Goal: Communication & Community: Answer question/provide support

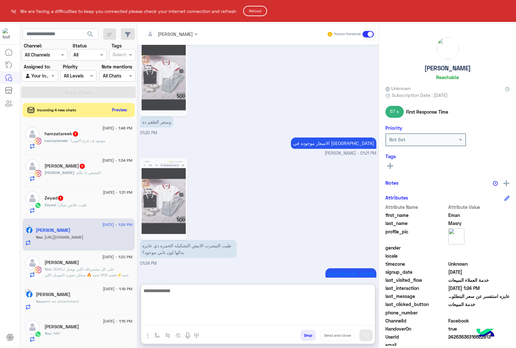
scroll to position [1025, 0]
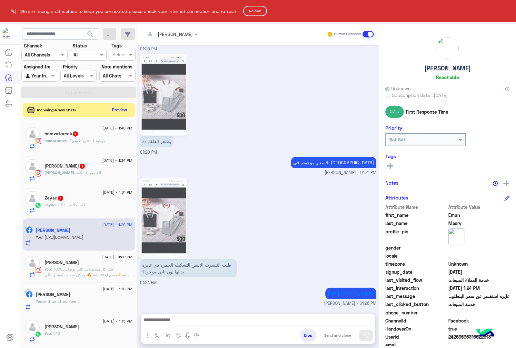
click at [261, 10] on button "Reload" at bounding box center [255, 11] width 24 height 10
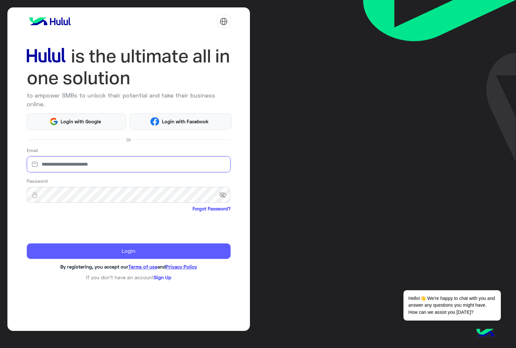
type input "**********"
click at [97, 247] on button "Login" at bounding box center [129, 250] width 204 height 15
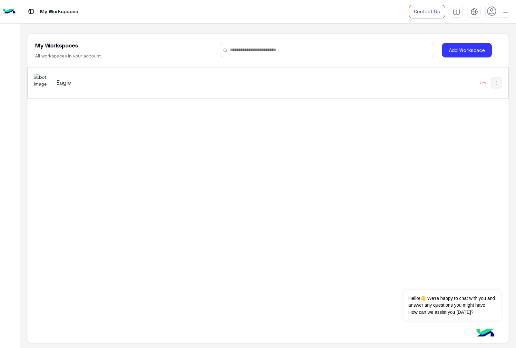
click at [49, 83] on img at bounding box center [42, 81] width 17 height 14
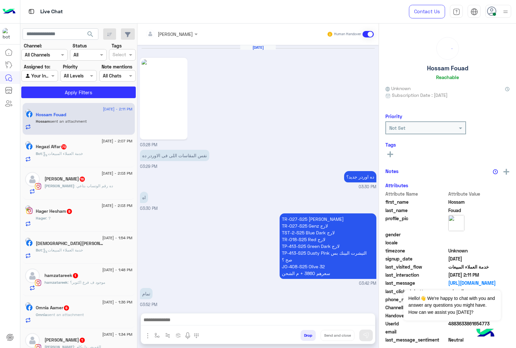
scroll to position [1015, 0]
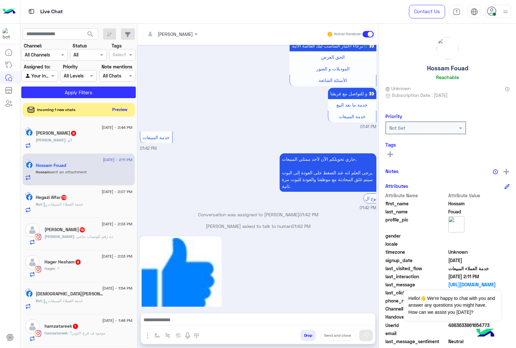
click at [122, 110] on button "Preview" at bounding box center [120, 109] width 20 height 9
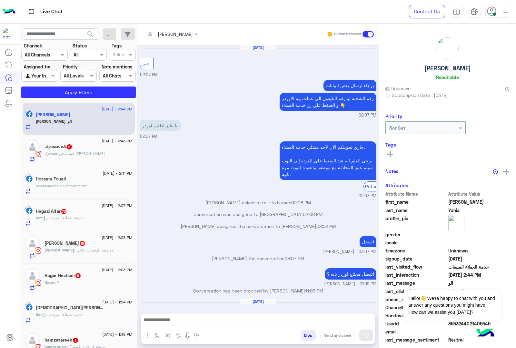
scroll to position [944, 0]
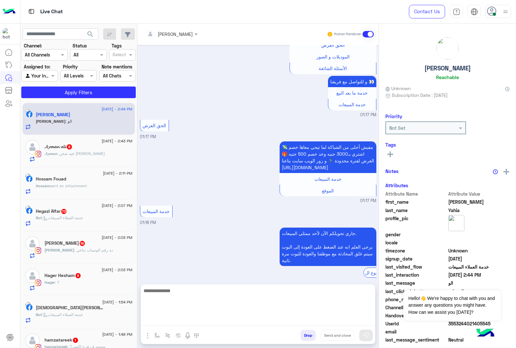
drag, startPoint x: 152, startPoint y: 321, endPoint x: 158, endPoint y: 321, distance: 6.2
click at [155, 321] on textarea at bounding box center [258, 306] width 234 height 39
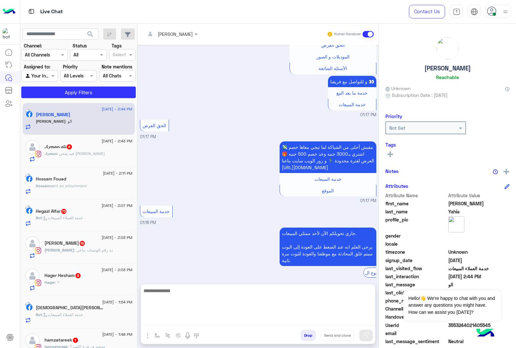
click at [164, 320] on textarea at bounding box center [258, 306] width 234 height 39
paste textarea "**********"
type textarea "**********"
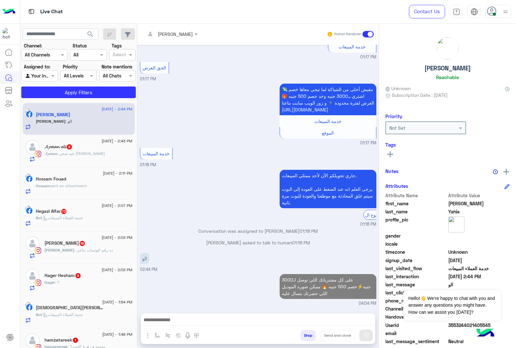
click at [84, 160] on div "𝓐𝔂𝓶𝓪𝓷 : فيه شحن لاسكندريه" at bounding box center [89, 156] width 88 height 11
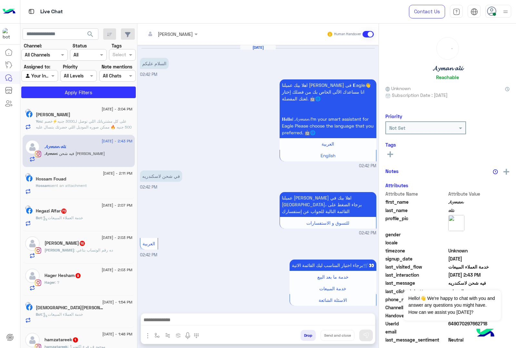
scroll to position [222, 0]
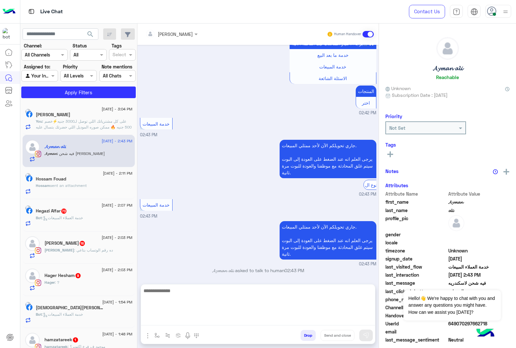
click at [175, 320] on textarea at bounding box center [258, 306] width 234 height 39
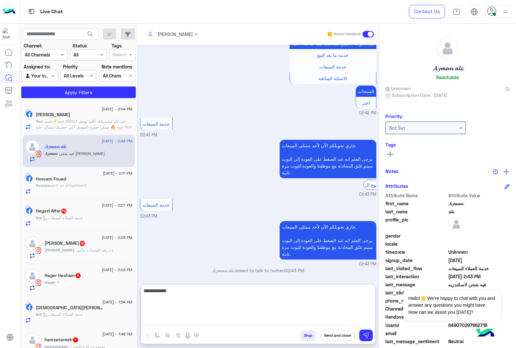
type textarea "**********"
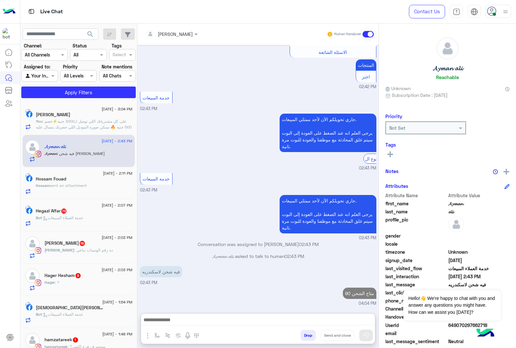
click at [87, 189] on p "Hossam sent an attachment" at bounding box center [61, 186] width 51 height 6
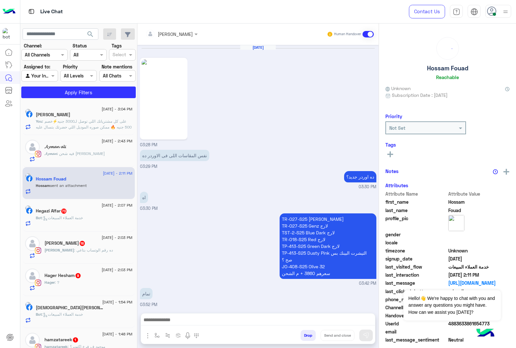
scroll to position [1015, 0]
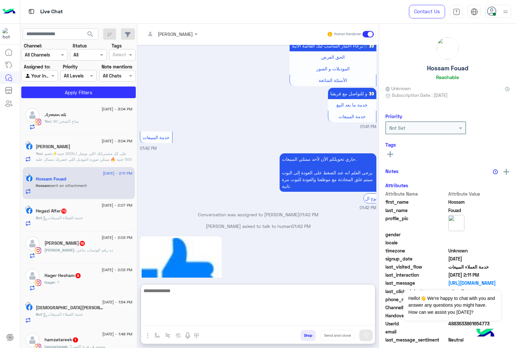
click at [173, 319] on textarea at bounding box center [258, 306] width 234 height 39
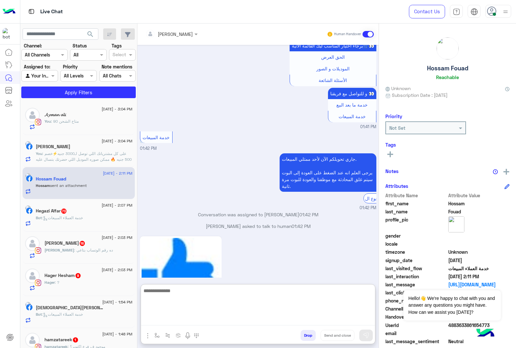
paste textarea "**********"
type textarea "**********"
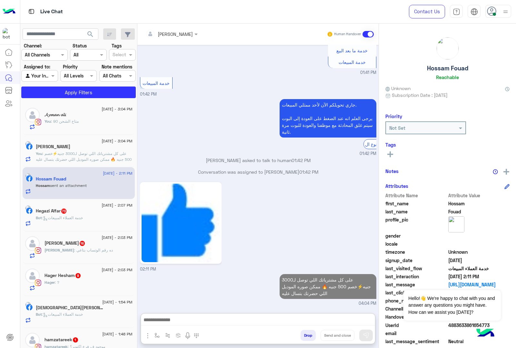
click at [67, 209] on h5 "Hegazi Alfar 73" at bounding box center [51, 210] width 31 height 5
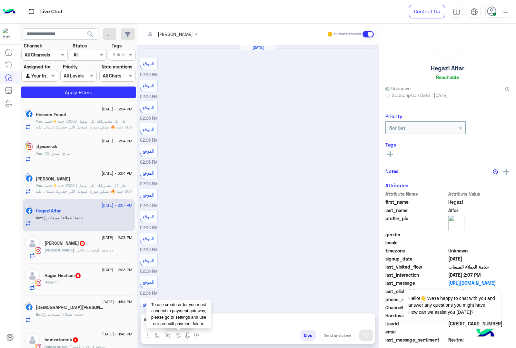
scroll to position [422, 0]
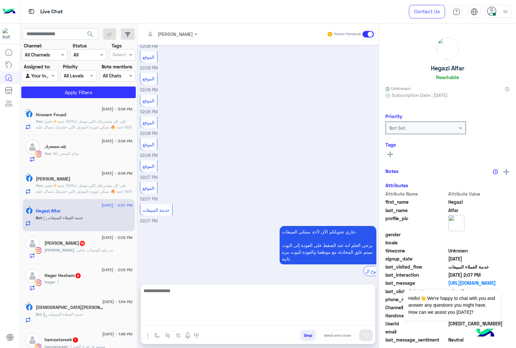
click at [173, 319] on textarea at bounding box center [258, 306] width 234 height 39
paste textarea "**********"
type textarea "**********"
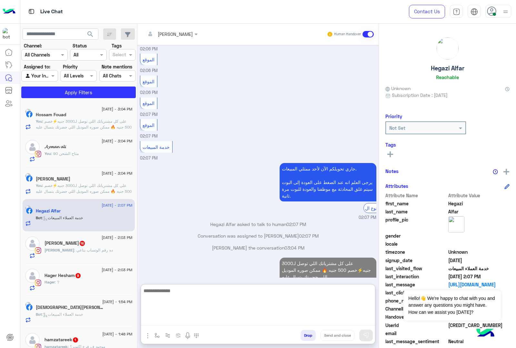
scroll to position [496, 0]
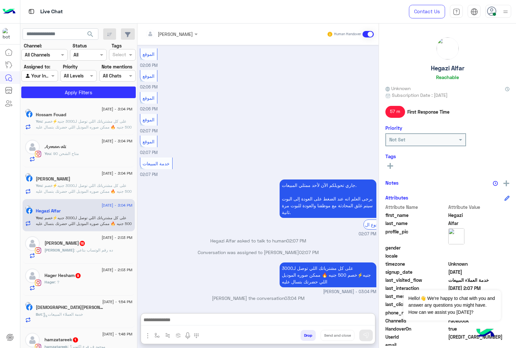
click at [95, 249] on span ": ده رقم الوتساب بتاعي" at bounding box center [93, 250] width 39 height 5
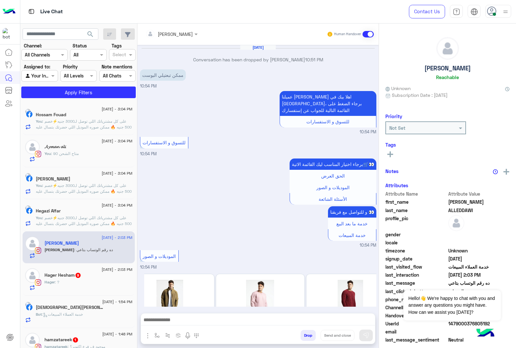
scroll to position [1074, 0]
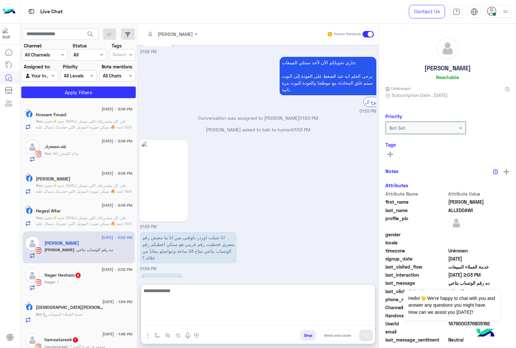
click at [169, 316] on textarea at bounding box center [258, 306] width 234 height 39
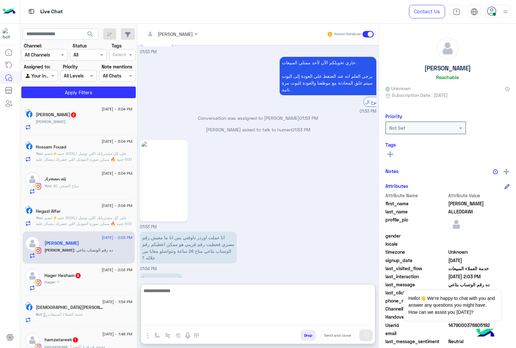
scroll to position [1103, 0]
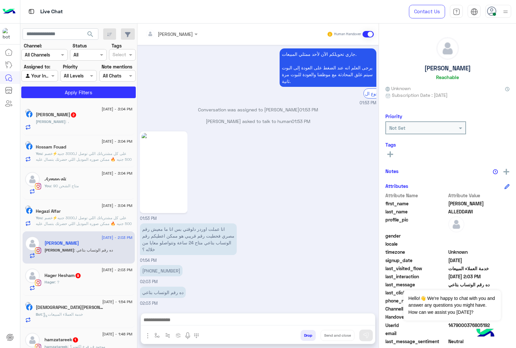
click at [302, 336] on button "Drop" at bounding box center [308, 335] width 15 height 11
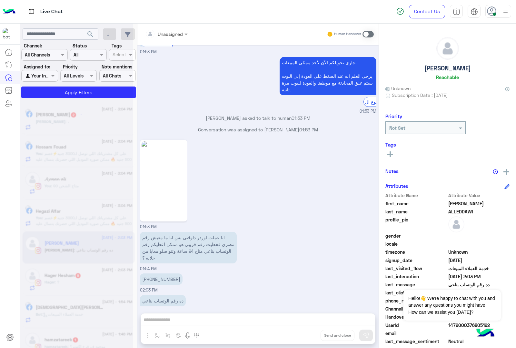
scroll to position [1086, 0]
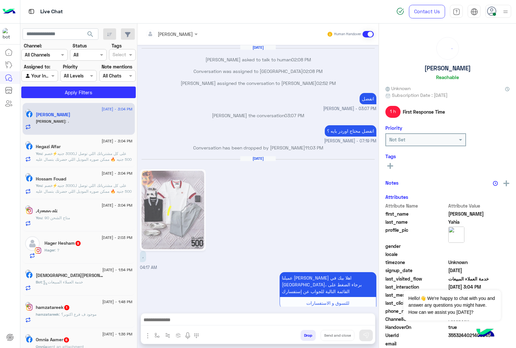
scroll to position [980, 0]
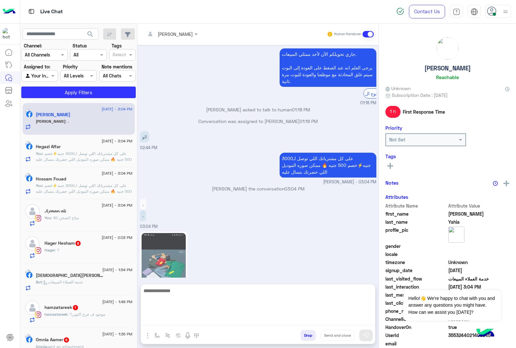
click at [183, 323] on textarea at bounding box center [258, 306] width 234 height 39
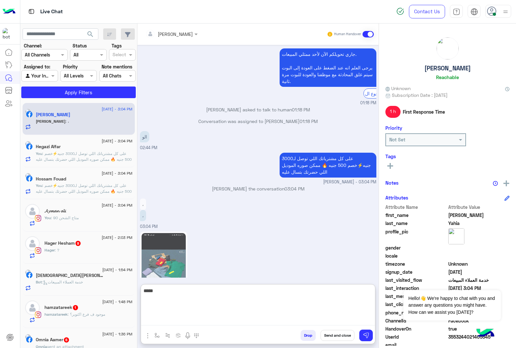
type textarea "*****"
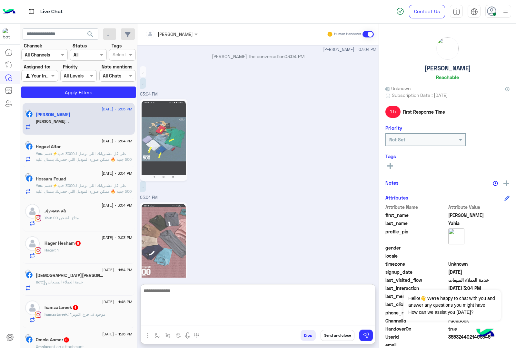
scroll to position [1133, 0]
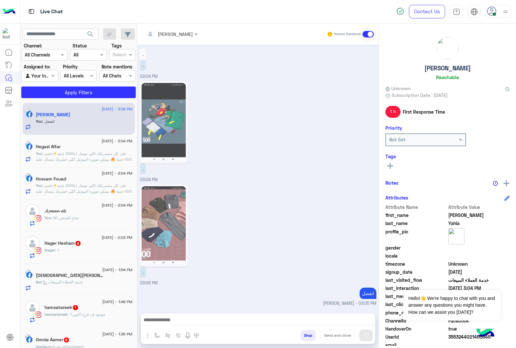
click at [69, 250] on div "Hager : ?" at bounding box center [89, 252] width 88 height 11
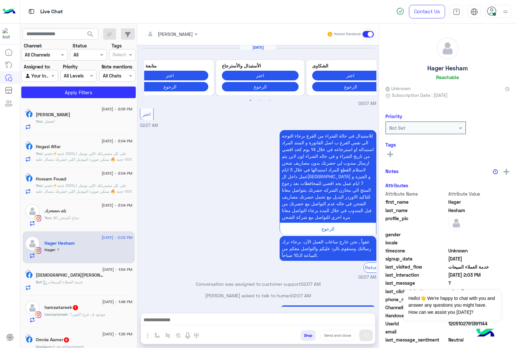
scroll to position [888, 0]
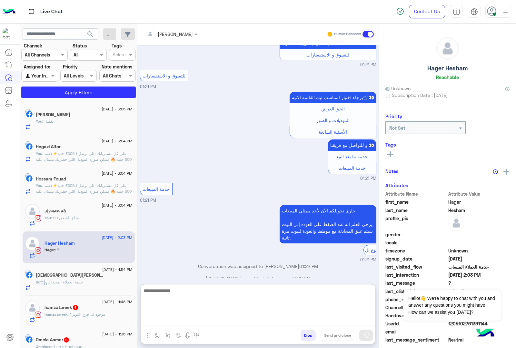
click at [179, 318] on textarea at bounding box center [258, 306] width 234 height 39
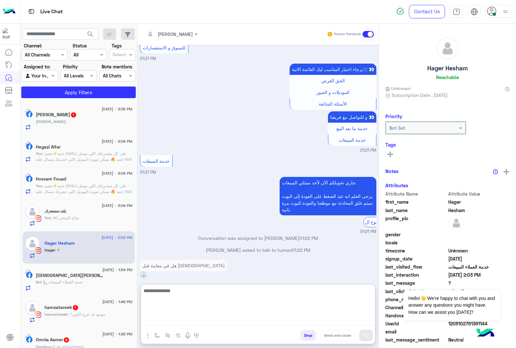
scroll to position [916, 0]
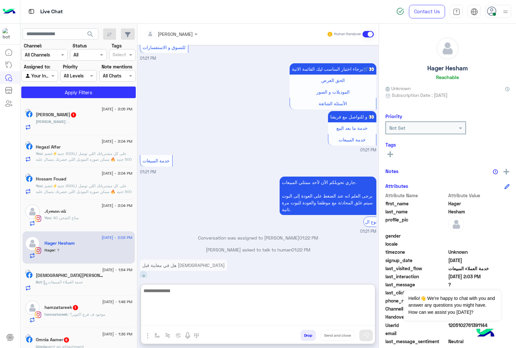
paste textarea "**********"
type textarea "**********"
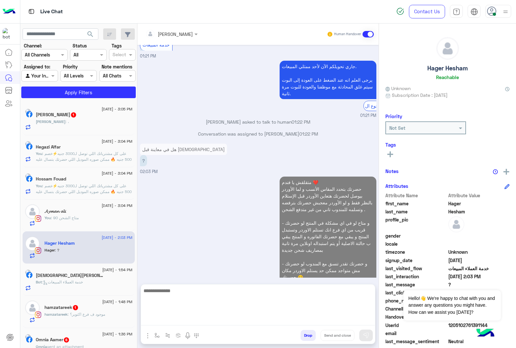
click at [85, 287] on div "Bot : خدمة العملاء المبيعات" at bounding box center [84, 284] width 97 height 11
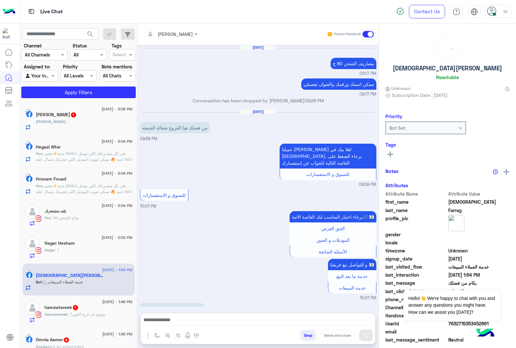
scroll to position [805, 0]
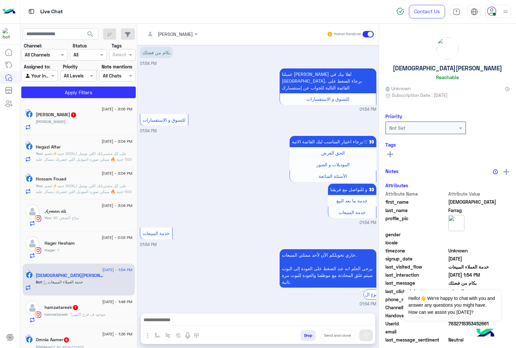
click at [170, 321] on textarea at bounding box center [258, 321] width 234 height 10
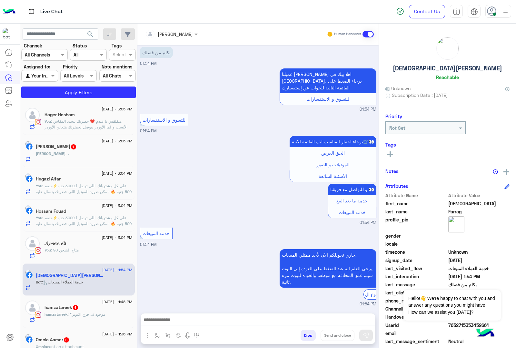
click at [188, 321] on textarea at bounding box center [258, 321] width 234 height 10
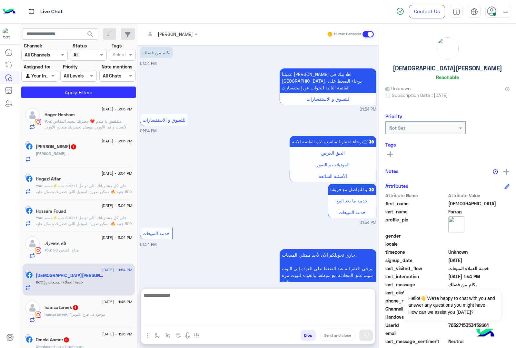
paste textarea "**********"
type textarea "**********"
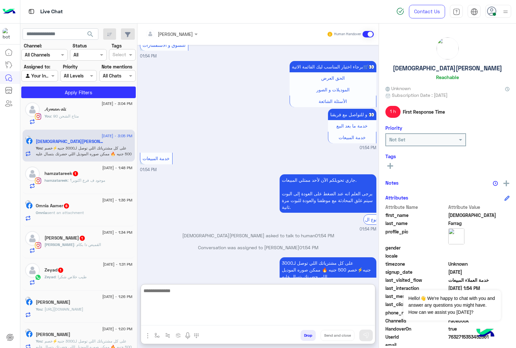
scroll to position [121, 0]
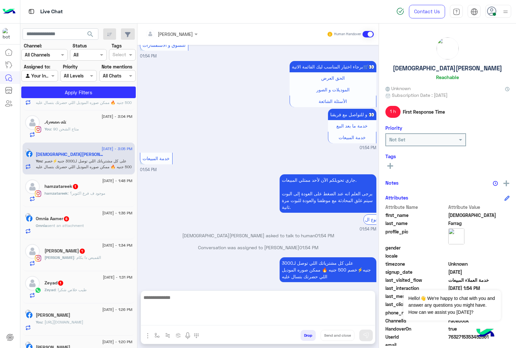
click at [78, 198] on div "hamzatareek : موجود ف فرع اكتوبر؟" at bounding box center [89, 195] width 88 height 11
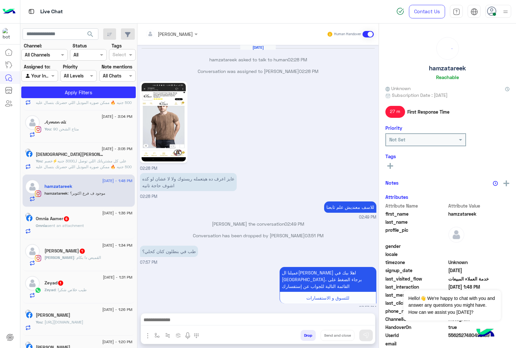
scroll to position [825, 0]
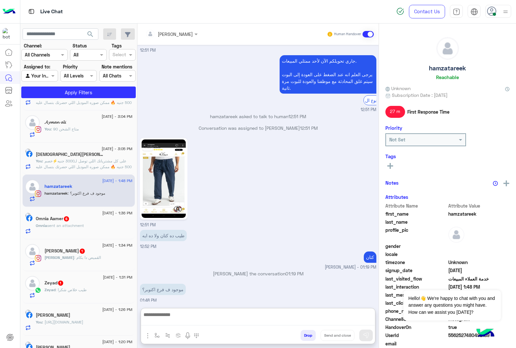
click at [162, 320] on textarea at bounding box center [258, 318] width 234 height 15
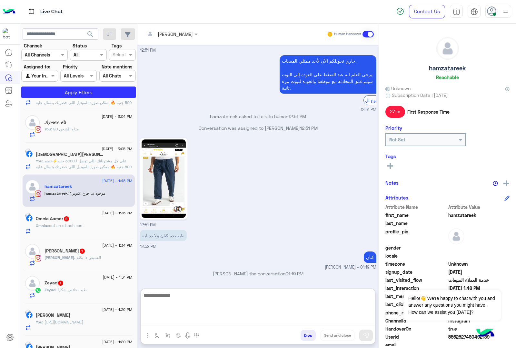
paste textarea "**********"
type textarea "**********"
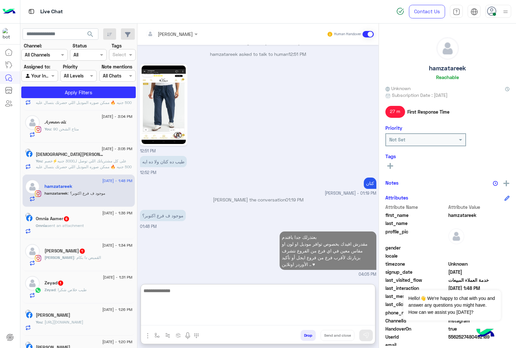
click at [65, 229] on p "Omnia sent an attachment" at bounding box center [60, 226] width 48 height 6
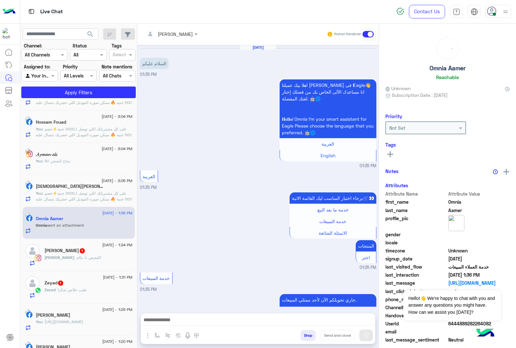
scroll to position [253, 0]
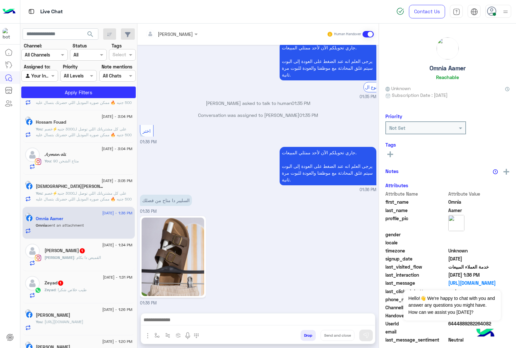
click at [169, 322] on textarea at bounding box center [258, 321] width 234 height 10
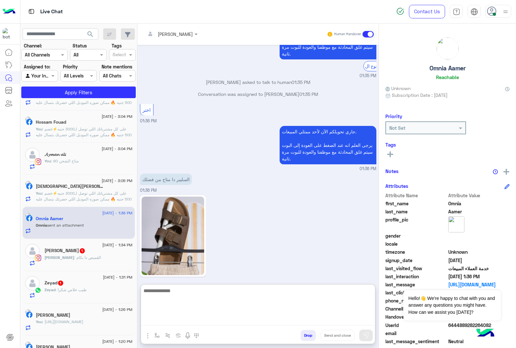
scroll to position [282, 0]
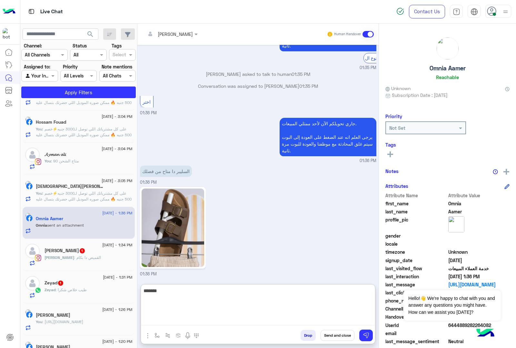
type textarea "*******"
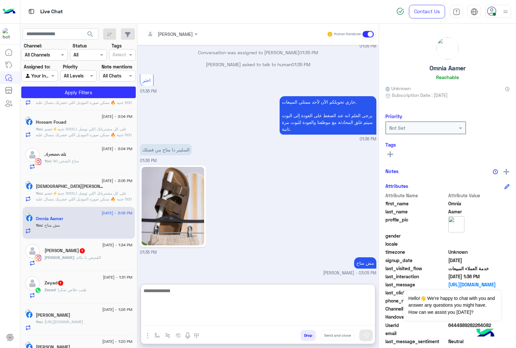
scroll to position [315, 0]
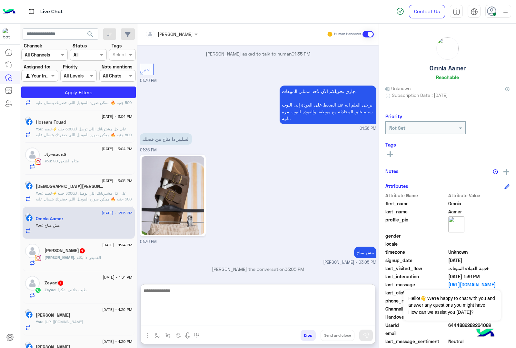
click at [80, 255] on div "Mohamed Matter 1" at bounding box center [89, 251] width 88 height 7
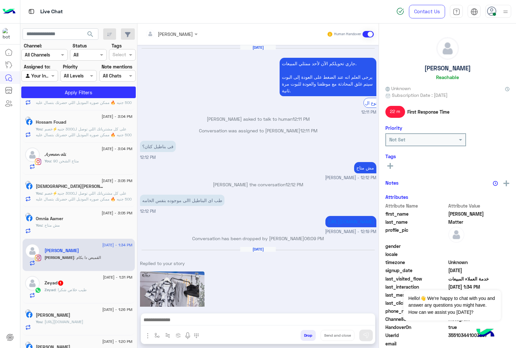
scroll to position [921, 0]
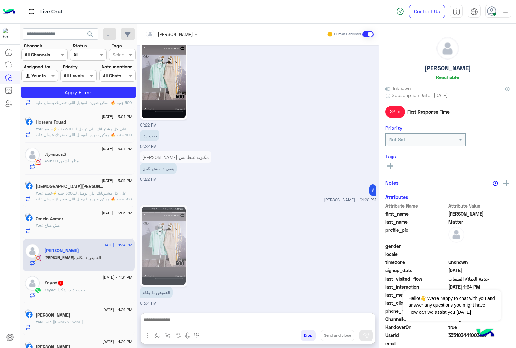
click at [189, 320] on textarea at bounding box center [258, 321] width 234 height 10
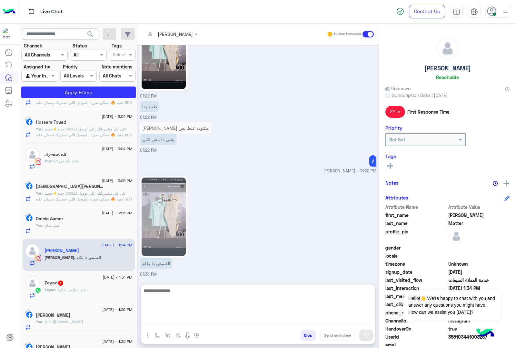
scroll to position [950, 0]
click at [68, 291] on span ": طيب خلاص شكرا" at bounding box center [71, 289] width 31 height 5
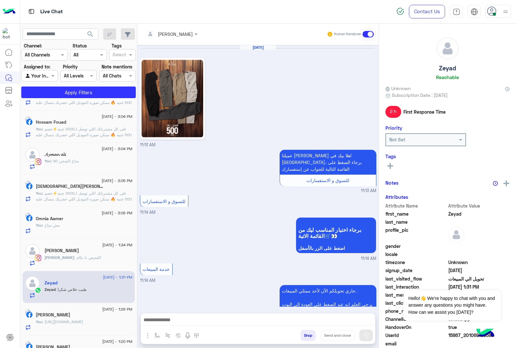
scroll to position [590, 0]
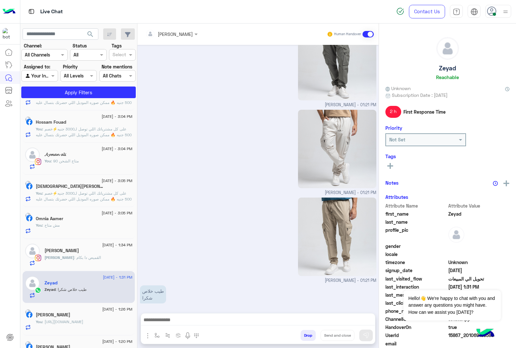
click at [177, 320] on textarea at bounding box center [258, 321] width 234 height 10
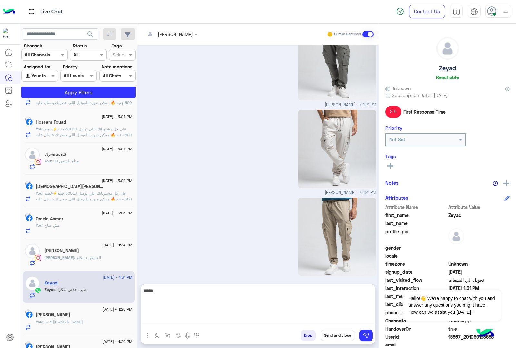
type textarea "*****"
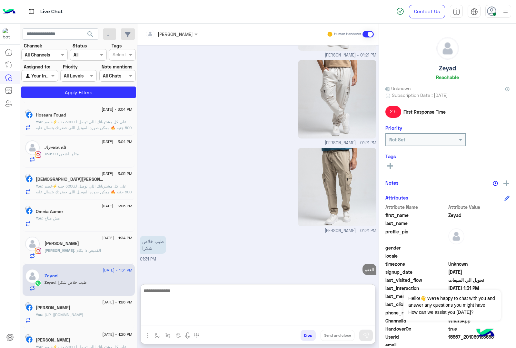
scroll to position [0, 0]
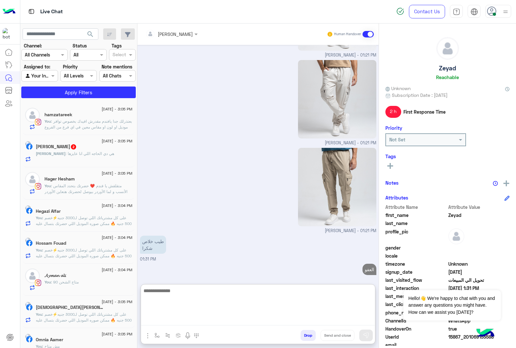
click at [72, 150] on div "Ahmed Yahia 2" at bounding box center [84, 147] width 97 height 7
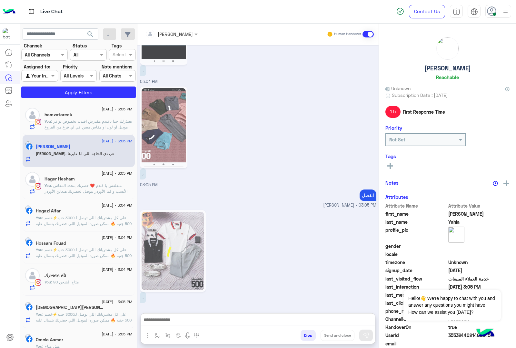
click at [179, 324] on textarea at bounding box center [258, 321] width 234 height 10
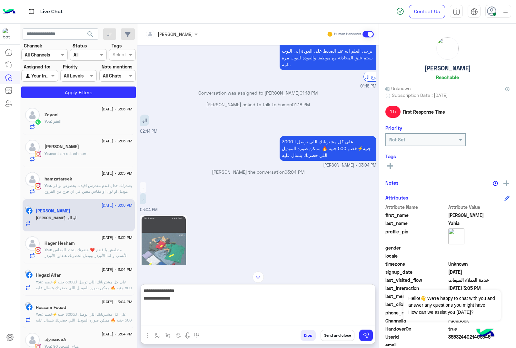
scroll to position [941, 0]
click at [173, 225] on img at bounding box center [164, 256] width 44 height 78
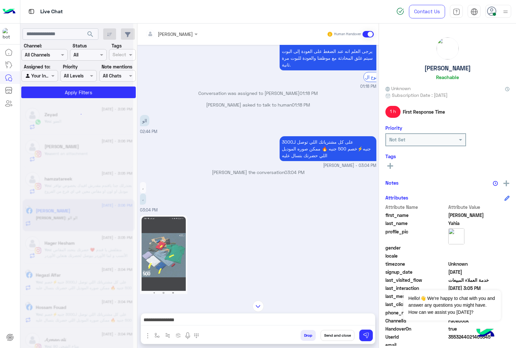
click at [174, 223] on img at bounding box center [164, 256] width 44 height 78
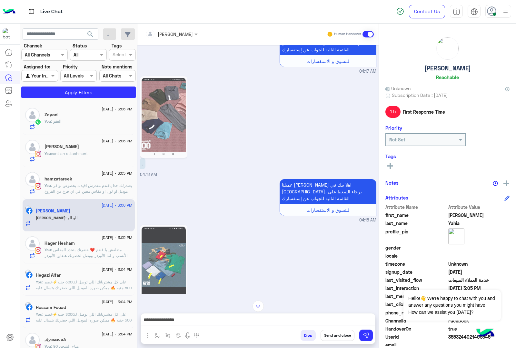
scroll to position [161, 0]
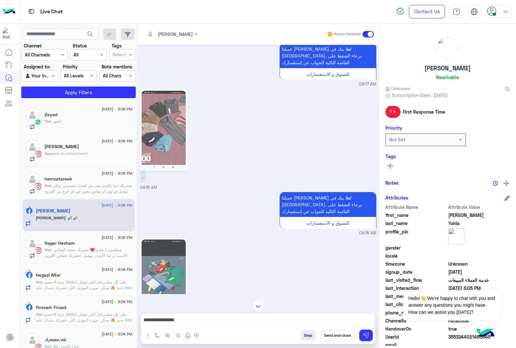
click at [167, 241] on img at bounding box center [164, 279] width 44 height 78
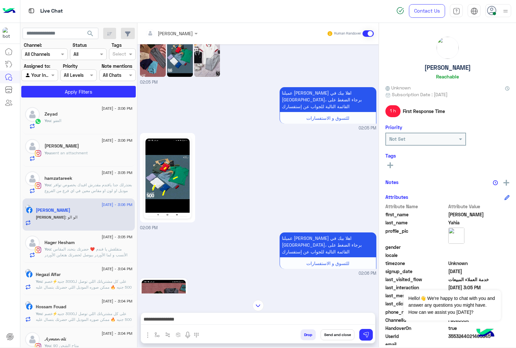
scroll to position [236, 0]
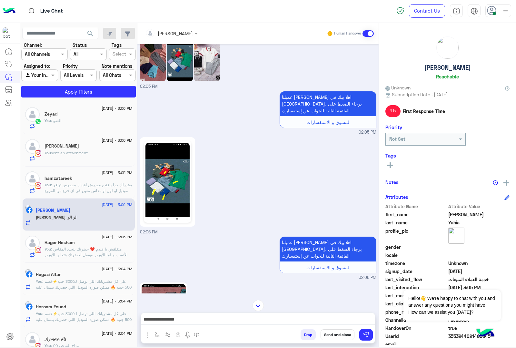
click at [172, 178] on img at bounding box center [168, 182] width 44 height 78
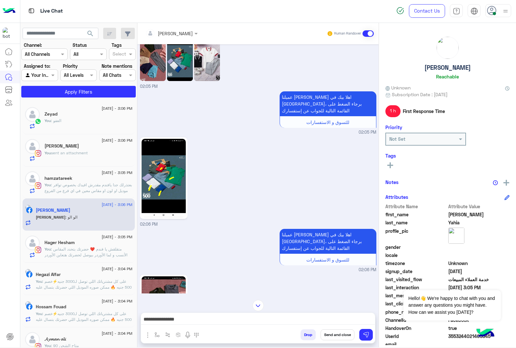
click at [202, 320] on textarea "**********" at bounding box center [258, 320] width 234 height 10
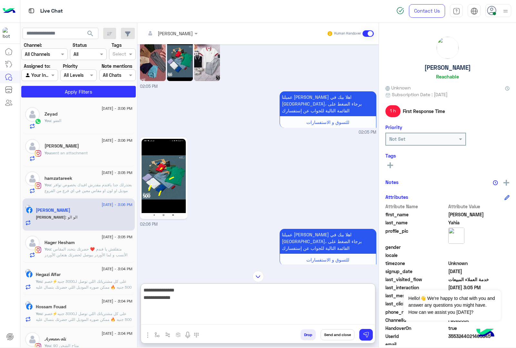
click at [317, 293] on textarea "**********" at bounding box center [258, 305] width 234 height 39
click at [327, 298] on textarea "**********" at bounding box center [258, 305] width 234 height 39
type textarea "**********"
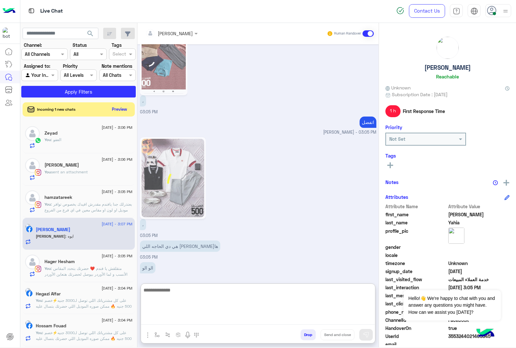
scroll to position [2381, 0]
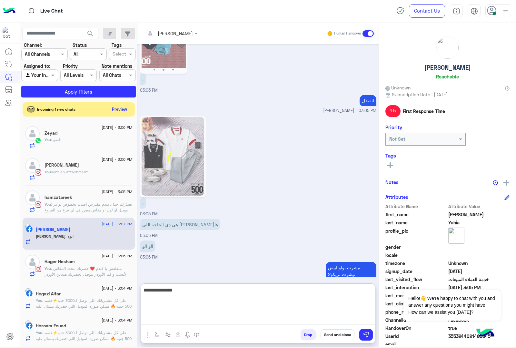
type textarea "**********"
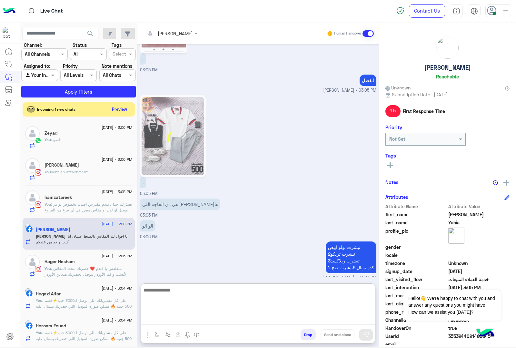
scroll to position [2429, 0]
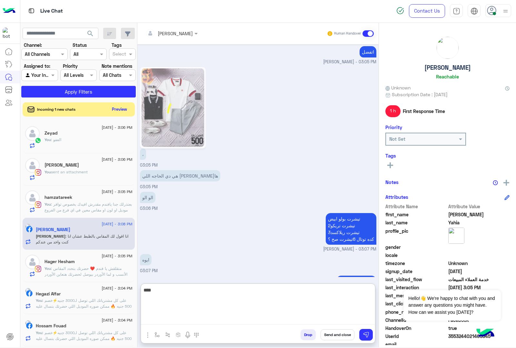
type textarea "****"
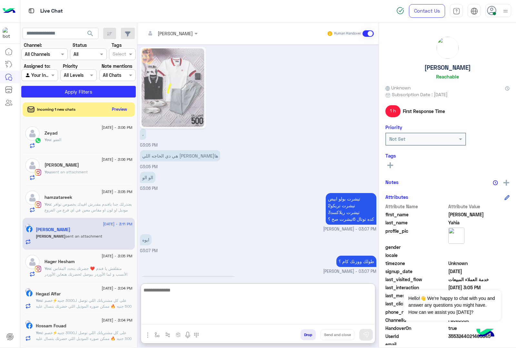
scroll to position [2541, 0]
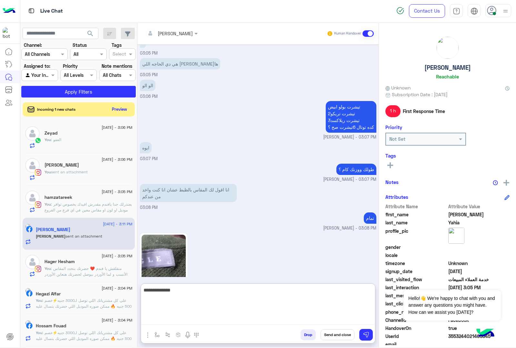
type textarea "**********"
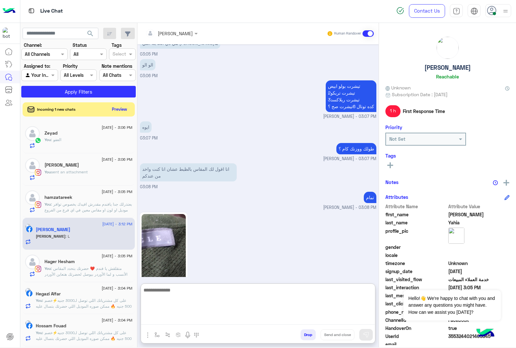
scroll to position [2583, 0]
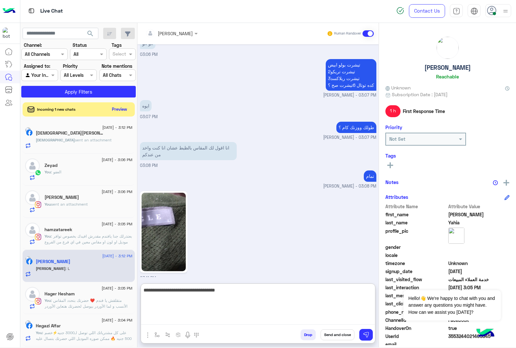
type textarea "**********"
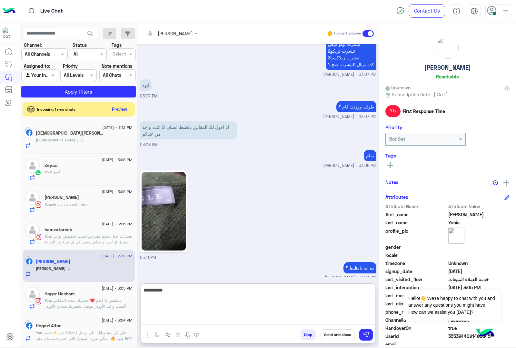
type textarea "**********"
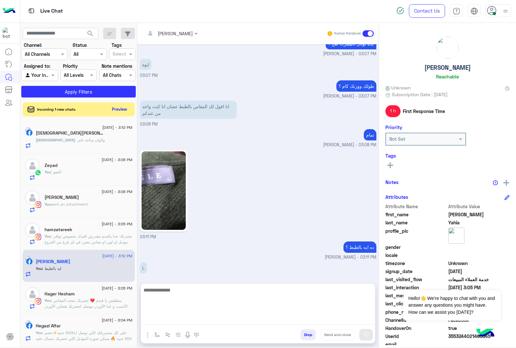
click at [62, 127] on div "16 August - 3:12 PM" at bounding box center [84, 128] width 97 height 4
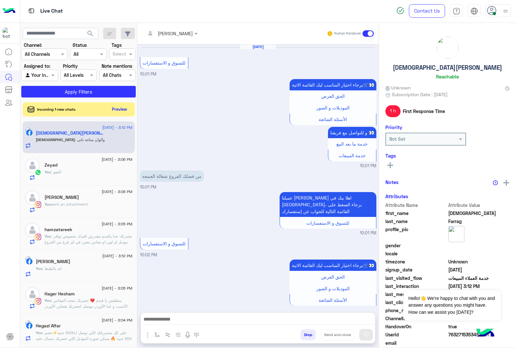
scroll to position [861, 0]
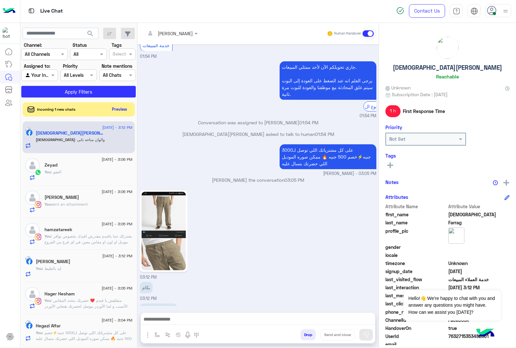
click at [174, 225] on img at bounding box center [164, 231] width 44 height 78
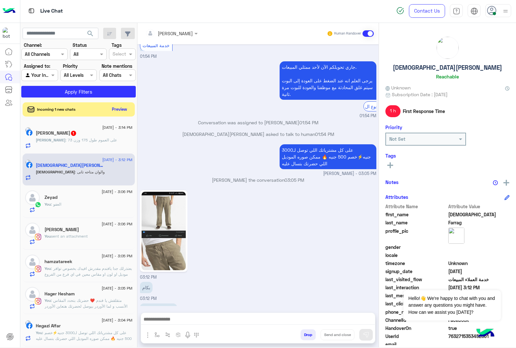
click at [152, 216] on img at bounding box center [164, 231] width 44 height 78
click at [153, 320] on textarea at bounding box center [258, 320] width 234 height 10
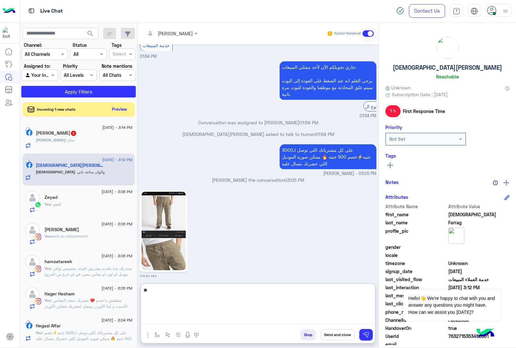
type textarea "***"
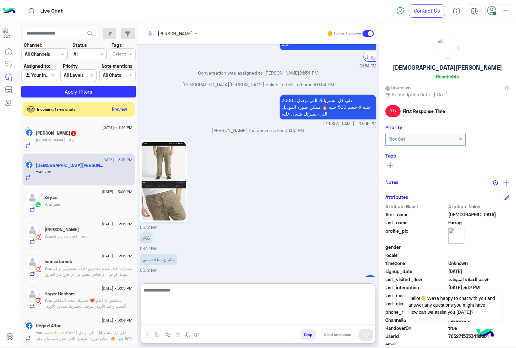
click at [146, 334] on img "button" at bounding box center [148, 335] width 8 height 8
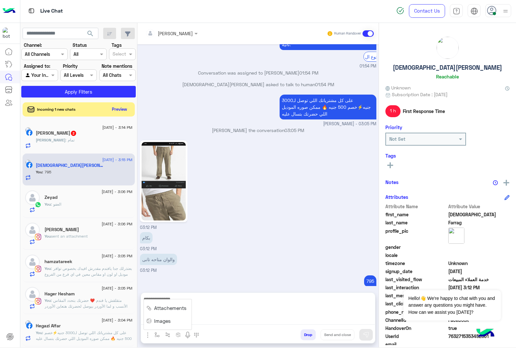
scroll to position [881, 0]
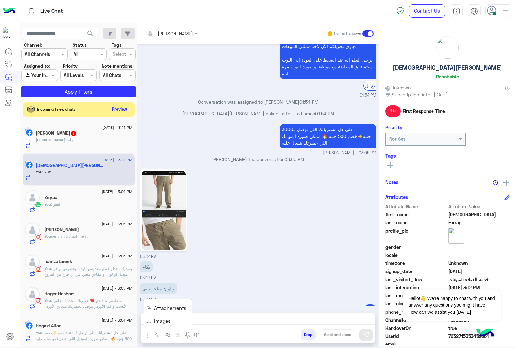
click at [154, 319] on button "Images" at bounding box center [160, 320] width 32 height 13
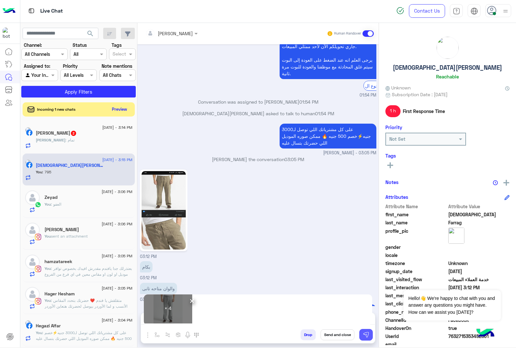
click at [366, 333] on img at bounding box center [366, 335] width 6 height 6
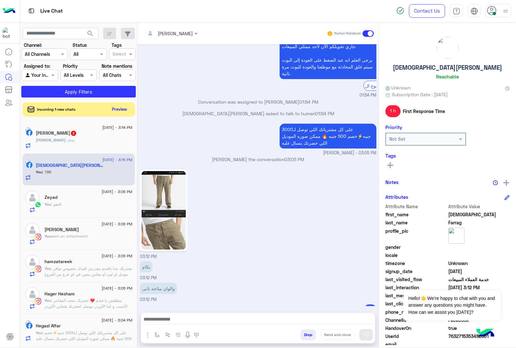
click at [81, 138] on div "Ahmed : تمام" at bounding box center [84, 142] width 97 height 11
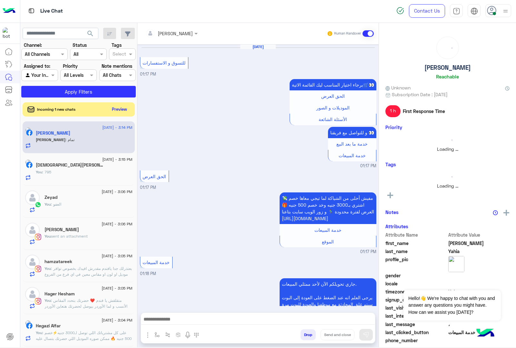
scroll to position [884, 0]
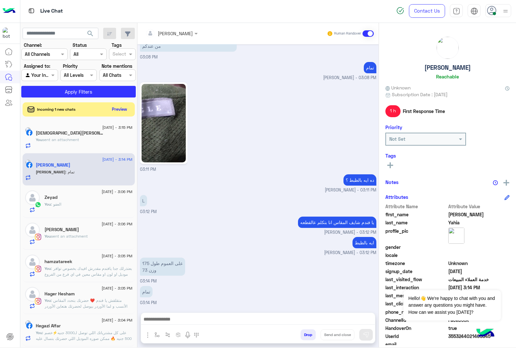
click at [158, 316] on textarea at bounding box center [258, 320] width 234 height 10
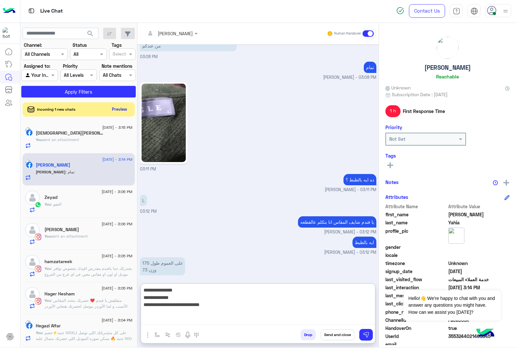
type textarea "**********"
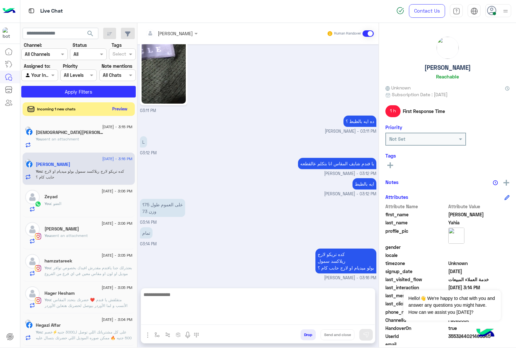
click at [111, 109] on button "Preview" at bounding box center [120, 109] width 20 height 9
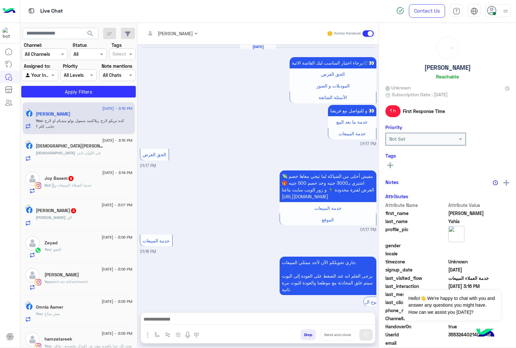
scroll to position [896, 0]
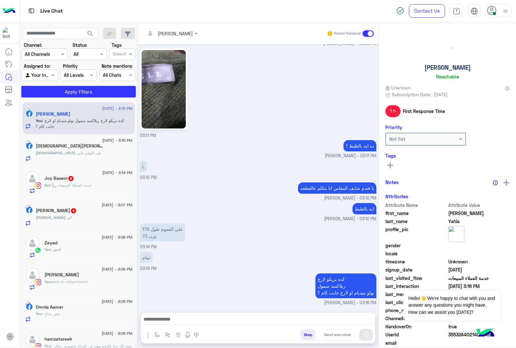
click at [87, 158] on div "Islam : فى اللوان تانى" at bounding box center [84, 155] width 97 height 11
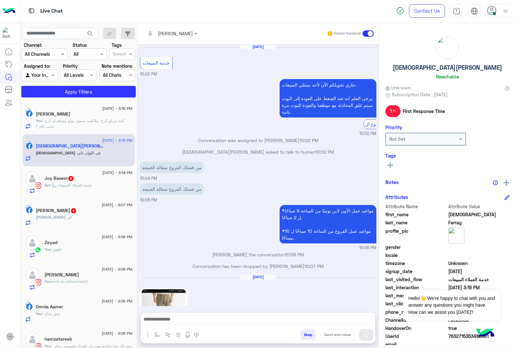
scroll to position [966, 0]
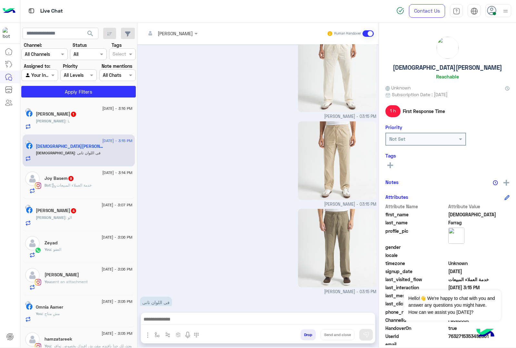
click at [164, 315] on textarea at bounding box center [258, 320] width 234 height 10
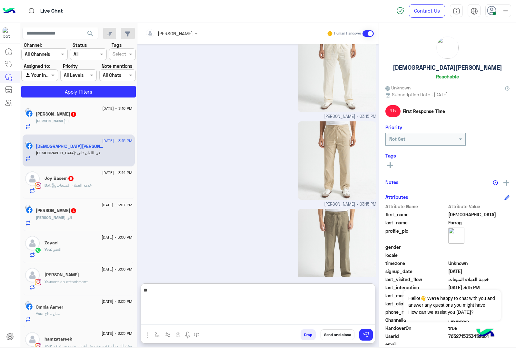
type textarea "**"
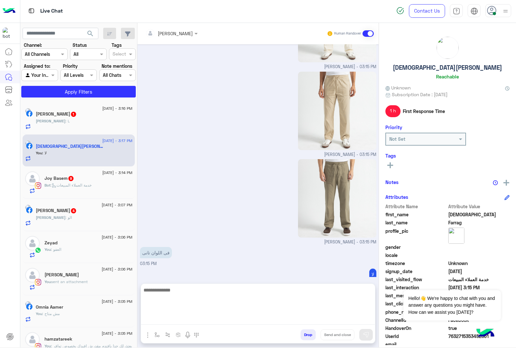
click at [87, 124] on div "Ahmed : L" at bounding box center [84, 123] width 97 height 11
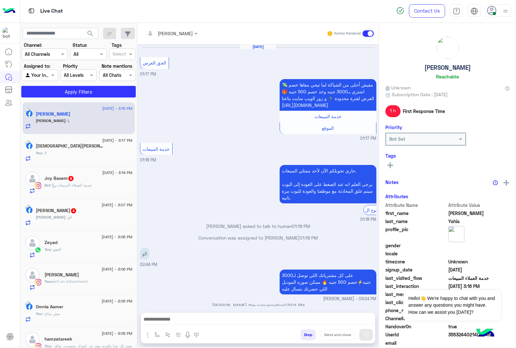
scroll to position [827, 0]
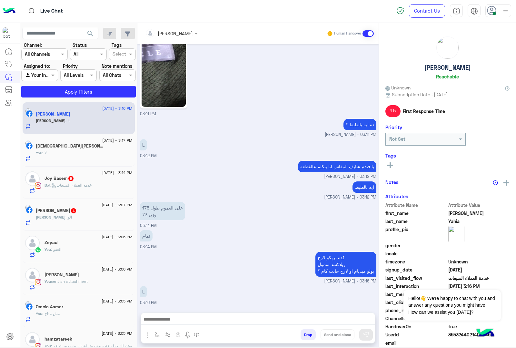
click at [181, 315] on textarea at bounding box center [258, 320] width 234 height 10
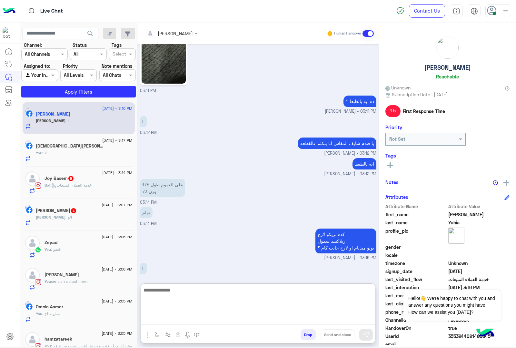
scroll to position [855, 0]
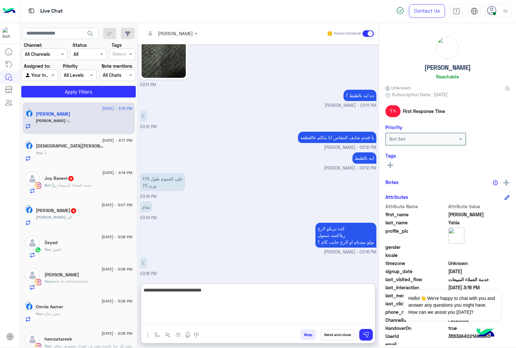
type textarea "**********"
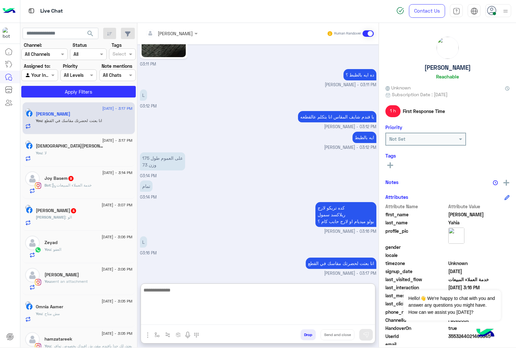
click at [69, 185] on span ": خدمة العملاء المبيعات" at bounding box center [71, 185] width 41 height 5
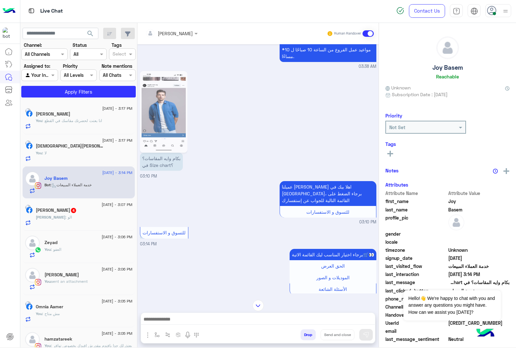
scroll to position [547, 0]
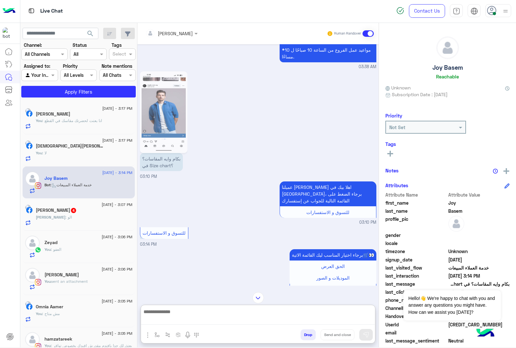
click at [165, 320] on textarea at bounding box center [258, 316] width 234 height 17
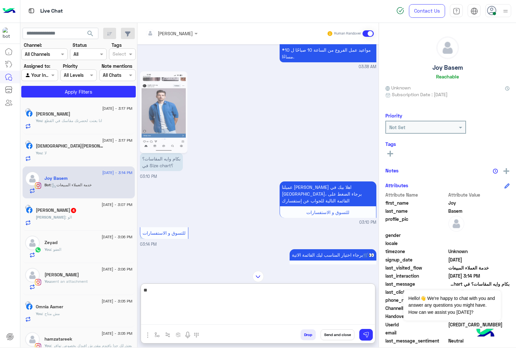
type textarea "***"
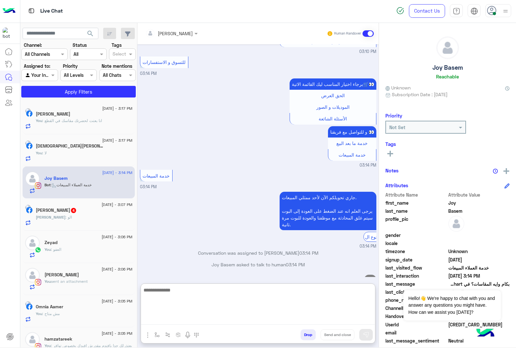
click at [95, 214] on div "Mohamed Araby 4" at bounding box center [84, 211] width 97 height 7
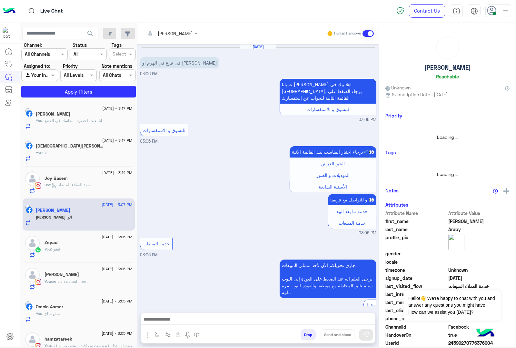
scroll to position [52, 0]
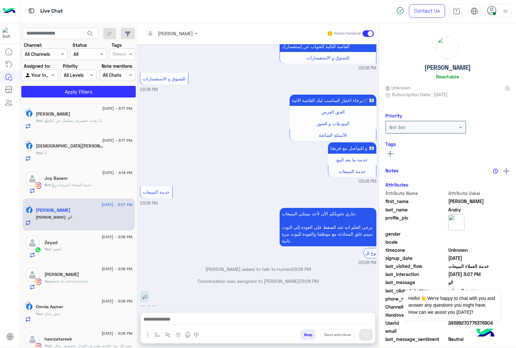
click at [170, 316] on textarea at bounding box center [258, 320] width 234 height 10
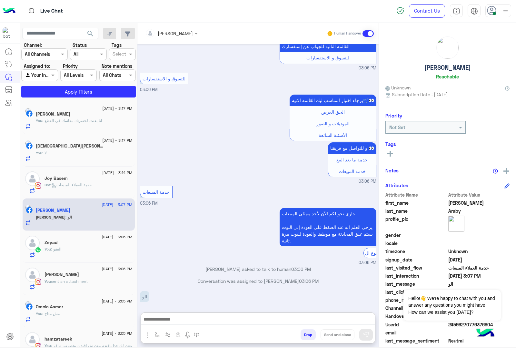
click at [191, 322] on textarea at bounding box center [258, 320] width 234 height 10
paste textarea "**********"
type textarea "**********"
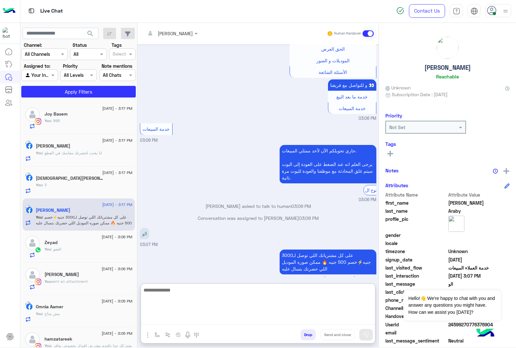
scroll to position [126, 0]
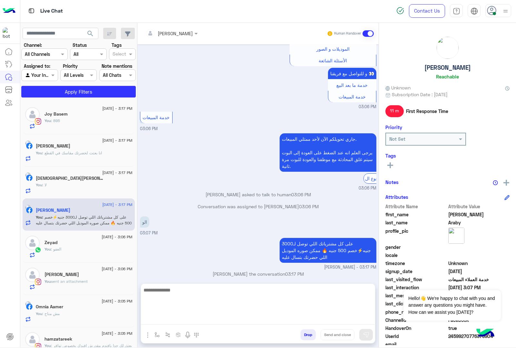
click at [42, 151] on span "You" at bounding box center [39, 152] width 6 height 5
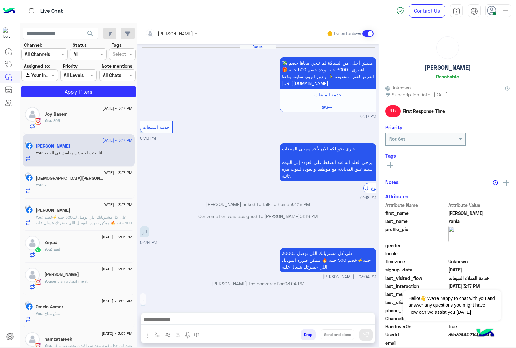
scroll to position [825, 0]
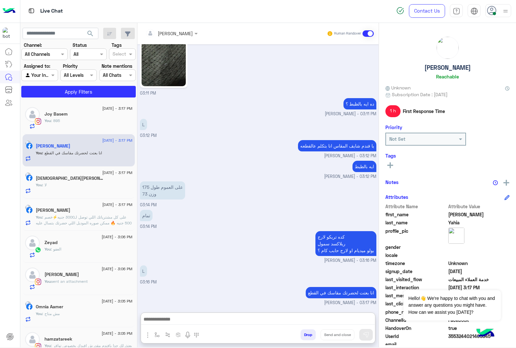
click at [173, 320] on textarea at bounding box center [258, 320] width 234 height 10
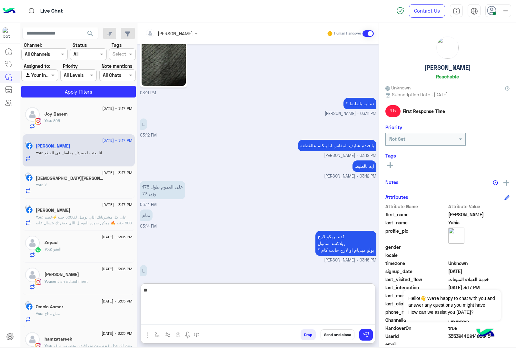
scroll to position [876, 0]
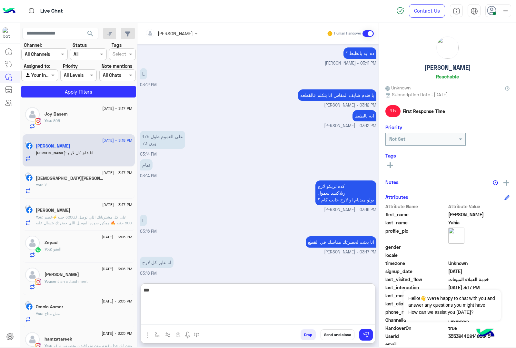
click at [260, 304] on textarea "***" at bounding box center [258, 305] width 234 height 39
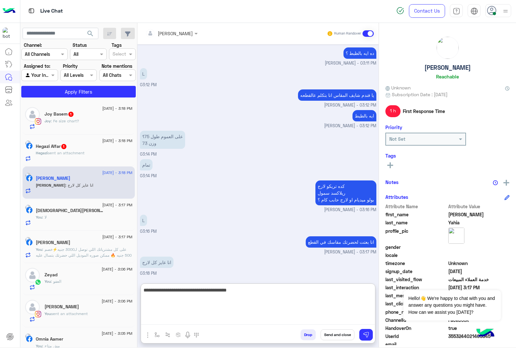
type textarea "**********"
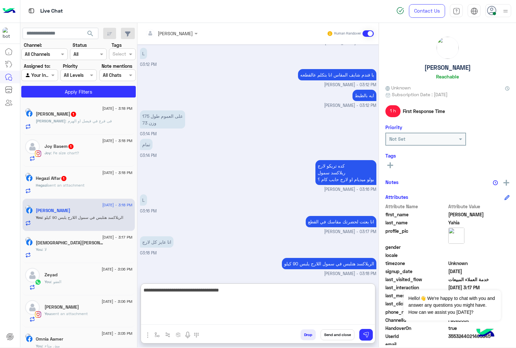
type textarea "**********"
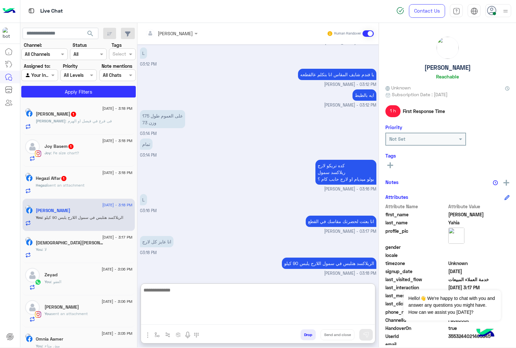
scroll to position [917, 0]
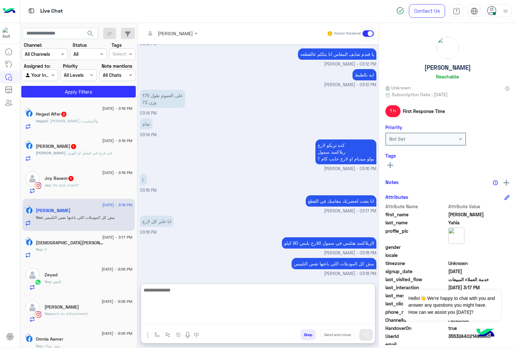
click at [83, 123] on span ": البنطلون والتيشيرت" at bounding box center [73, 120] width 50 height 5
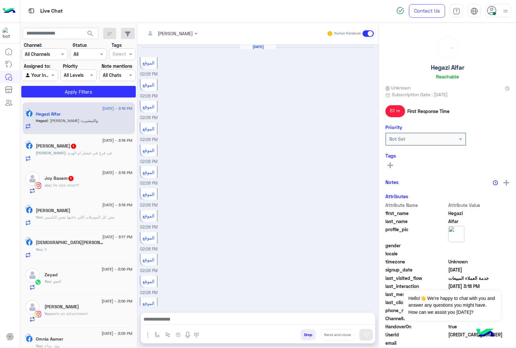
scroll to position [494, 0]
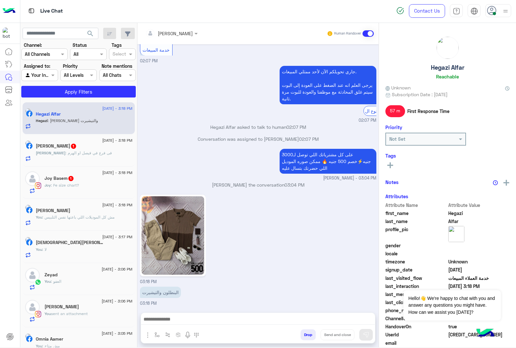
click at [179, 325] on div at bounding box center [258, 321] width 234 height 16
click at [179, 318] on textarea at bounding box center [258, 320] width 234 height 10
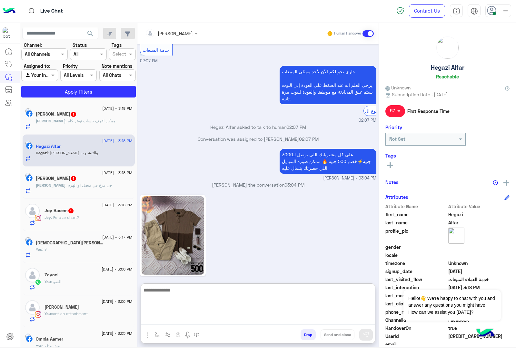
scroll to position [523, 0]
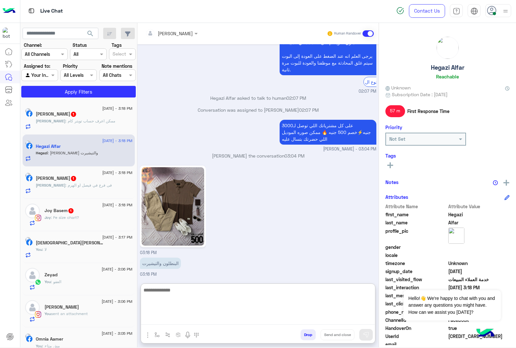
click at [72, 121] on span ": ممكن اعرف حساب تويتر كام" at bounding box center [91, 120] width 50 height 5
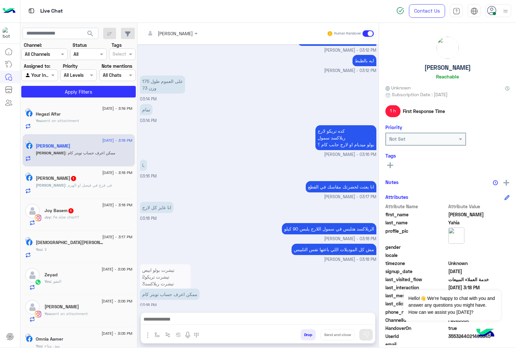
scroll to position [774, 0]
click at [282, 286] on div "تيشرت بولو ابيض 2تيشرت تريكو 3تيشرت ريلاكسد كده توتال 6تيشرت صح ؟ ممكن اعرف حسا…" at bounding box center [258, 285] width 237 height 46
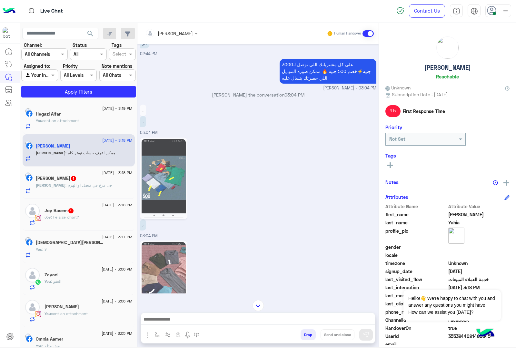
scroll to position [7, 0]
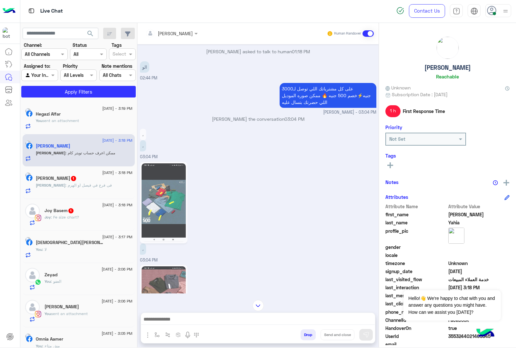
click at [160, 202] on img at bounding box center [164, 202] width 44 height 78
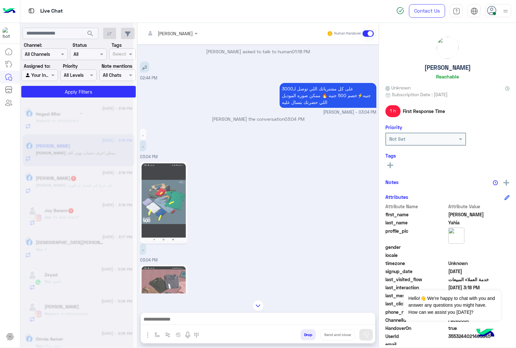
click at [166, 195] on img at bounding box center [164, 202] width 44 height 78
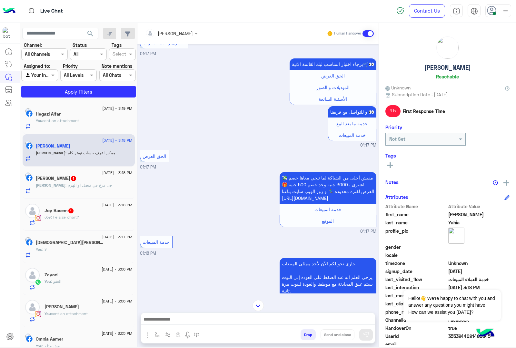
scroll to position [628, 0]
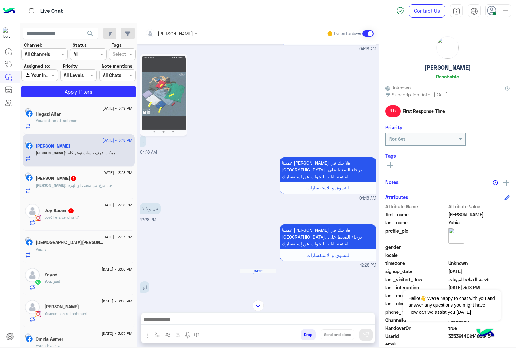
click at [158, 97] on img at bounding box center [164, 95] width 44 height 78
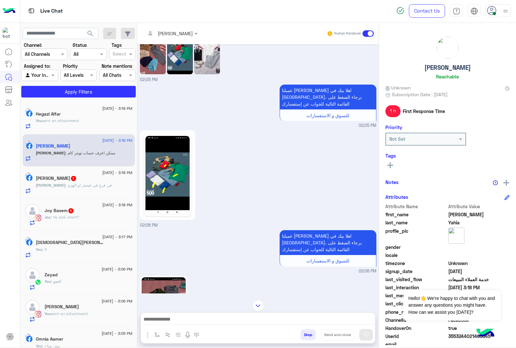
scroll to position [748, 0]
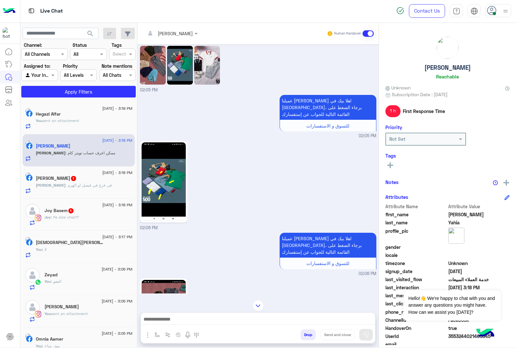
click at [168, 165] on img at bounding box center [164, 181] width 44 height 78
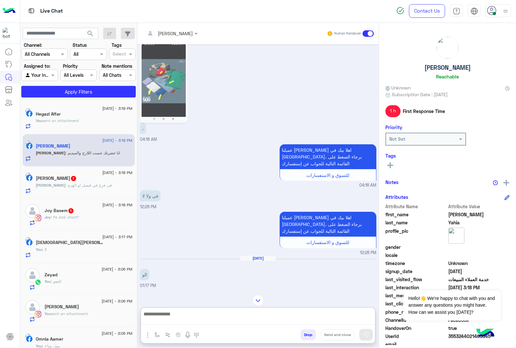
click at [178, 322] on textarea at bounding box center [258, 317] width 234 height 15
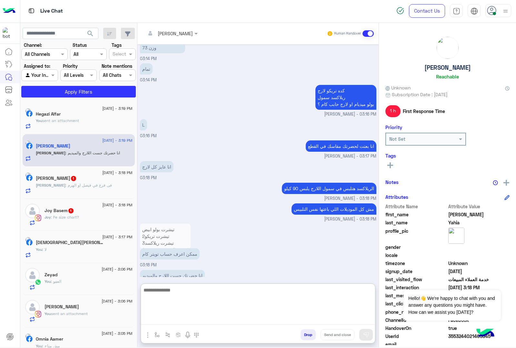
scroll to position [813, 0]
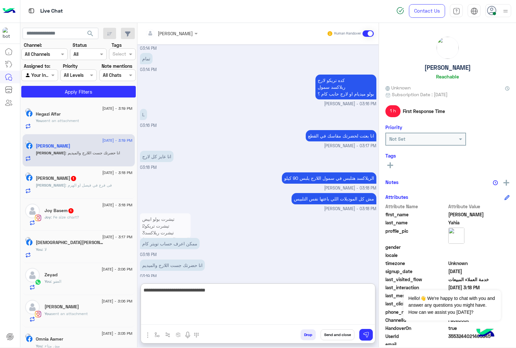
type textarea "**********"
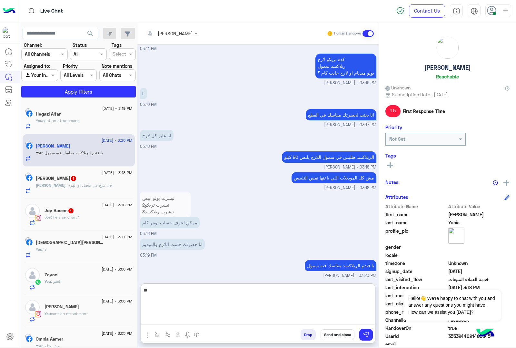
type textarea "*"
type textarea "**********"
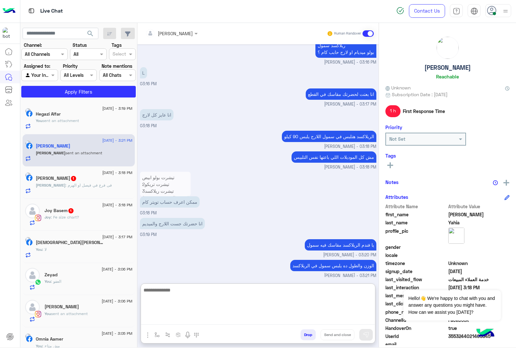
scroll to position [946, 0]
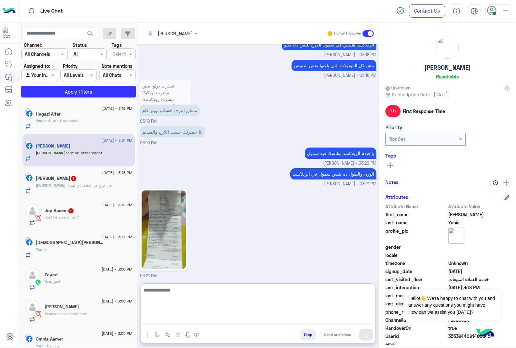
click at [157, 220] on img at bounding box center [164, 229] width 44 height 78
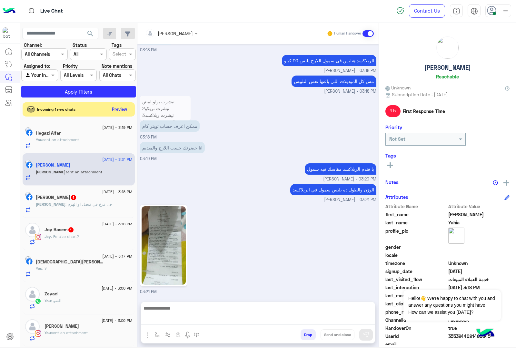
scroll to position [917, 0]
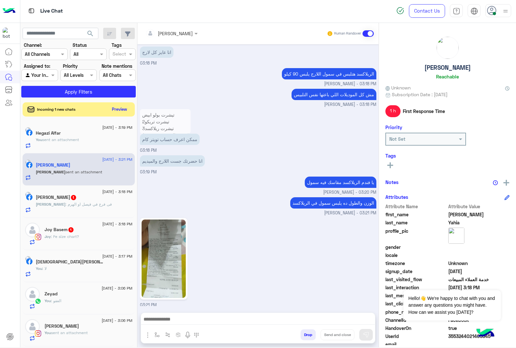
click at [175, 321] on textarea at bounding box center [258, 320] width 234 height 10
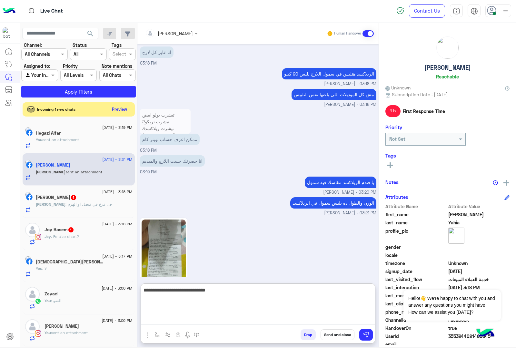
type textarea "**********"
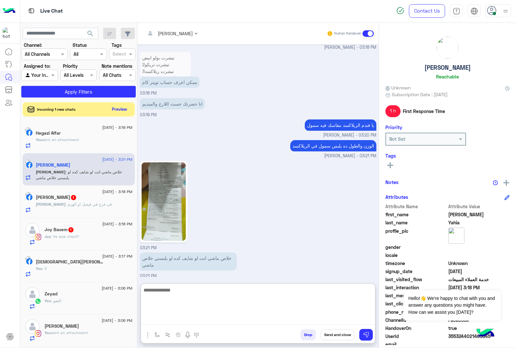
scroll to position [995, 0]
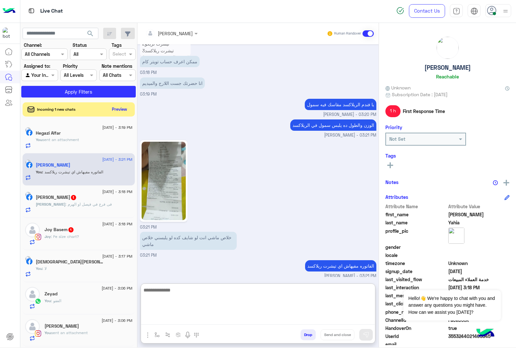
click at [171, 295] on textarea at bounding box center [258, 305] width 234 height 39
type textarea "**********"
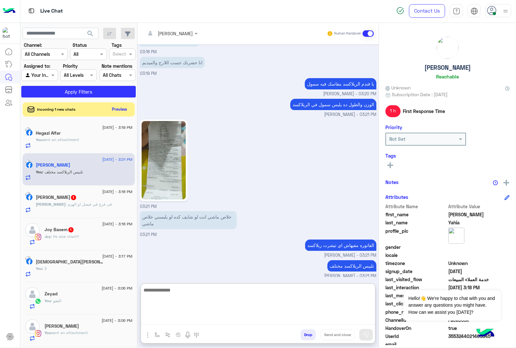
scroll to position [986, 0]
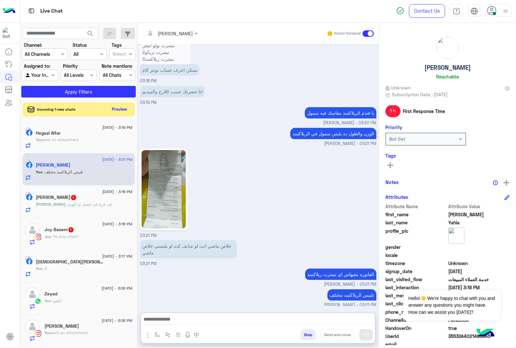
click at [185, 317] on textarea at bounding box center [258, 320] width 234 height 10
click at [284, 320] on textarea "**********" at bounding box center [258, 320] width 234 height 10
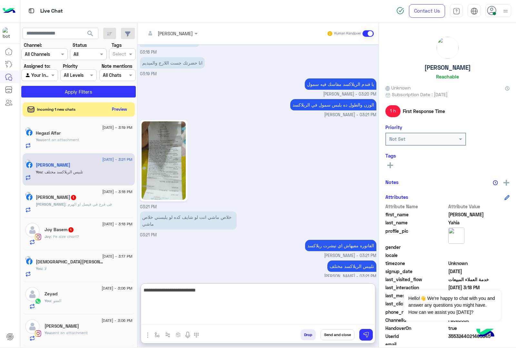
scroll to position [1015, 0]
type textarea "**********"
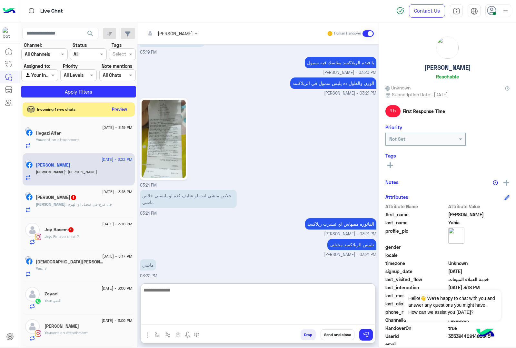
scroll to position [1064, 0]
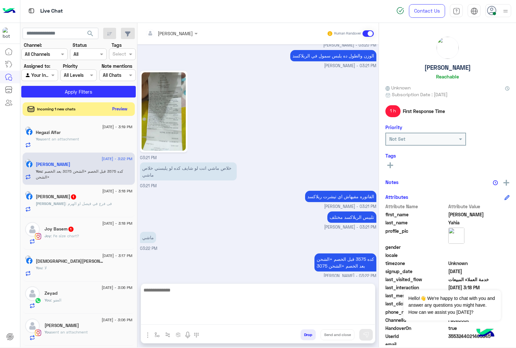
click at [119, 107] on button "Preview" at bounding box center [120, 109] width 20 height 9
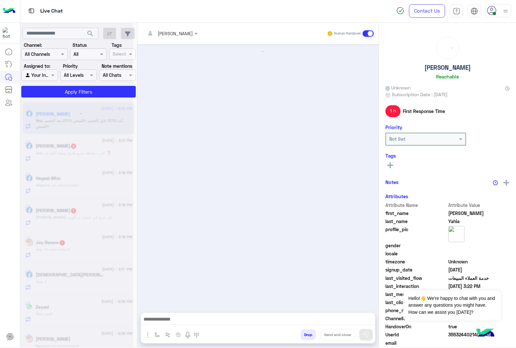
scroll to position [605, 0]
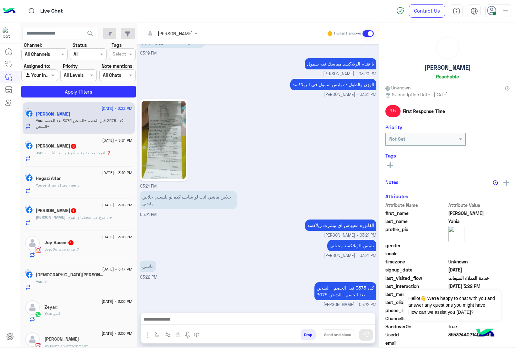
click at [56, 152] on span ": اقرب محطة مترو لفرع وسط البلد ايه ❓️" at bounding box center [76, 152] width 69 height 5
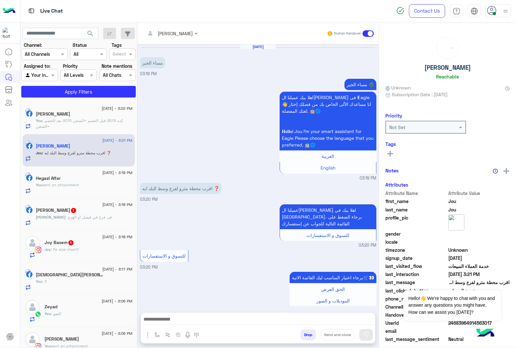
scroll to position [199, 0]
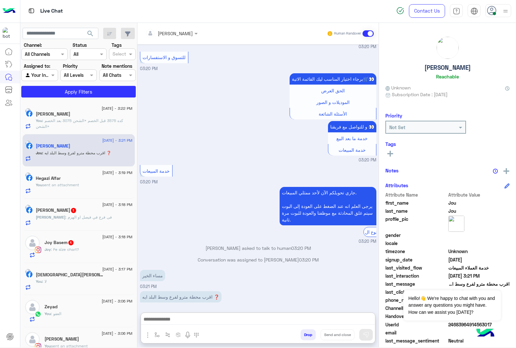
click at [168, 320] on textarea at bounding box center [258, 320] width 234 height 10
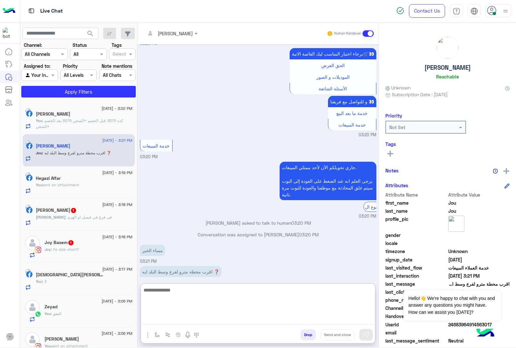
scroll to position [228, 0]
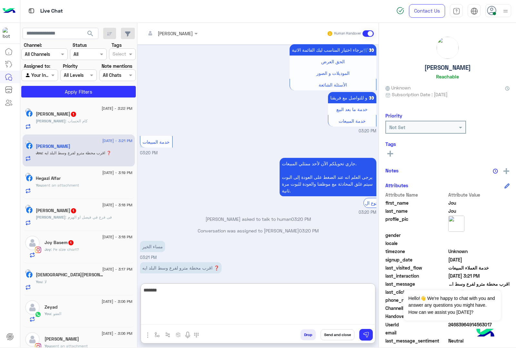
type textarea "*******"
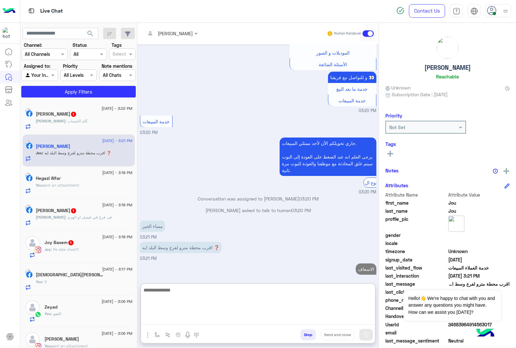
scroll to position [260, 0]
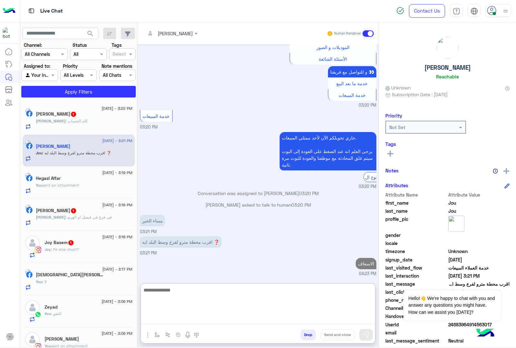
click at [57, 118] on div "Ahmed Yahia 1" at bounding box center [84, 114] width 97 height 7
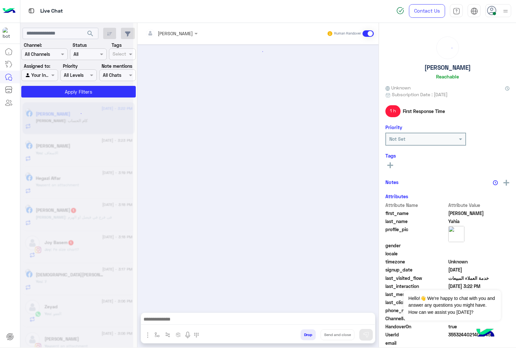
scroll to position [605, 0]
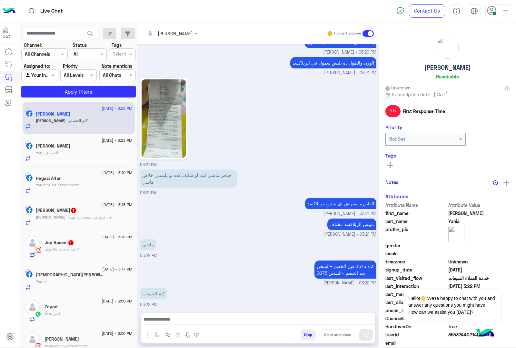
click at [167, 321] on textarea at bounding box center [258, 320] width 234 height 10
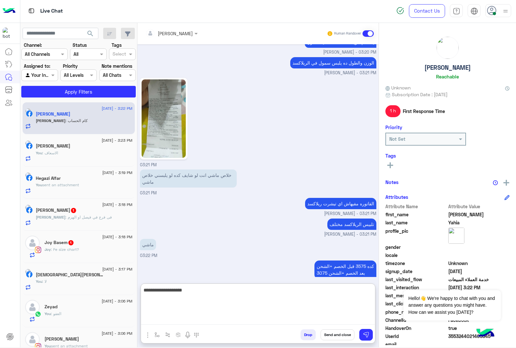
type textarea "**********"
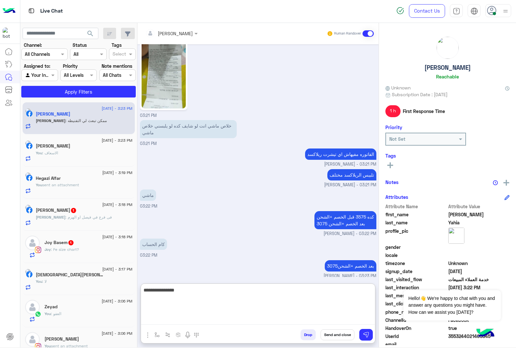
scroll to position [676, 0]
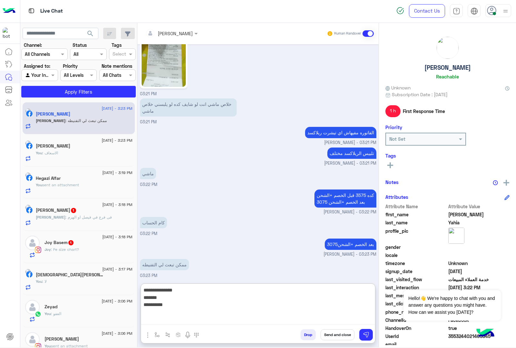
click at [318, 291] on textarea "**********" at bounding box center [258, 305] width 234 height 39
click at [342, 301] on textarea "**********" at bounding box center [258, 305] width 234 height 39
click at [342, 304] on textarea "**********" at bounding box center [258, 305] width 234 height 39
type textarea "**********"
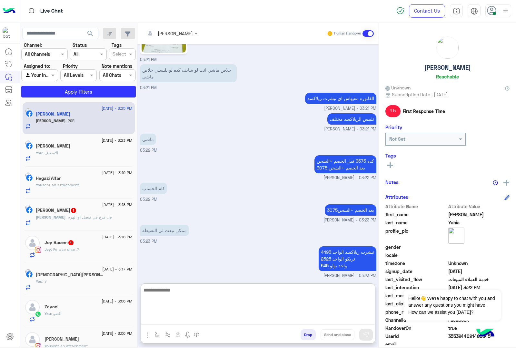
scroll to position [732, 0]
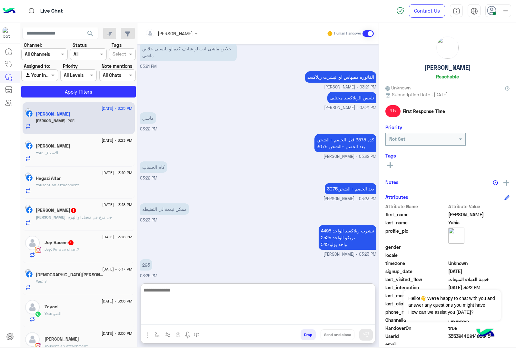
click at [173, 291] on textarea at bounding box center [258, 305] width 234 height 39
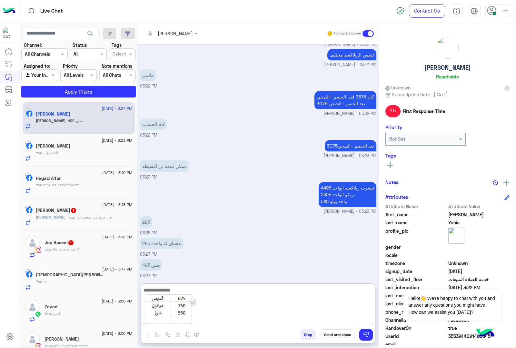
click at [192, 302] on span "×" at bounding box center [192, 300] width 6 height 15
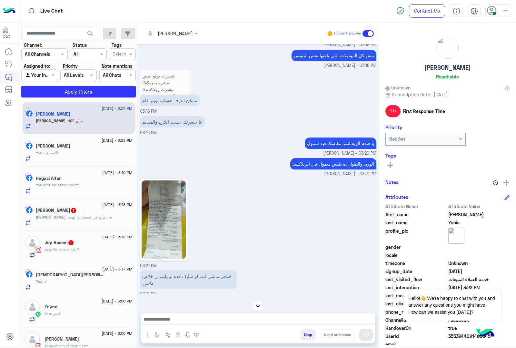
scroll to position [504, 0]
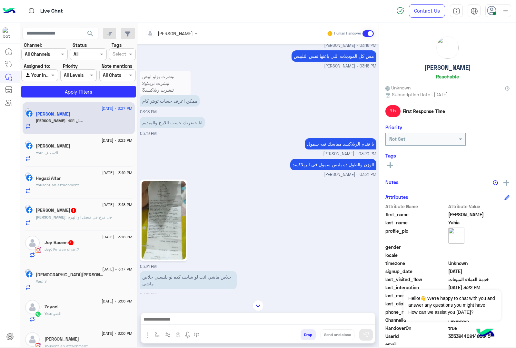
click at [163, 224] on img at bounding box center [164, 220] width 44 height 78
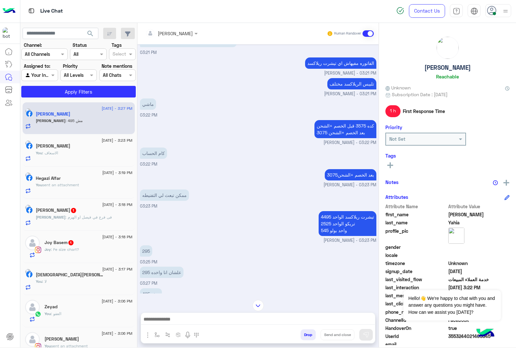
scroll to position [746, 0]
click at [101, 226] on div "Mohamed : فى فرع في فيصل او الهرم" at bounding box center [84, 219] width 97 height 11
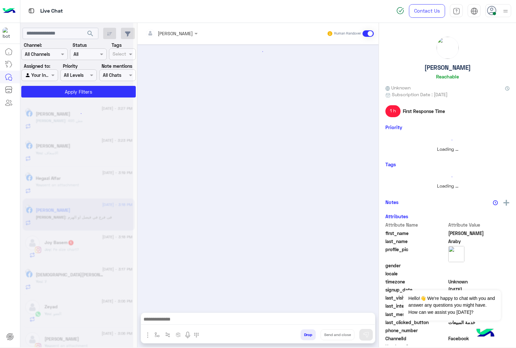
click at [168, 320] on textarea at bounding box center [258, 320] width 234 height 10
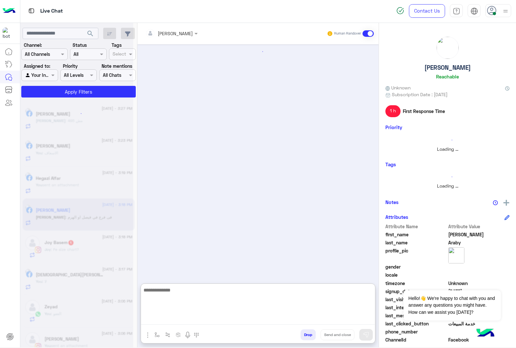
click at [145, 335] on img "button" at bounding box center [148, 335] width 8 height 8
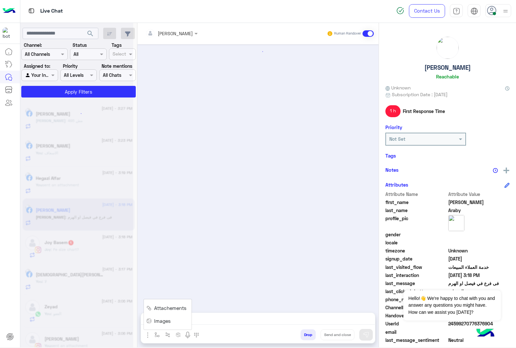
click at [156, 319] on span "Images" at bounding box center [162, 320] width 16 height 7
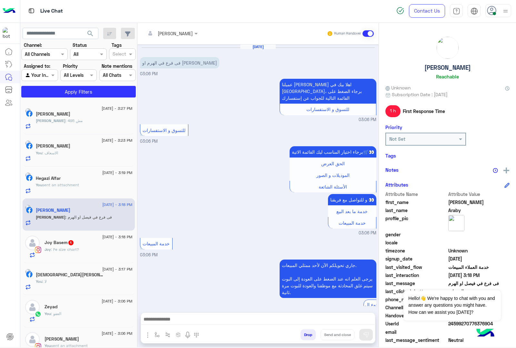
scroll to position [119, 0]
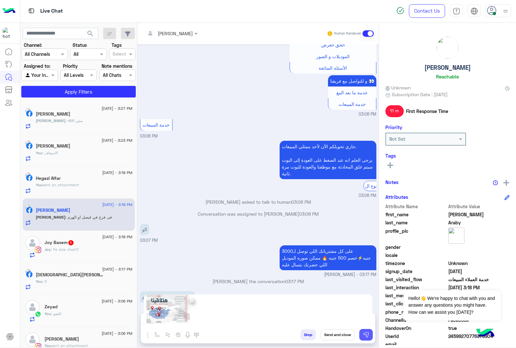
click at [364, 333] on img at bounding box center [366, 335] width 6 height 6
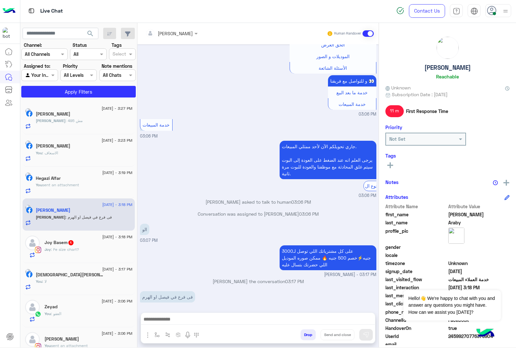
click at [65, 249] on span ": Fe size chart?" at bounding box center [65, 249] width 28 height 5
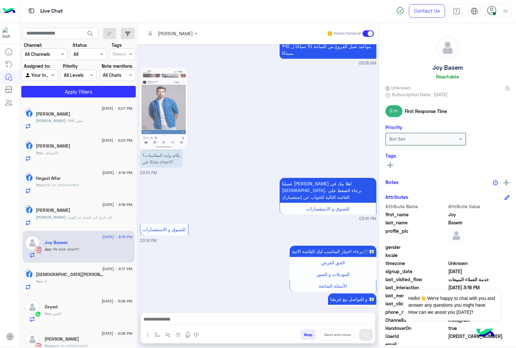
scroll to position [722, 0]
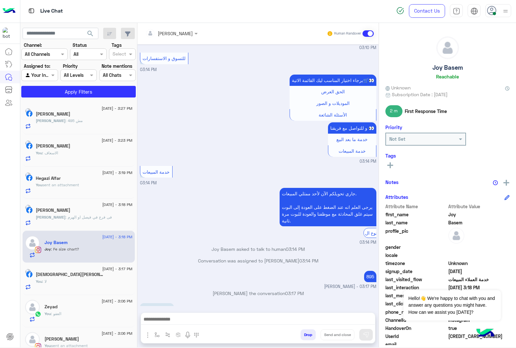
click at [161, 321] on textarea at bounding box center [258, 320] width 234 height 10
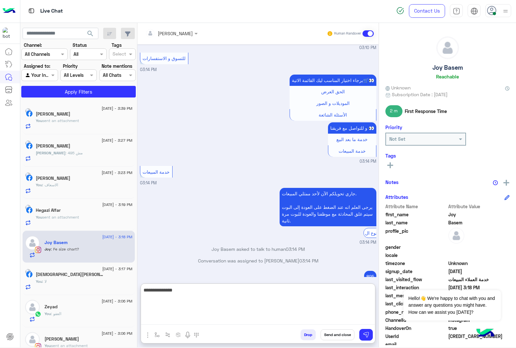
type textarea "**********"
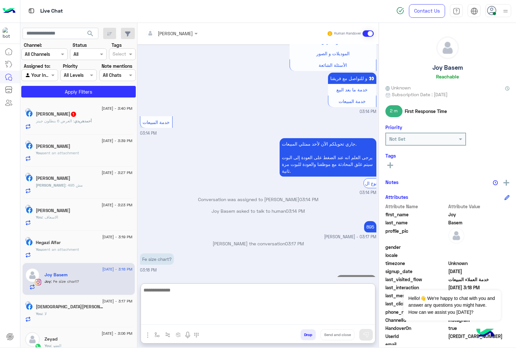
click at [86, 123] on p "أحمدهريدي : العرض 6 بنطلون جينز" at bounding box center [64, 121] width 56 height 6
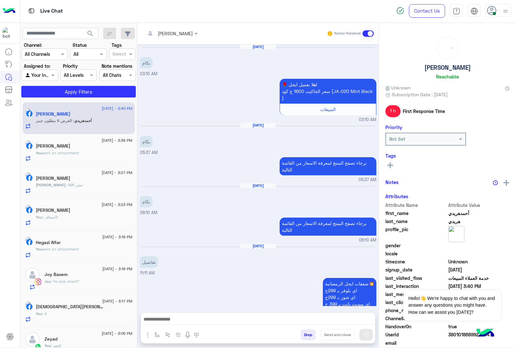
scroll to position [630, 0]
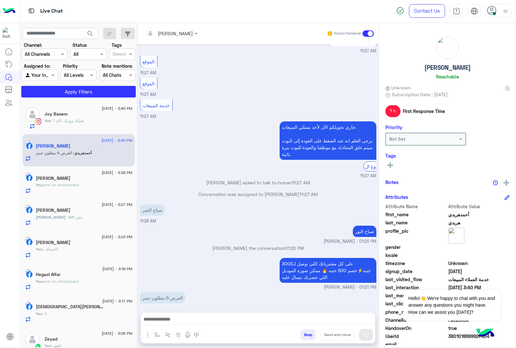
click at [173, 318] on textarea at bounding box center [258, 320] width 234 height 10
paste textarea "**********"
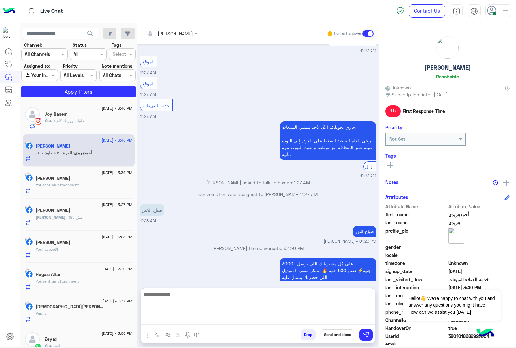
type textarea "**********"
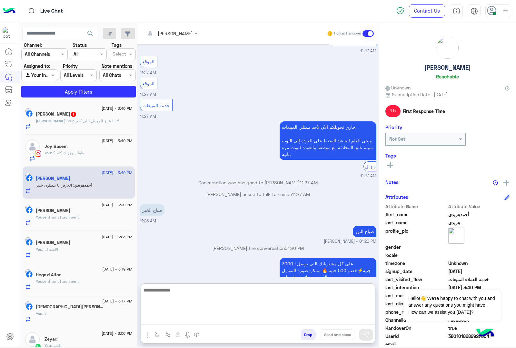
scroll to position [693, 0]
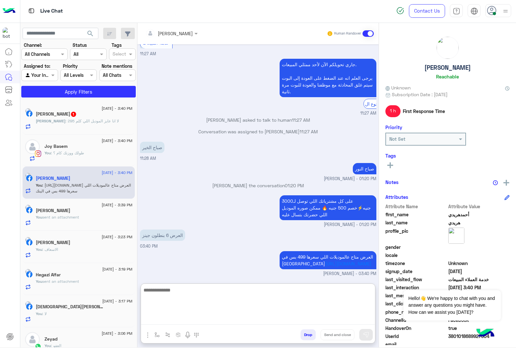
click at [54, 120] on span "Ahmed" at bounding box center [51, 120] width 30 height 5
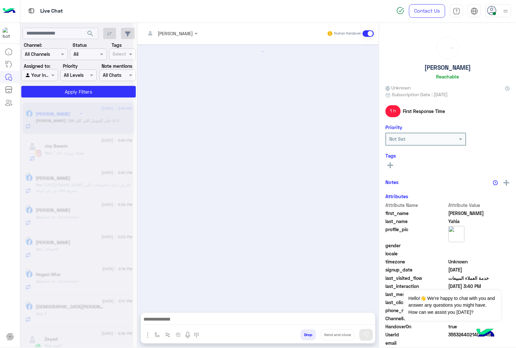
scroll to position [522, 0]
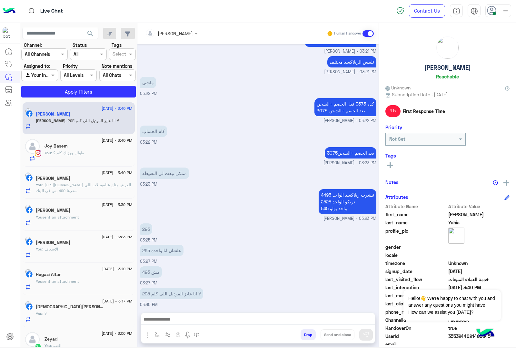
click at [181, 317] on textarea at bounding box center [258, 320] width 234 height 10
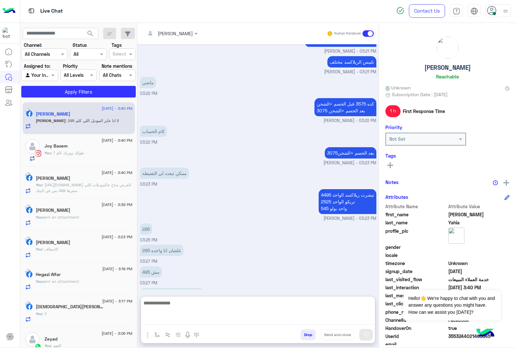
paste textarea "**********"
type textarea "**********"
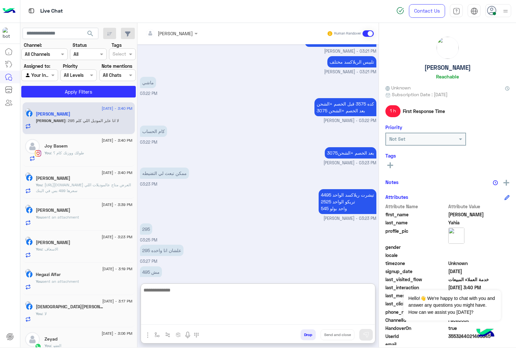
scroll to position [585, 0]
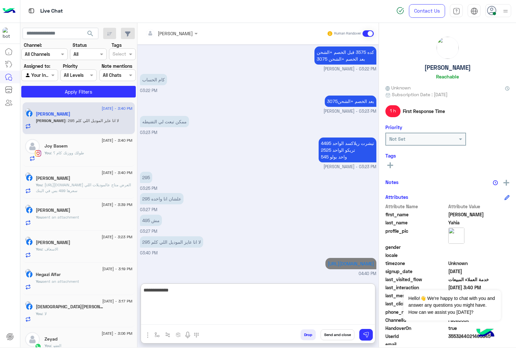
type textarea "**********"
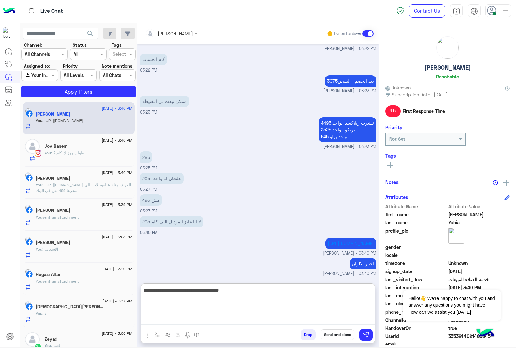
type textarea "**********"
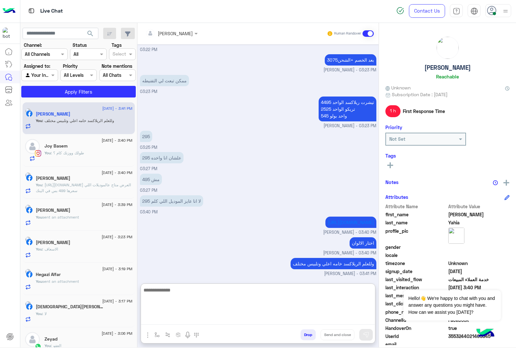
scroll to position [1895, 0]
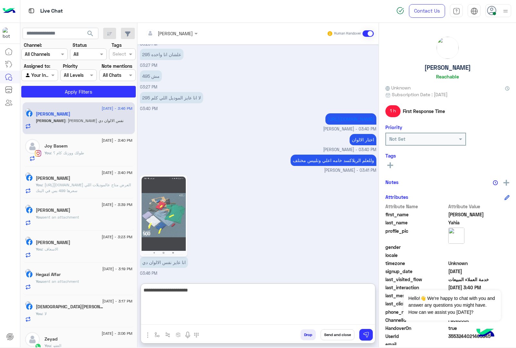
type textarea "**********"
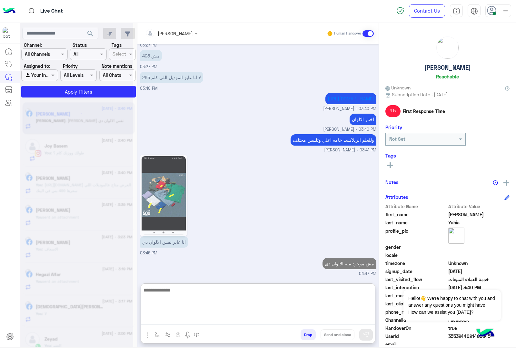
scroll to position [1991, 0]
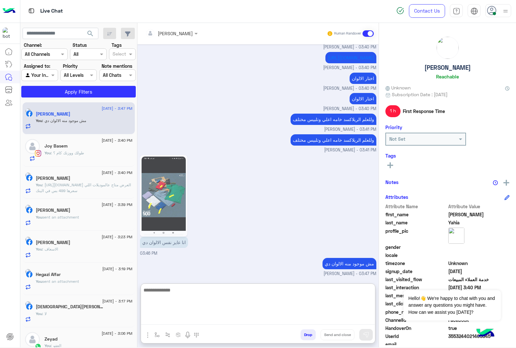
type textarea "*"
type textarea "**********"
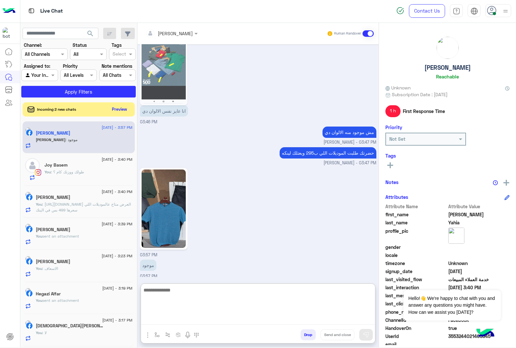
scroll to position [2124, 0]
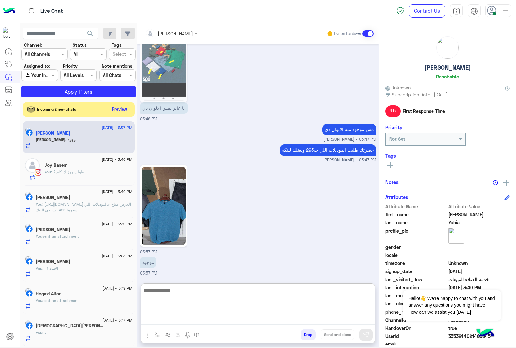
click at [178, 216] on img at bounding box center [164, 206] width 44 height 78
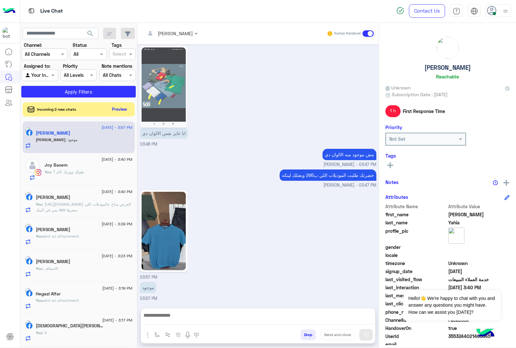
scroll to position [2095, 0]
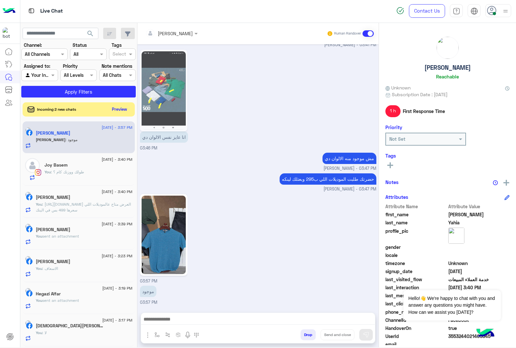
click at [184, 318] on textarea at bounding box center [258, 320] width 234 height 10
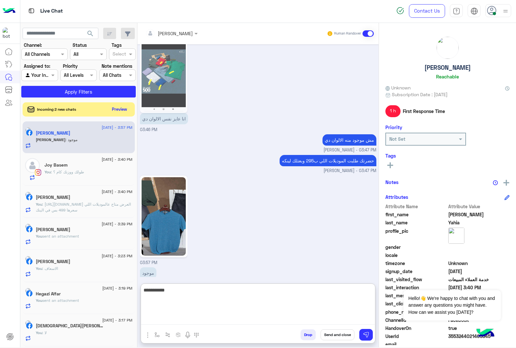
type textarea "**********"
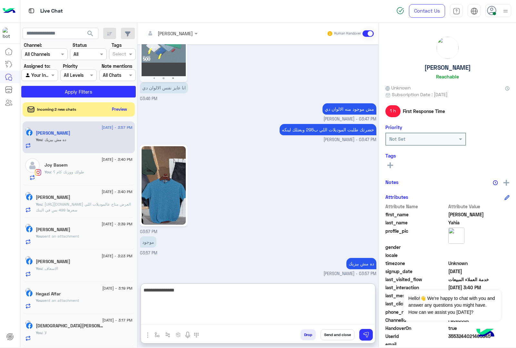
type textarea "**********"
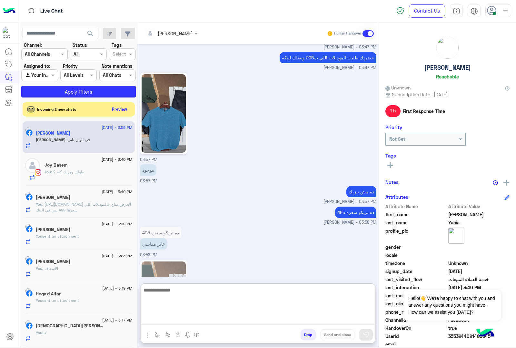
scroll to position [2272, 0]
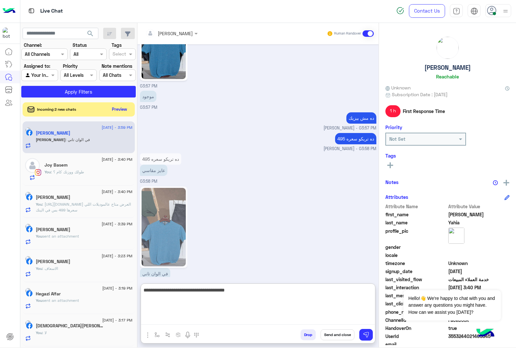
type textarea "**********"
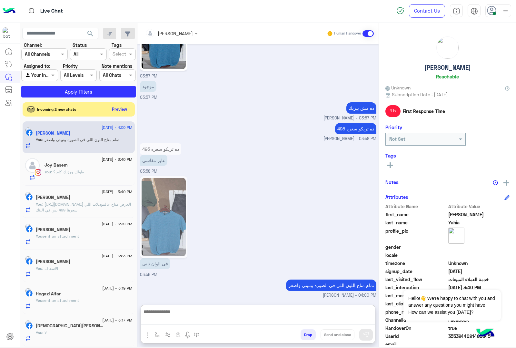
scroll to position [2321, 0]
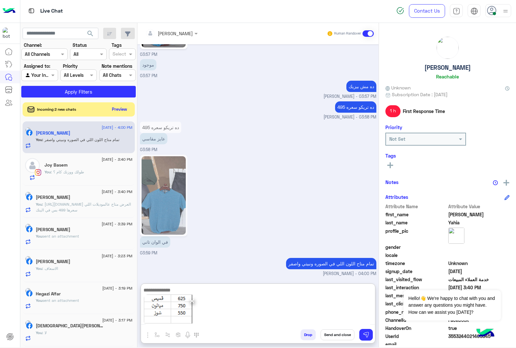
click at [192, 301] on span "×" at bounding box center [192, 300] width 6 height 15
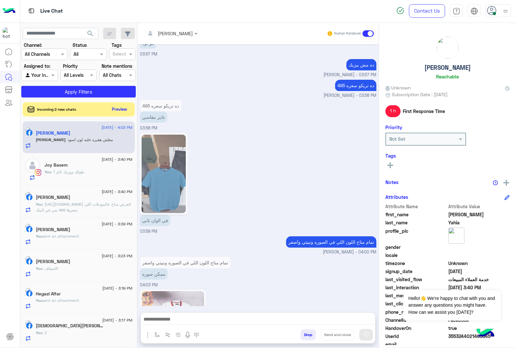
scroll to position [2428, 0]
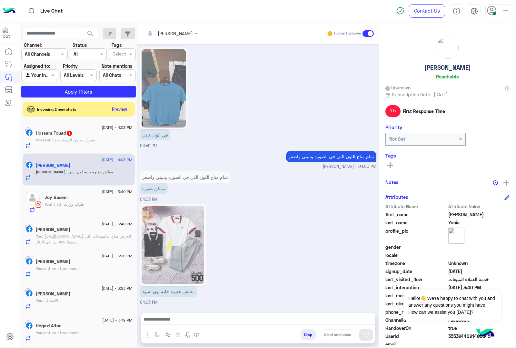
click at [188, 317] on textarea at bounding box center [258, 320] width 234 height 10
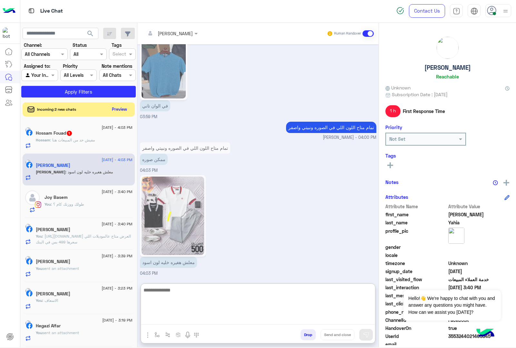
scroll to position [2457, 0]
click at [177, 294] on textarea at bounding box center [258, 305] width 234 height 39
click at [362, 333] on button at bounding box center [367, 335] width 14 height 12
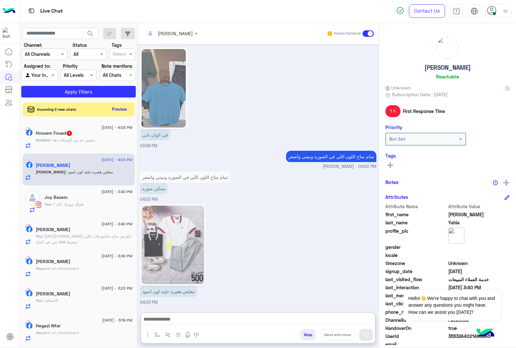
click at [169, 321] on textarea at bounding box center [258, 320] width 234 height 10
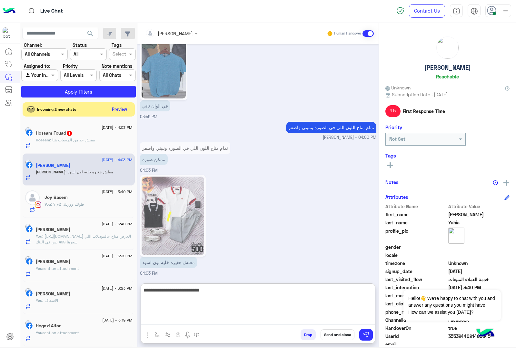
type textarea "**********"
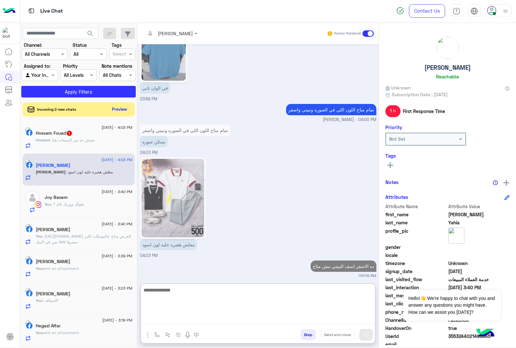
scroll to position [2478, 0]
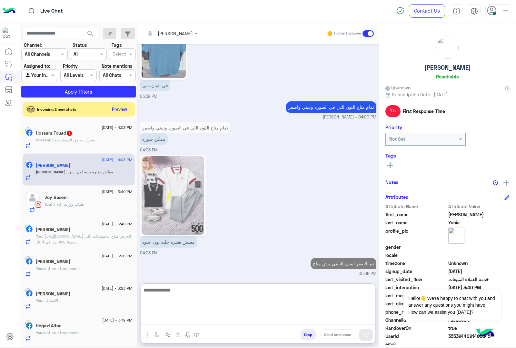
click at [47, 140] on span "Hossam" at bounding box center [43, 140] width 14 height 5
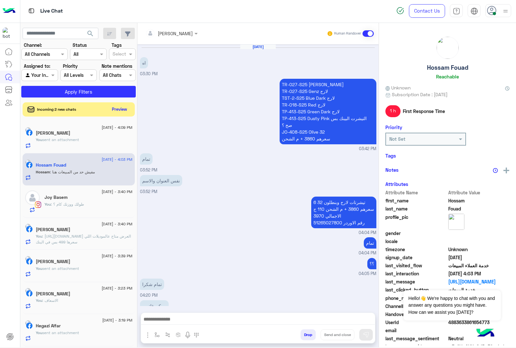
scroll to position [948, 0]
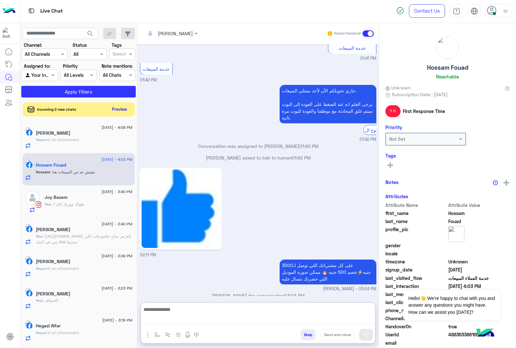
click at [170, 322] on textarea at bounding box center [258, 315] width 234 height 20
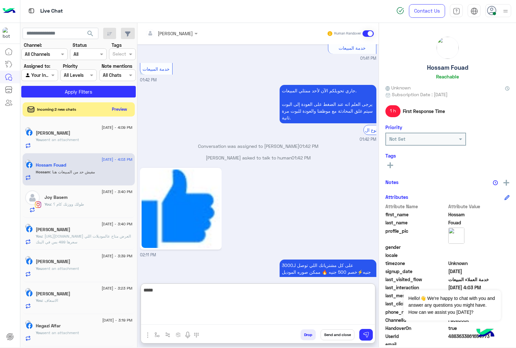
type textarea "*****"
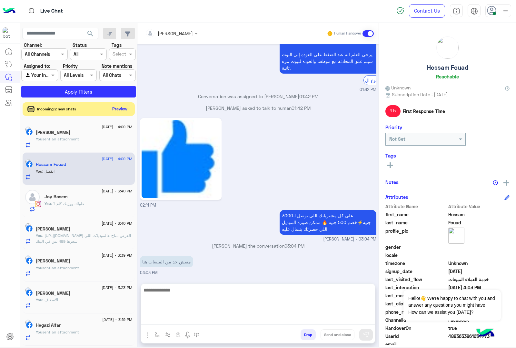
click at [118, 105] on button "Preview" at bounding box center [120, 109] width 20 height 9
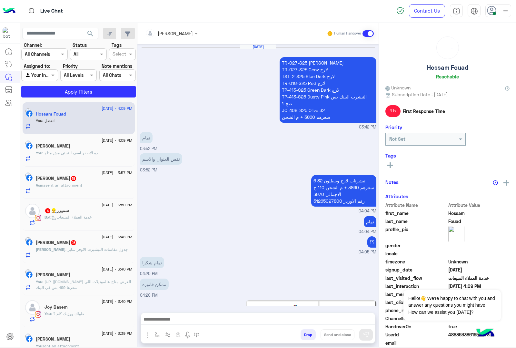
scroll to position [947, 0]
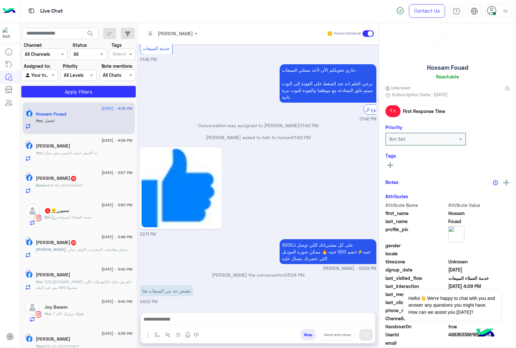
click at [75, 187] on span "sent an attachment" at bounding box center [64, 185] width 37 height 5
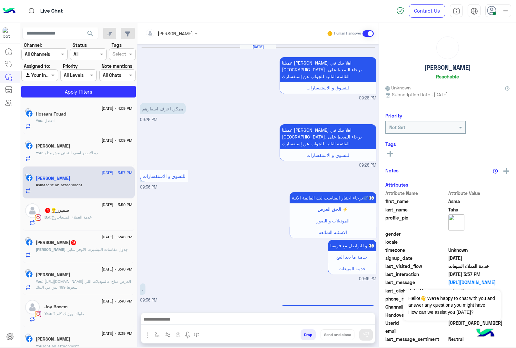
scroll to position [1015, 0]
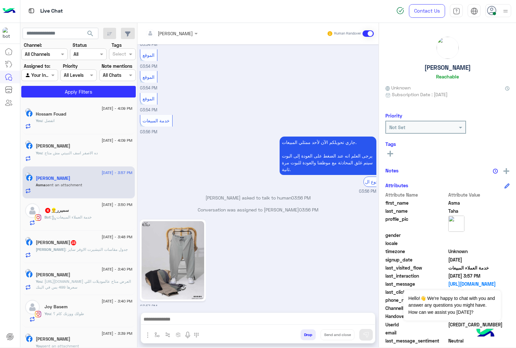
click at [164, 315] on textarea at bounding box center [258, 320] width 234 height 10
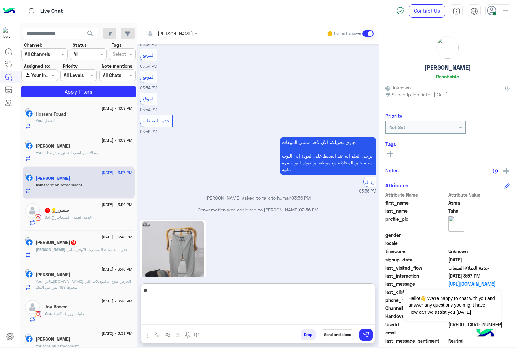
type textarea "*"
type textarea "***"
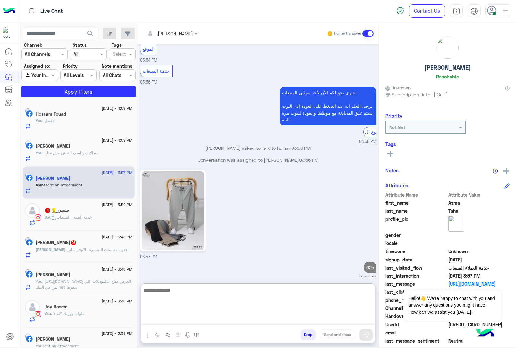
click at [104, 212] on div "سميرر👷‍♂️ 4" at bounding box center [89, 211] width 88 height 7
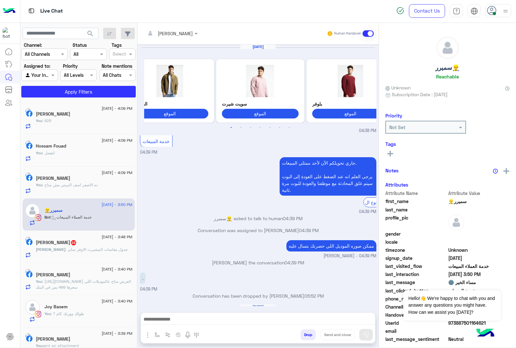
scroll to position [752, 0]
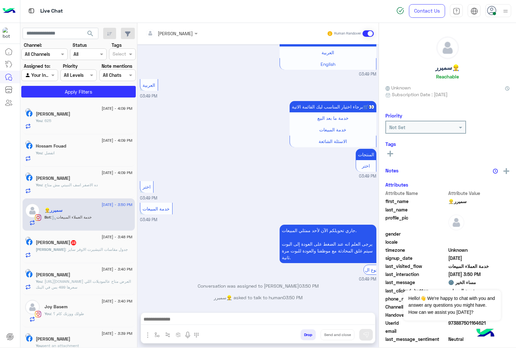
click at [175, 321] on textarea at bounding box center [258, 320] width 234 height 10
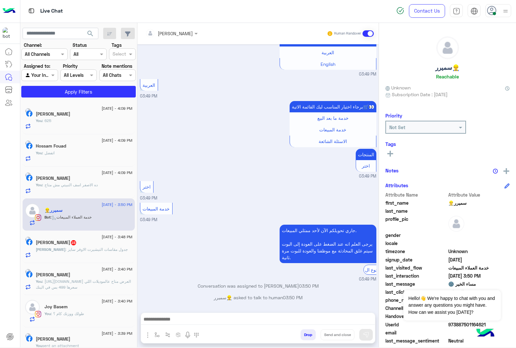
click at [172, 320] on textarea at bounding box center [258, 320] width 234 height 10
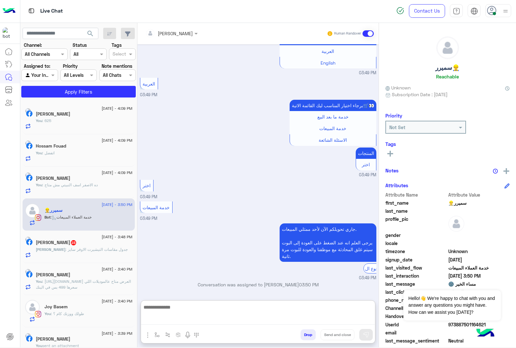
paste textarea "**********"
type textarea "**********"
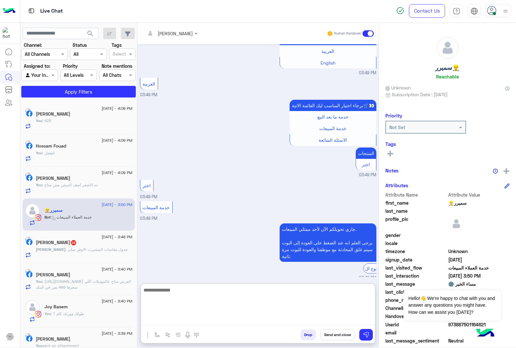
scroll to position [815, 0]
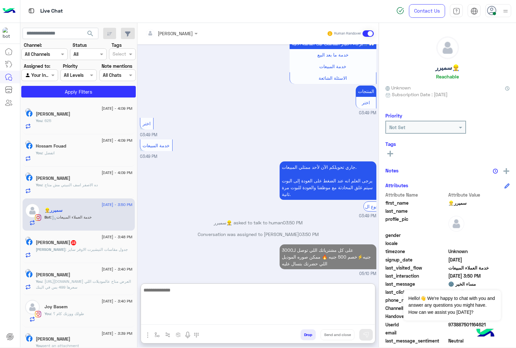
click at [78, 253] on div "محمود : جدول مقاسات التيشيرت الاوفر سايز" at bounding box center [84, 252] width 97 height 11
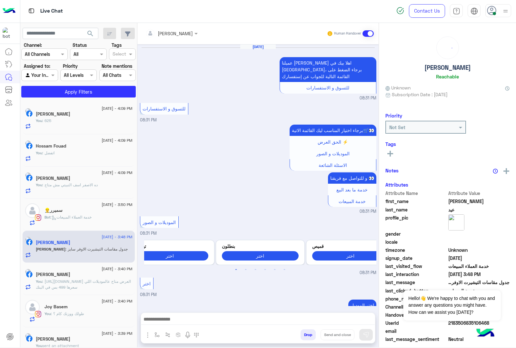
scroll to position [1062, 0]
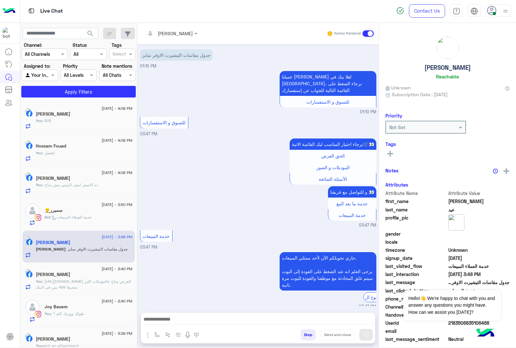
click at [181, 316] on textarea at bounding box center [258, 320] width 234 height 10
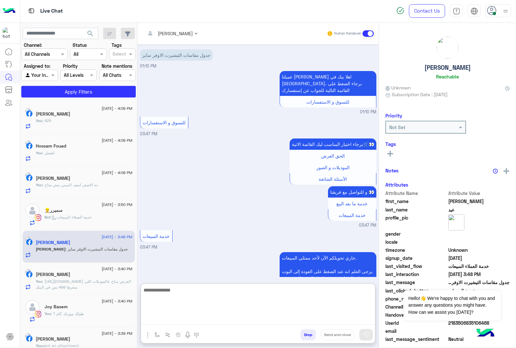
paste textarea "**********"
type textarea "**********"
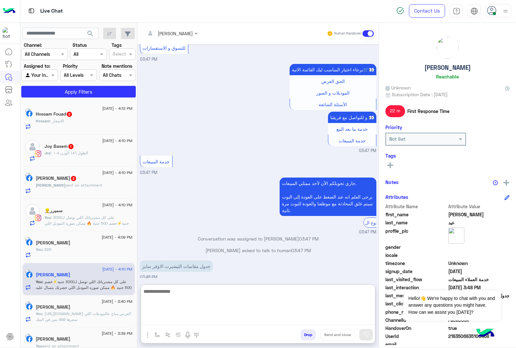
scroll to position [1137, 0]
click at [88, 188] on p "Ahmed sent an attachment" at bounding box center [69, 185] width 66 height 6
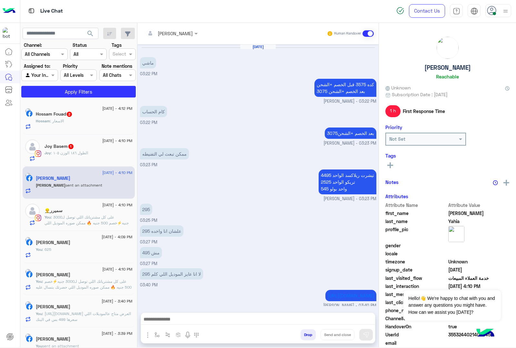
scroll to position [999, 0]
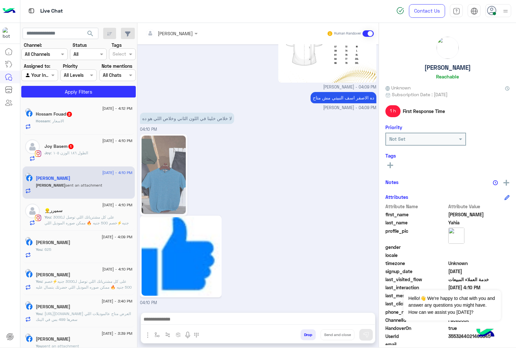
click at [160, 320] on textarea at bounding box center [258, 320] width 234 height 10
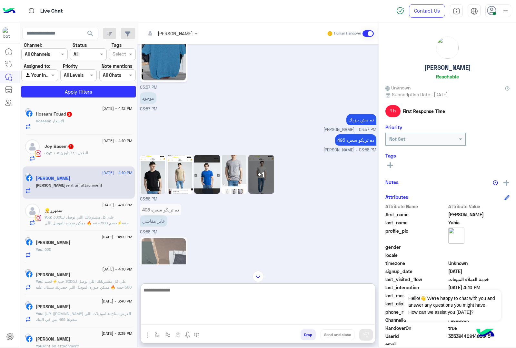
scroll to position [536, 0]
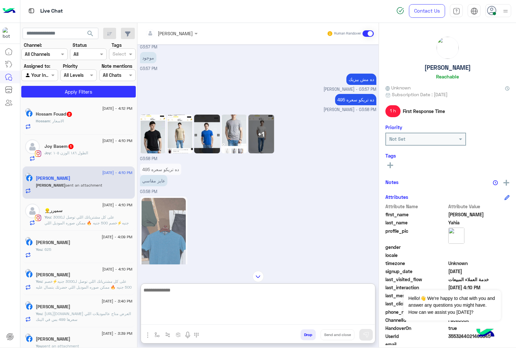
click at [152, 153] on img at bounding box center [153, 134] width 26 height 39
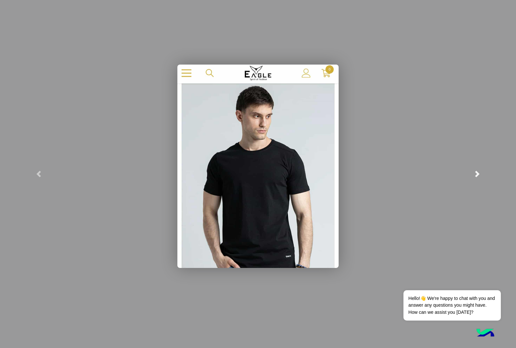
click at [476, 171] on span at bounding box center [477, 174] width 6 height 6
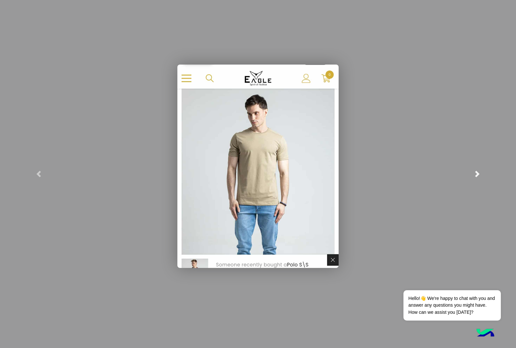
click at [476, 171] on span at bounding box center [477, 174] width 6 height 6
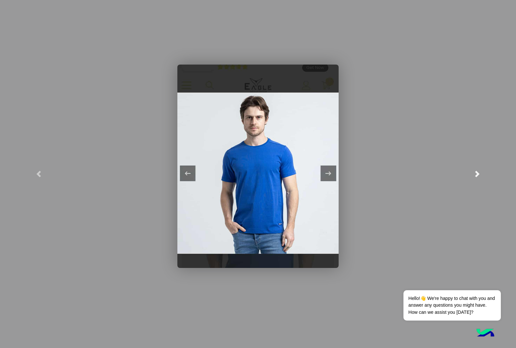
click at [476, 171] on span at bounding box center [477, 174] width 6 height 6
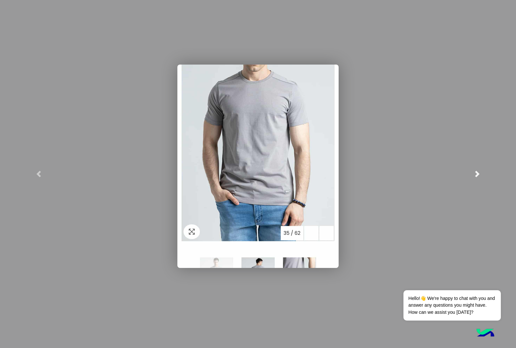
click at [476, 171] on span at bounding box center [477, 174] width 6 height 6
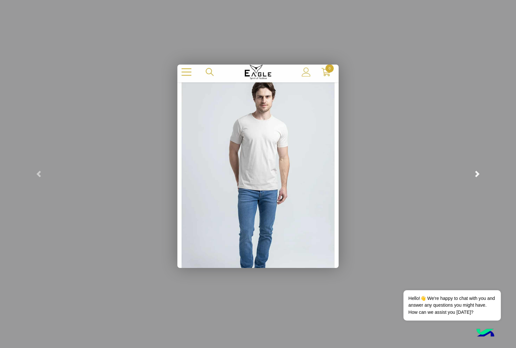
click at [476, 171] on span at bounding box center [477, 174] width 6 height 6
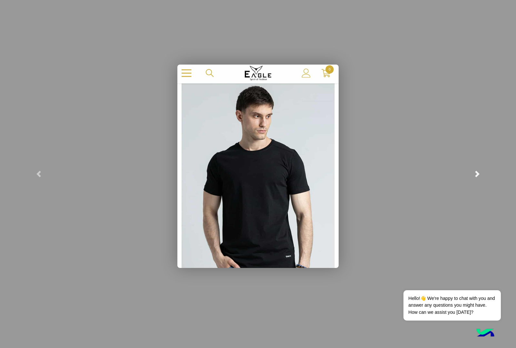
click at [476, 171] on span at bounding box center [477, 174] width 6 height 6
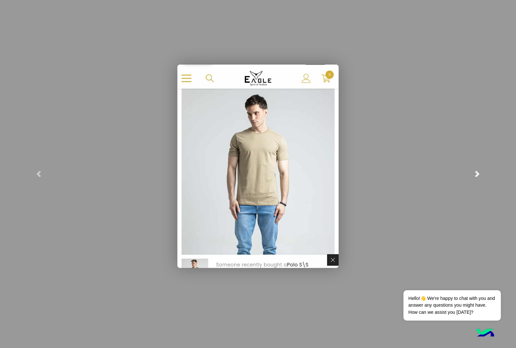
click at [476, 171] on span at bounding box center [477, 174] width 6 height 6
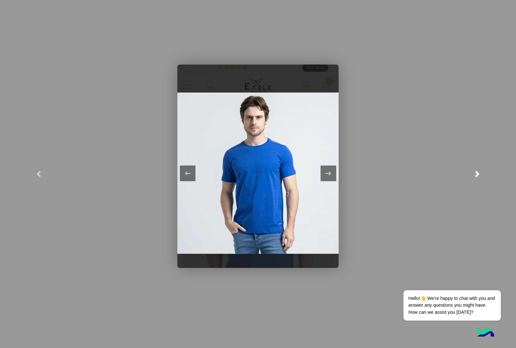
click at [476, 171] on span at bounding box center [477, 174] width 6 height 6
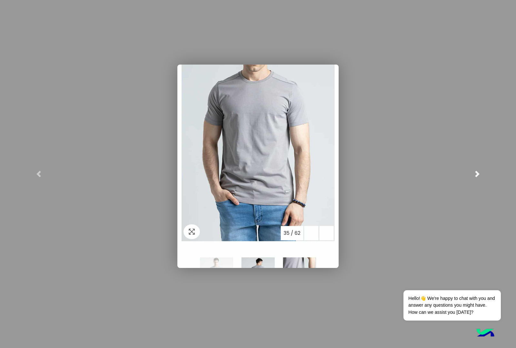
click at [476, 171] on span at bounding box center [477, 174] width 6 height 6
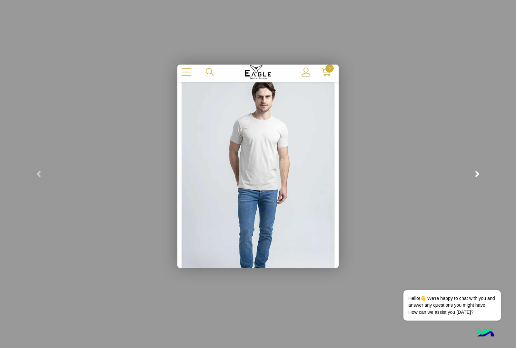
click at [476, 171] on span at bounding box center [477, 174] width 6 height 6
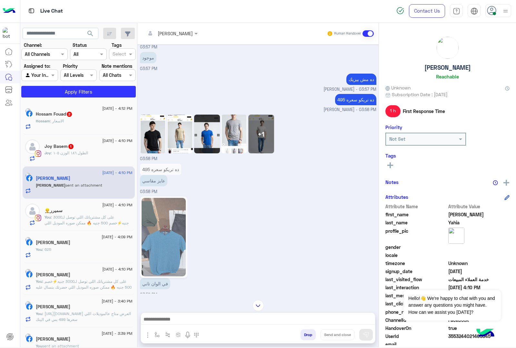
click at [180, 321] on textarea at bounding box center [258, 320] width 234 height 10
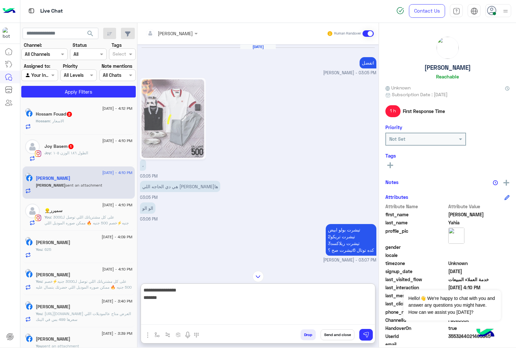
scroll to position [916, 0]
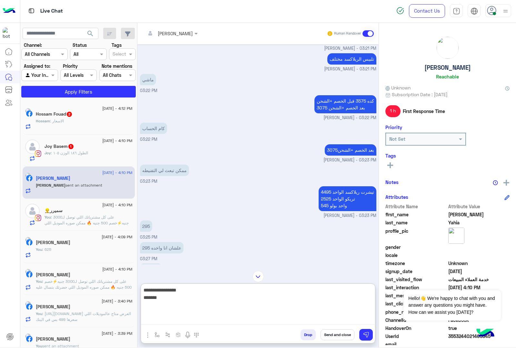
click at [371, 297] on textarea "**********" at bounding box center [258, 305] width 234 height 39
click at [349, 296] on textarea "**********" at bounding box center [258, 305] width 234 height 39
type textarea "**********"
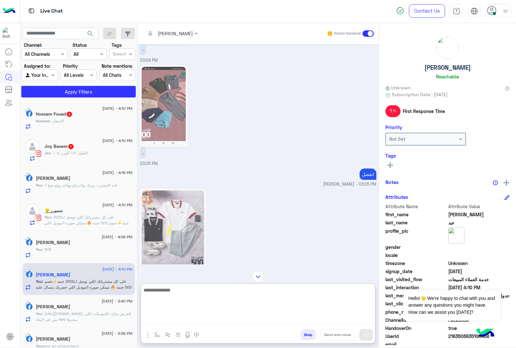
scroll to position [2446, 0]
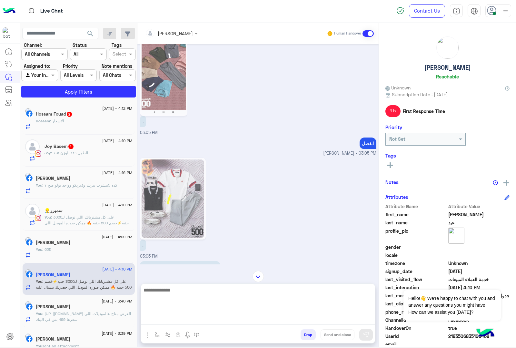
click at [69, 185] on span ": كده 5تيشرت بيزيك و3تريكو وواحد بولو صح ؟" at bounding box center [79, 185] width 75 height 5
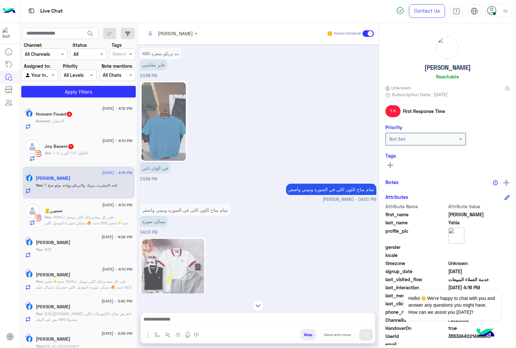
scroll to position [528, 0]
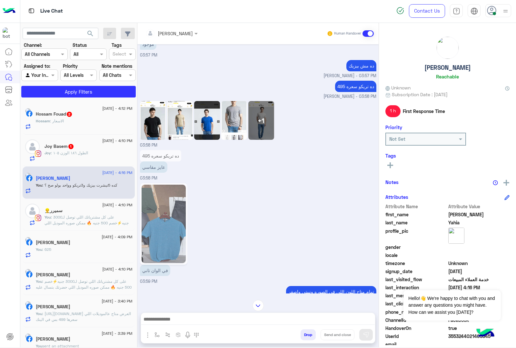
click at [186, 140] on img at bounding box center [180, 120] width 26 height 39
click at [147, 135] on img at bounding box center [153, 120] width 26 height 39
click at [179, 129] on img at bounding box center [180, 120] width 26 height 39
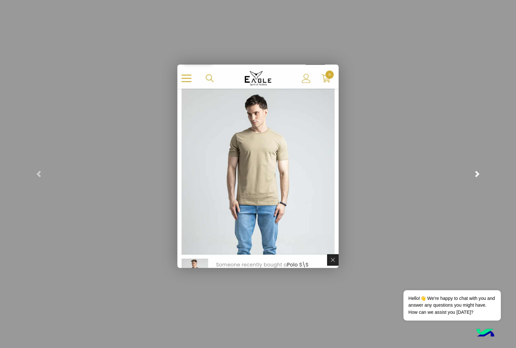
click at [477, 172] on span at bounding box center [477, 174] width 6 height 6
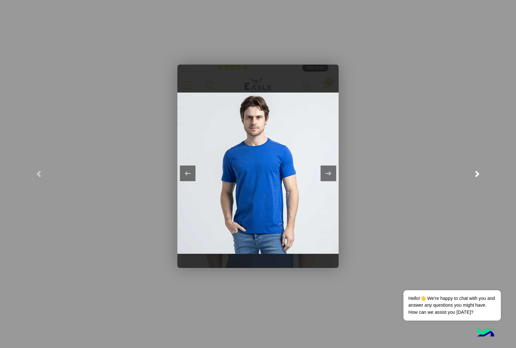
click at [478, 171] on span at bounding box center [477, 174] width 6 height 6
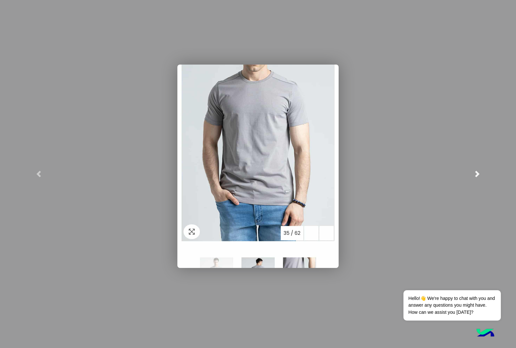
click at [477, 174] on span at bounding box center [477, 174] width 6 height 6
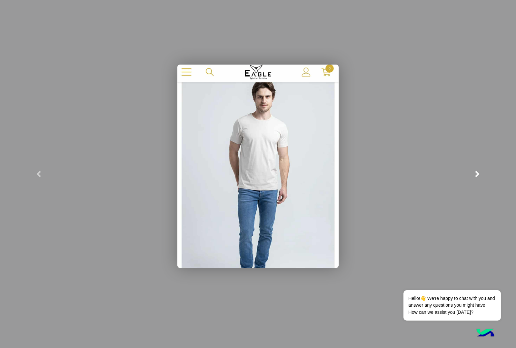
click at [478, 178] on link at bounding box center [477, 174] width 77 height 348
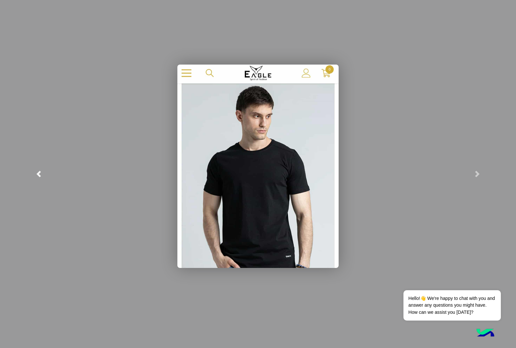
click at [36, 174] on span at bounding box center [39, 174] width 6 height 6
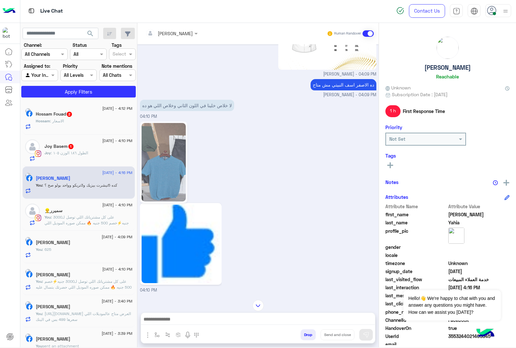
scroll to position [972, 0]
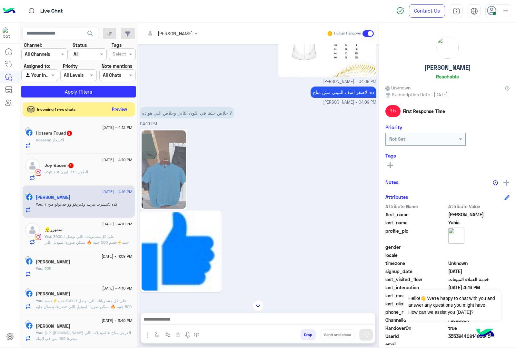
drag, startPoint x: 172, startPoint y: 319, endPoint x: 172, endPoint y: 315, distance: 3.6
click at [172, 319] on textarea at bounding box center [258, 320] width 234 height 10
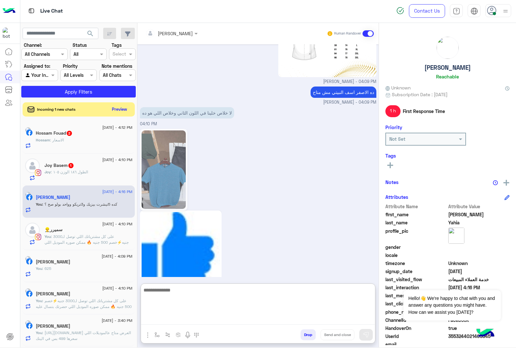
scroll to position [1041, 0]
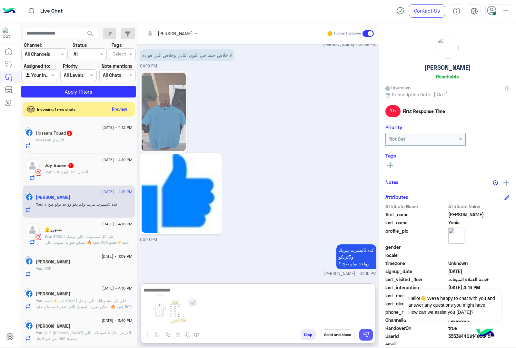
click at [365, 335] on img at bounding box center [366, 335] width 6 height 6
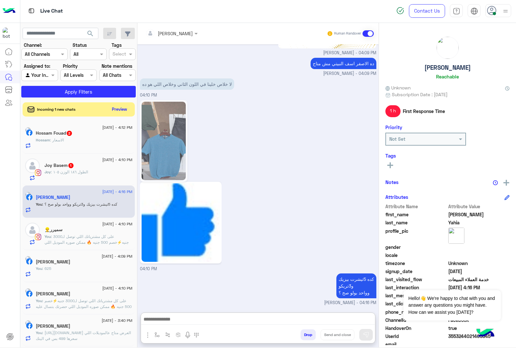
click at [176, 316] on textarea at bounding box center [258, 320] width 234 height 10
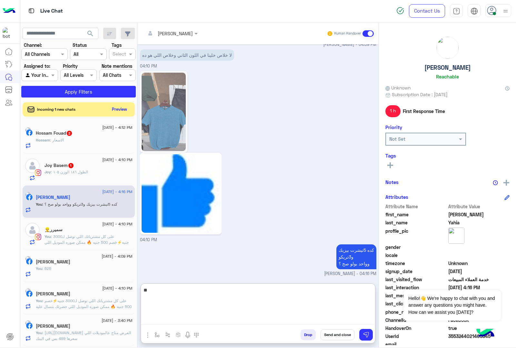
type textarea "*"
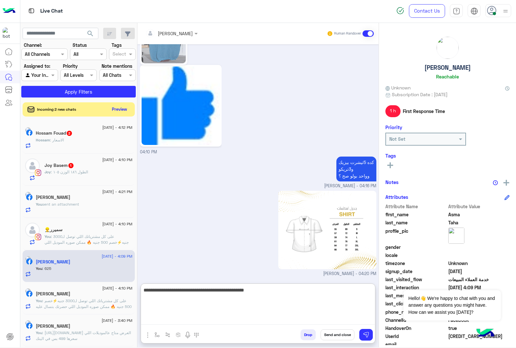
type textarea "**********"
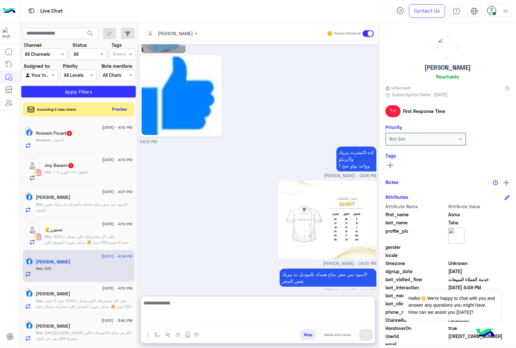
scroll to position [1156, 0]
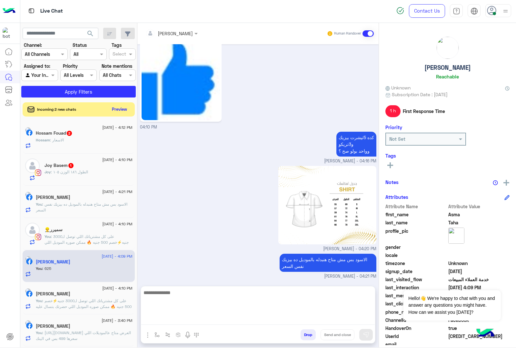
click at [87, 135] on div "Hossam Fouad 2" at bounding box center [84, 133] width 97 height 7
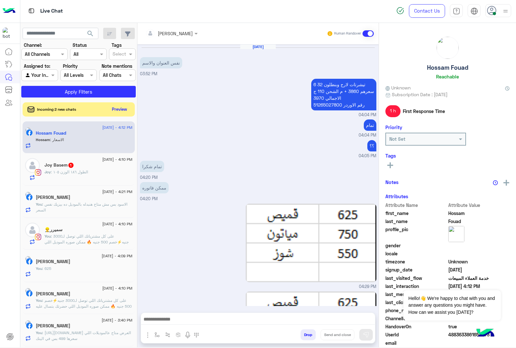
scroll to position [922, 0]
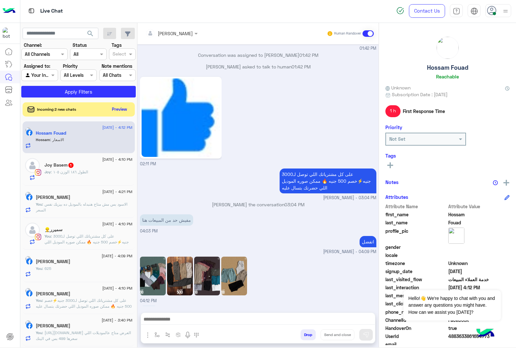
click at [179, 320] on textarea at bounding box center [258, 320] width 234 height 10
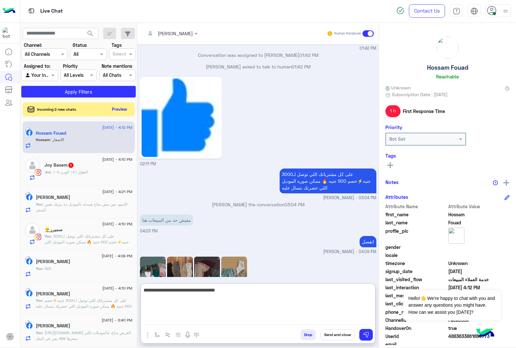
click at [345, 289] on textarea "**********" at bounding box center [258, 305] width 234 height 39
click at [294, 290] on textarea "**********" at bounding box center [258, 305] width 234 height 39
type textarea "**********"
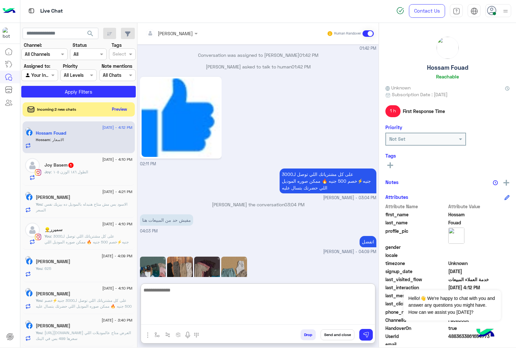
scroll to position [971, 0]
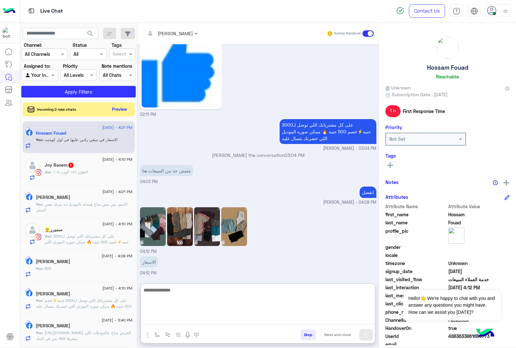
click at [112, 179] on div "Joy : الطول ١٨٦ الوزن ١٠٥" at bounding box center [89, 174] width 88 height 11
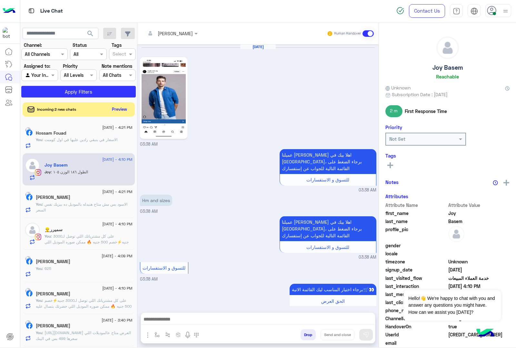
scroll to position [771, 0]
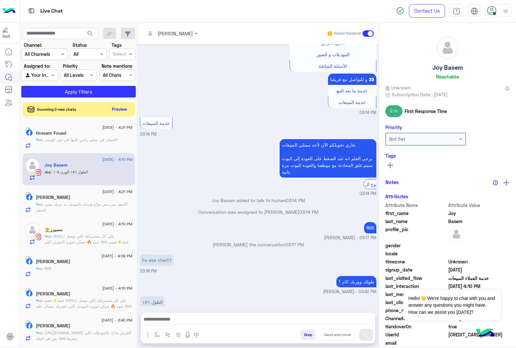
click at [203, 316] on textarea at bounding box center [258, 320] width 234 height 10
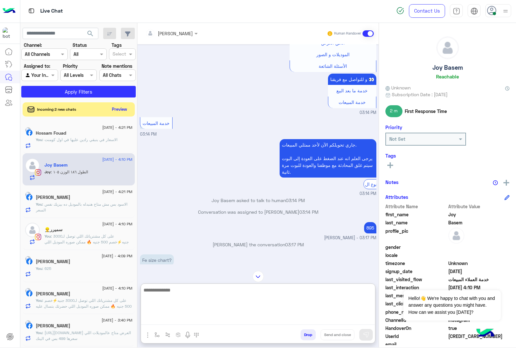
scroll to position [800, 0]
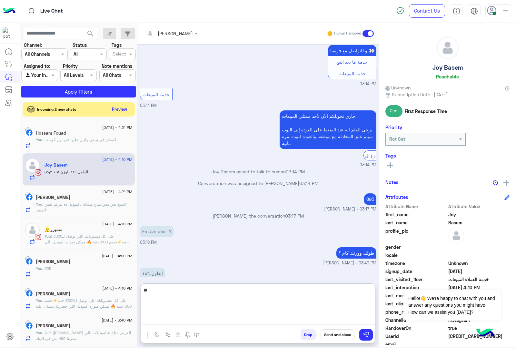
type textarea "*"
type textarea "**********"
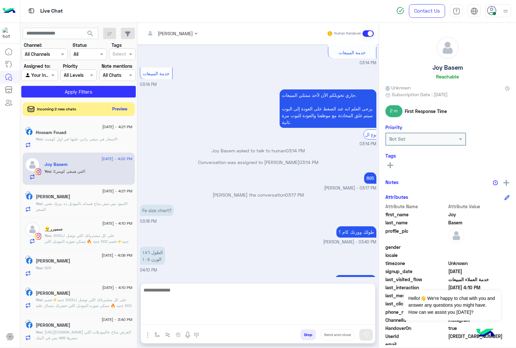
click at [115, 107] on button "Preview" at bounding box center [120, 109] width 20 height 9
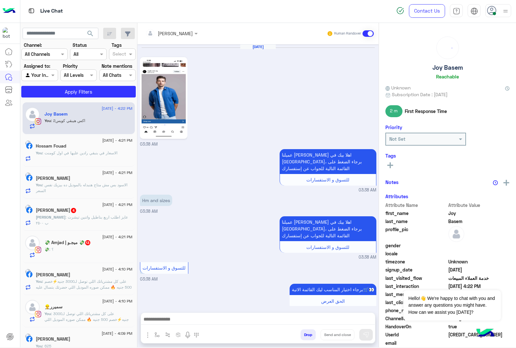
scroll to position [791, 0]
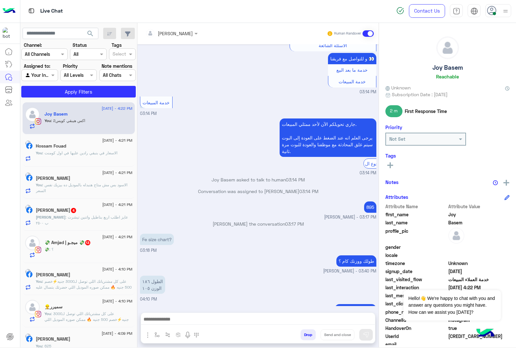
click at [77, 222] on div "Ahmed : عايز اطلب اربع بناطيل واتنين تيشرت ب ٢٥٠٠" at bounding box center [84, 219] width 97 height 11
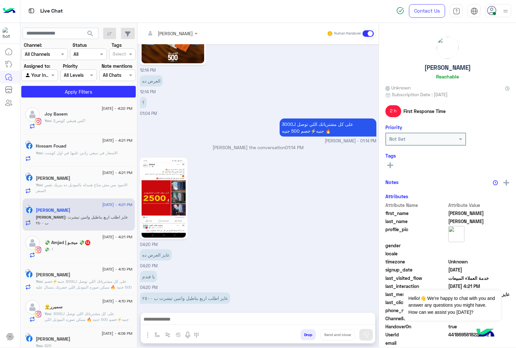
click at [168, 318] on textarea at bounding box center [258, 320] width 234 height 10
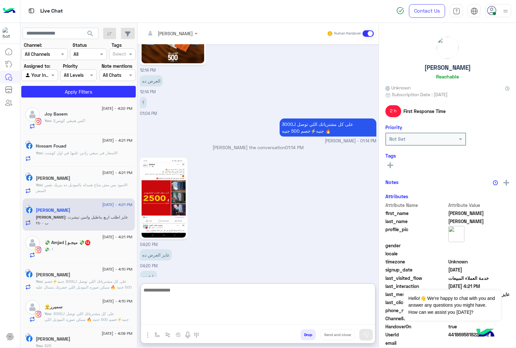
scroll to position [833, 0]
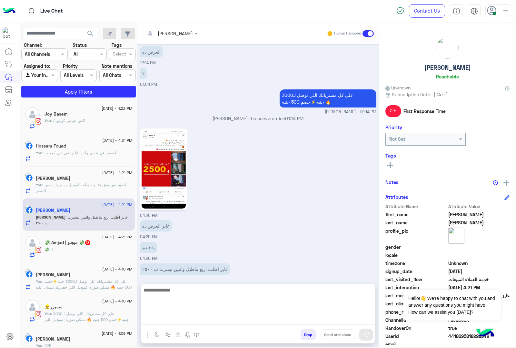
click at [174, 173] on img at bounding box center [164, 169] width 44 height 78
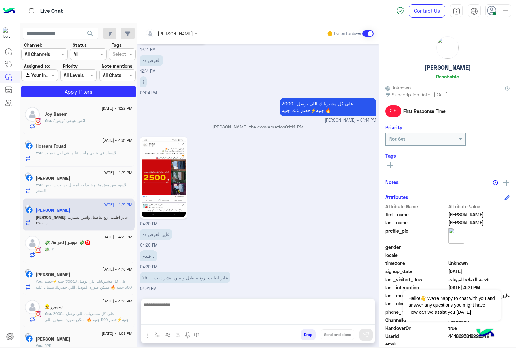
scroll to position [804, 0]
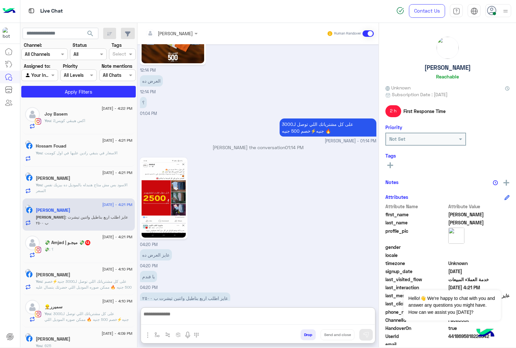
click at [172, 317] on textarea at bounding box center [258, 317] width 234 height 15
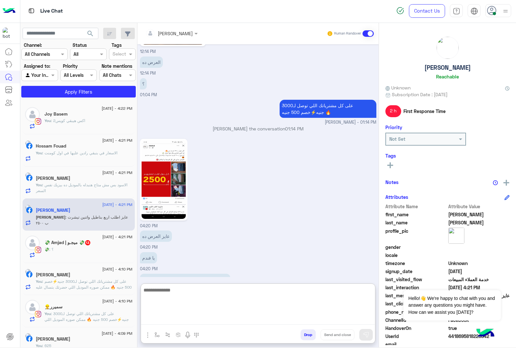
scroll to position [833, 0]
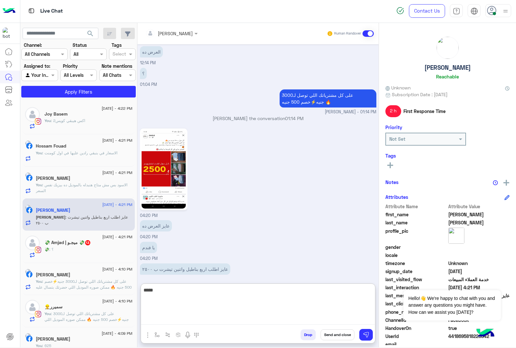
type textarea "******"
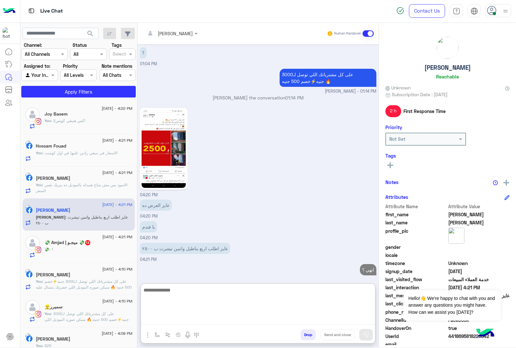
click at [168, 133] on img at bounding box center [164, 148] width 44 height 78
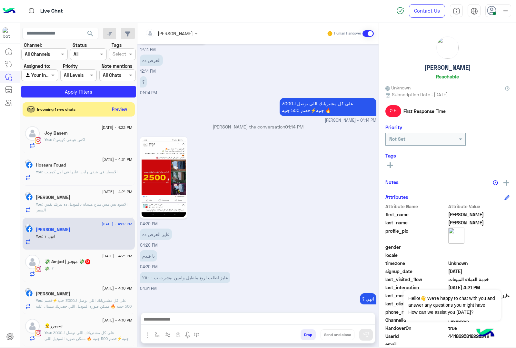
scroll to position [825, 0]
click at [116, 110] on button "Preview" at bounding box center [120, 109] width 20 height 9
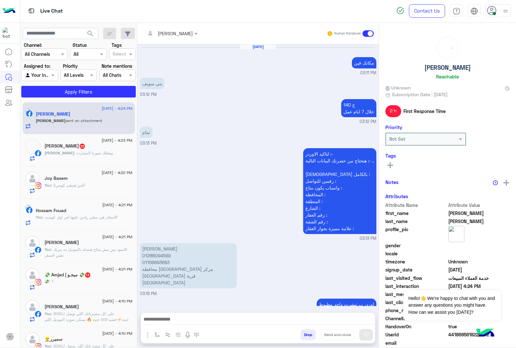
scroll to position [875, 0]
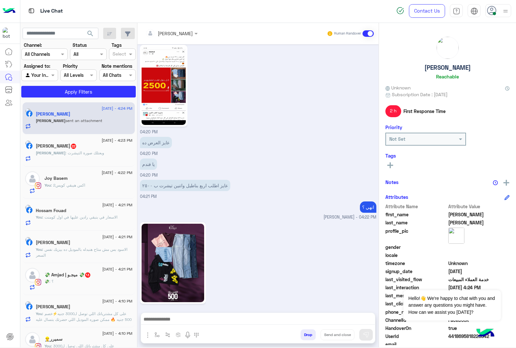
click at [174, 321] on textarea at bounding box center [258, 320] width 234 height 10
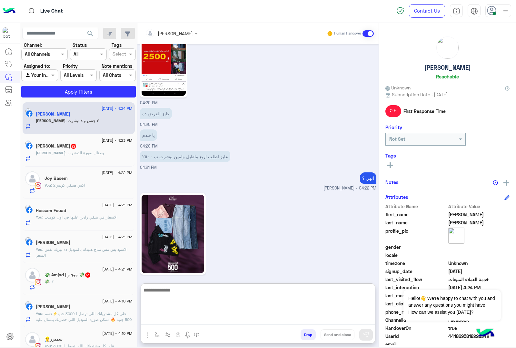
scroll to position [925, 0]
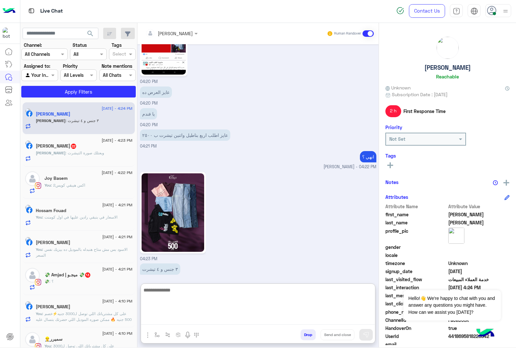
click at [208, 290] on textarea at bounding box center [258, 305] width 234 height 39
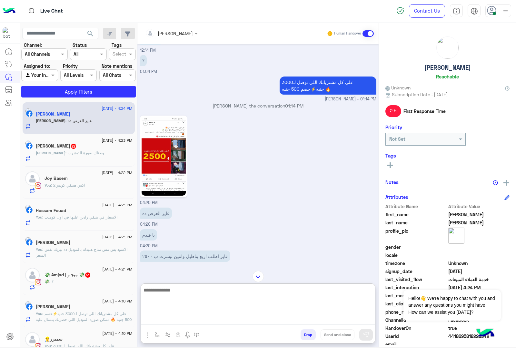
click at [175, 155] on img at bounding box center [164, 156] width 44 height 78
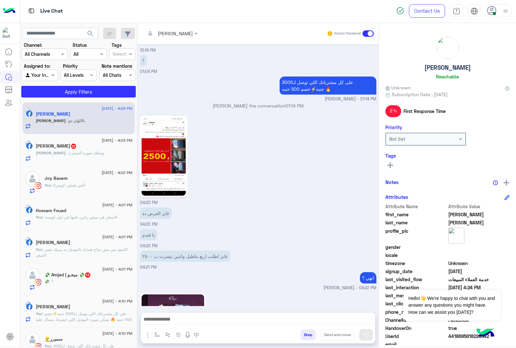
scroll to position [939, 0]
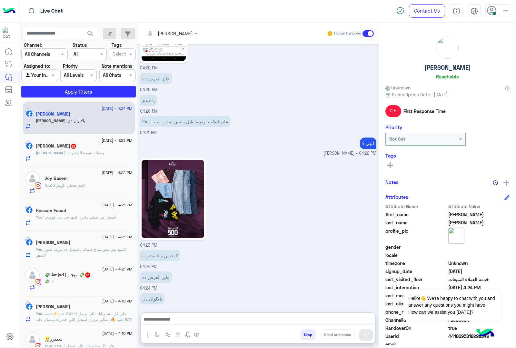
click at [163, 315] on textarea at bounding box center [258, 320] width 234 height 10
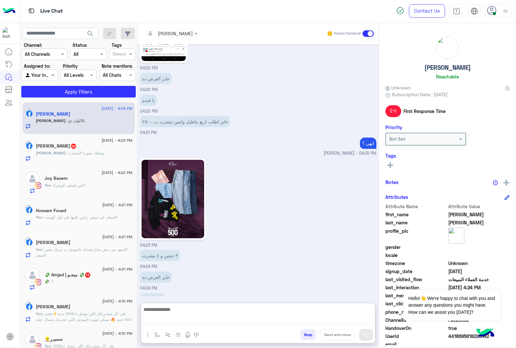
scroll to position [968, 0]
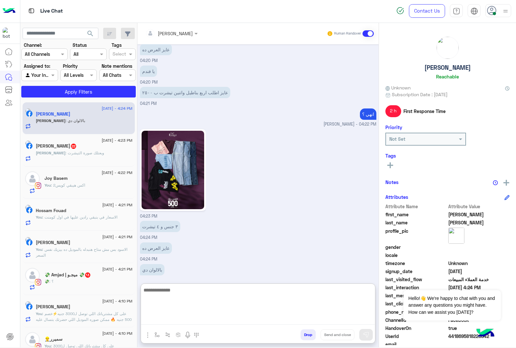
click at [185, 294] on textarea at bounding box center [258, 305] width 234 height 39
type textarea "**********"
click at [84, 158] on div "محمد : وبعتلك صورة التيشرت" at bounding box center [84, 155] width 97 height 11
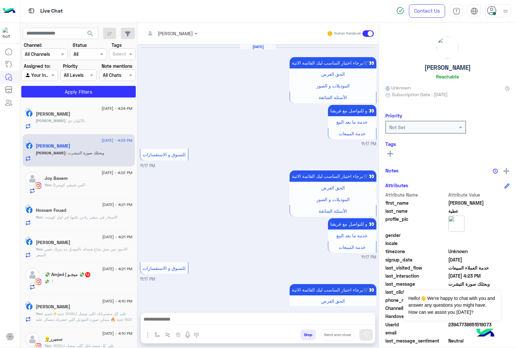
scroll to position [901, 0]
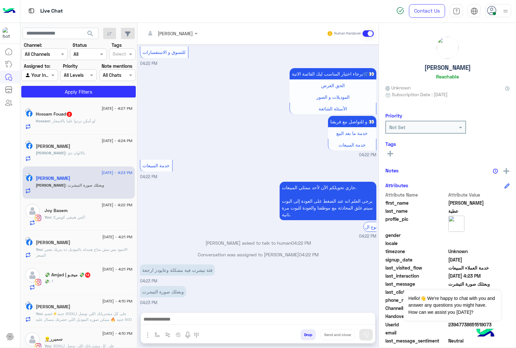
click at [84, 125] on div "Hossam : لو أمكن تردوا عليا بالاسعار" at bounding box center [84, 123] width 97 height 11
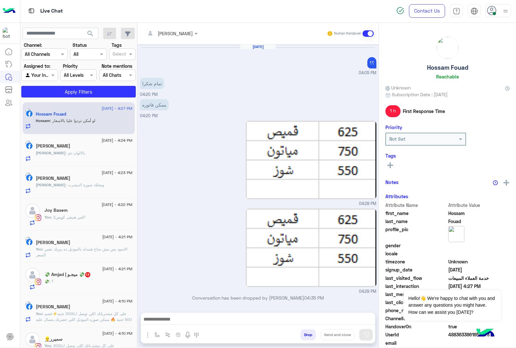
scroll to position [902, 0]
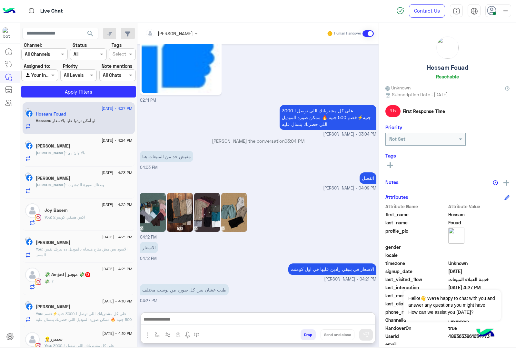
click at [176, 317] on textarea at bounding box center [258, 320] width 234 height 10
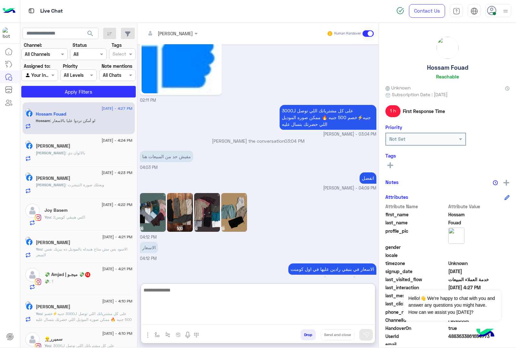
scroll to position [931, 0]
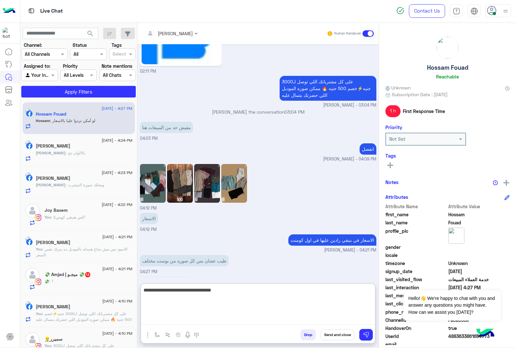
type textarea "**********"
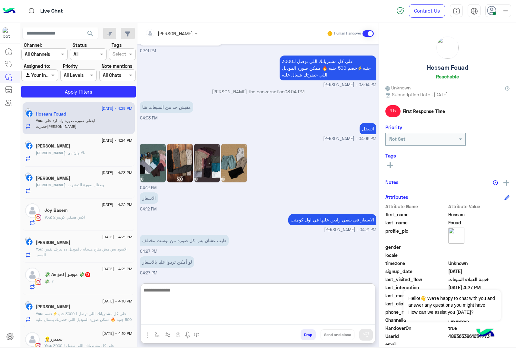
click at [70, 188] on p "محمد : وبعتلك صورة التيشرت" at bounding box center [70, 185] width 68 height 6
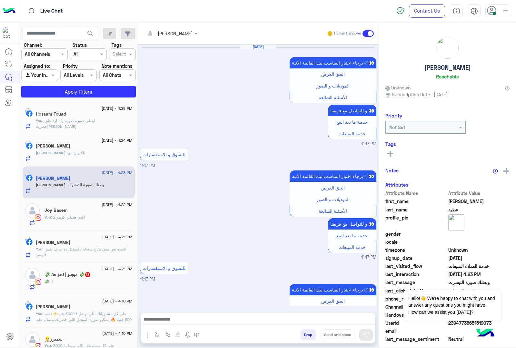
scroll to position [901, 0]
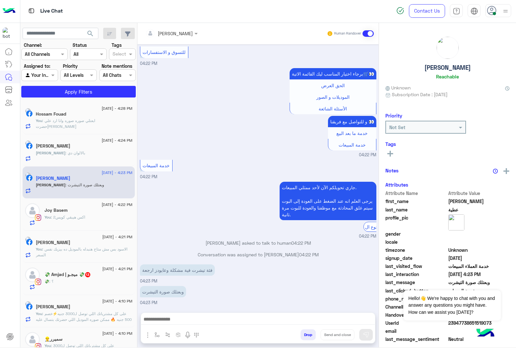
click at [186, 323] on textarea at bounding box center [258, 320] width 234 height 10
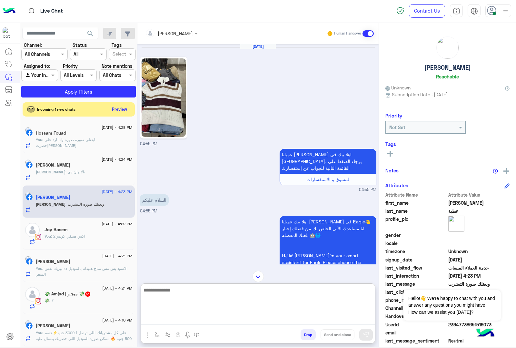
scroll to position [0, 0]
click at [156, 112] on img at bounding box center [164, 98] width 44 height 78
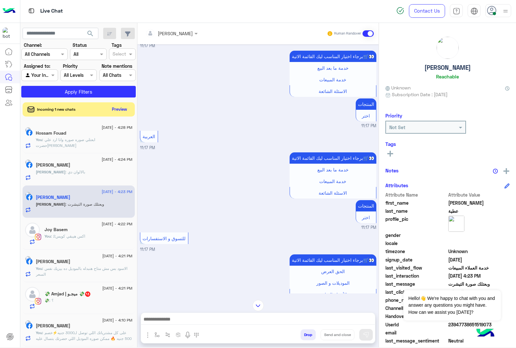
scroll to position [767, 0]
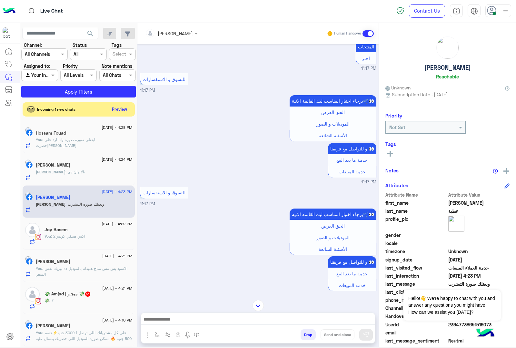
click at [180, 37] on div "[PERSON_NAME]" at bounding box center [169, 33] width 47 height 13
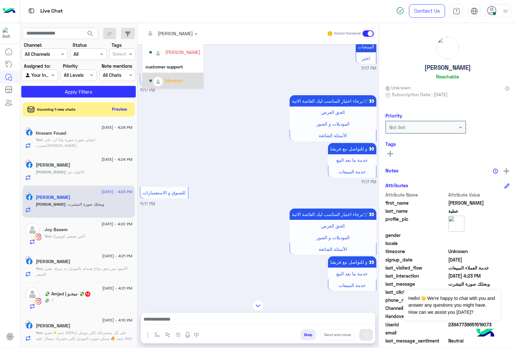
click at [161, 81] on img "Options list" at bounding box center [158, 81] width 8 height 8
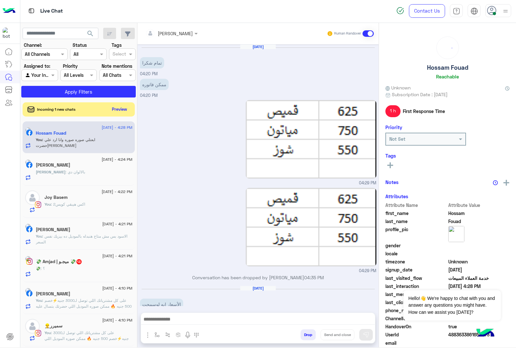
scroll to position [902, 0]
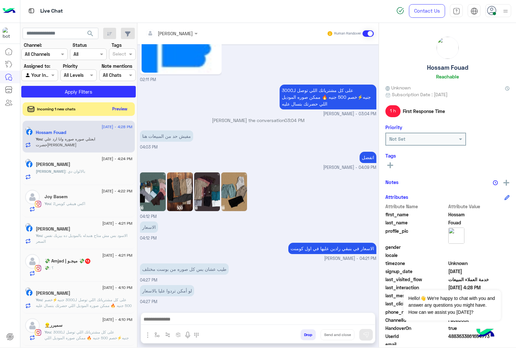
click at [120, 107] on button "Preview" at bounding box center [120, 109] width 20 height 9
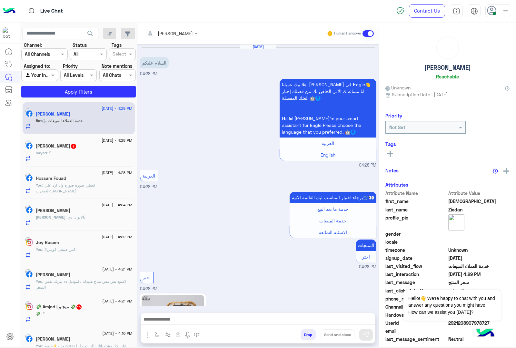
scroll to position [410, 0]
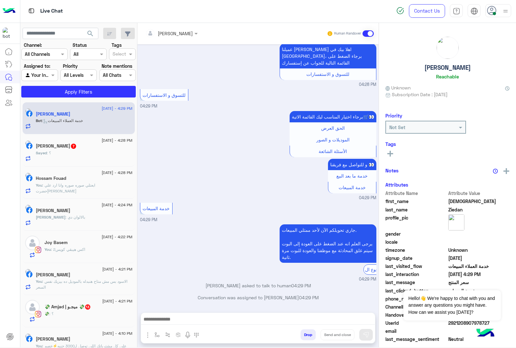
click at [65, 150] on div "Sayed : ؟" at bounding box center [84, 155] width 97 height 11
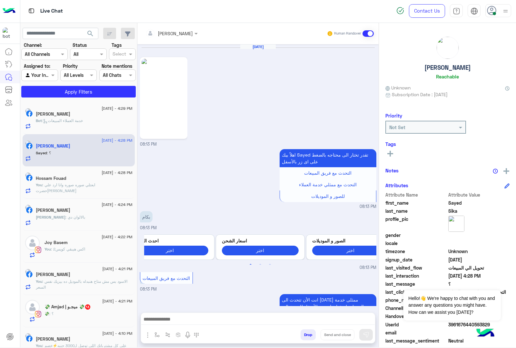
scroll to position [675, 0]
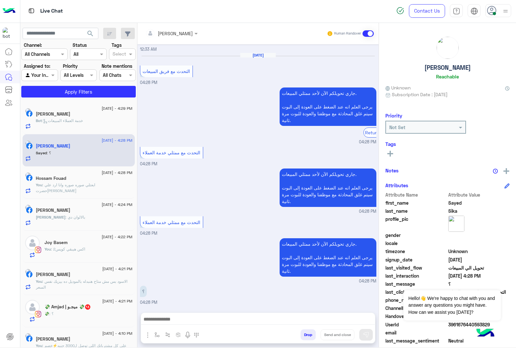
click at [184, 321] on textarea at bounding box center [258, 320] width 234 height 10
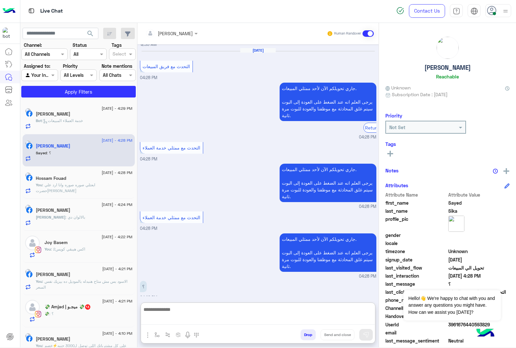
click at [179, 323] on textarea at bounding box center [258, 315] width 234 height 20
paste textarea "**********"
type textarea "**********"
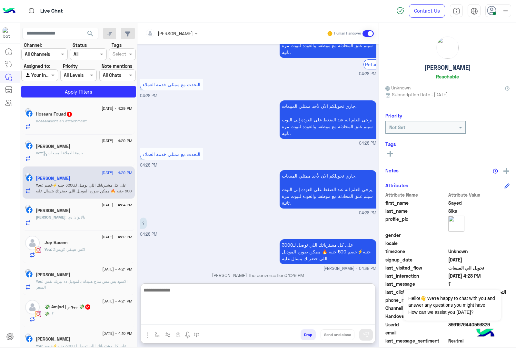
scroll to position [750, 0]
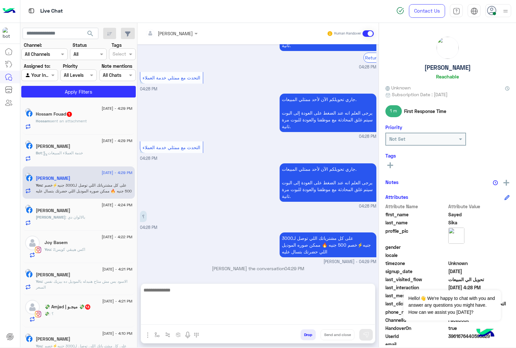
click at [66, 119] on span "sent an attachment" at bounding box center [68, 120] width 37 height 5
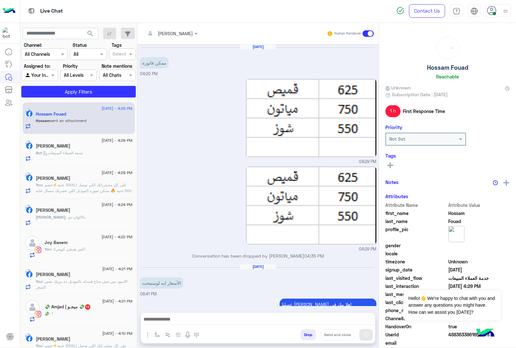
scroll to position [972, 0]
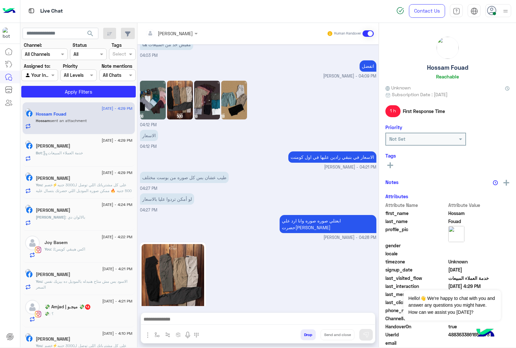
click at [185, 316] on textarea at bounding box center [258, 320] width 234 height 10
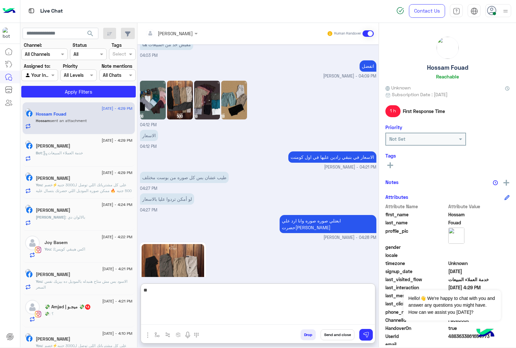
type textarea "***"
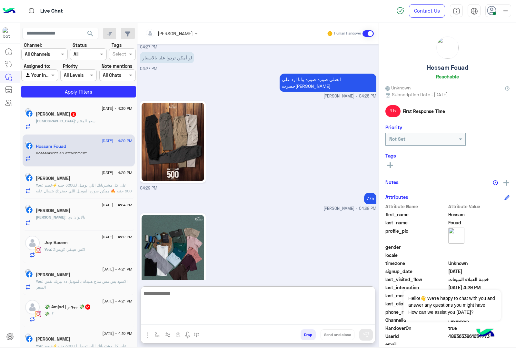
scroll to position [1114, 0]
click at [174, 294] on textarea at bounding box center [258, 305] width 234 height 39
type textarea "***"
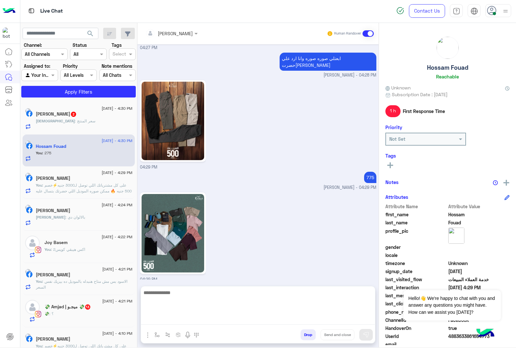
click at [80, 310] on h5 "💸 Amjad | ميجـو 💸 13" at bounding box center [68, 306] width 46 height 5
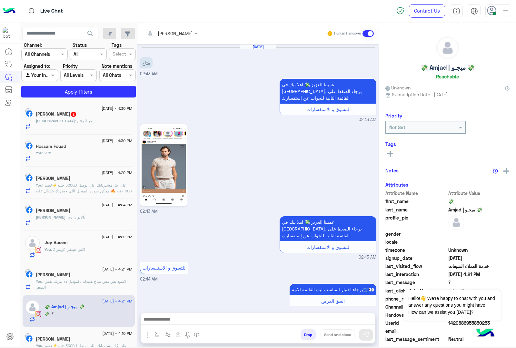
scroll to position [937, 0]
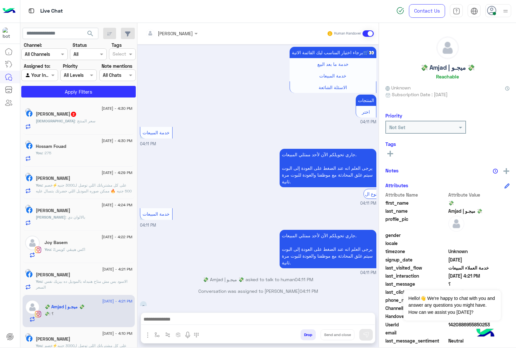
click at [158, 315] on textarea at bounding box center [258, 320] width 234 height 10
click at [210, 321] on textarea at bounding box center [258, 316] width 234 height 17
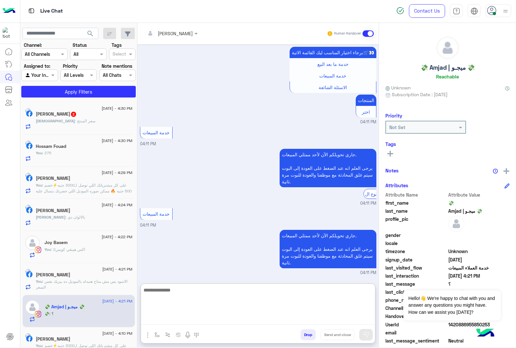
paste textarea "**********"
type textarea "**********"
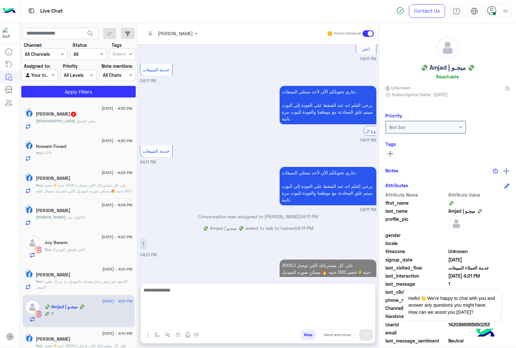
click at [80, 118] on p "Mohammed : سعر المنتج" at bounding box center [66, 121] width 60 height 6
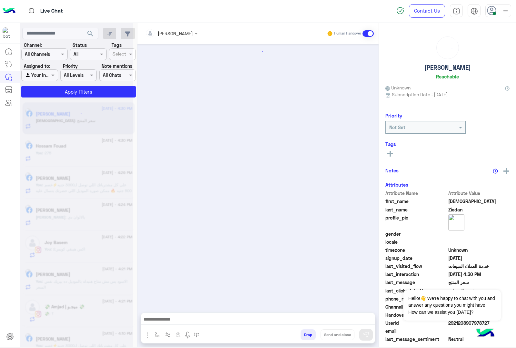
scroll to position [605, 0]
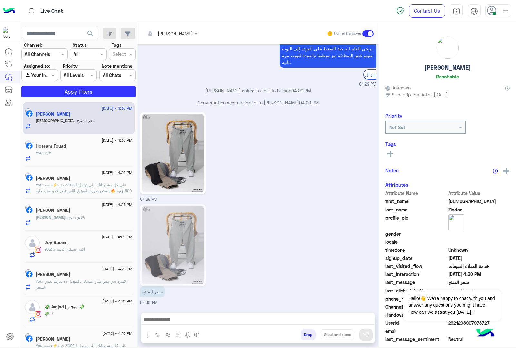
click at [180, 314] on div at bounding box center [258, 321] width 234 height 16
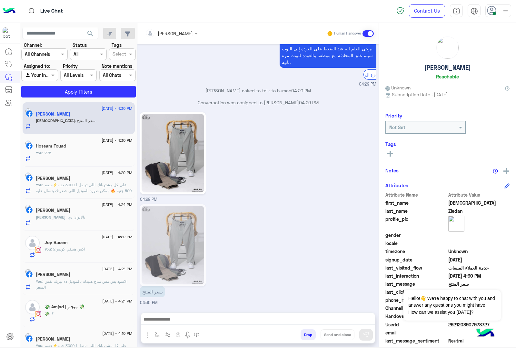
click at [179, 318] on textarea at bounding box center [258, 320] width 234 height 10
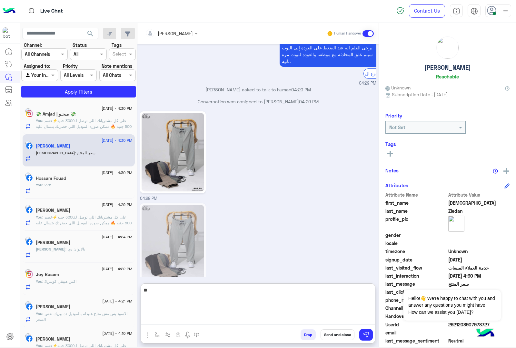
type textarea "***"
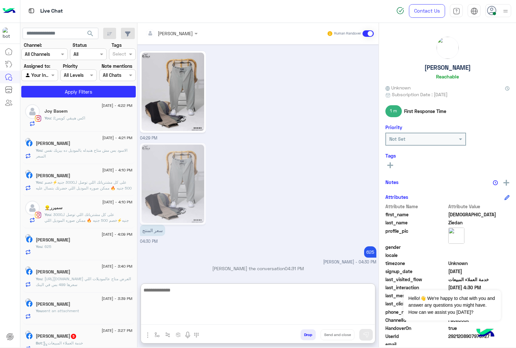
scroll to position [202, 0]
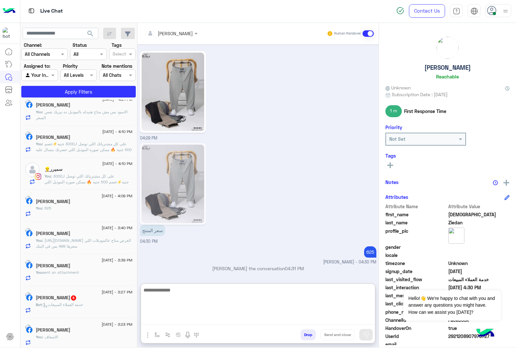
click at [78, 304] on span ": خدمة العملاء المبيعات" at bounding box center [62, 304] width 41 height 5
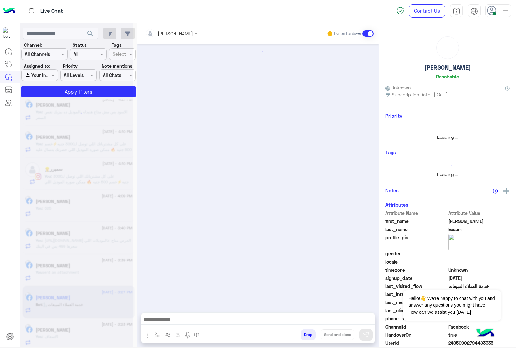
scroll to position [257, 0]
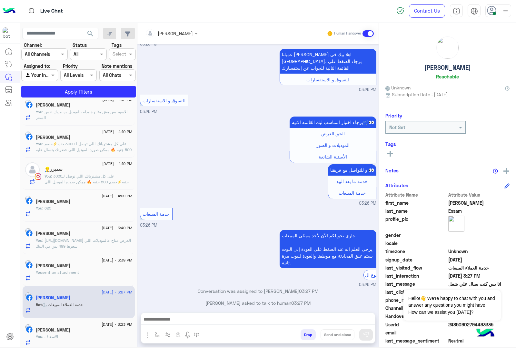
click at [183, 320] on textarea at bounding box center [258, 320] width 234 height 10
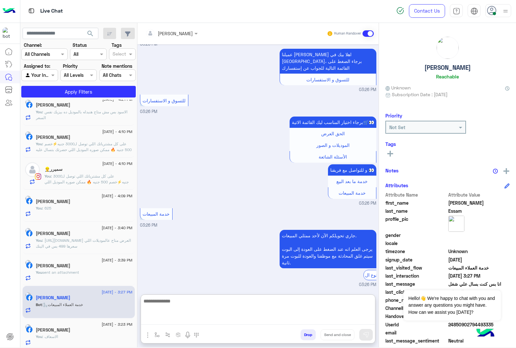
paste textarea "**********"
type textarea "**********"
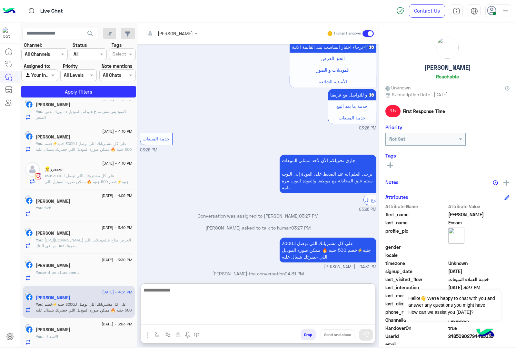
scroll to position [0, 0]
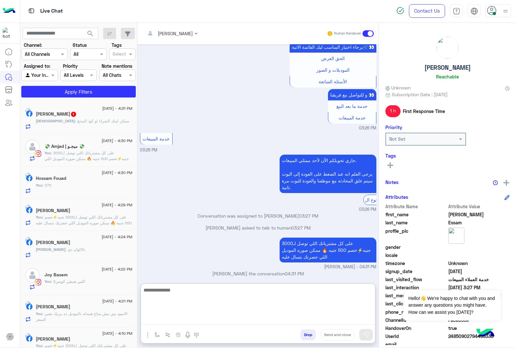
click at [75, 121] on span ": ممكن لينك الشراء او كود المنتج" at bounding box center [102, 120] width 54 height 5
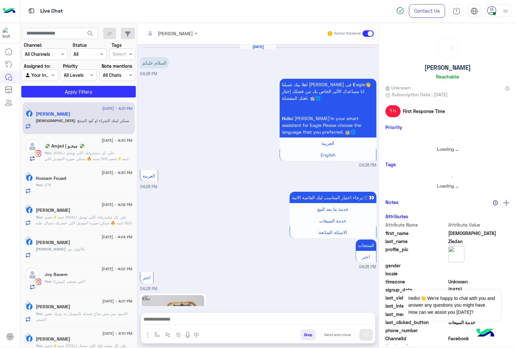
scroll to position [659, 0]
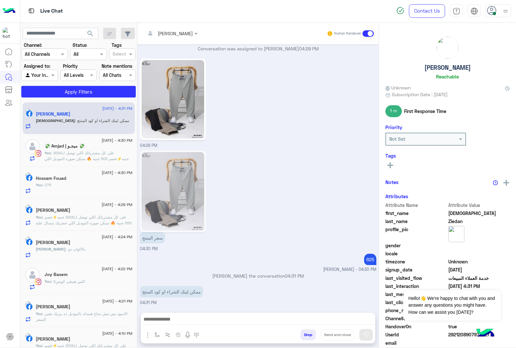
click at [188, 319] on textarea at bounding box center [258, 320] width 234 height 10
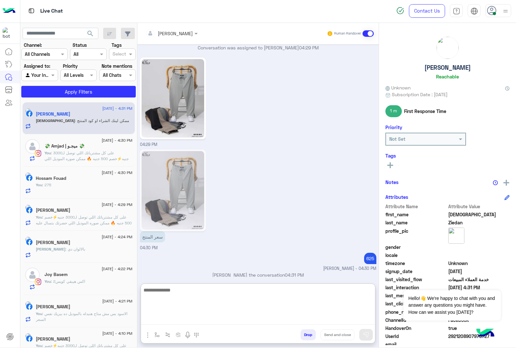
paste textarea "**********"
type textarea "**********"
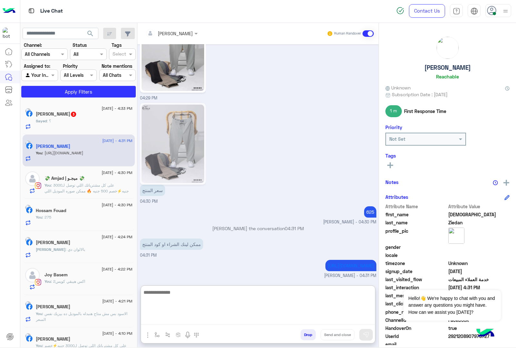
scroll to position [722, 0]
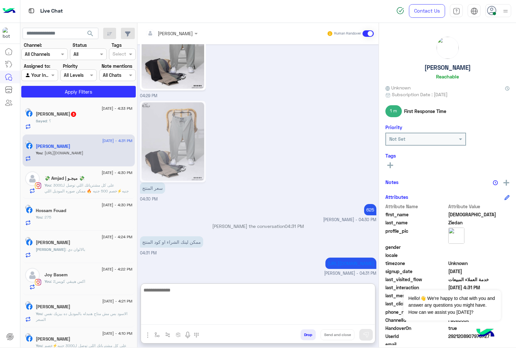
click at [75, 120] on div "Sayed : ؟" at bounding box center [84, 123] width 97 height 11
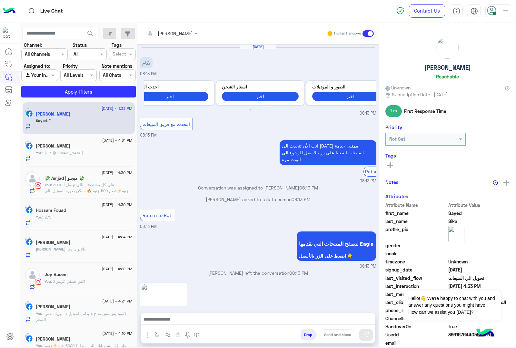
scroll to position [630, 0]
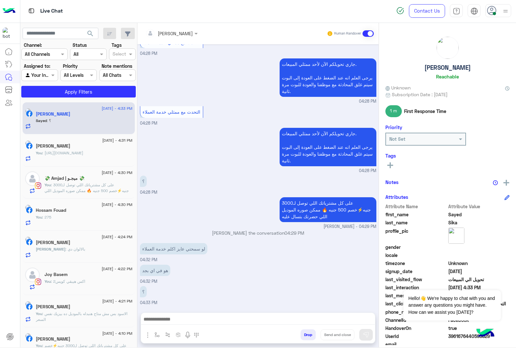
click at [183, 320] on textarea at bounding box center [258, 320] width 234 height 10
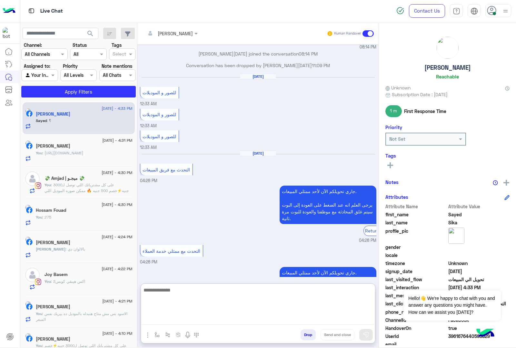
scroll to position [659, 0]
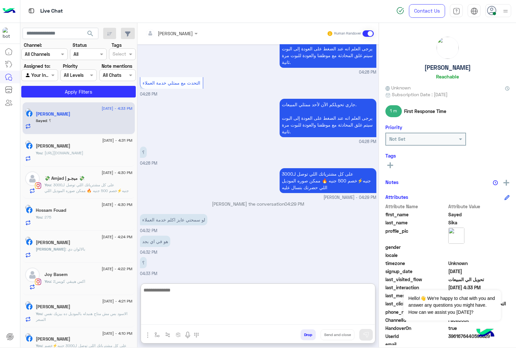
click at [168, 289] on textarea at bounding box center [258, 305] width 234 height 39
type textarea "**********"
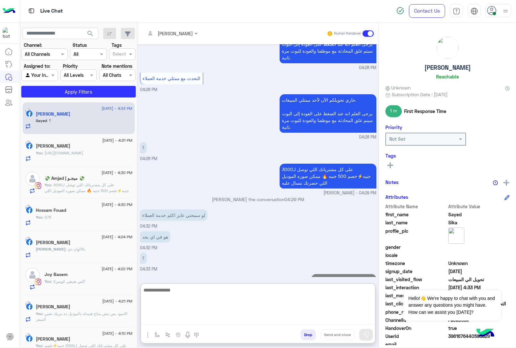
scroll to position [680, 0]
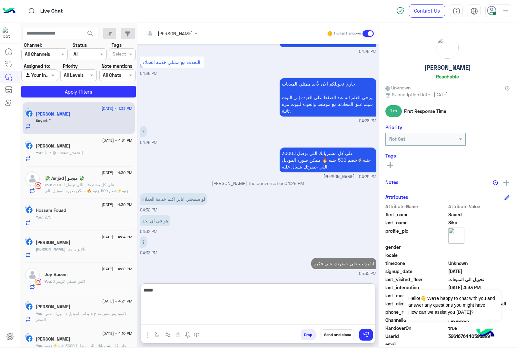
type textarea "*****"
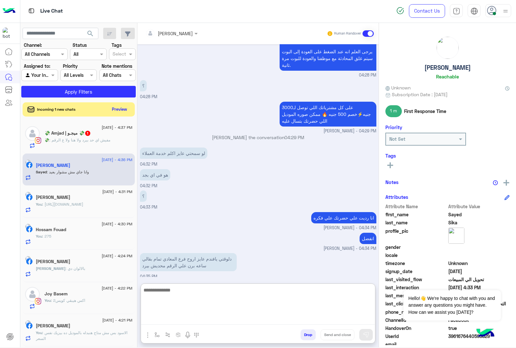
scroll to position [750, 0]
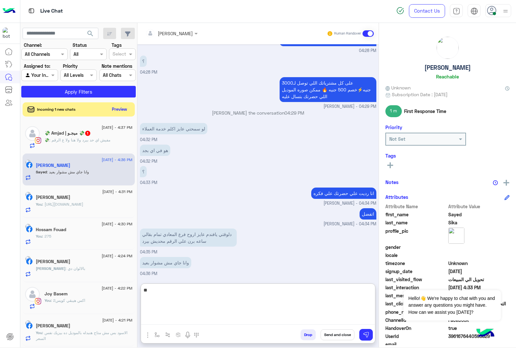
type textarea "*"
type textarea "**********"
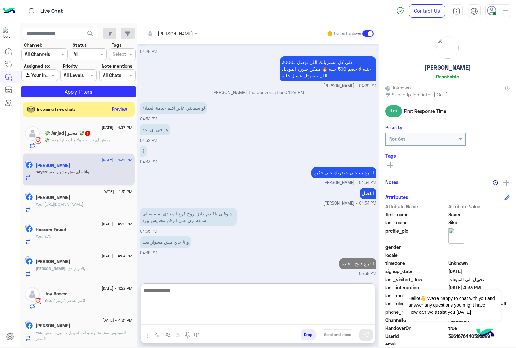
click at [147, 332] on img "button" at bounding box center [148, 335] width 8 height 8
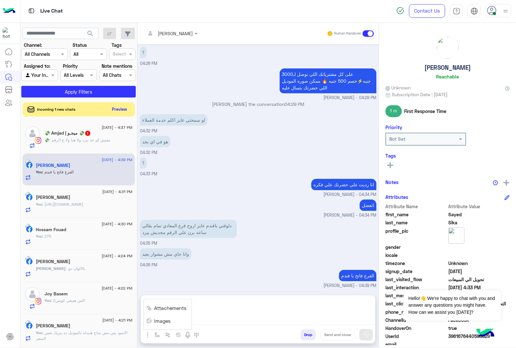
scroll to position [742, 0]
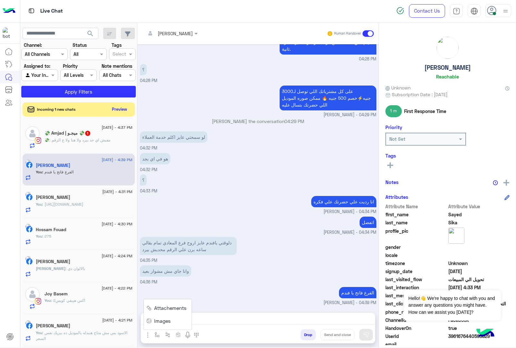
click at [159, 320] on span "Images" at bounding box center [162, 320] width 16 height 7
click at [156, 335] on img "button" at bounding box center [157, 334] width 5 height 5
click at [165, 322] on input "text" at bounding box center [169, 320] width 26 height 7
type input "******"
click at [169, 299] on span "فروع القاهرة" at bounding box center [187, 296] width 62 height 6
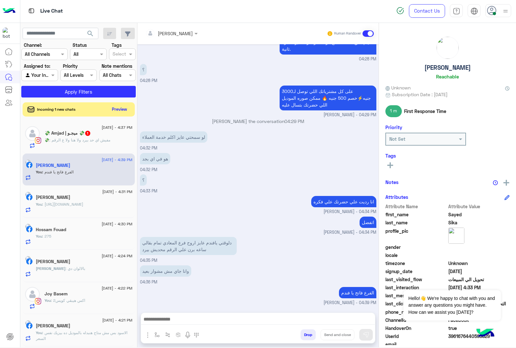
type textarea "**********"
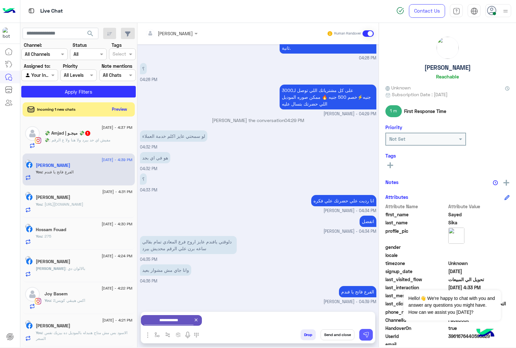
click at [362, 332] on button at bounding box center [367, 335] width 14 height 12
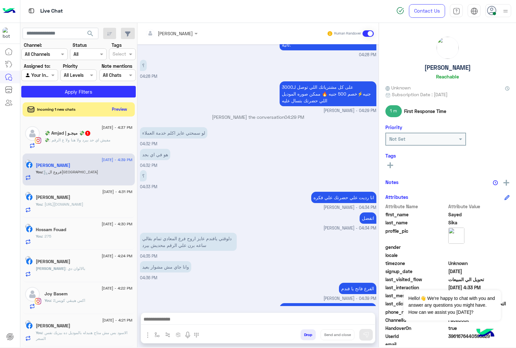
scroll to position [946, 0]
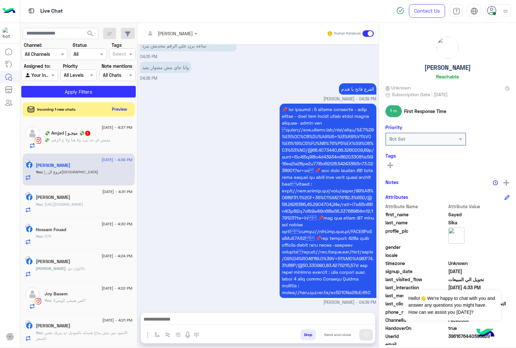
click at [80, 136] on h5 "💸 Amjad | ميجـو 💸 1" at bounding box center [68, 132] width 46 height 5
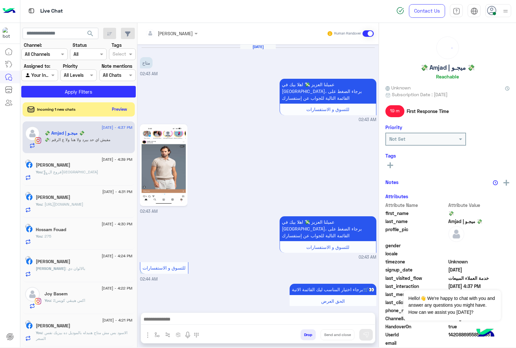
scroll to position [1005, 0]
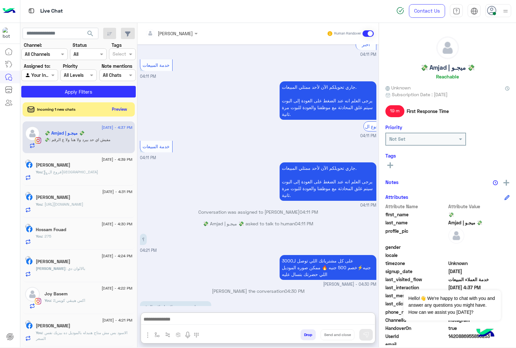
click at [187, 316] on textarea at bounding box center [258, 320] width 234 height 10
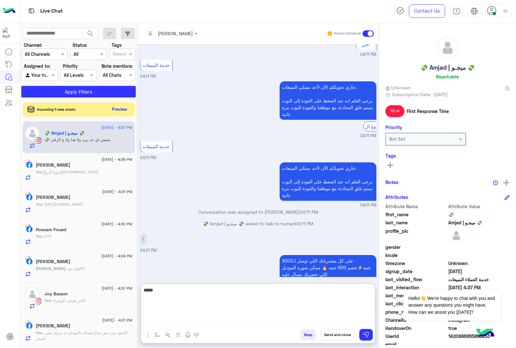
type textarea "******"
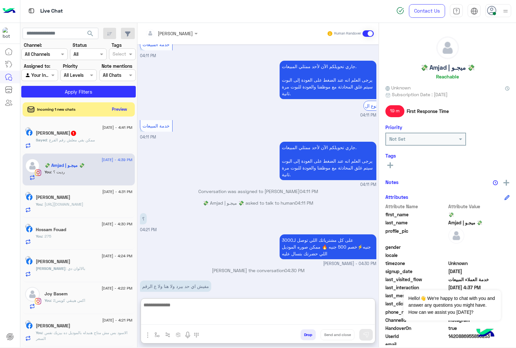
scroll to position [1054, 0]
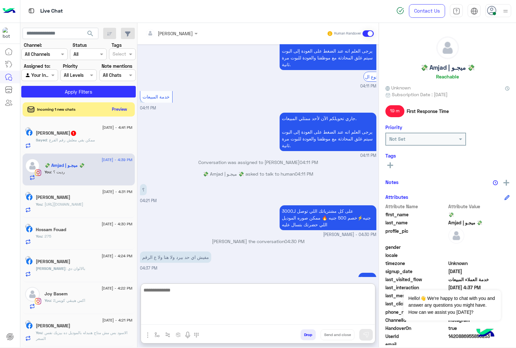
click at [70, 139] on span ": ممكن بقي معلش رقم الفرع" at bounding box center [71, 140] width 48 height 5
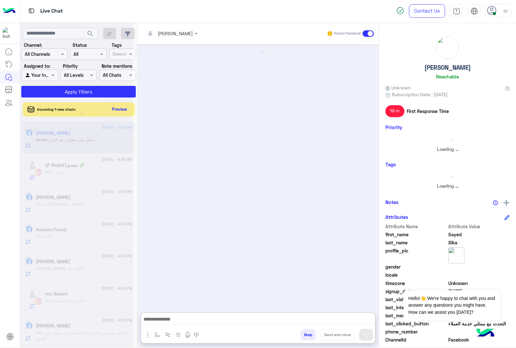
click at [162, 315] on textarea at bounding box center [258, 320] width 234 height 10
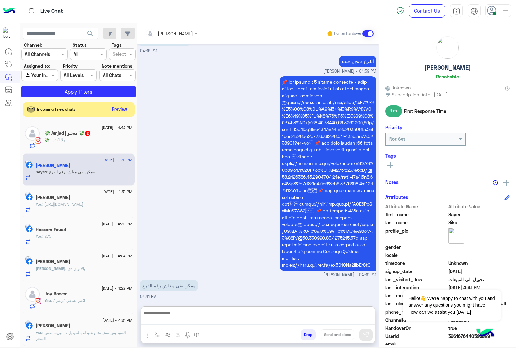
scroll to position [824, 0]
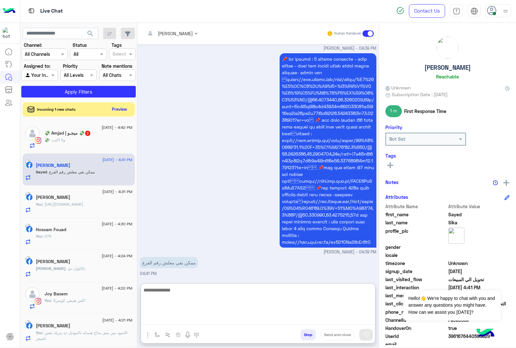
paste textarea "**********"
type textarea "**********"
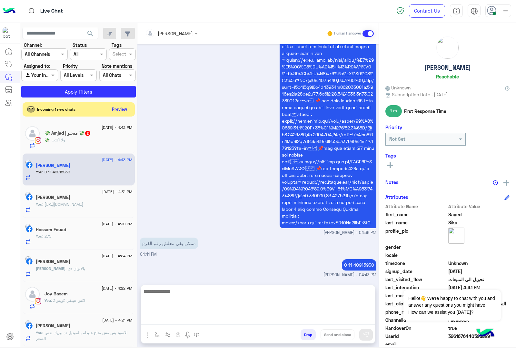
click at [87, 146] on div "💸 : ولا اكتب" at bounding box center [89, 142] width 88 height 11
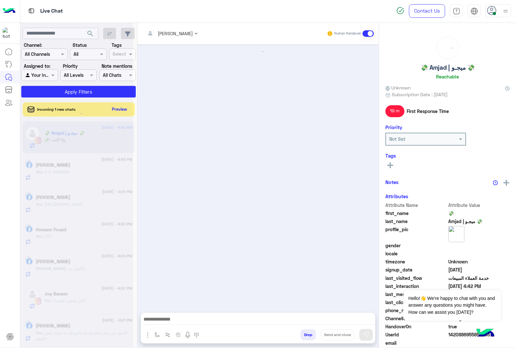
scroll to position [933, 0]
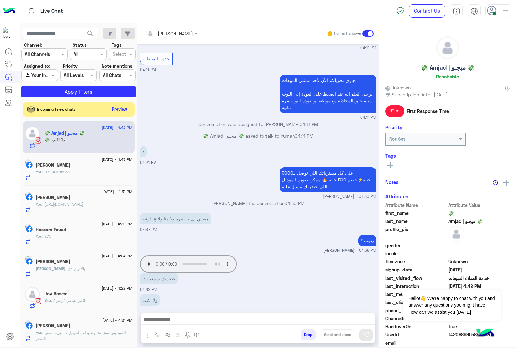
click at [149, 255] on app-msgs-audio "Your browser does not support the audio tag." at bounding box center [188, 263] width 97 height 17
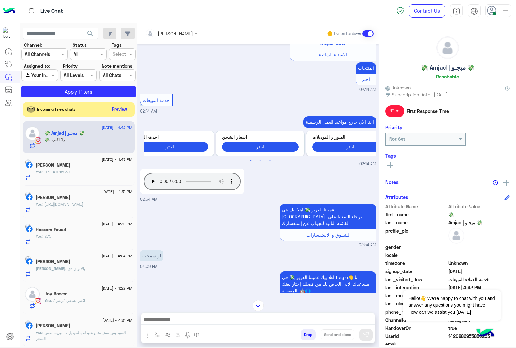
scroll to position [448, 0]
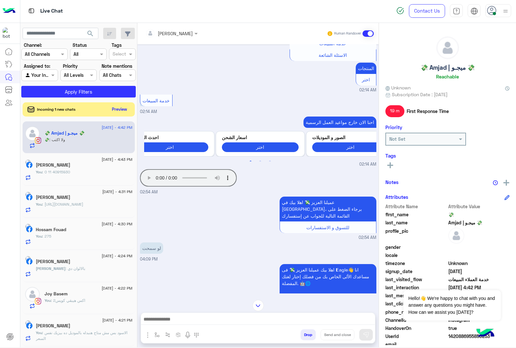
click at [217, 317] on textarea at bounding box center [258, 320] width 234 height 10
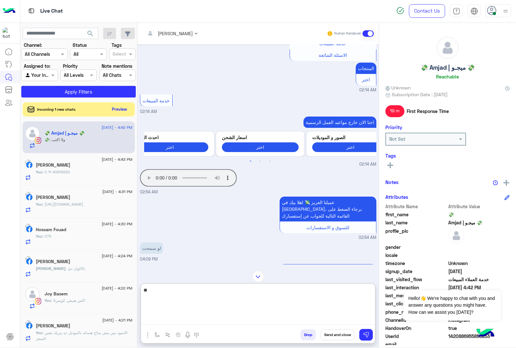
type textarea "*"
type textarea "**********"
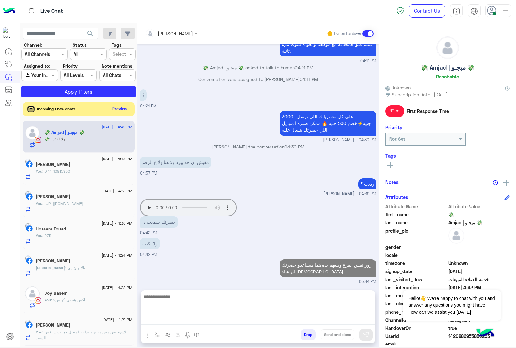
click at [117, 112] on button "Preview" at bounding box center [120, 109] width 20 height 9
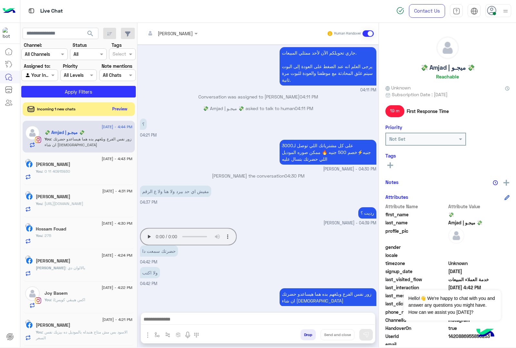
click at [117, 112] on button "Preview" at bounding box center [120, 109] width 20 height 9
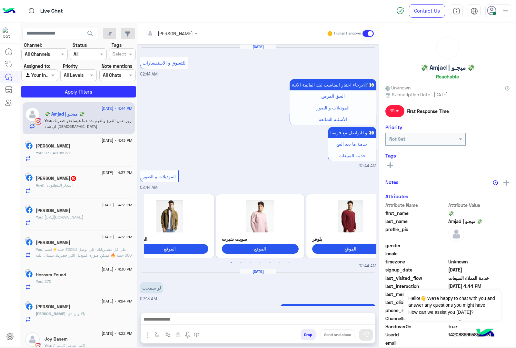
scroll to position [922, 0]
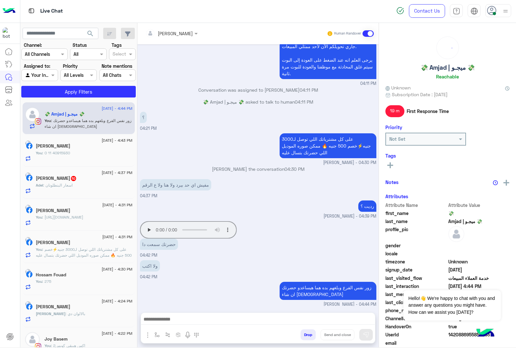
click at [73, 188] on p "Adel : اسعار البنطلونان" at bounding box center [54, 185] width 37 height 6
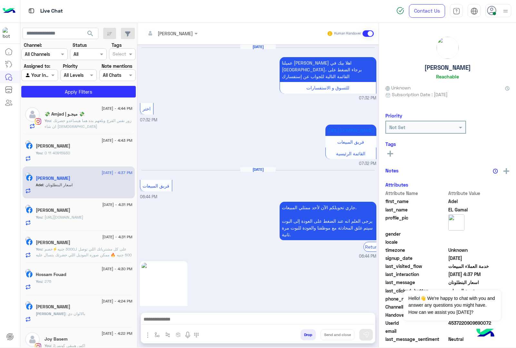
scroll to position [1073, 0]
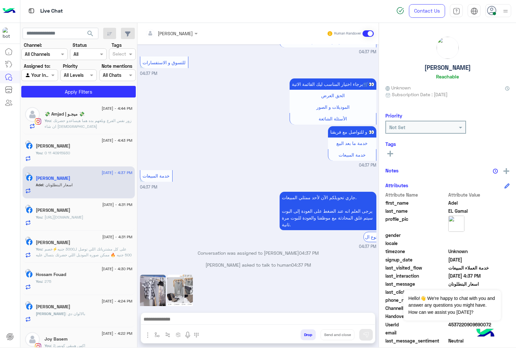
click at [179, 319] on textarea at bounding box center [258, 320] width 234 height 10
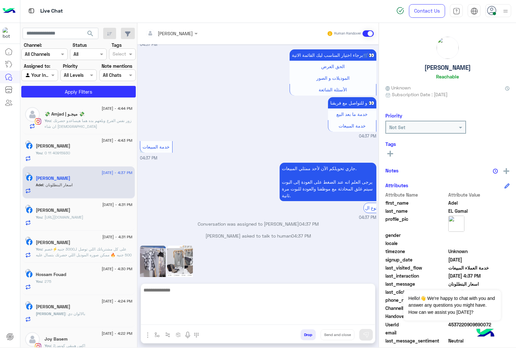
click at [160, 246] on img at bounding box center [153, 265] width 26 height 39
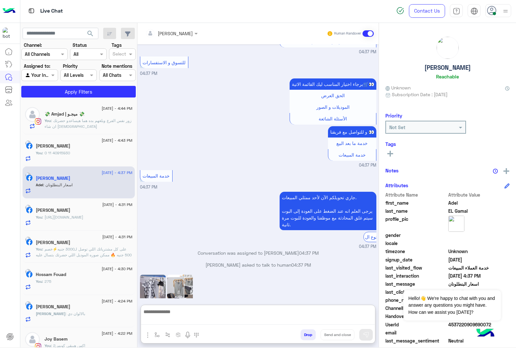
click at [179, 317] on textarea at bounding box center [258, 316] width 234 height 17
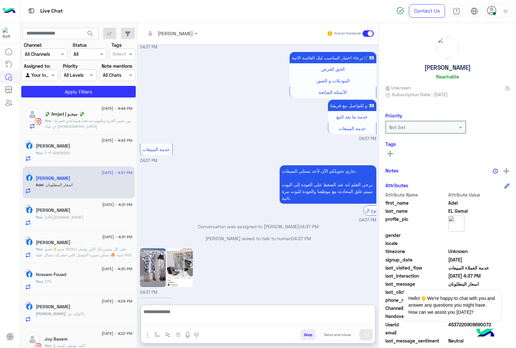
paste textarea "*"
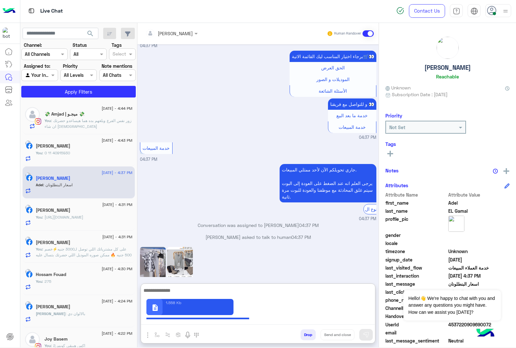
scroll to position [1102, 0]
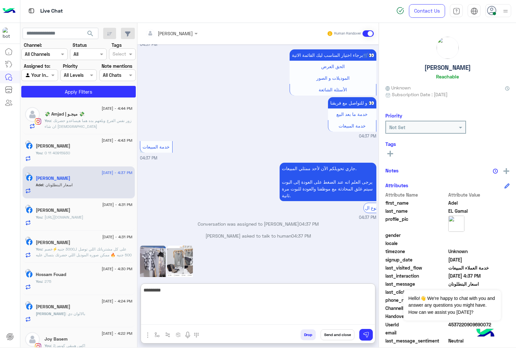
type textarea "**********"
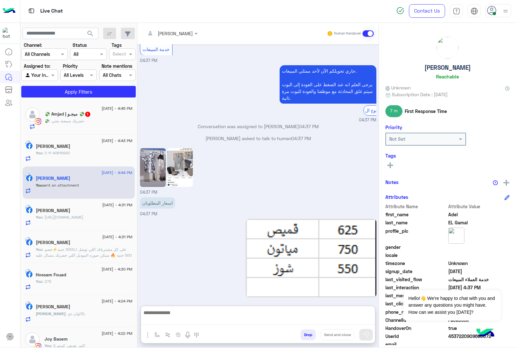
scroll to position [1222, 0]
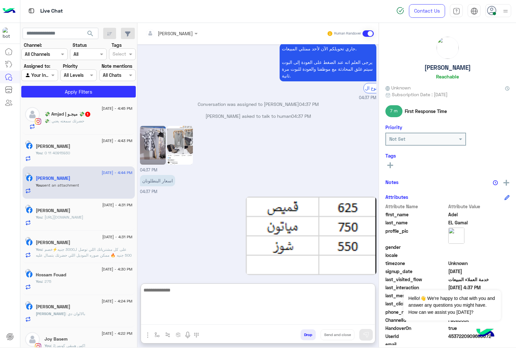
click at [66, 116] on h5 "💸 Amjad | ميجـو 💸 1" at bounding box center [68, 113] width 46 height 5
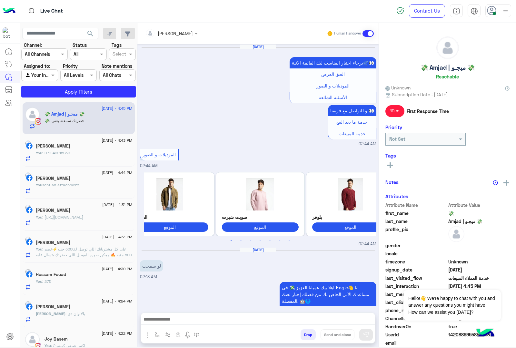
scroll to position [921, 0]
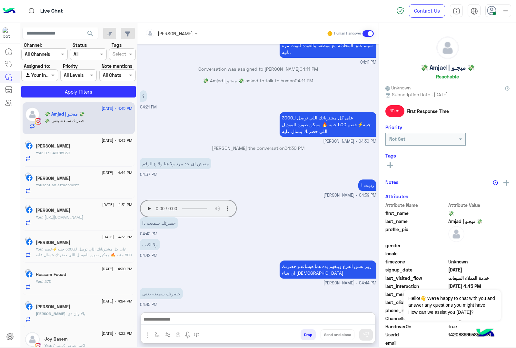
click at [171, 318] on textarea at bounding box center [258, 320] width 234 height 10
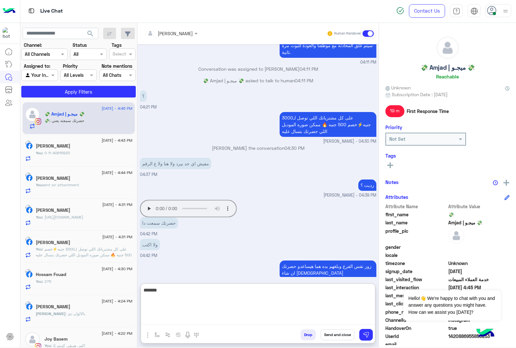
type textarea "*******"
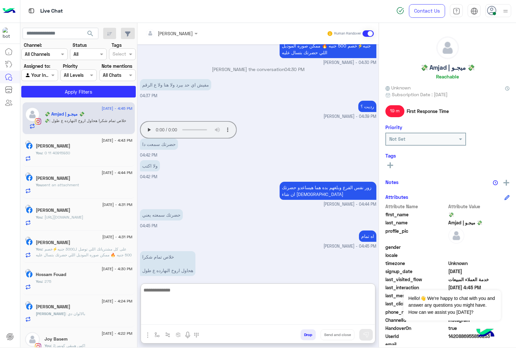
scroll to position [1006, 0]
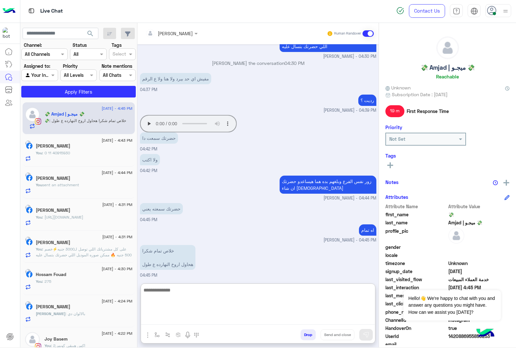
click at [170, 294] on textarea at bounding box center [258, 305] width 234 height 39
type textarea "**********"
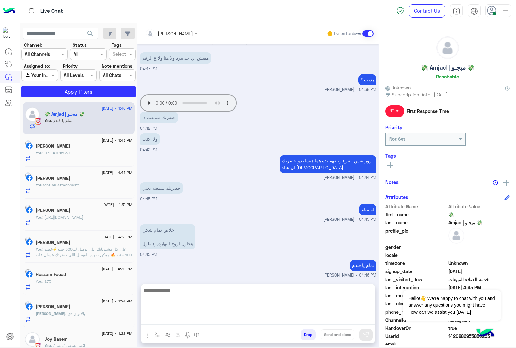
click at [309, 333] on button "Drop" at bounding box center [308, 334] width 15 height 11
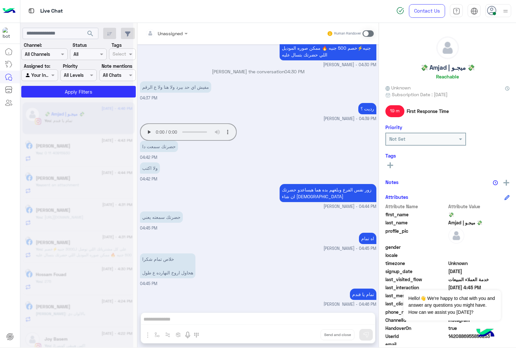
scroll to position [1009, 0]
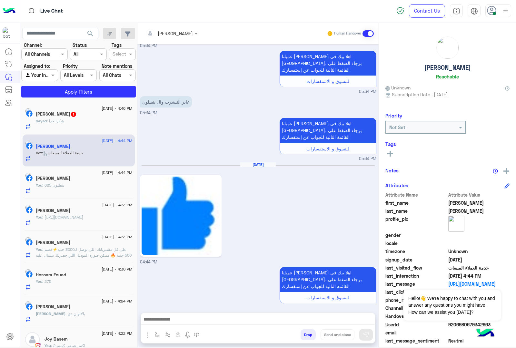
scroll to position [1001, 0]
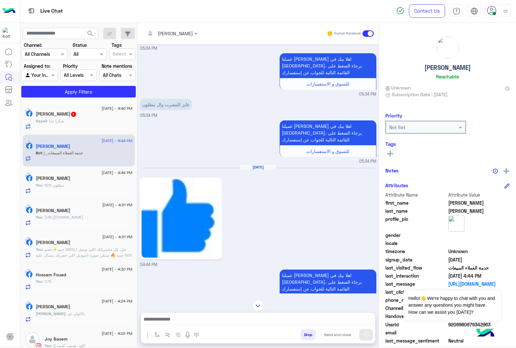
click at [170, 319] on textarea at bounding box center [258, 320] width 234 height 10
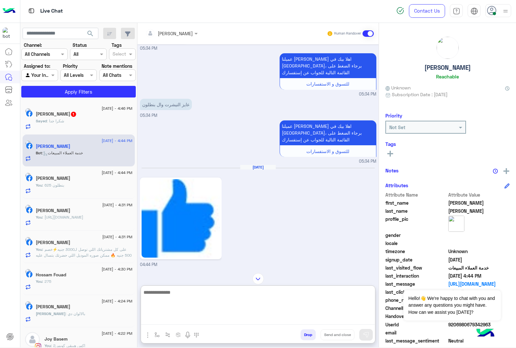
paste textarea "**********"
type textarea "**********"
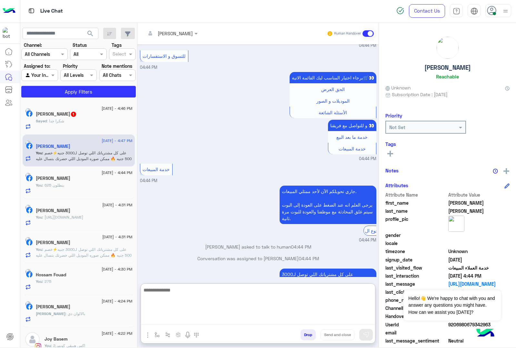
scroll to position [1278, 0]
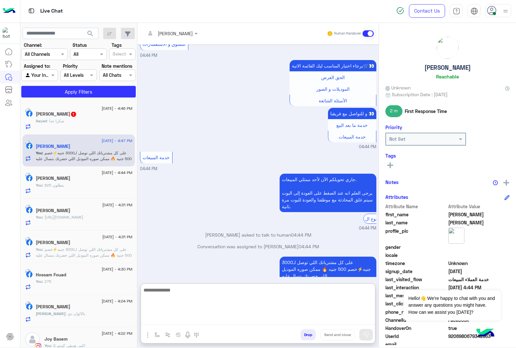
click at [71, 115] on span "1" at bounding box center [73, 114] width 5 height 5
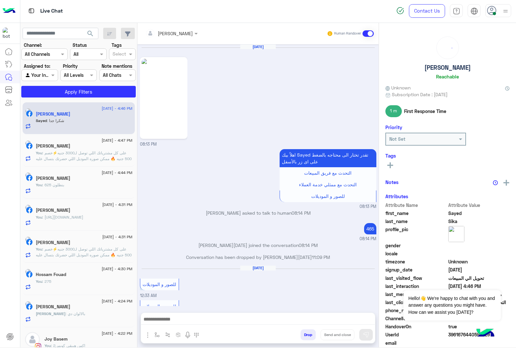
scroll to position [780, 0]
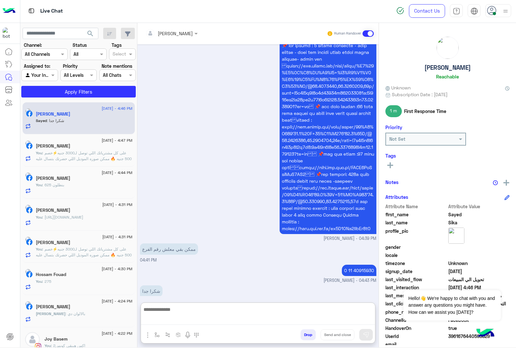
click at [194, 323] on textarea at bounding box center [258, 314] width 234 height 19
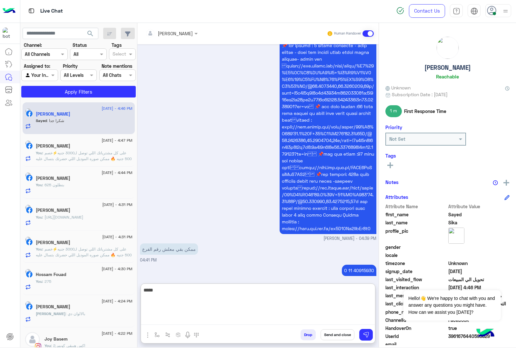
type textarea "*****"
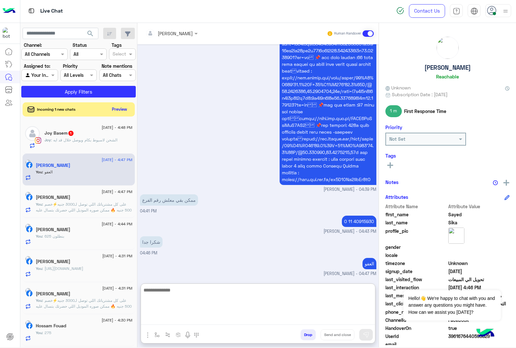
click at [70, 141] on span ": الشحن لاسيوط بكام ويوصل خلال قد ايه" at bounding box center [84, 140] width 66 height 5
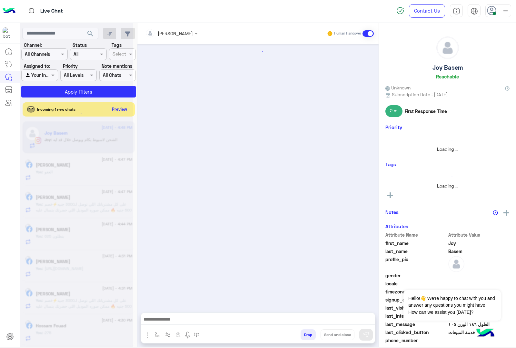
click at [171, 319] on textarea at bounding box center [258, 320] width 234 height 10
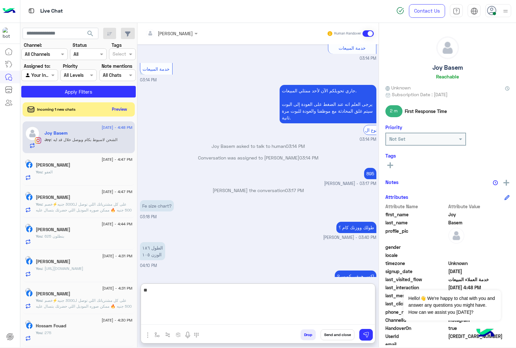
type textarea "***"
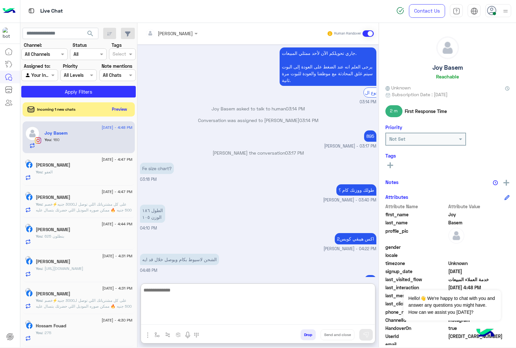
scroll to position [884, 0]
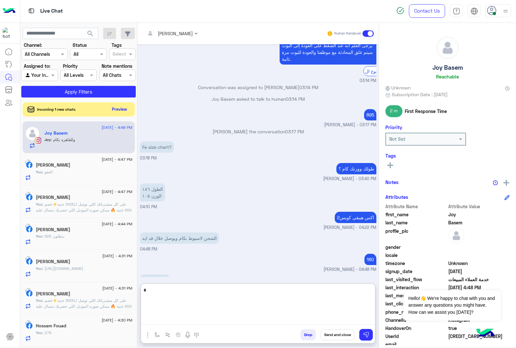
type textarea "**"
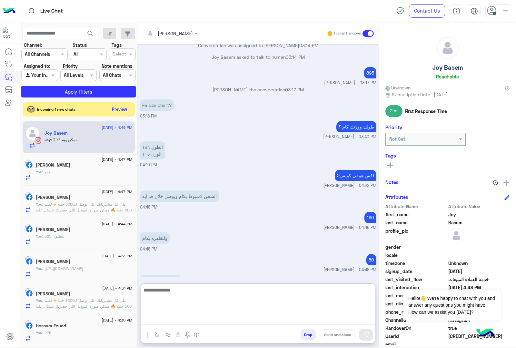
scroll to position [947, 0]
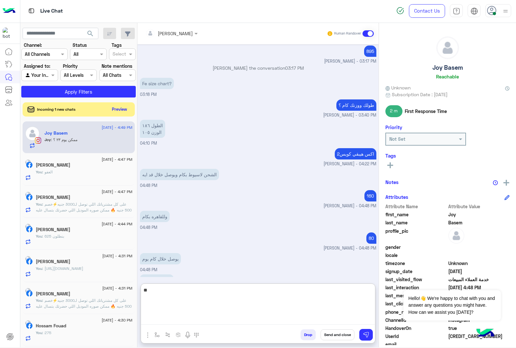
type textarea "*"
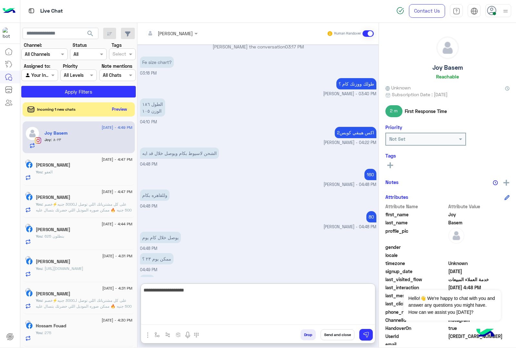
type textarea "**********"
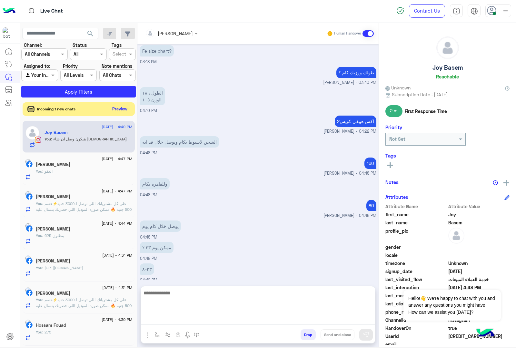
click at [120, 107] on button "Preview" at bounding box center [120, 109] width 20 height 9
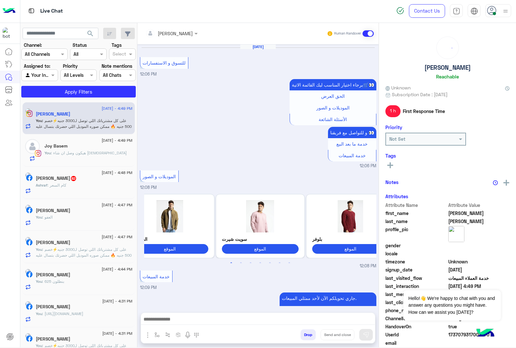
scroll to position [118, 0]
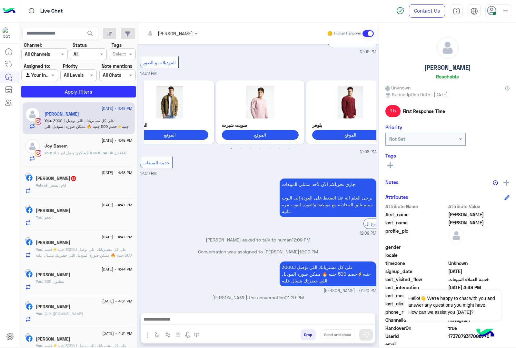
click at [54, 177] on h5 "Ashraf Amr 82" at bounding box center [56, 178] width 41 height 5
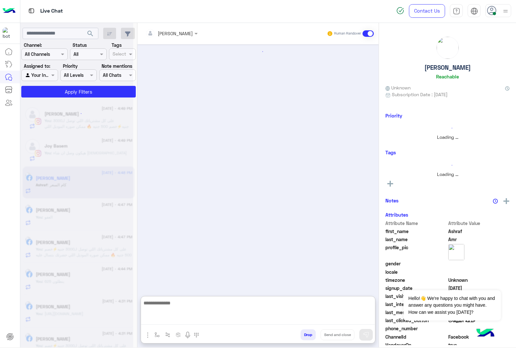
click at [152, 315] on textarea at bounding box center [258, 312] width 234 height 26
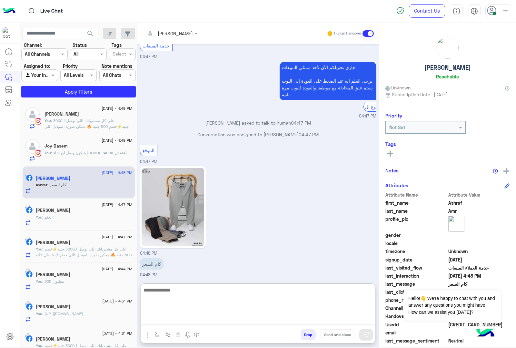
scroll to position [520, 0]
type textarea "***"
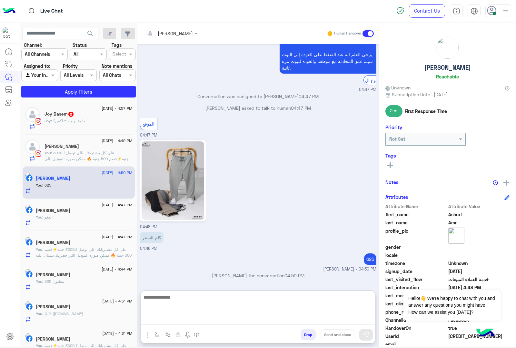
scroll to position [553, 0]
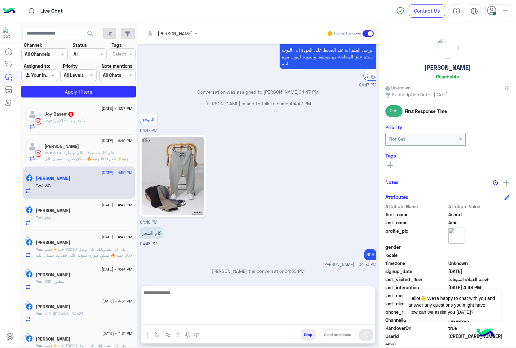
click at [87, 119] on div "Joy : دا متاح منه ٢ اكس؟" at bounding box center [89, 123] width 88 height 11
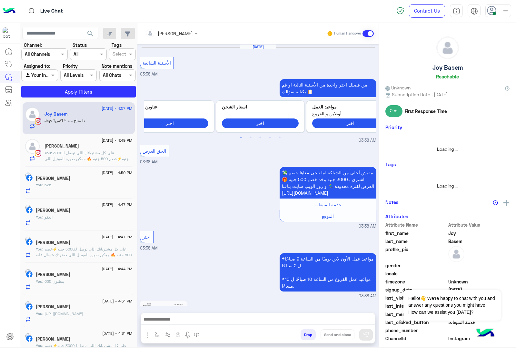
scroll to position [769, 0]
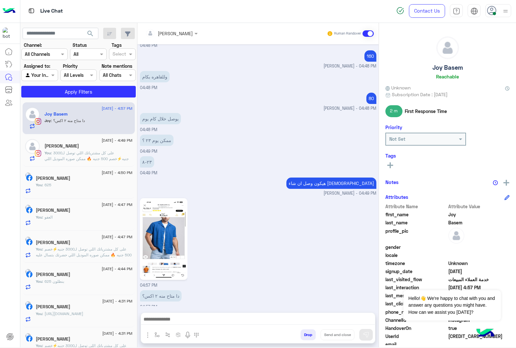
click at [163, 319] on textarea at bounding box center [258, 320] width 234 height 10
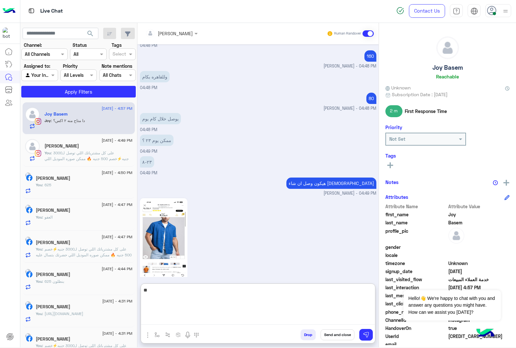
type textarea "*"
type textarea "*********"
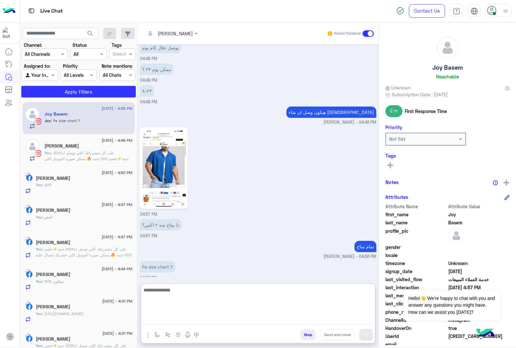
scroll to position [861, 0]
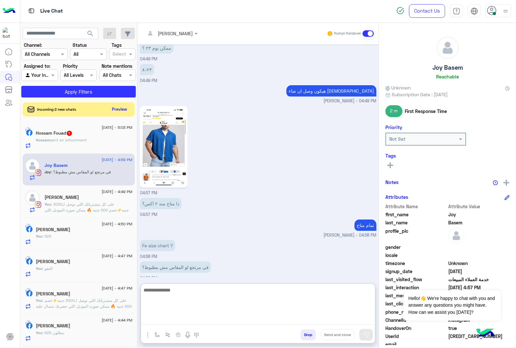
click at [194, 288] on textarea at bounding box center [258, 305] width 234 height 39
click at [161, 293] on textarea at bounding box center [258, 305] width 234 height 39
click at [174, 296] on textarea at bounding box center [258, 305] width 234 height 39
click at [156, 291] on textarea at bounding box center [258, 305] width 234 height 39
type textarea "*"
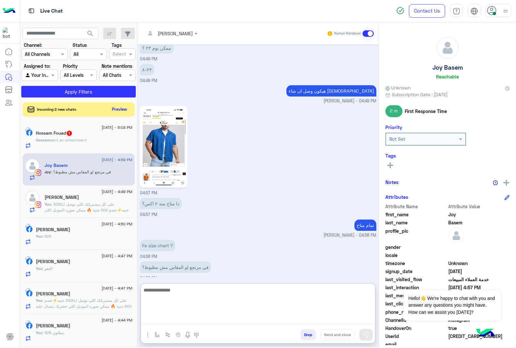
paste textarea "**********"
type textarea "**********"
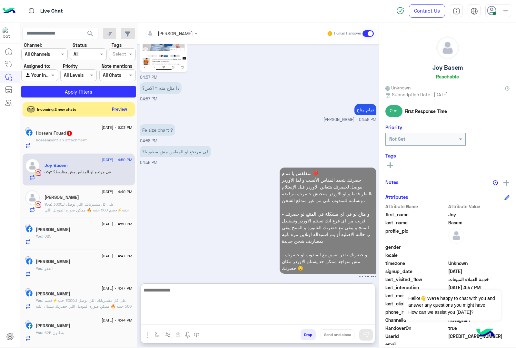
click at [62, 141] on span "sent an attachment" at bounding box center [68, 140] width 37 height 5
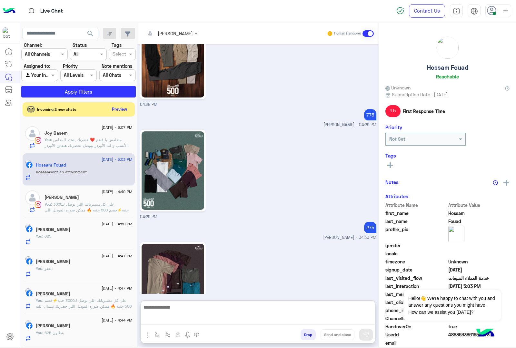
click at [170, 318] on textarea at bounding box center [258, 314] width 234 height 22
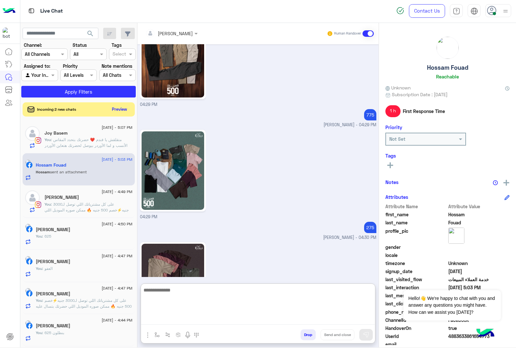
scroll to position [1006, 0]
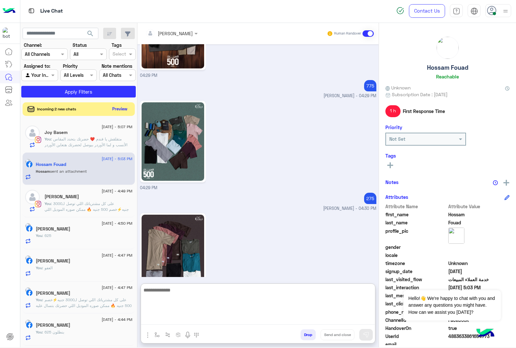
click at [118, 105] on button "Preview" at bounding box center [120, 109] width 20 height 9
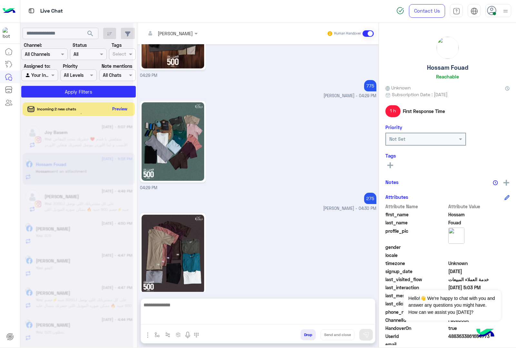
scroll to position [977, 0]
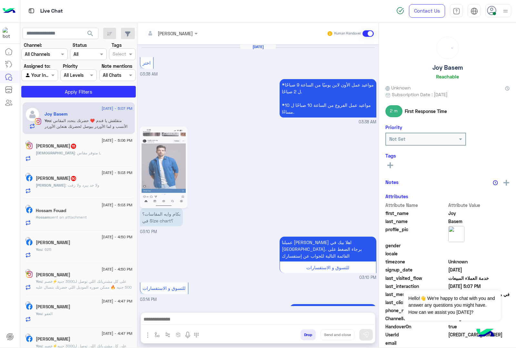
scroll to position [772, 0]
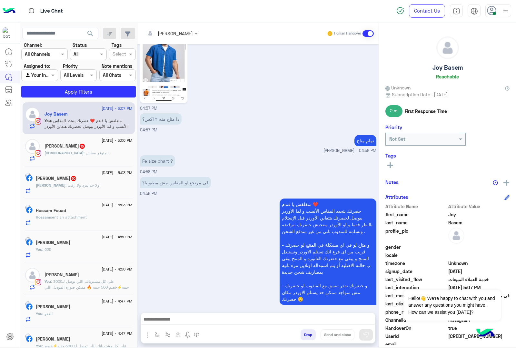
click at [66, 225] on div "Hossam sent an attachment" at bounding box center [84, 219] width 97 height 11
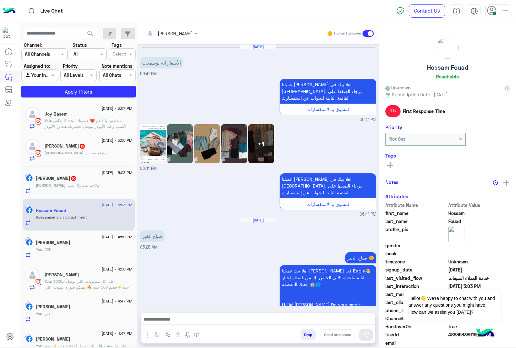
scroll to position [977, 0]
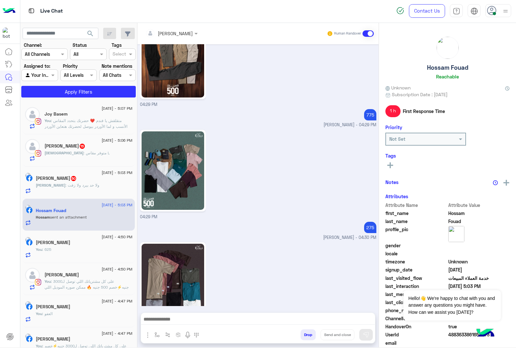
click at [174, 323] on textarea at bounding box center [258, 320] width 234 height 10
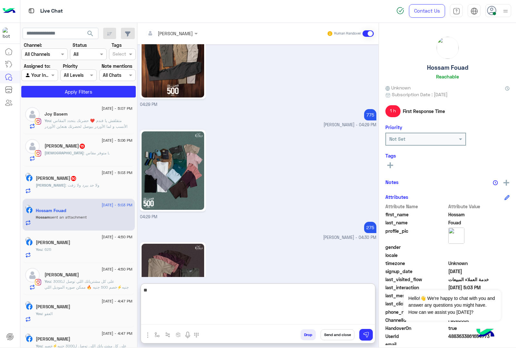
type textarea "***"
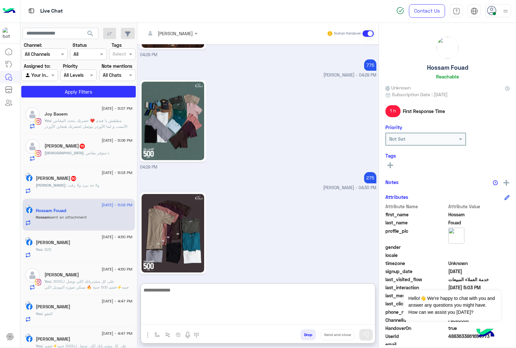
click at [74, 178] on span "50" at bounding box center [73, 177] width 6 height 5
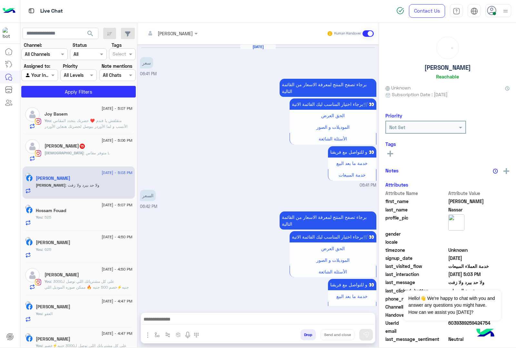
scroll to position [1345, 0]
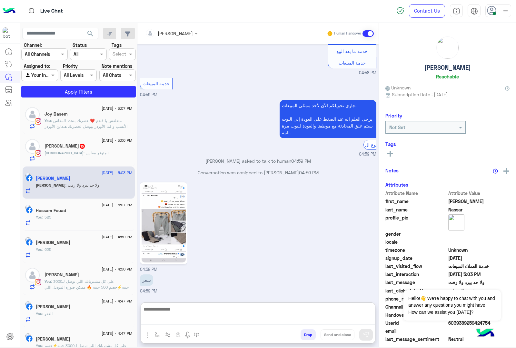
click at [182, 322] on textarea at bounding box center [258, 315] width 234 height 20
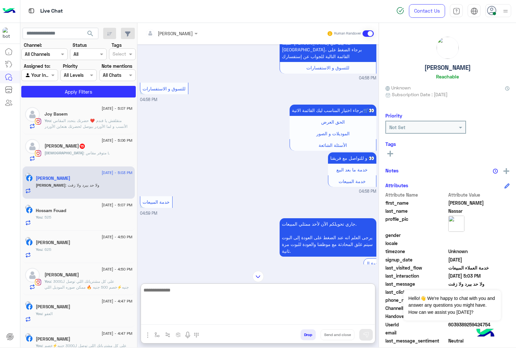
scroll to position [1374, 0]
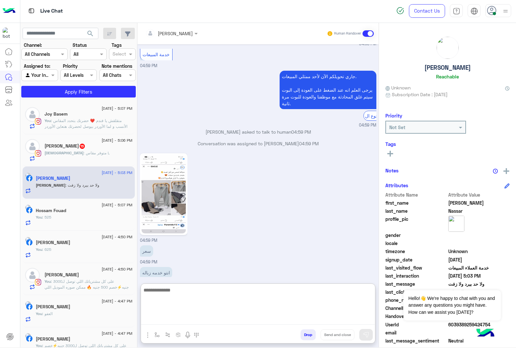
click at [173, 291] on textarea at bounding box center [258, 305] width 234 height 39
type textarea "***"
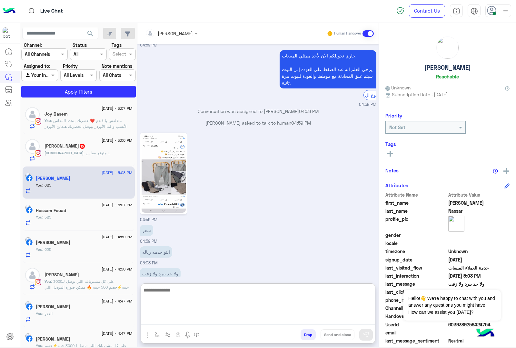
scroll to position [1407, 0]
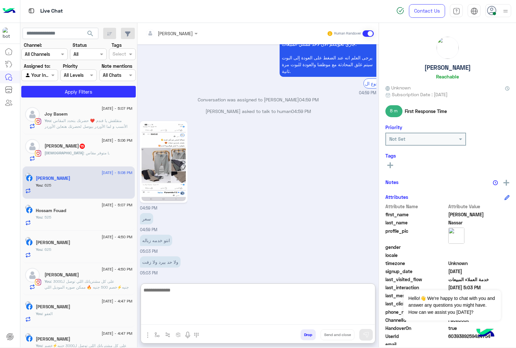
click at [84, 153] on span ": متوفر مقاس L" at bounding box center [97, 152] width 26 height 5
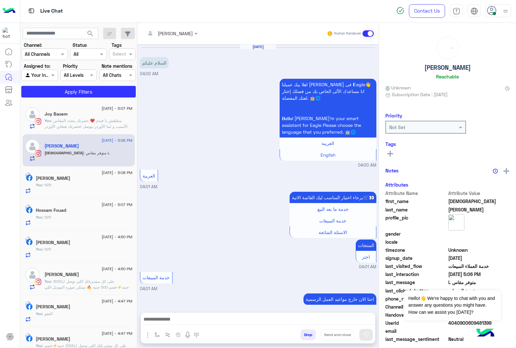
scroll to position [1137, 0]
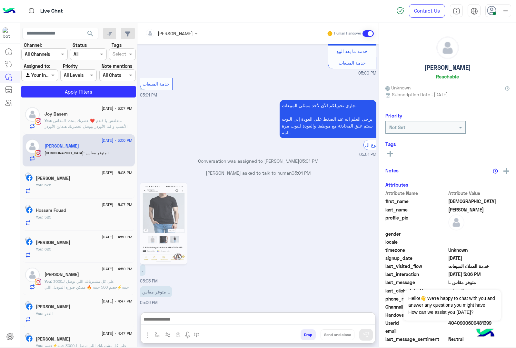
click at [178, 316] on textarea at bounding box center [258, 320] width 234 height 10
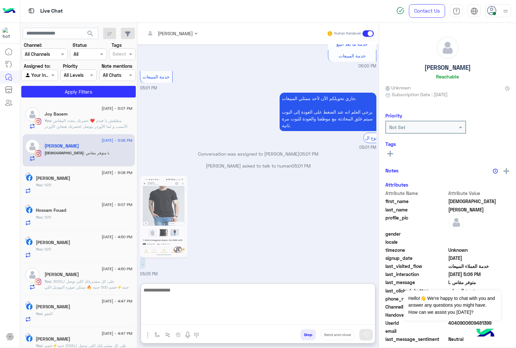
scroll to position [1166, 0]
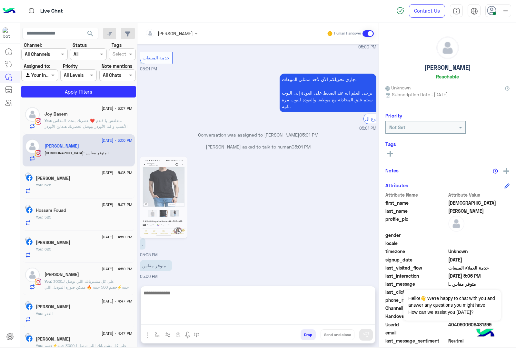
click at [159, 211] on img at bounding box center [164, 197] width 44 height 78
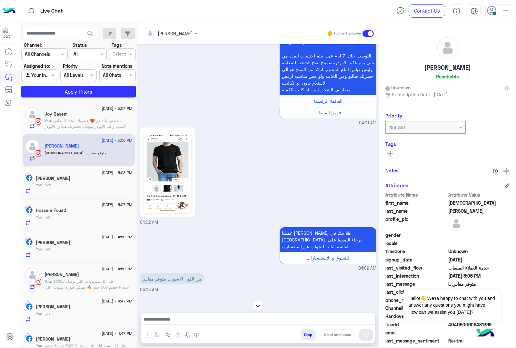
scroll to position [466, 0]
click at [171, 191] on img at bounding box center [168, 172] width 44 height 78
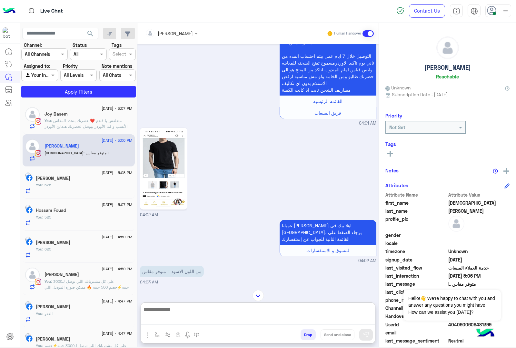
click at [175, 318] on textarea at bounding box center [258, 314] width 234 height 19
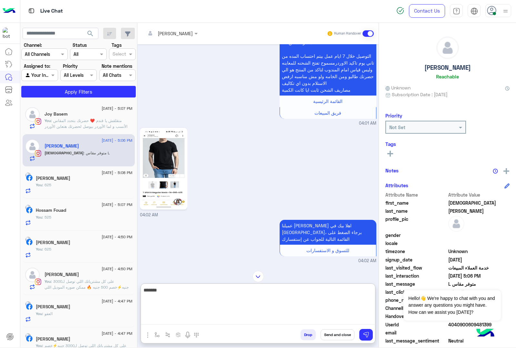
type textarea "*******"
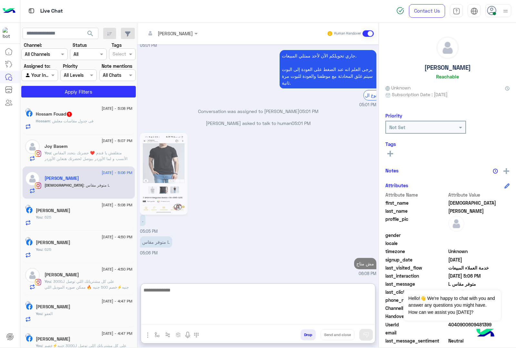
click at [72, 124] on p "Hossam : فى جدول مقاسات معلش" at bounding box center [65, 121] width 58 height 6
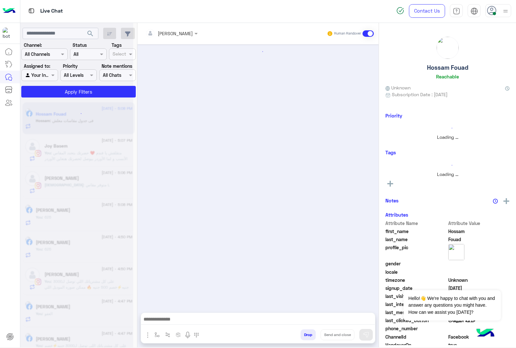
scroll to position [959, 0]
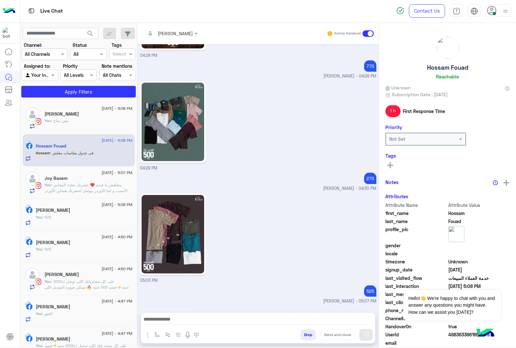
click at [175, 322] on textarea at bounding box center [258, 320] width 234 height 10
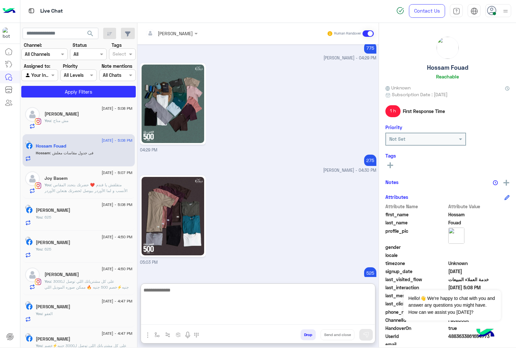
scroll to position [988, 0]
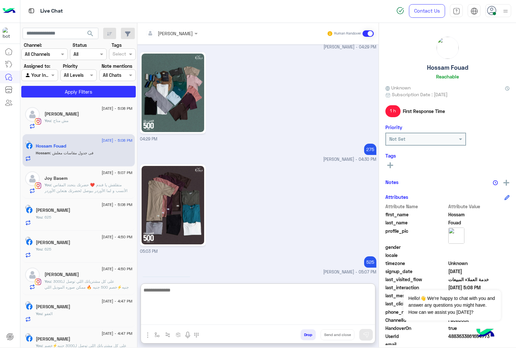
click at [143, 334] on div "Attachements Images enter flow name" at bounding box center [172, 335] width 63 height 13
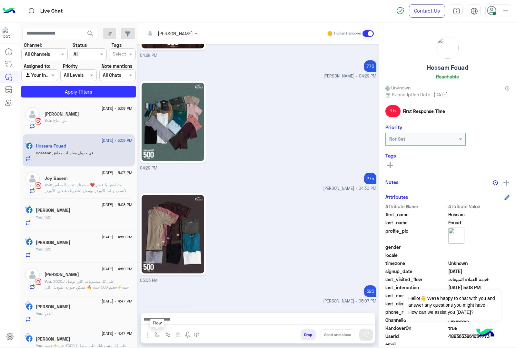
click at [157, 334] on img "button" at bounding box center [157, 334] width 5 height 5
click at [155, 337] on button "button" at bounding box center [157, 334] width 11 height 11
click at [174, 319] on textarea at bounding box center [258, 315] width 234 height 20
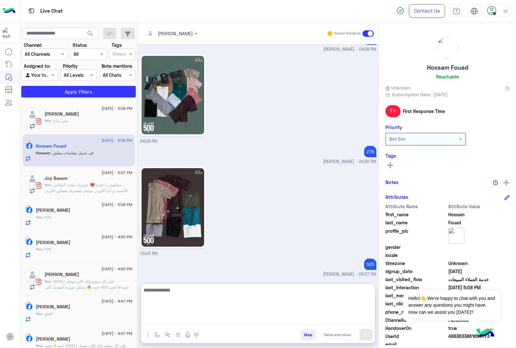
scroll to position [988, 0]
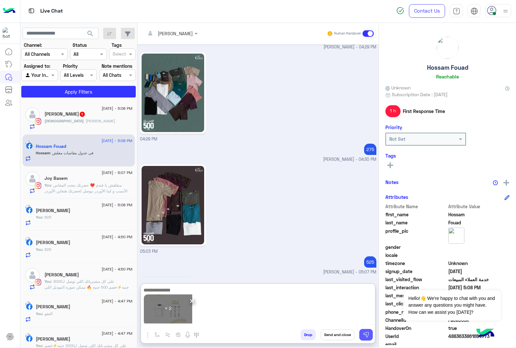
click at [363, 333] on img at bounding box center [366, 335] width 6 height 6
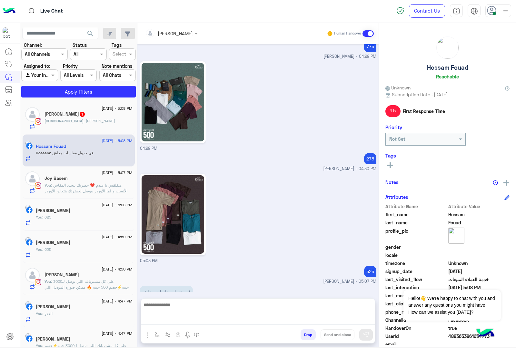
scroll to position [959, 0]
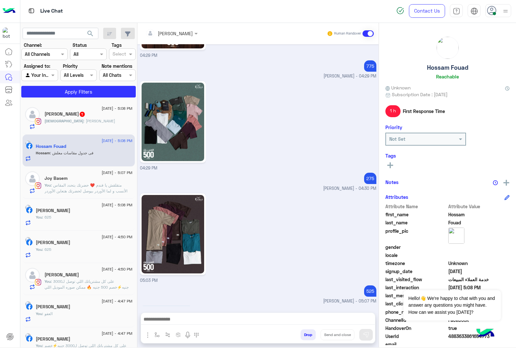
click at [88, 119] on span ": طيب هيتوفر قريب" at bounding box center [100, 120] width 32 height 5
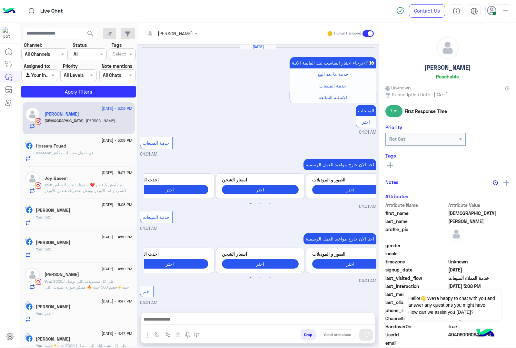
scroll to position [1056, 0]
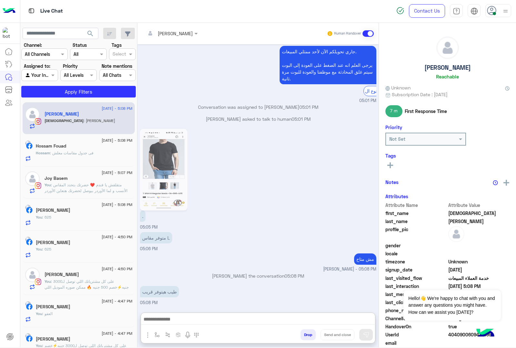
click at [173, 322] on textarea at bounding box center [258, 320] width 234 height 10
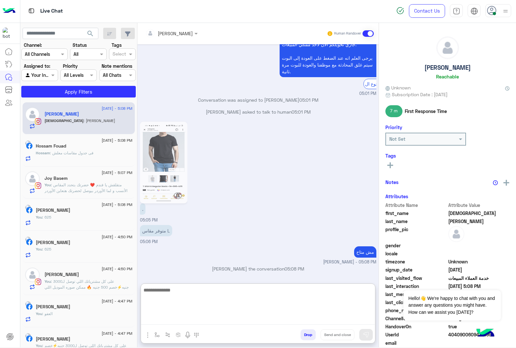
scroll to position [1085, 0]
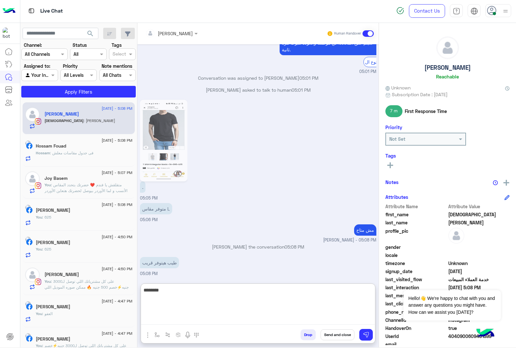
type textarea "********"
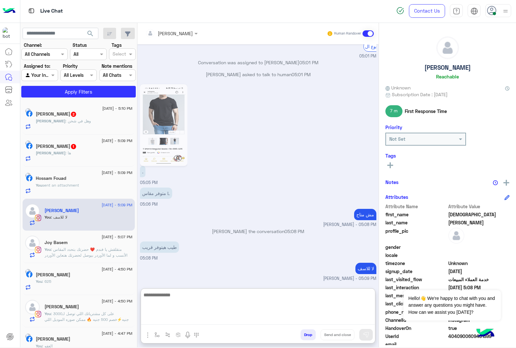
scroll to position [1106, 0]
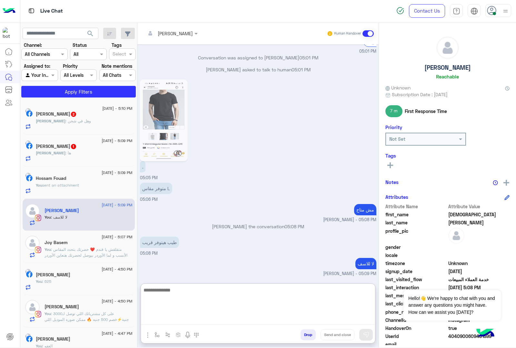
click at [66, 155] on div "Ahmed : ها" at bounding box center [84, 155] width 97 height 11
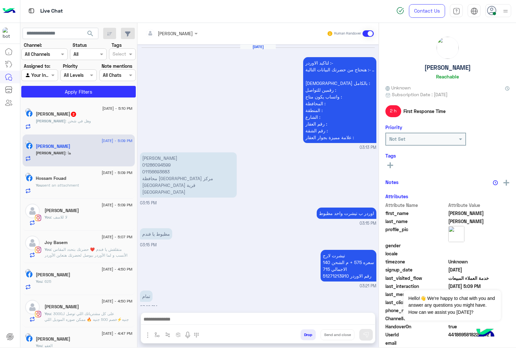
scroll to position [870, 0]
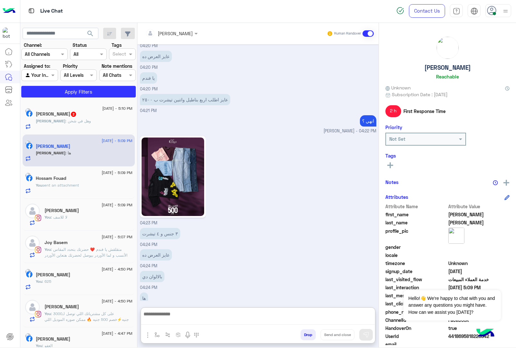
click at [174, 318] on textarea at bounding box center [258, 317] width 234 height 15
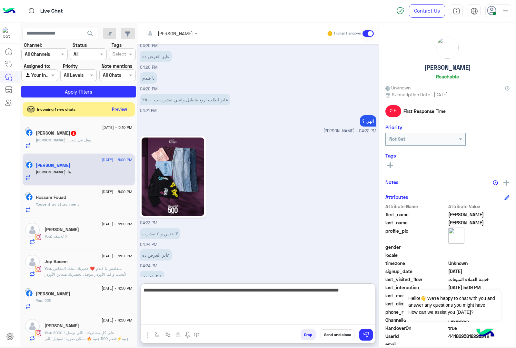
type textarea "**********"
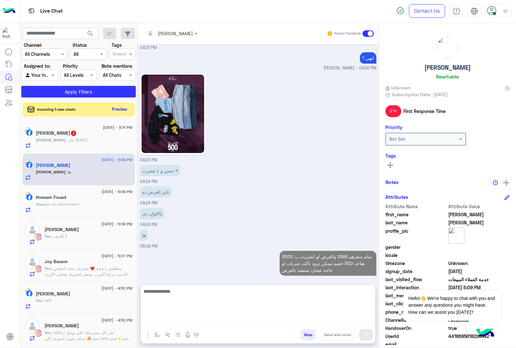
click at [73, 131] on span "3" at bounding box center [73, 132] width 6 height 5
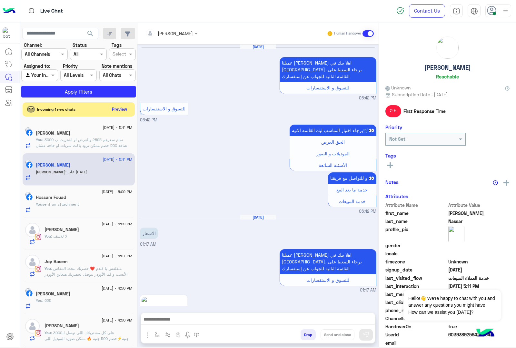
scroll to position [1085, 0]
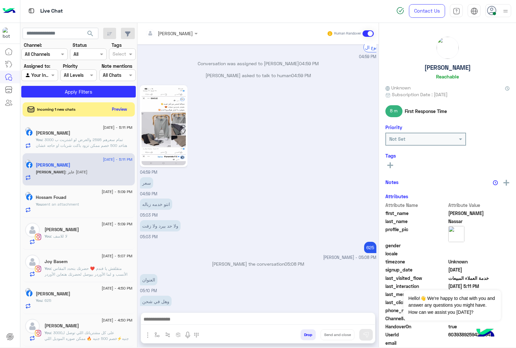
click at [199, 323] on textarea at bounding box center [258, 320] width 234 height 10
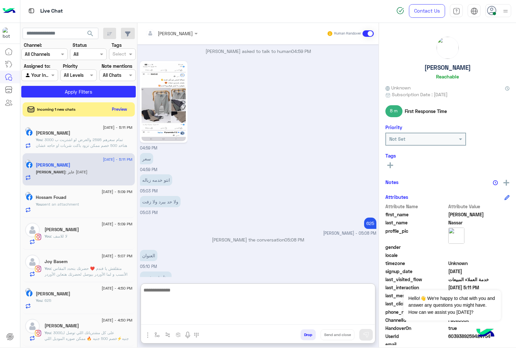
scroll to position [1114, 0]
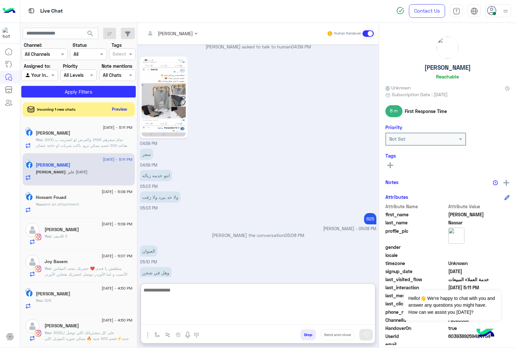
drag, startPoint x: 145, startPoint y: 335, endPoint x: 156, endPoint y: 328, distance: 12.7
click at [144, 335] on img "button" at bounding box center [148, 335] width 8 height 8
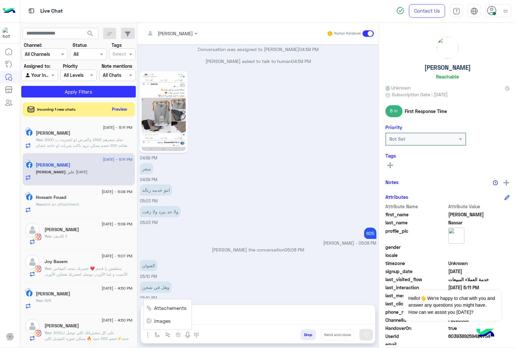
scroll to position [1085, 0]
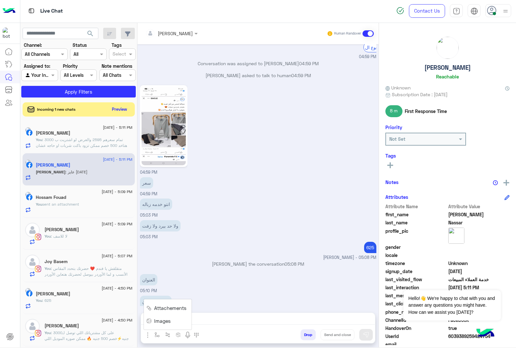
click at [158, 323] on span "Images" at bounding box center [162, 320] width 16 height 7
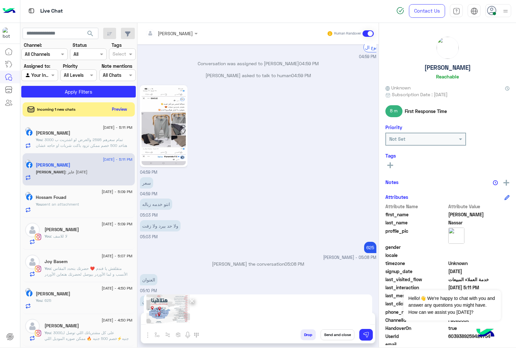
click at [376, 331] on div "mohamed ahmed Human Handover Jun 19, 2025 عميلنا العزيز Karim اهلا بيك في إيجل،…" at bounding box center [258, 186] width 241 height 327
click at [368, 335] on img at bounding box center [366, 335] width 6 height 6
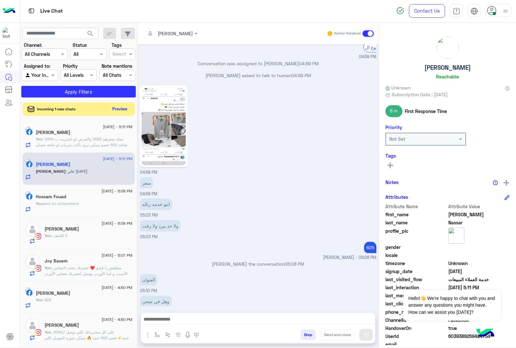
click at [117, 105] on button "Preview" at bounding box center [120, 109] width 20 height 9
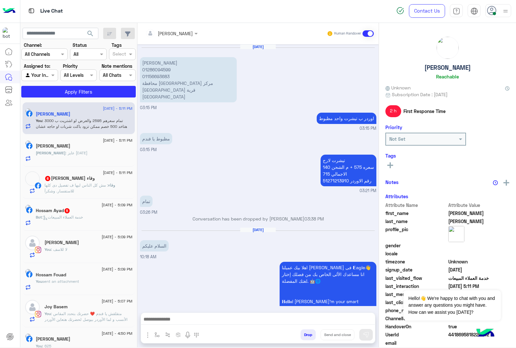
scroll to position [809, 0]
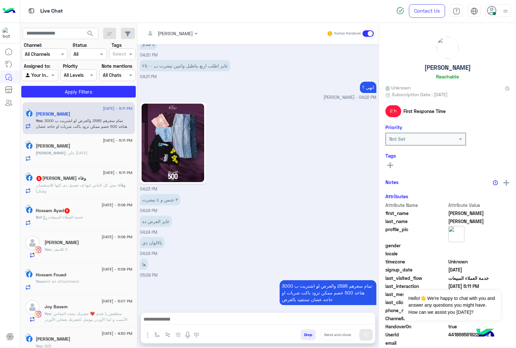
click at [64, 190] on span ": مش كل الناس ليها ف تفصيل دى كلها للاستفسار. وشكرآ" at bounding box center [77, 188] width 83 height 11
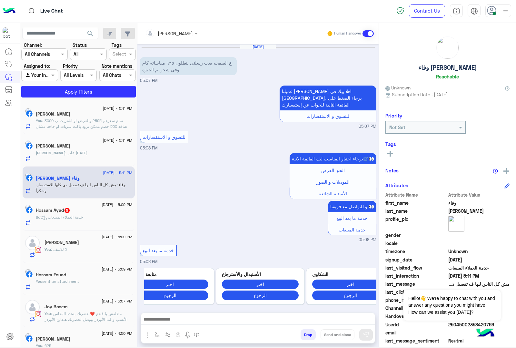
scroll to position [209, 0]
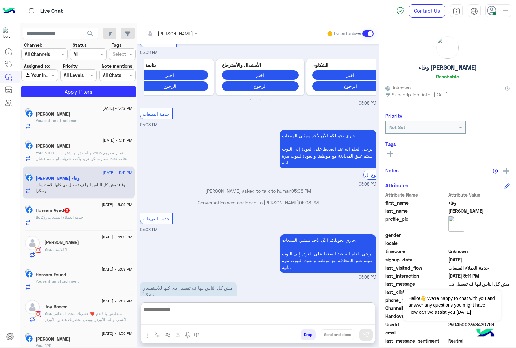
click at [180, 320] on textarea at bounding box center [258, 315] width 234 height 20
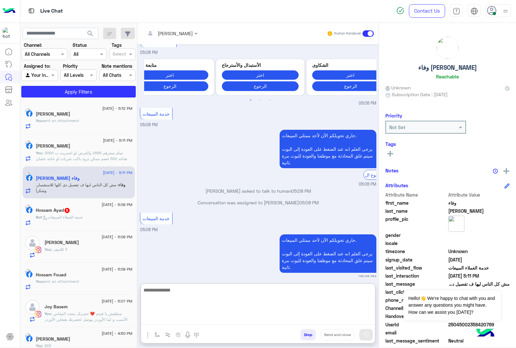
paste textarea "**********"
type textarea "**********"
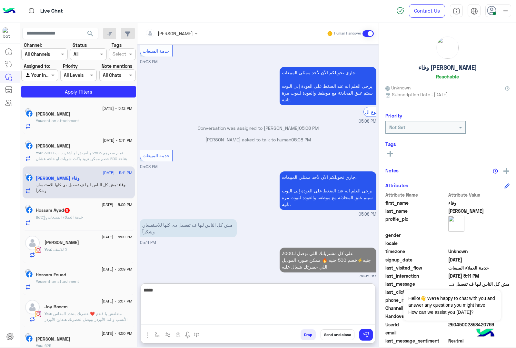
type textarea "*****"
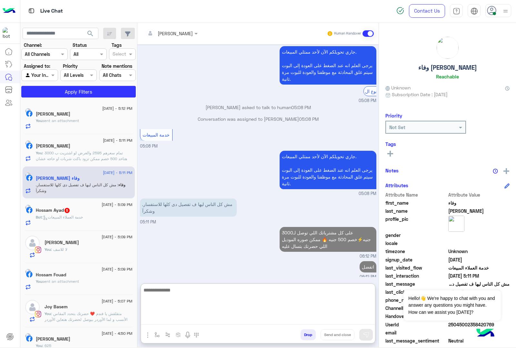
scroll to position [305, 0]
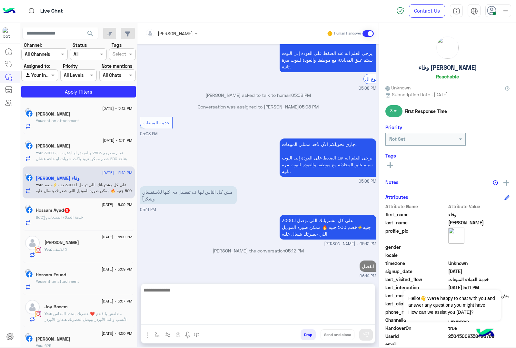
click at [48, 219] on icon at bounding box center [45, 217] width 5 height 5
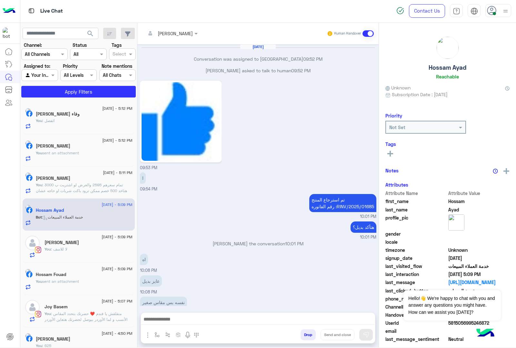
scroll to position [860, 0]
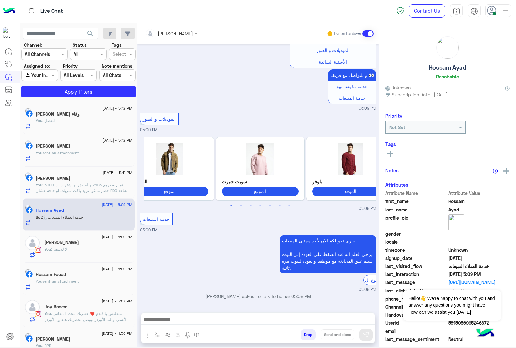
click at [163, 321] on textarea at bounding box center [258, 320] width 234 height 10
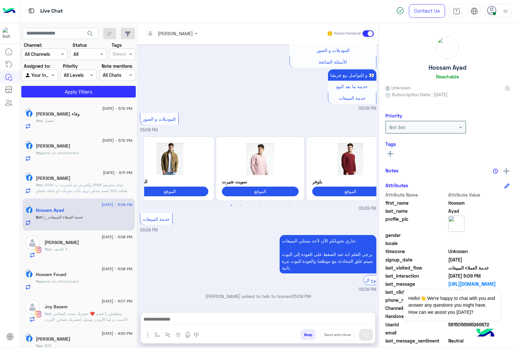
click at [191, 311] on div "mohamed ahmed Human Handover Jul 23, 2025 Conversation was assigned to Bassem H…" at bounding box center [258, 186] width 241 height 327
click at [184, 319] on textarea at bounding box center [258, 320] width 234 height 10
paste textarea "**********"
type textarea "**********"
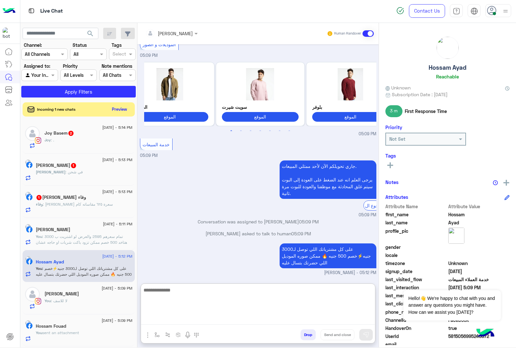
scroll to position [935, 0]
click at [81, 179] on div "Karim : في شحن" at bounding box center [84, 174] width 97 height 11
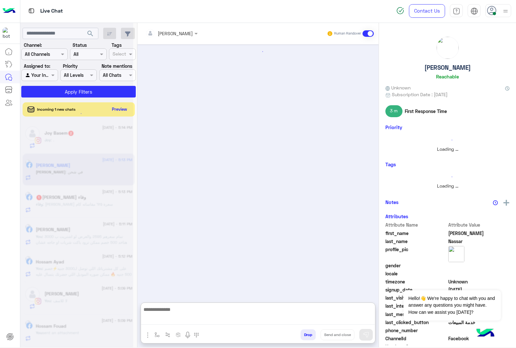
click at [172, 318] on textarea at bounding box center [258, 315] width 234 height 20
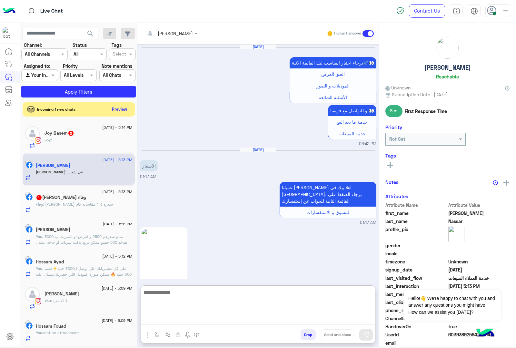
scroll to position [1161, 0]
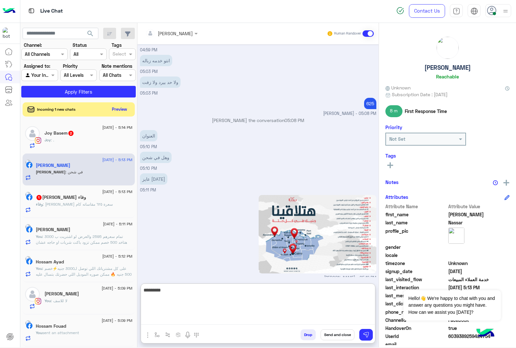
type textarea "*********"
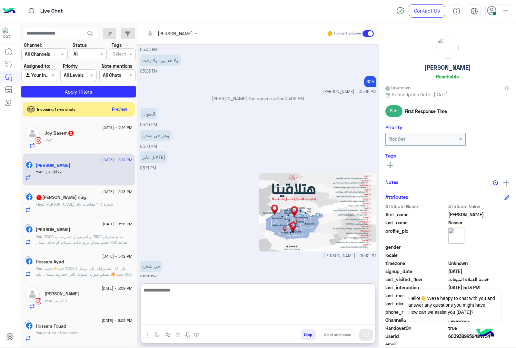
click at [55, 199] on h5 "وفاء أبو بكر 1" at bounding box center [61, 197] width 50 height 5
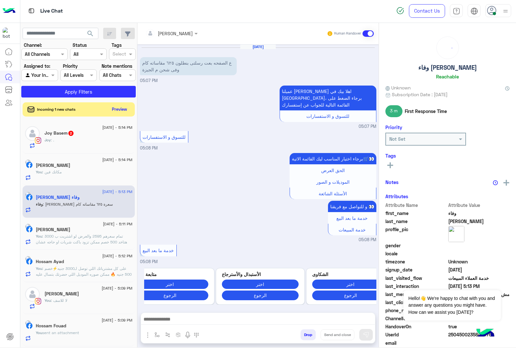
scroll to position [297, 0]
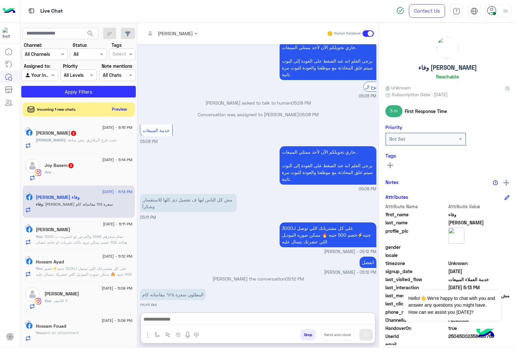
click at [151, 319] on textarea at bounding box center [258, 320] width 234 height 10
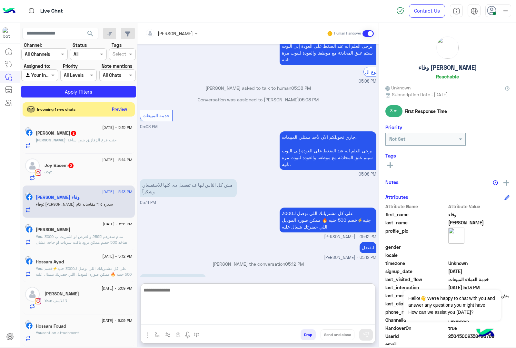
scroll to position [326, 0]
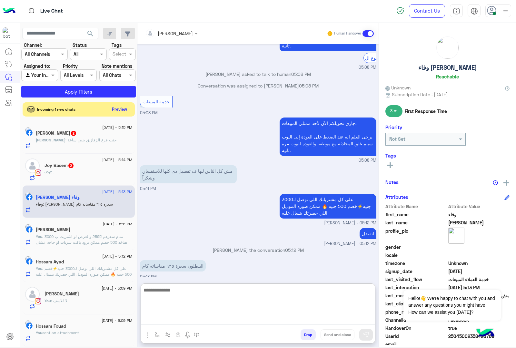
click at [178, 293] on textarea at bounding box center [258, 305] width 234 height 39
type textarea "**********"
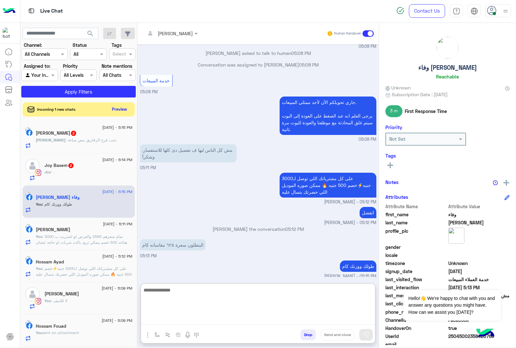
click at [98, 136] on div "Karim Nassar 2" at bounding box center [84, 133] width 97 height 7
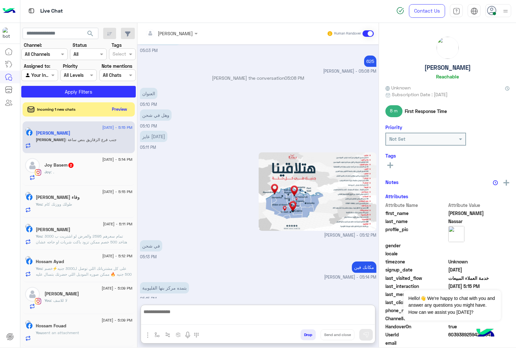
click at [181, 319] on textarea at bounding box center [258, 316] width 234 height 17
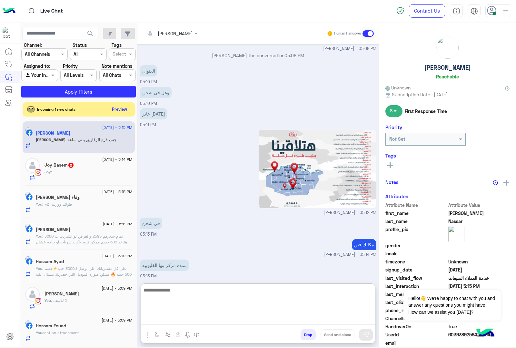
scroll to position [1063, 0]
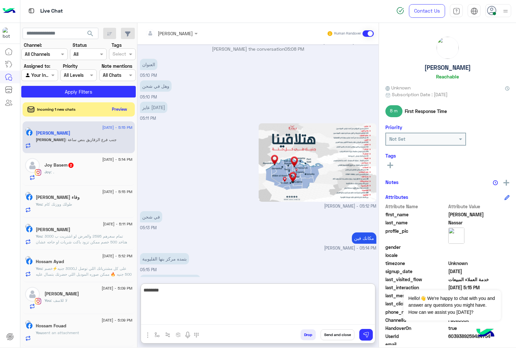
type textarea "*********"
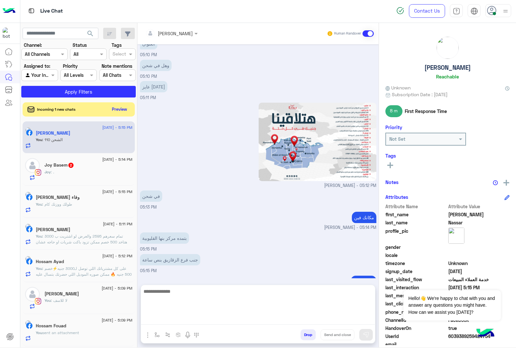
click at [65, 177] on div "Joy : ." at bounding box center [89, 174] width 88 height 11
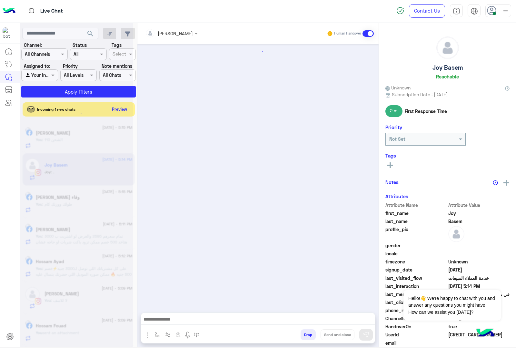
scroll to position [827, 0]
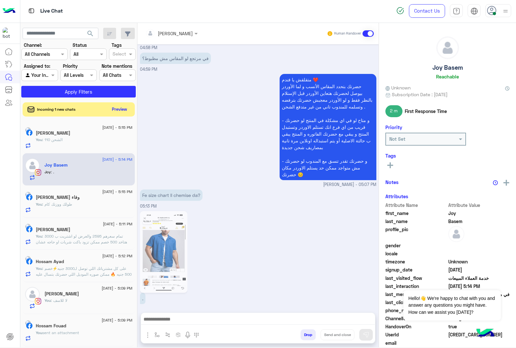
click at [165, 319] on textarea at bounding box center [258, 320] width 234 height 10
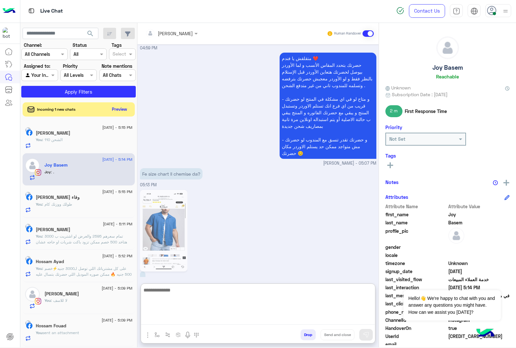
scroll to position [856, 0]
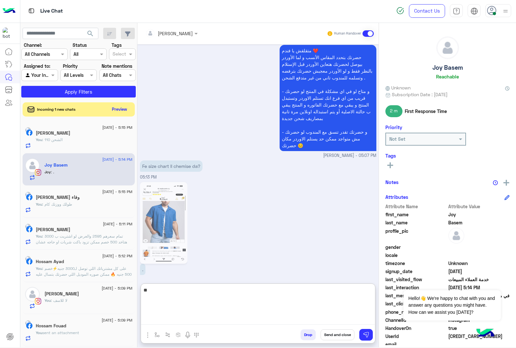
type textarea "*"
click at [149, 334] on img "button" at bounding box center [148, 335] width 8 height 8
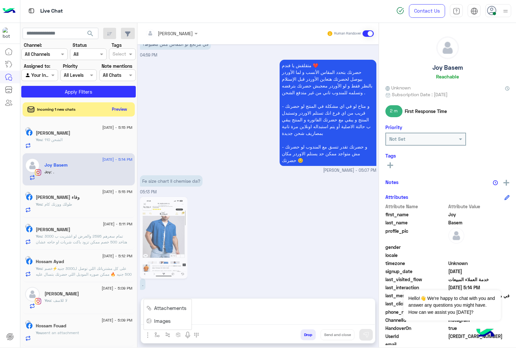
scroll to position [827, 0]
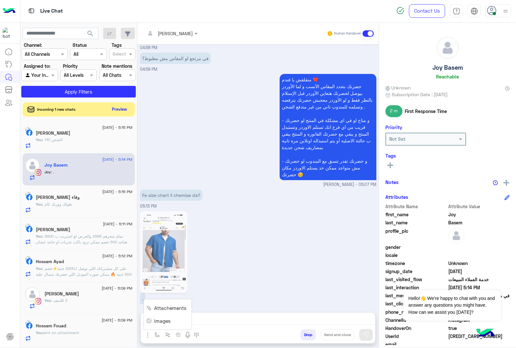
click at [157, 323] on span "Images" at bounding box center [162, 320] width 16 height 7
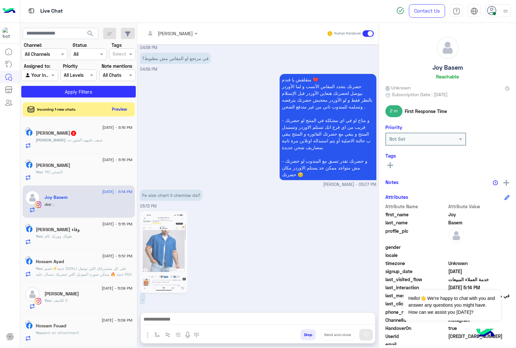
click at [197, 321] on textarea at bounding box center [258, 320] width 234 height 10
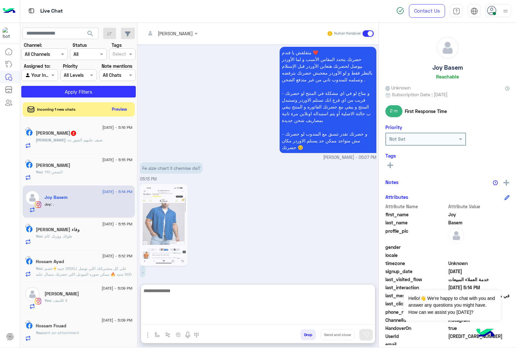
scroll to position [856, 0]
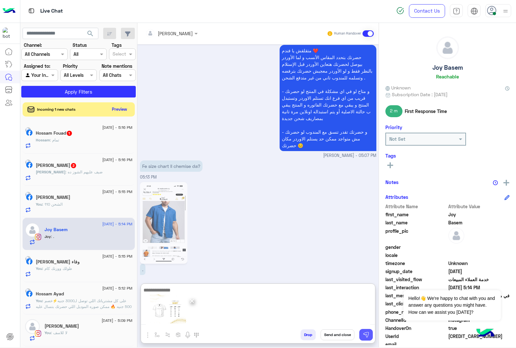
click at [367, 334] on img at bounding box center [366, 335] width 6 height 6
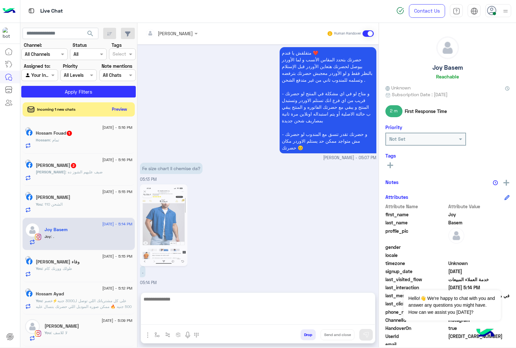
scroll to position [827, 0]
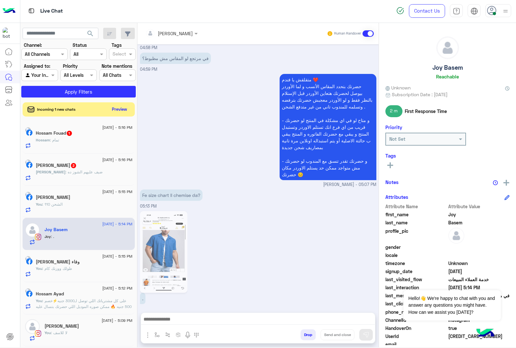
click at [97, 175] on div "Ahmed : ضيف عليهم الشوز ده" at bounding box center [84, 174] width 97 height 11
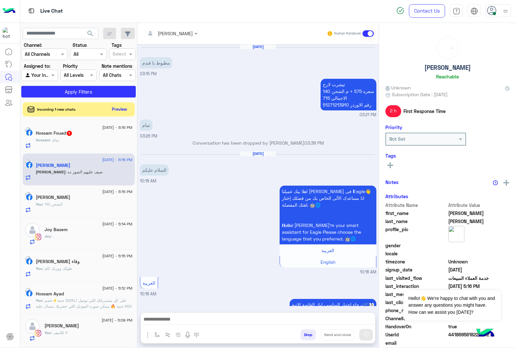
scroll to position [853, 0]
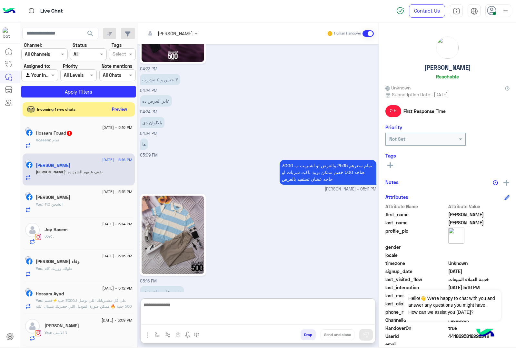
click at [183, 321] on textarea at bounding box center [258, 313] width 234 height 24
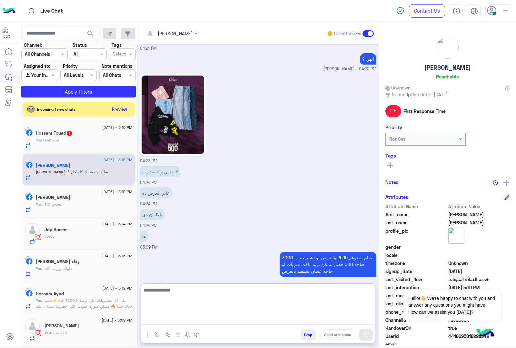
scroll to position [903, 0]
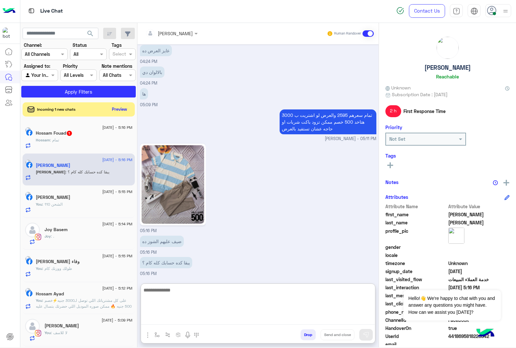
click at [186, 292] on textarea at bounding box center [258, 305] width 234 height 39
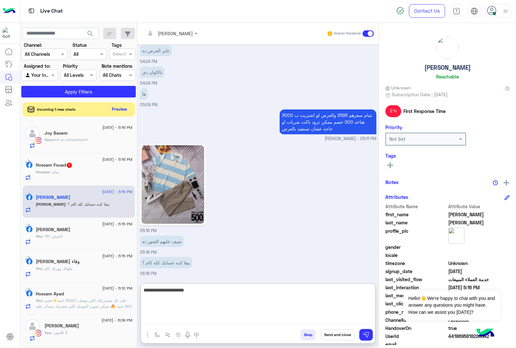
type textarea "**********"
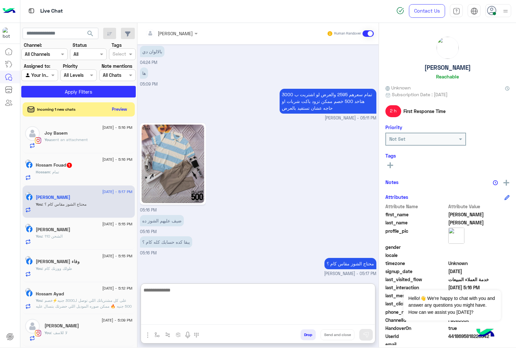
click at [59, 175] on p "Hossam : تمام" at bounding box center [47, 172] width 23 height 6
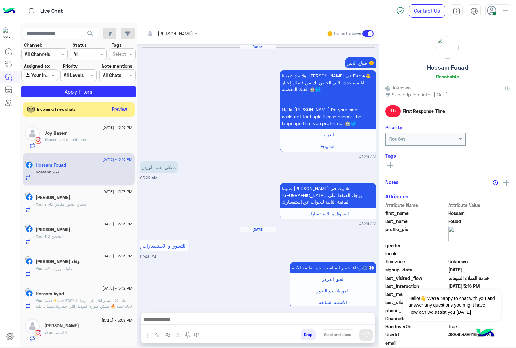
scroll to position [1035, 0]
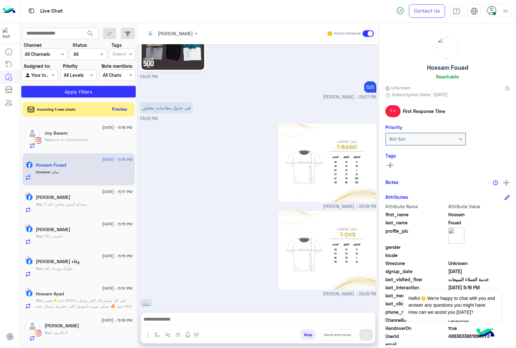
click at [69, 210] on div "You : محتاج الشوز مقاس كام ؟" at bounding box center [84, 206] width 97 height 11
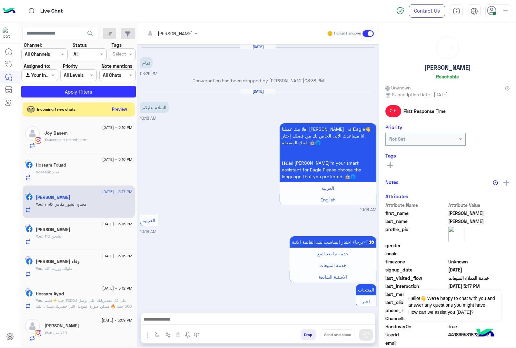
scroll to position [832, 0]
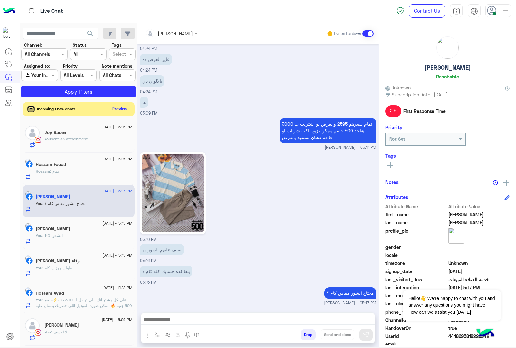
click at [118, 108] on button "Preview" at bounding box center [120, 109] width 20 height 9
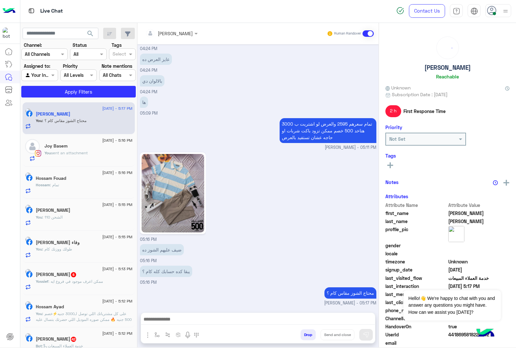
click at [90, 281] on span ": ممكن اعرف موجود في فروع ايه" at bounding box center [75, 281] width 55 height 5
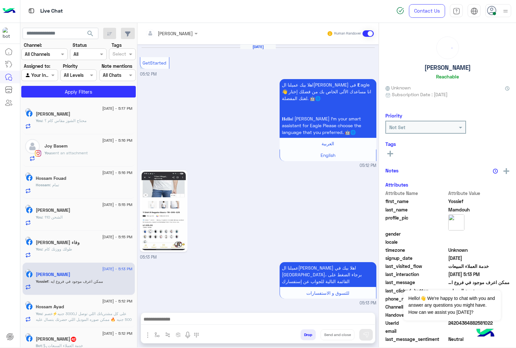
scroll to position [327, 0]
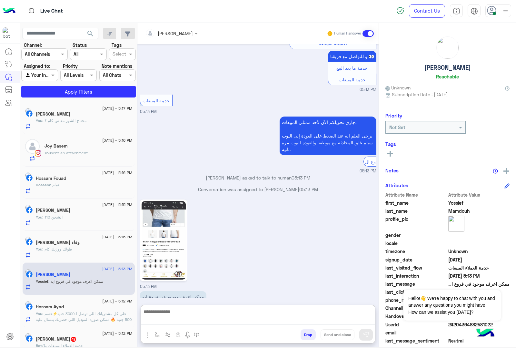
click at [160, 318] on textarea at bounding box center [258, 316] width 234 height 17
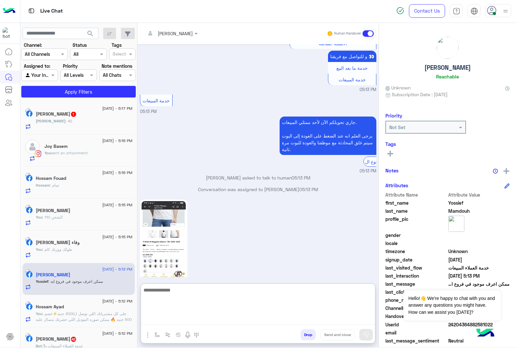
paste textarea "**********"
type textarea "**********"
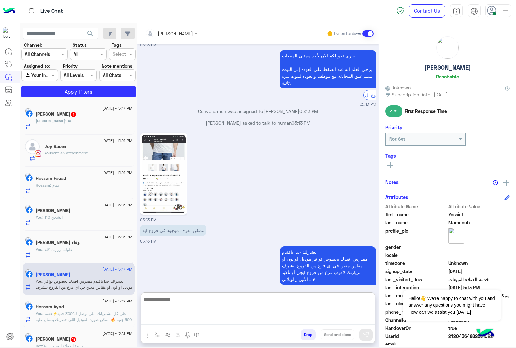
scroll to position [403, 0]
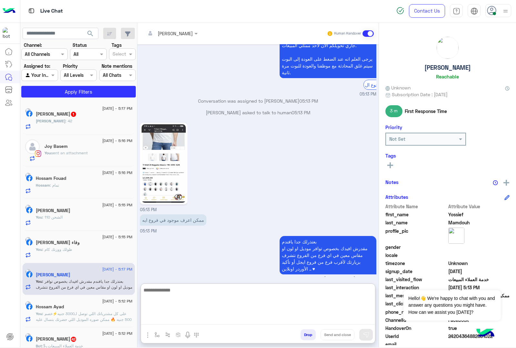
click at [54, 122] on span "Ahmed" at bounding box center [51, 120] width 30 height 5
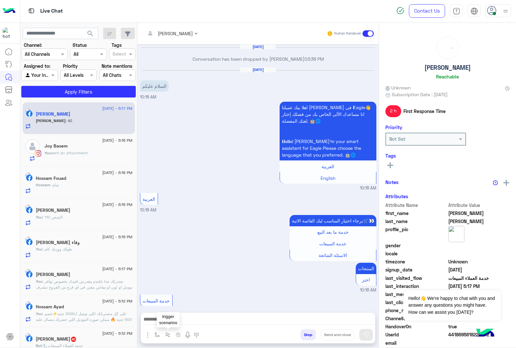
scroll to position [832, 0]
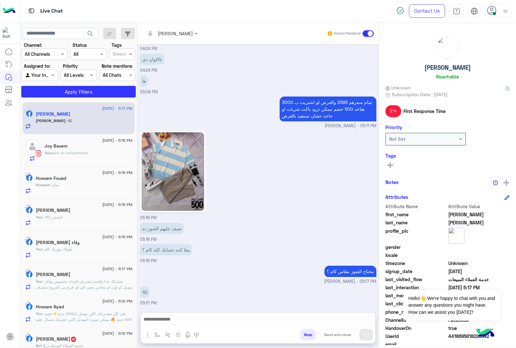
click at [163, 318] on textarea at bounding box center [258, 320] width 234 height 10
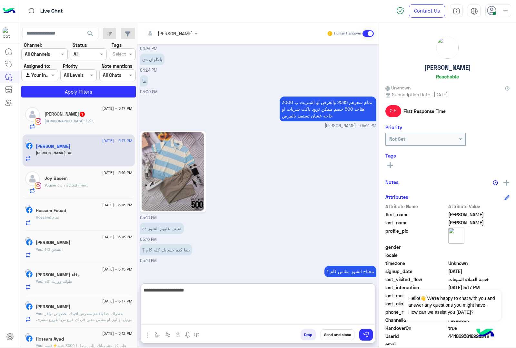
type textarea "**********"
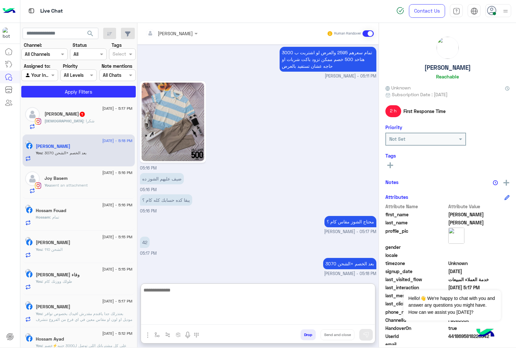
click at [78, 128] on div "Mohammed : شكرا" at bounding box center [89, 123] width 88 height 11
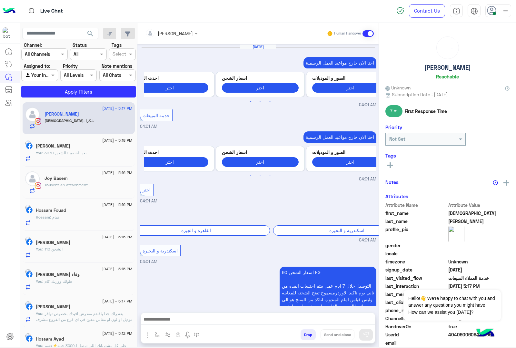
scroll to position [996, 0]
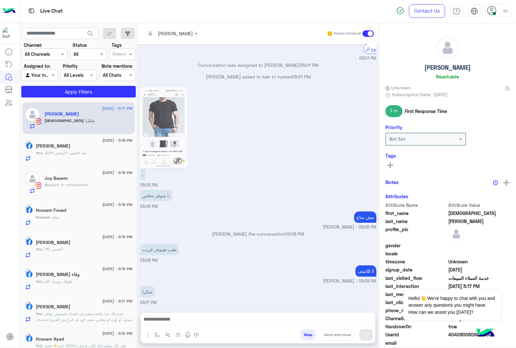
click at [194, 317] on textarea at bounding box center [258, 320] width 234 height 10
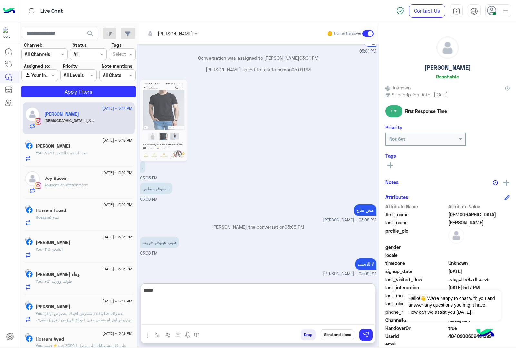
type textarea "*****"
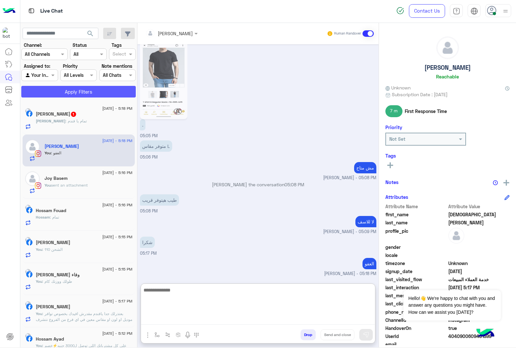
click at [52, 96] on button "Apply Filters" at bounding box center [78, 92] width 115 height 12
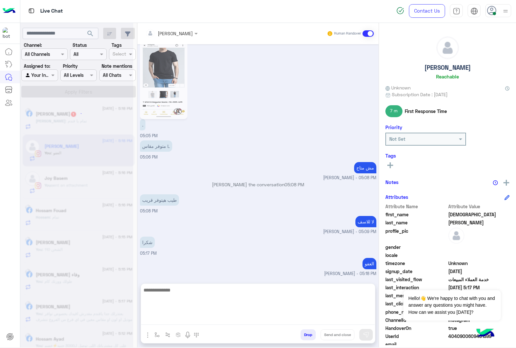
scroll to position [1017, 0]
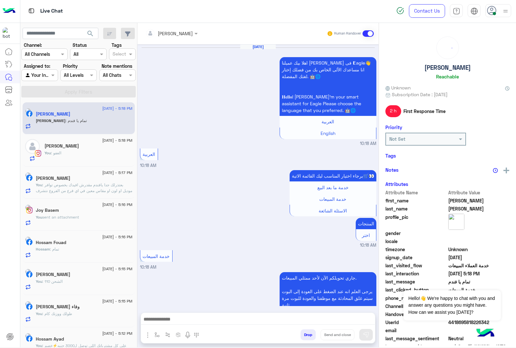
scroll to position [830, 0]
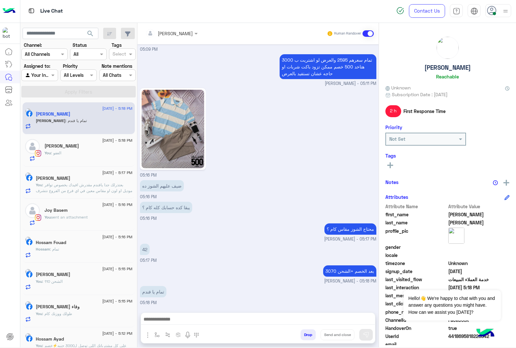
click at [188, 320] on textarea at bounding box center [258, 320] width 234 height 10
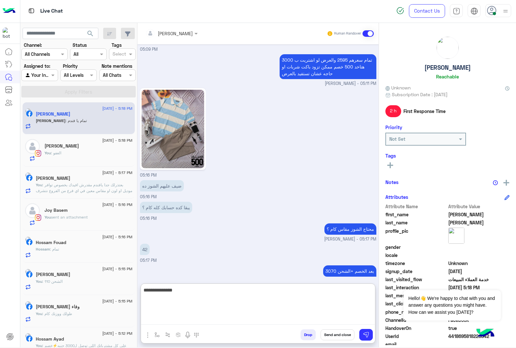
type textarea "**********"
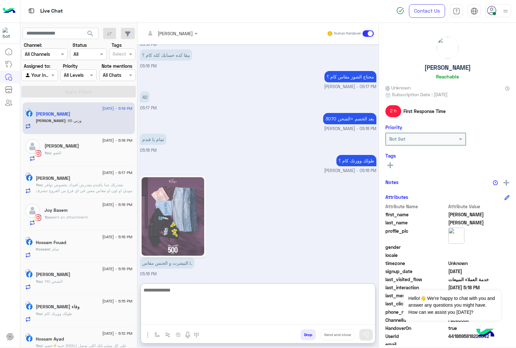
scroll to position [1015, 0]
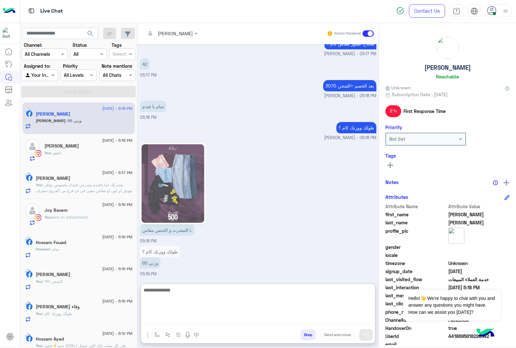
click at [164, 293] on textarea at bounding box center [258, 305] width 234 height 39
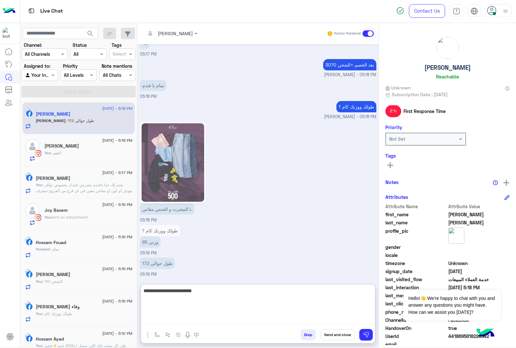
scroll to position [1036, 0]
click at [326, 287] on textarea "**********" at bounding box center [258, 305] width 234 height 39
click at [305, 290] on textarea "**********" at bounding box center [258, 305] width 234 height 39
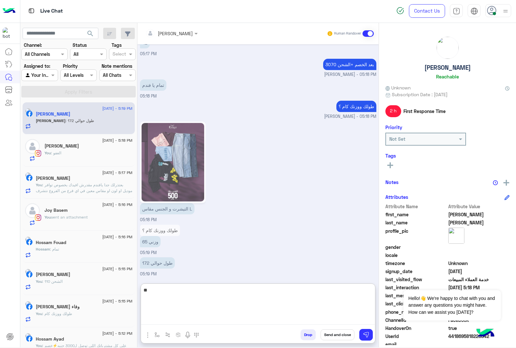
type textarea "*"
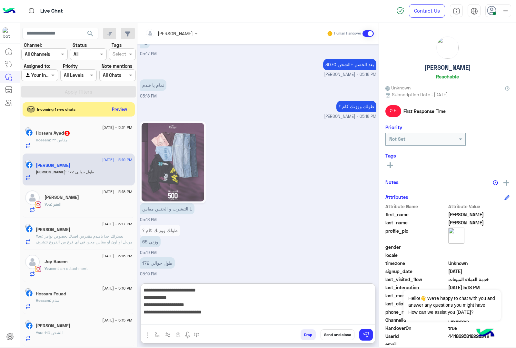
type textarea "**********"
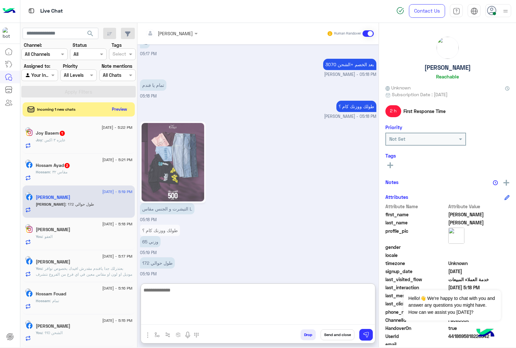
scroll to position [1077, 0]
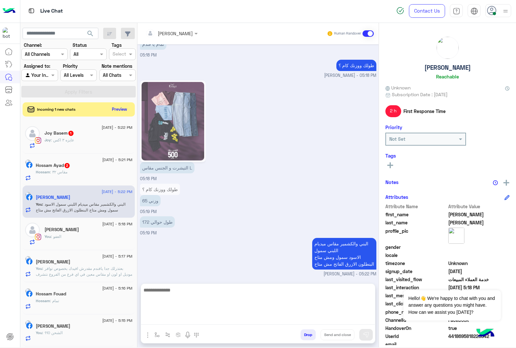
click at [73, 144] on div "Joy : عايزه ٣ اكس" at bounding box center [89, 142] width 88 height 11
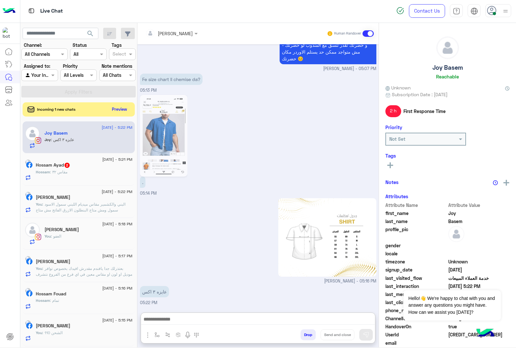
click at [185, 315] on textarea at bounding box center [258, 320] width 234 height 10
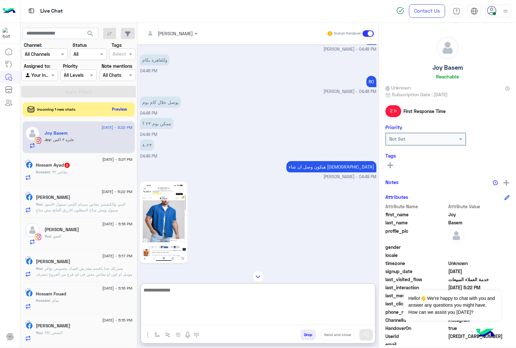
scroll to position [383, 0]
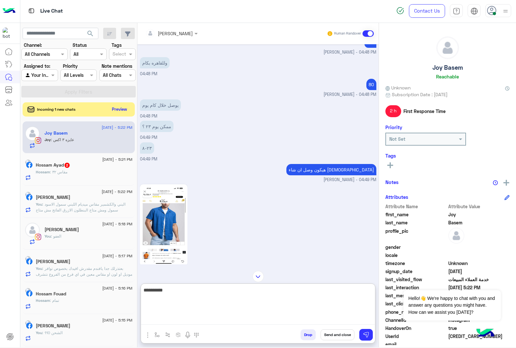
type textarea "**********"
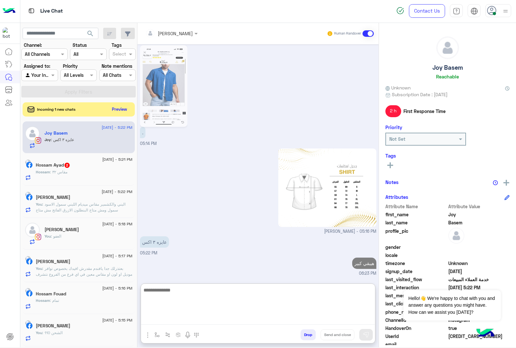
click at [61, 178] on div "Hossam : مقاس ٣٢" at bounding box center [84, 174] width 97 height 11
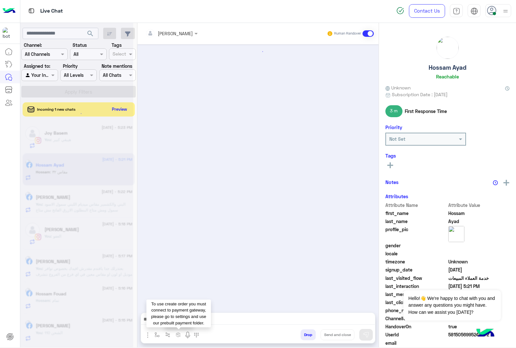
scroll to position [840, 0]
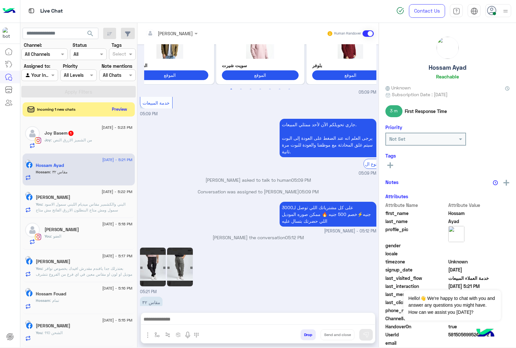
click at [179, 320] on textarea at bounding box center [258, 320] width 234 height 10
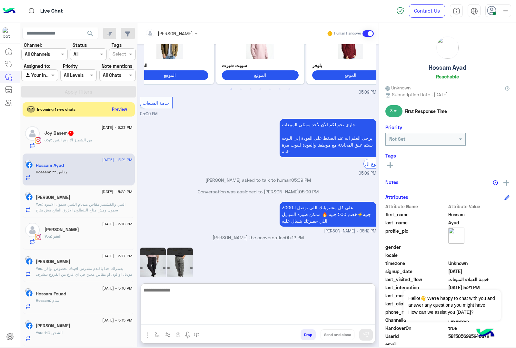
click at [180, 257] on img at bounding box center [180, 267] width 26 height 39
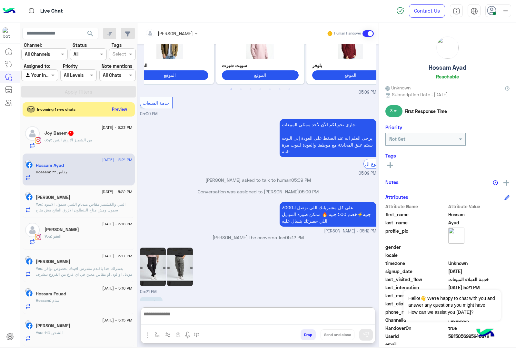
click at [170, 315] on textarea at bounding box center [258, 317] width 234 height 15
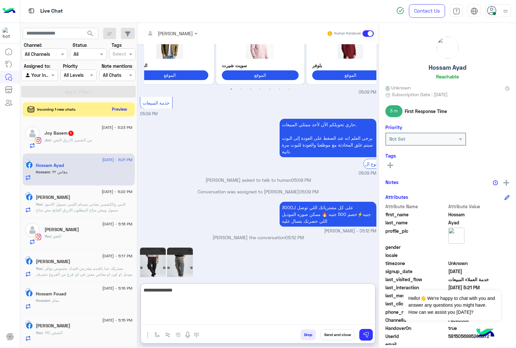
type textarea "**********"
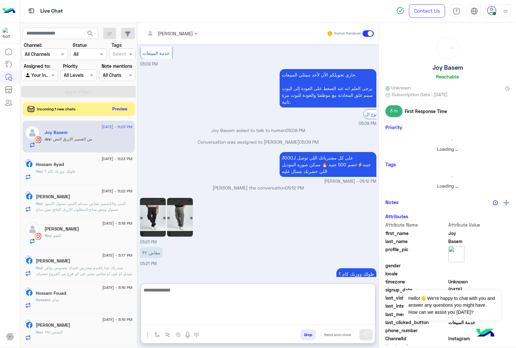
click at [118, 105] on button "Preview" at bounding box center [120, 109] width 20 height 9
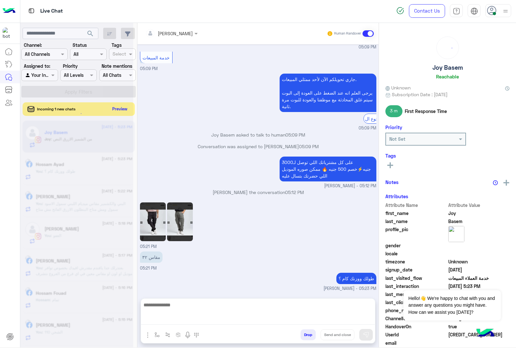
scroll to position [860, 0]
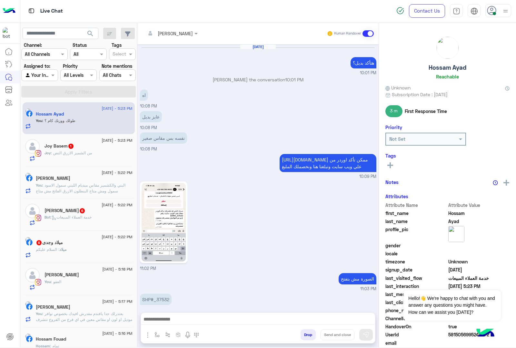
scroll to position [833, 0]
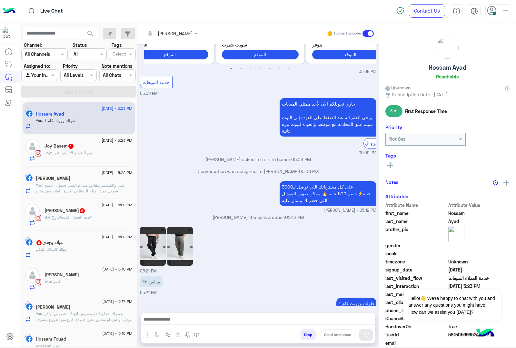
click at [83, 159] on div "Joy : من الشميز الازرق النص" at bounding box center [89, 155] width 88 height 11
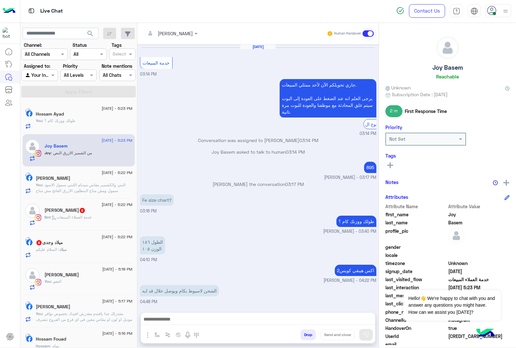
scroll to position [716, 0]
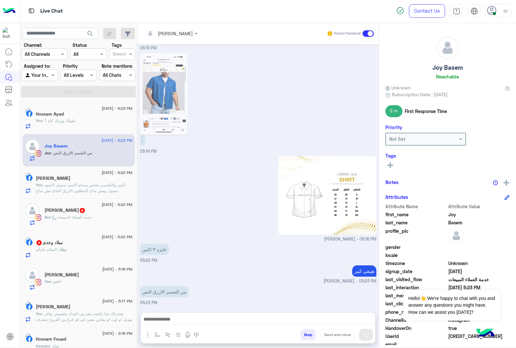
click at [83, 212] on span "6" at bounding box center [82, 210] width 5 height 5
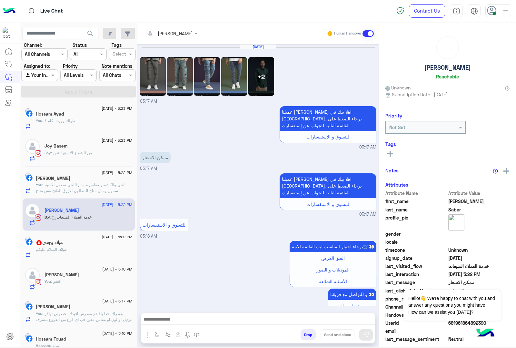
scroll to position [305, 0]
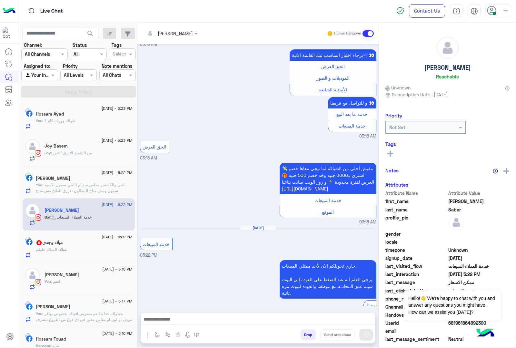
click at [177, 323] on textarea at bounding box center [258, 320] width 234 height 10
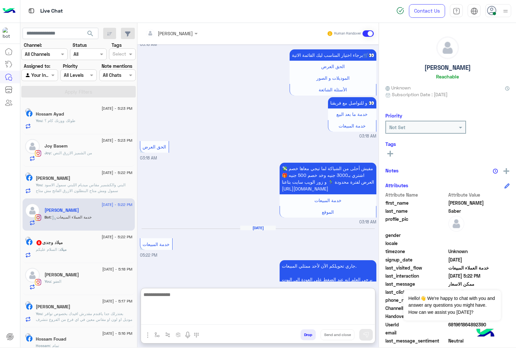
paste textarea "**********"
type textarea "**********"
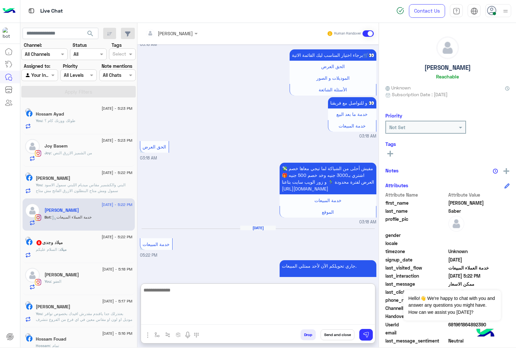
scroll to position [368, 0]
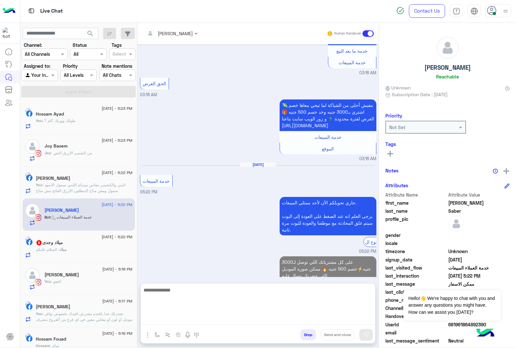
click at [66, 250] on span "ميلاد" at bounding box center [62, 249] width 7 height 5
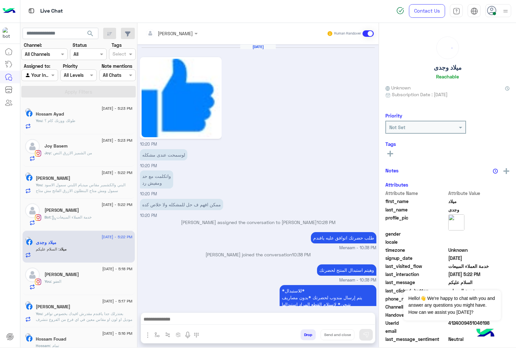
scroll to position [901, 0]
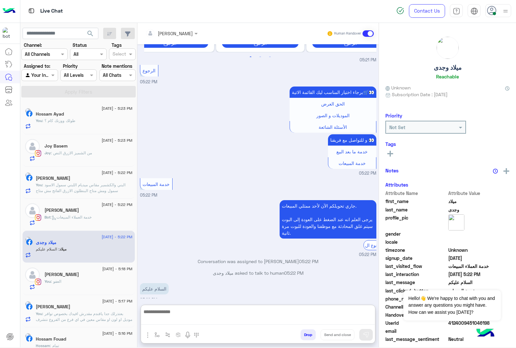
click at [165, 317] on textarea at bounding box center [258, 316] width 234 height 17
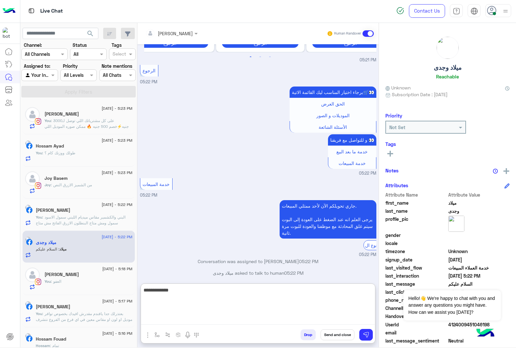
type textarea "**********"
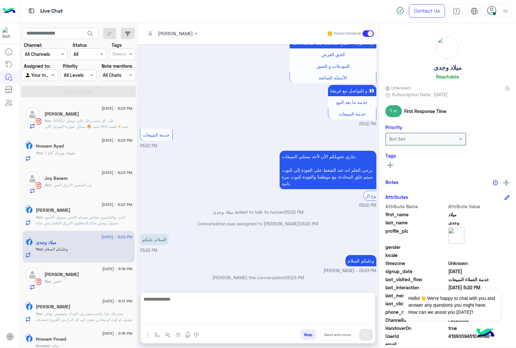
scroll to position [934, 0]
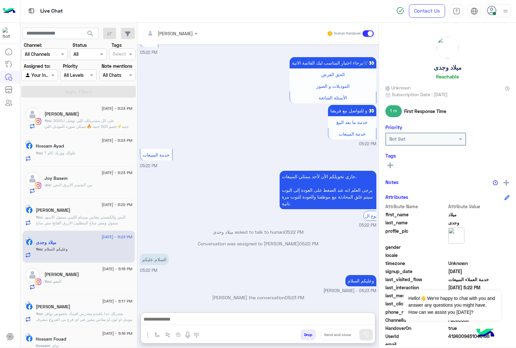
click at [224, 321] on textarea at bounding box center [258, 320] width 234 height 10
paste textarea "**********"
type textarea "**********"
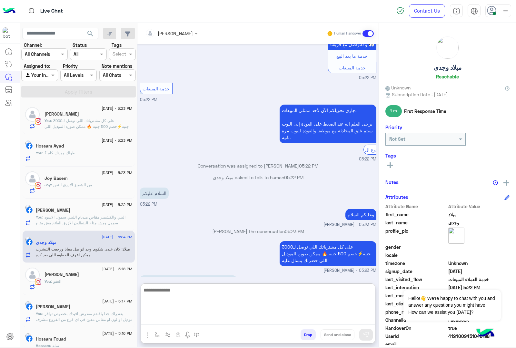
scroll to position [1032, 0]
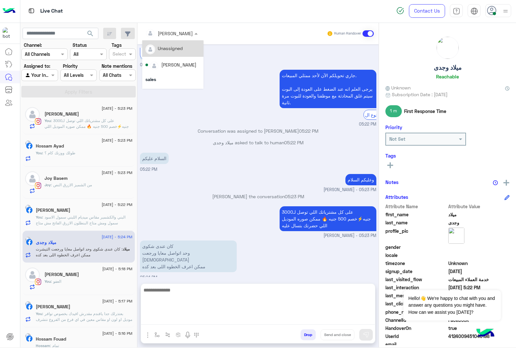
click at [173, 32] on input "text" at bounding box center [163, 33] width 35 height 7
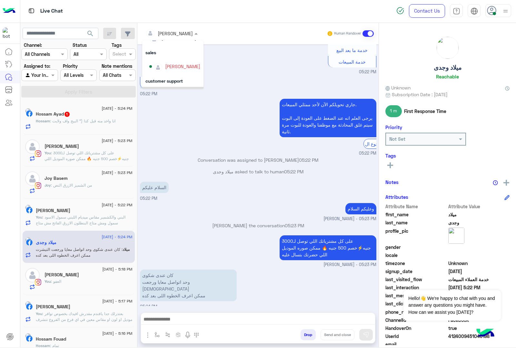
scroll to position [40, 0]
click at [169, 83] on div "Menaam" at bounding box center [174, 81] width 18 height 7
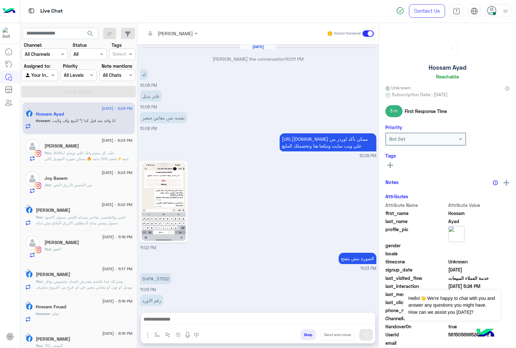
scroll to position [833, 0]
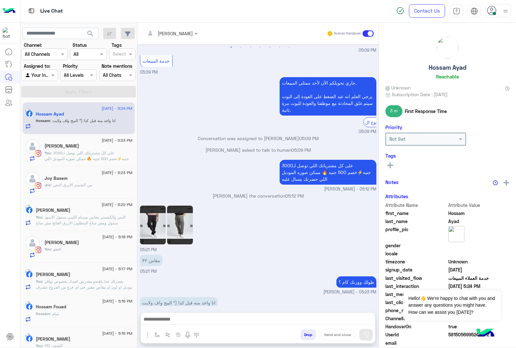
click at [188, 315] on textarea at bounding box center [258, 320] width 234 height 10
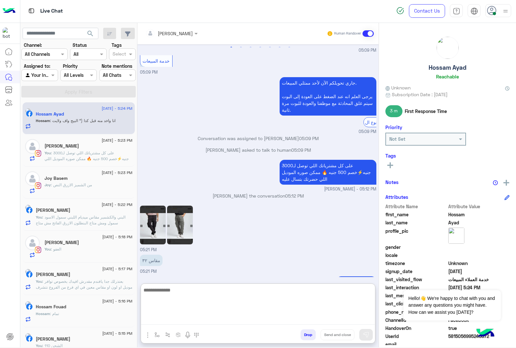
scroll to position [862, 0]
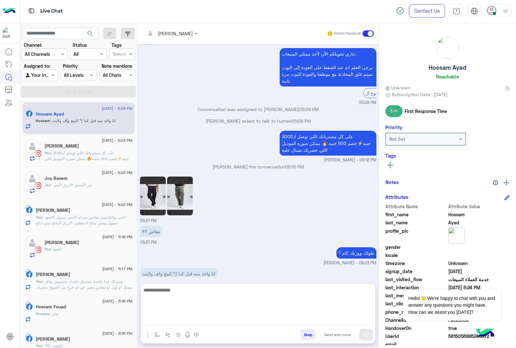
click at [177, 183] on img at bounding box center [180, 196] width 26 height 39
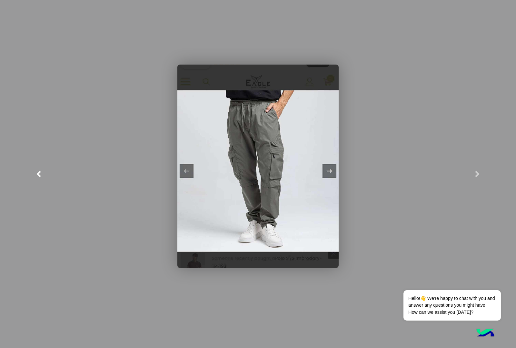
click at [38, 173] on span at bounding box center [39, 174] width 6 height 6
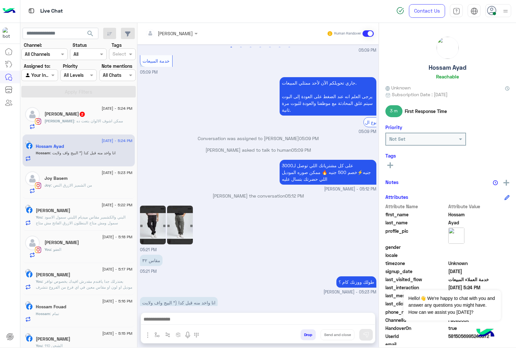
click at [181, 315] on textarea at bounding box center [258, 320] width 234 height 10
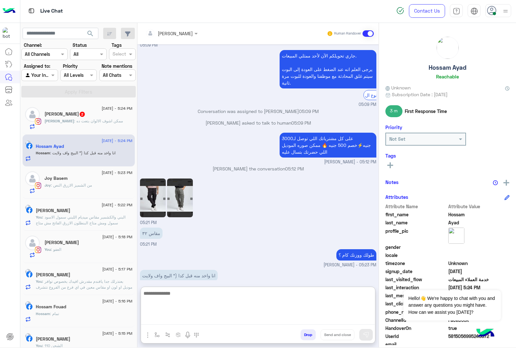
scroll to position [862, 0]
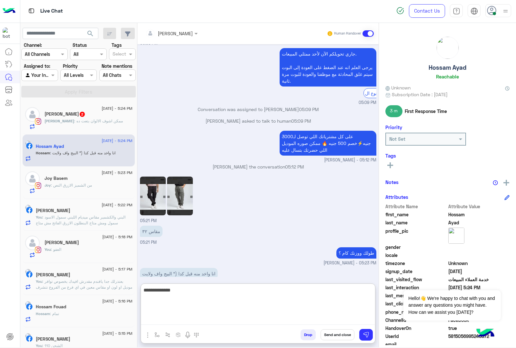
type textarea "**********"
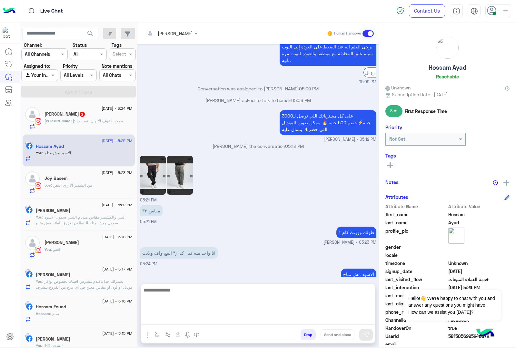
click at [87, 118] on div "Mohamed Saber 2" at bounding box center [89, 114] width 88 height 7
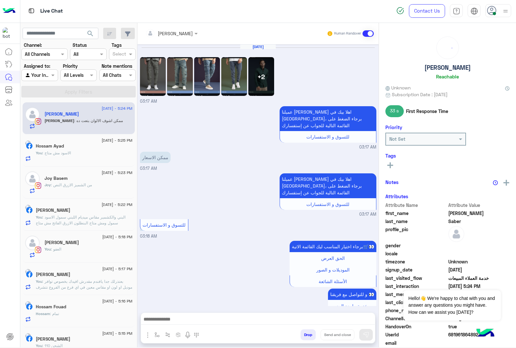
scroll to position [460, 0]
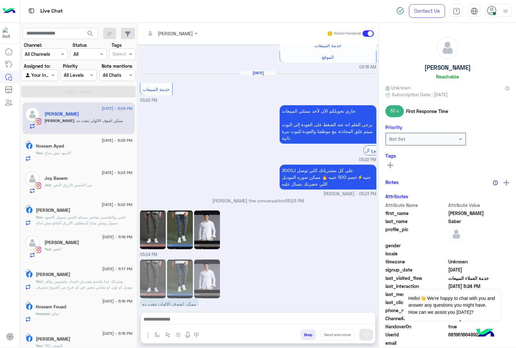
click at [169, 318] on textarea at bounding box center [258, 320] width 234 height 10
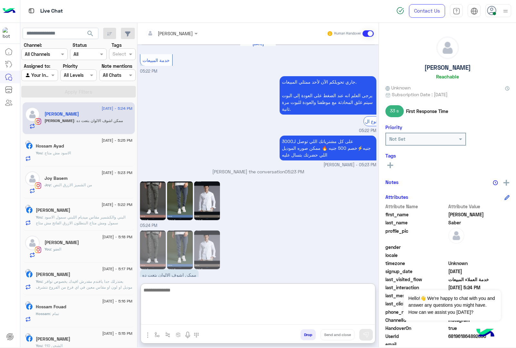
click at [211, 187] on img at bounding box center [207, 200] width 26 height 39
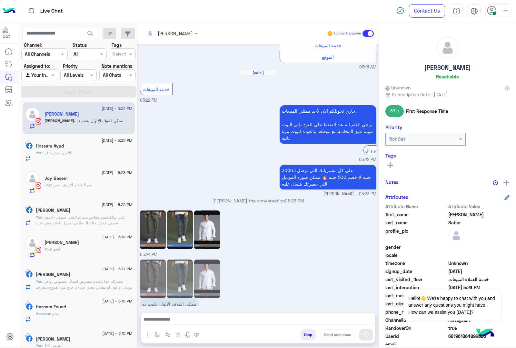
click at [178, 225] on img at bounding box center [180, 229] width 26 height 39
click at [156, 229] on img at bounding box center [153, 229] width 26 height 39
click at [181, 320] on textarea at bounding box center [258, 320] width 234 height 10
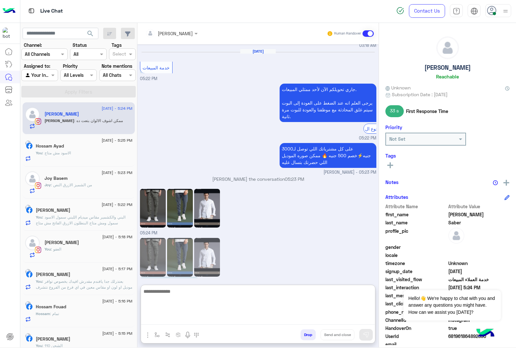
scroll to position [489, 0]
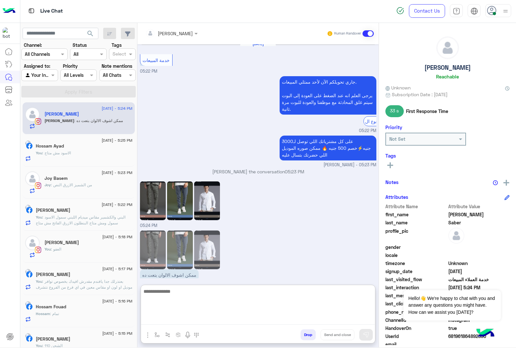
paste textarea "**********"
type textarea "**********"
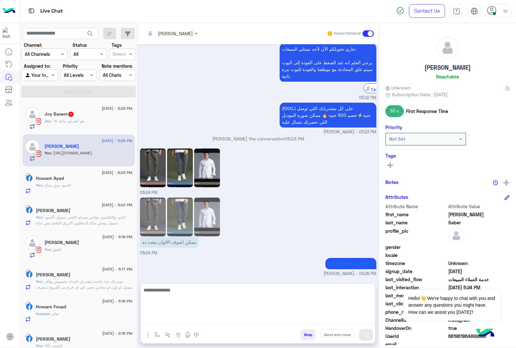
click at [177, 153] on img at bounding box center [180, 167] width 26 height 39
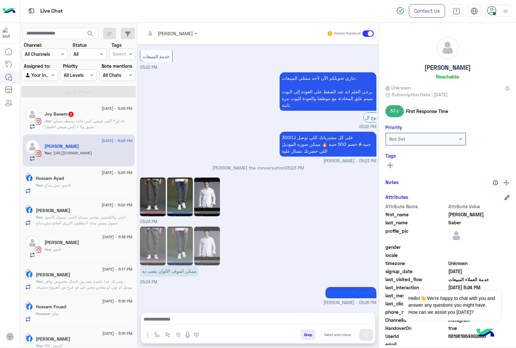
click at [158, 318] on textarea at bounding box center [258, 320] width 234 height 10
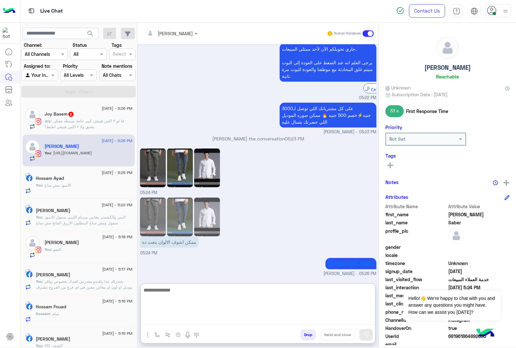
paste textarea "**********"
type textarea "**********"
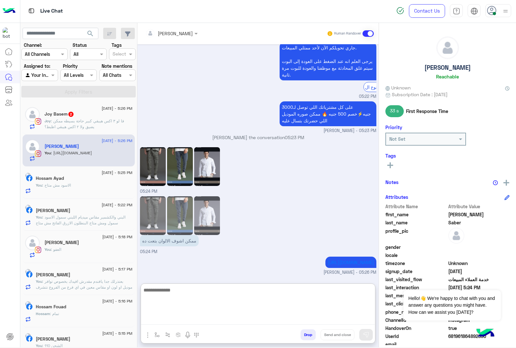
scroll to position [557, 0]
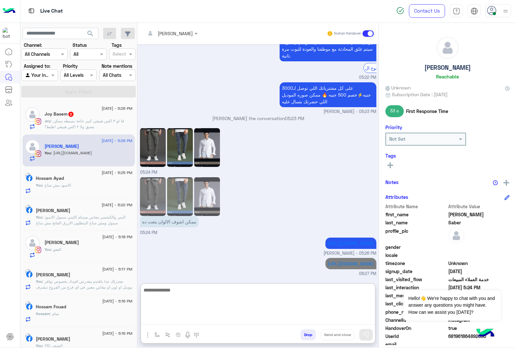
click at [156, 128] on img at bounding box center [153, 147] width 26 height 39
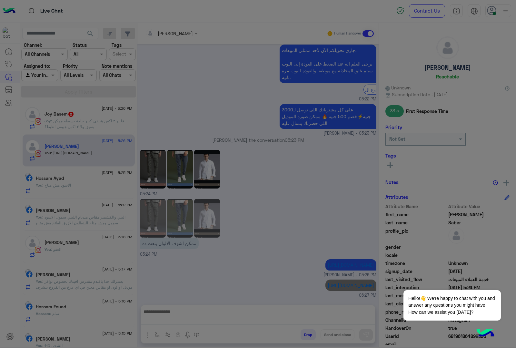
scroll to position [528, 0]
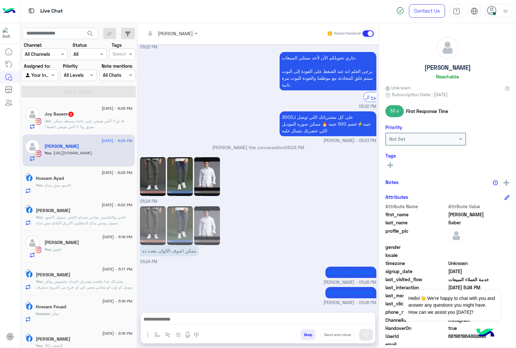
click at [184, 317] on textarea at bounding box center [258, 320] width 234 height 10
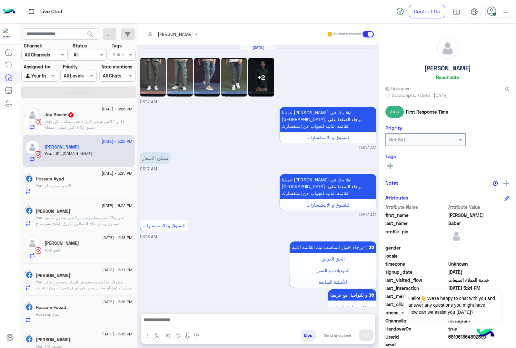
type textarea "**********"
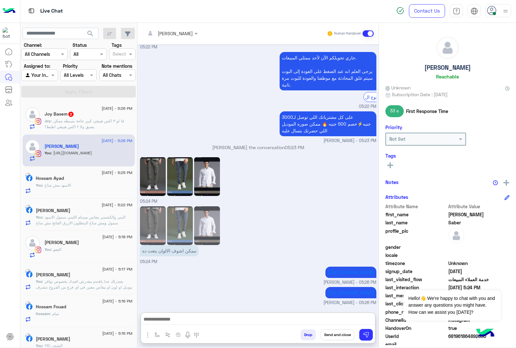
scroll to position [591, 0]
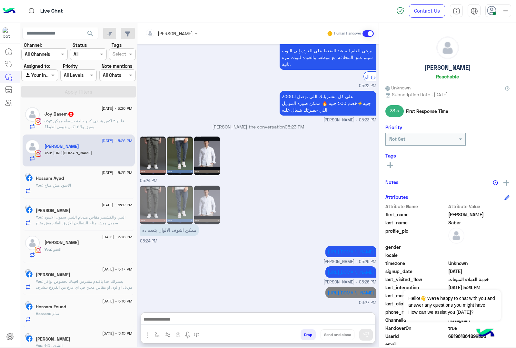
click at [74, 128] on span ": فا لو ٣ اكس هيبقي كبير حاجة بسيطه ممكن يضيق ولا ٢ اكس هيبقي اظبط؟" at bounding box center [85, 123] width 80 height 11
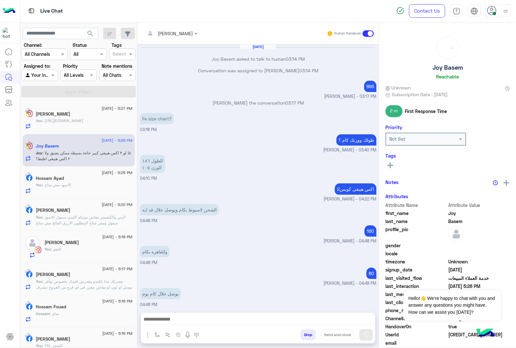
scroll to position [689, 0]
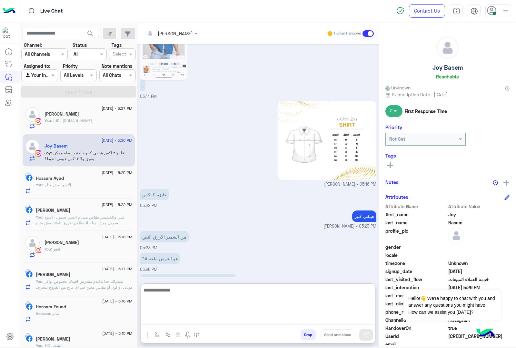
click at [173, 319] on textarea at bounding box center [258, 305] width 234 height 39
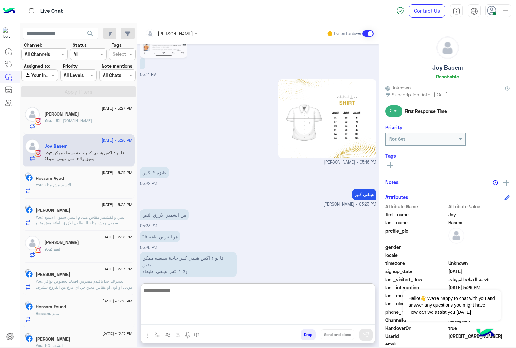
scroll to position [718, 0]
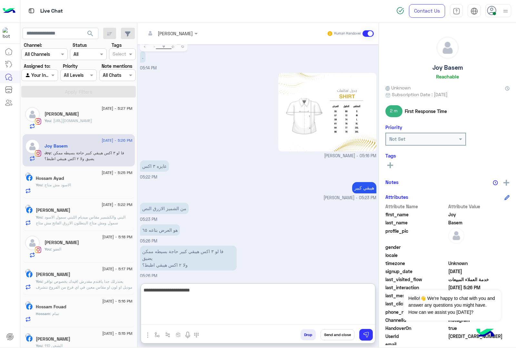
type textarea "**********"
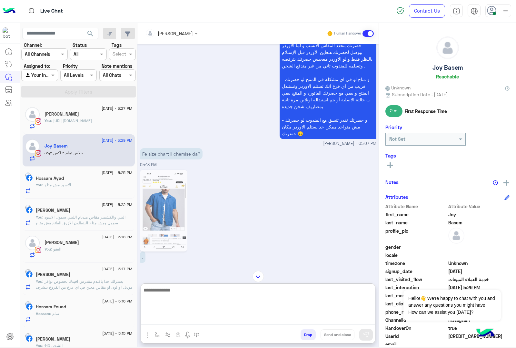
scroll to position [598, 0]
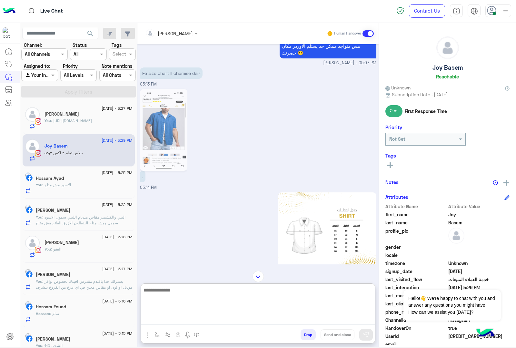
click at [171, 287] on textarea at bounding box center [258, 305] width 234 height 39
type textarea "**********"
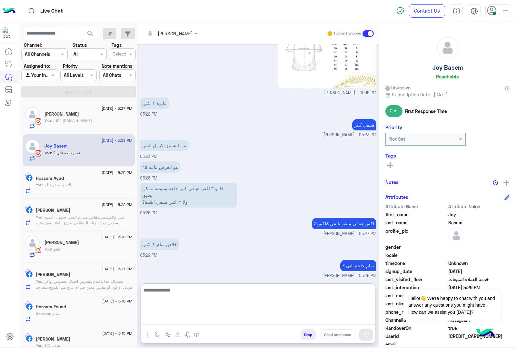
scroll to position [802, 0]
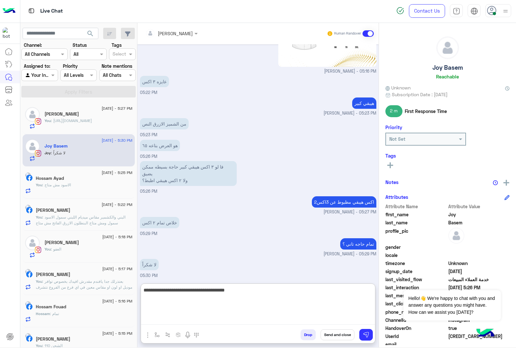
type textarea "**********"
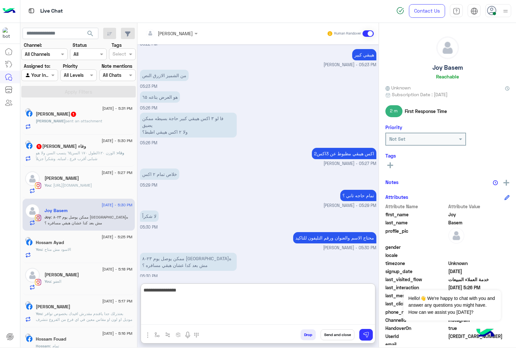
scroll to position [885, 0]
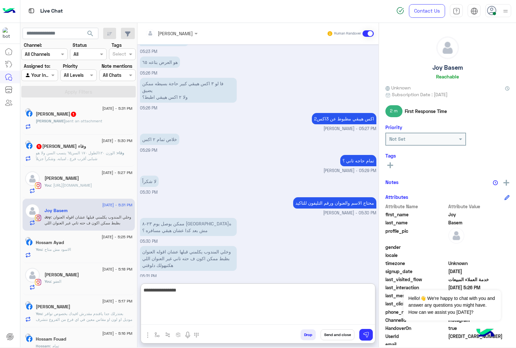
type textarea "**********"
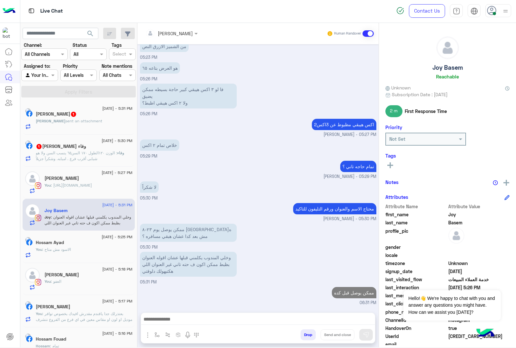
click at [89, 150] on div "وفاء أبو بكر 1" at bounding box center [84, 147] width 97 height 7
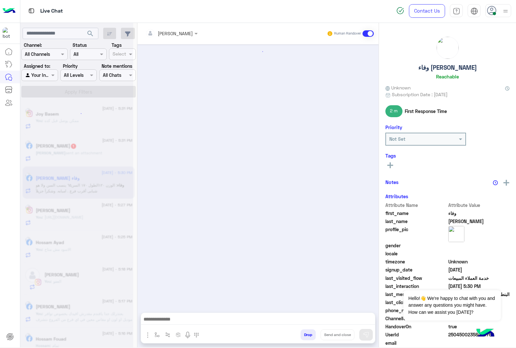
scroll to position [346, 0]
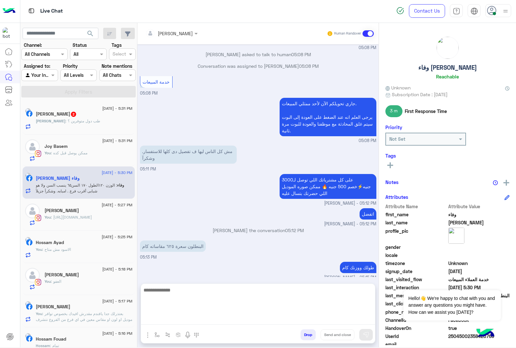
click at [188, 320] on textarea at bounding box center [258, 305] width 234 height 39
type textarea "*********"
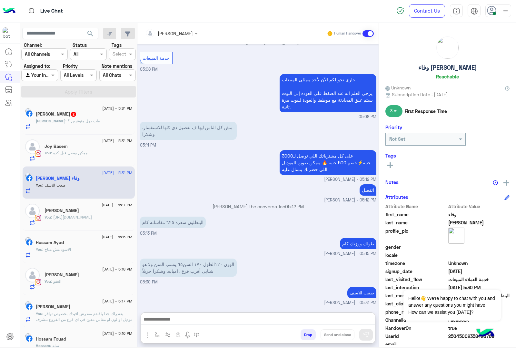
click at [97, 123] on div "Ahmed : طب دول متوفرين ؟" at bounding box center [84, 123] width 97 height 11
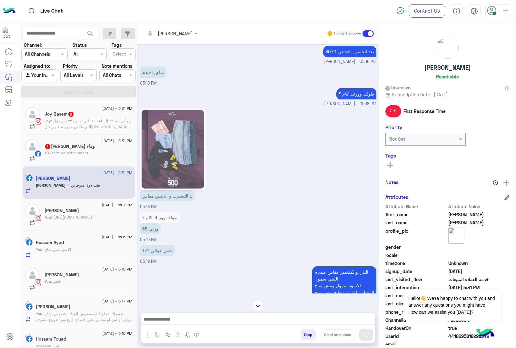
scroll to position [741, 0]
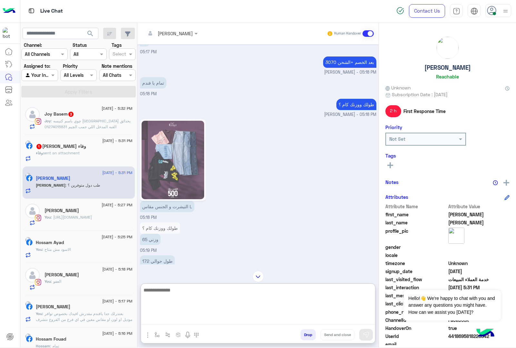
click at [154, 320] on textarea at bounding box center [258, 305] width 234 height 39
type textarea "**********"
click at [270, 322] on textarea "**********" at bounding box center [258, 305] width 234 height 39
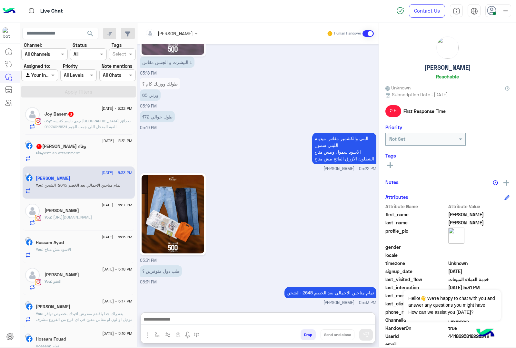
click at [79, 148] on div "وفاء أبو بكر 1" at bounding box center [84, 147] width 97 height 7
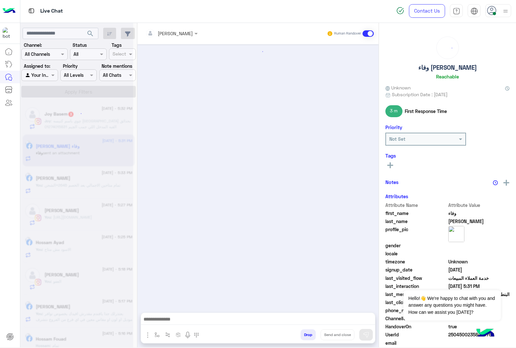
scroll to position [458, 0]
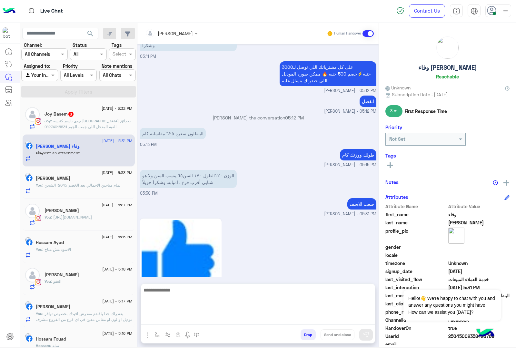
click at [175, 318] on textarea at bounding box center [258, 305] width 234 height 39
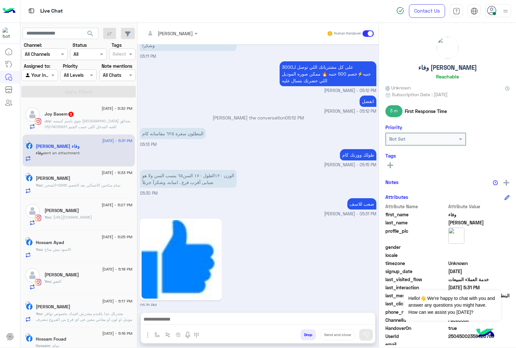
click at [302, 329] on div "Drop Send and close" at bounding box center [289, 336] width 171 height 14
click at [304, 333] on button "Drop" at bounding box center [308, 334] width 15 height 11
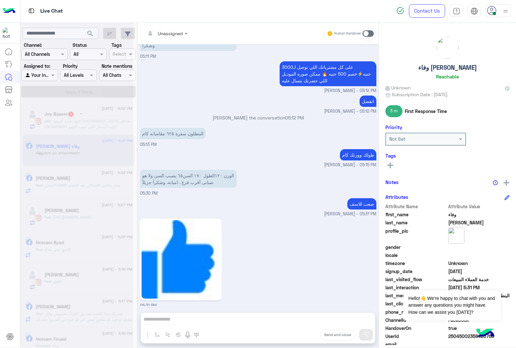
scroll to position [470, 0]
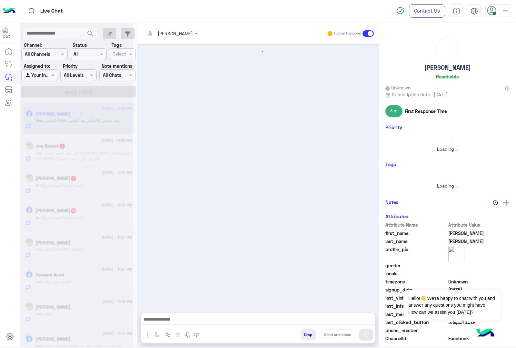
scroll to position [791, 0]
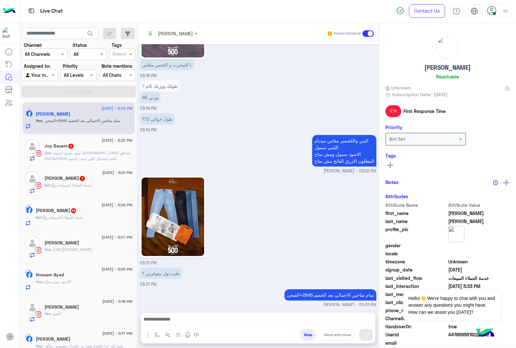
click at [74, 157] on span ": چوي باسم كنيسه دير الملاك بحدائق القبه المدخل اللي جمب الچيم 01274015831" at bounding box center [88, 155] width 86 height 11
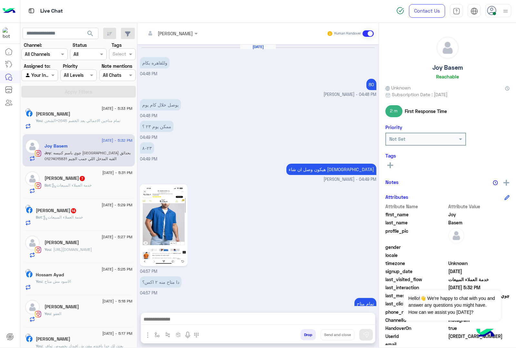
scroll to position [765, 0]
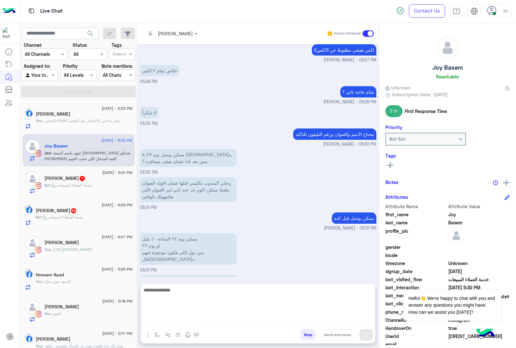
click at [173, 319] on textarea at bounding box center [258, 305] width 234 height 39
type textarea "**********"
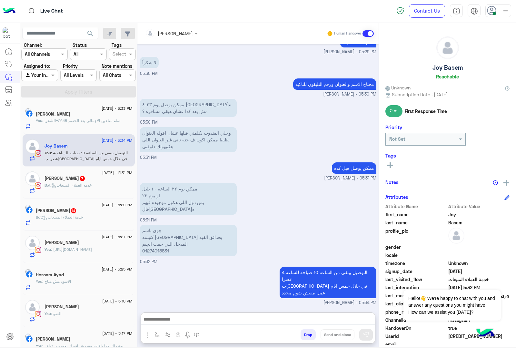
click at [73, 186] on span ": خدمة العملاء المبيعات" at bounding box center [71, 185] width 41 height 5
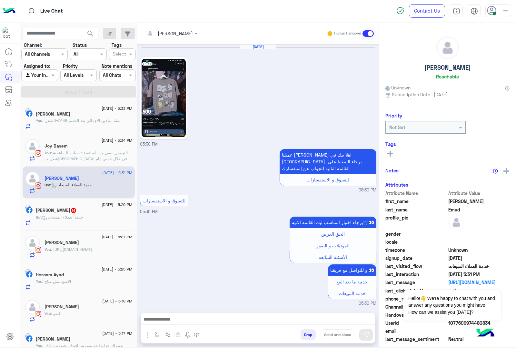
scroll to position [440, 0]
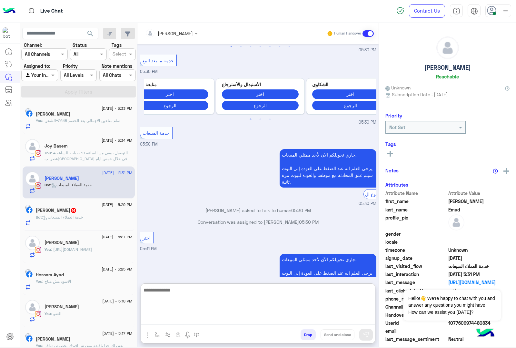
click at [179, 317] on textarea at bounding box center [258, 305] width 234 height 39
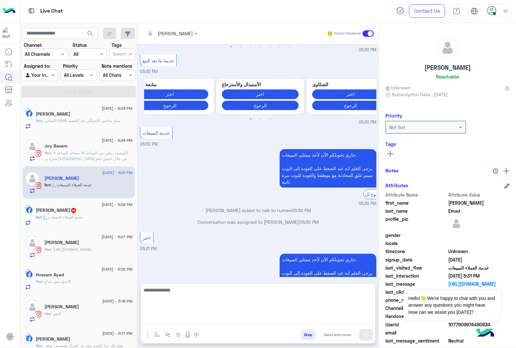
click at [167, 323] on textarea at bounding box center [258, 305] width 234 height 39
paste textarea "**********"
type textarea "**********"
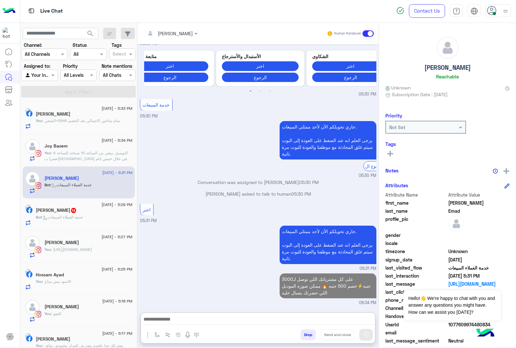
click at [77, 211] on h5 "Mohamed Sobhy 14" at bounding box center [56, 210] width 41 height 5
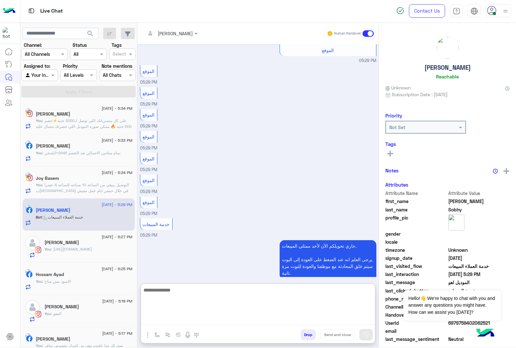
click at [171, 317] on textarea at bounding box center [258, 305] width 234 height 39
paste textarea "**********"
type textarea "**********"
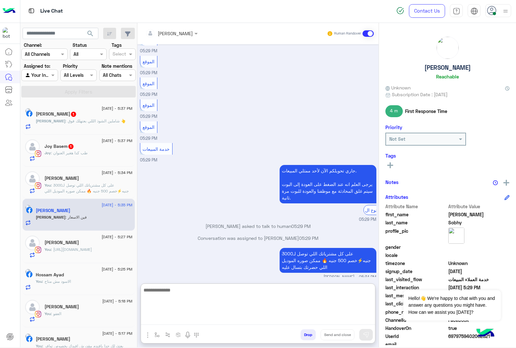
scroll to position [794, 0]
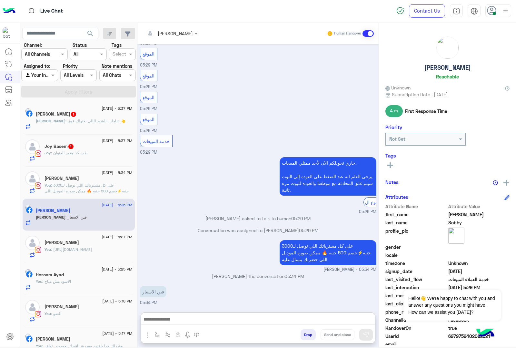
click at [85, 119] on span ": شاملين الشوذ الللي بعتهلك فوق 👆" at bounding box center [96, 120] width 60 height 5
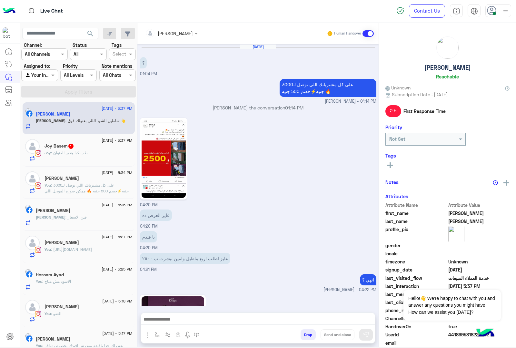
scroll to position [791, 0]
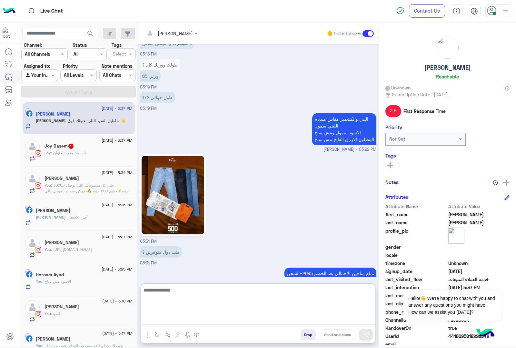
click at [164, 319] on textarea at bounding box center [258, 305] width 234 height 39
type textarea "**********"
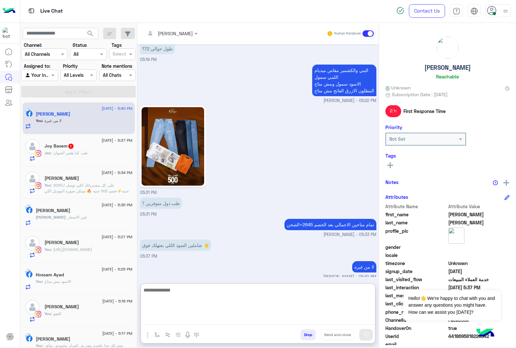
scroll to position [840, 0]
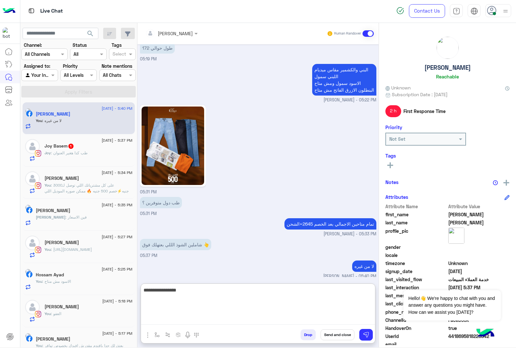
type textarea "**********"
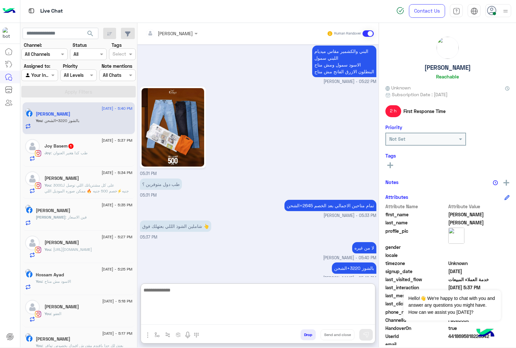
scroll to position [861, 0]
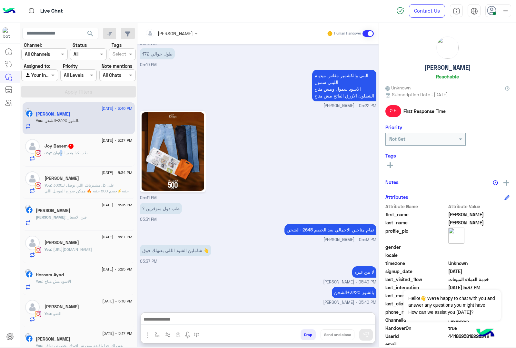
click at [61, 154] on span ": طب كدا هغير العنوان" at bounding box center [69, 152] width 37 height 5
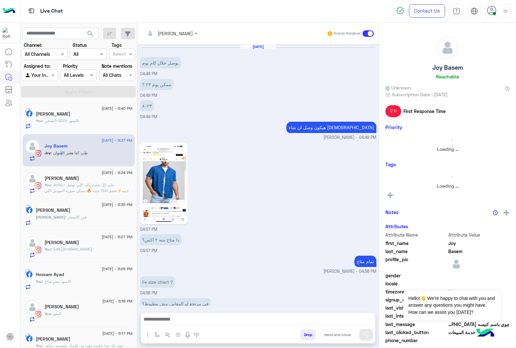
scroll to position [785, 0]
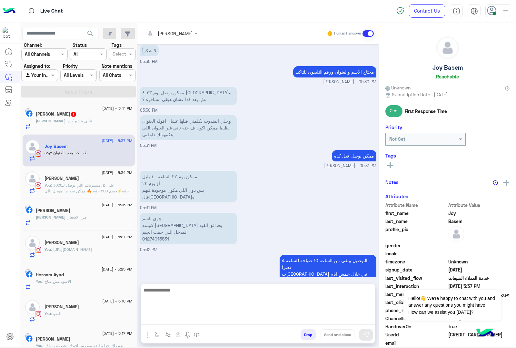
click at [182, 318] on textarea at bounding box center [258, 305] width 234 height 39
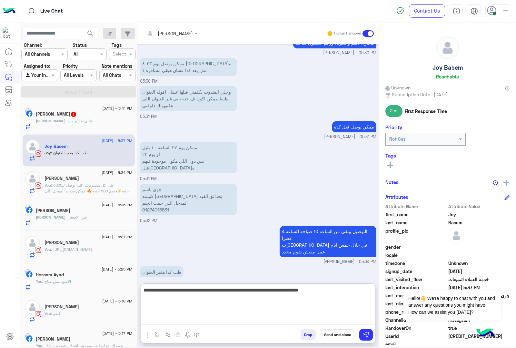
type textarea "**********"
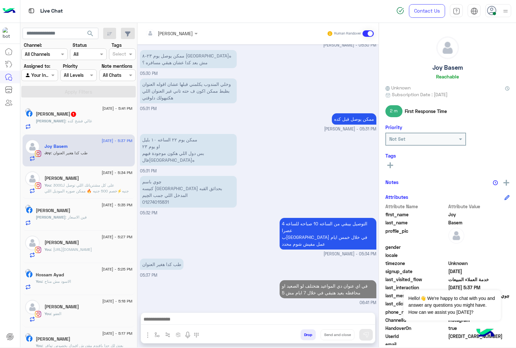
click at [56, 113] on h5 "Ahmed Selim 1" at bounding box center [56, 113] width 41 height 5
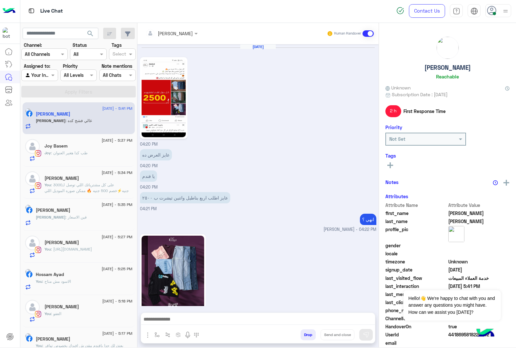
scroll to position [793, 0]
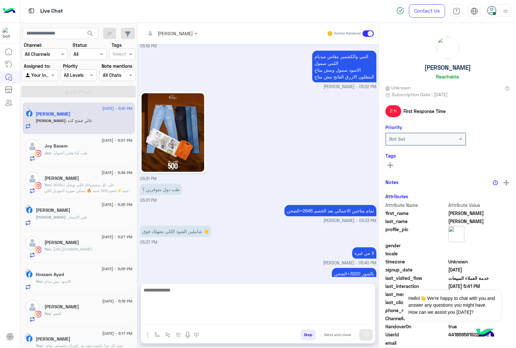
click at [193, 315] on textarea at bounding box center [258, 305] width 234 height 39
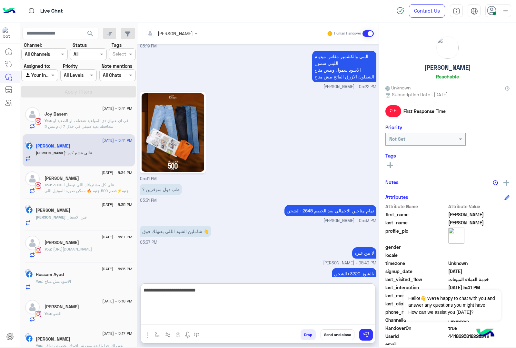
type textarea "**********"
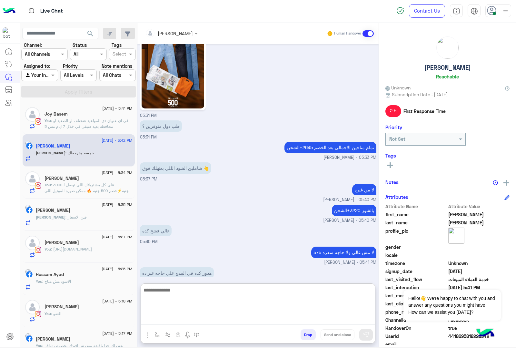
scroll to position [885, 0]
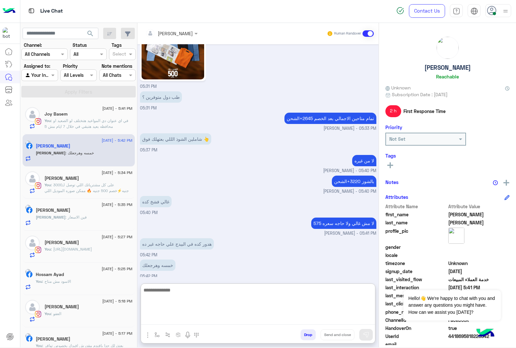
click at [187, 292] on textarea at bounding box center [258, 305] width 234 height 39
type textarea "****"
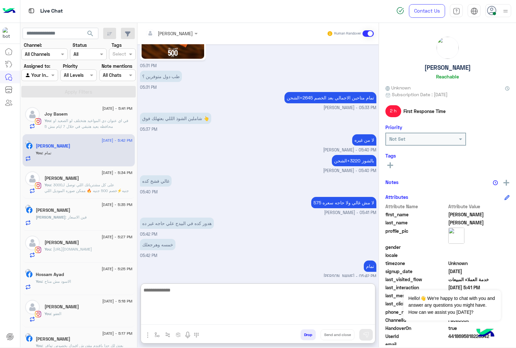
scroll to position [906, 0]
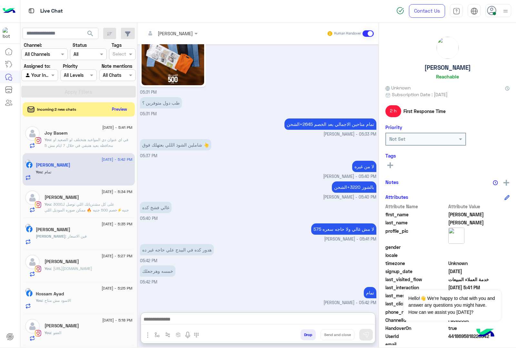
click at [307, 333] on button "Drop" at bounding box center [308, 334] width 15 height 11
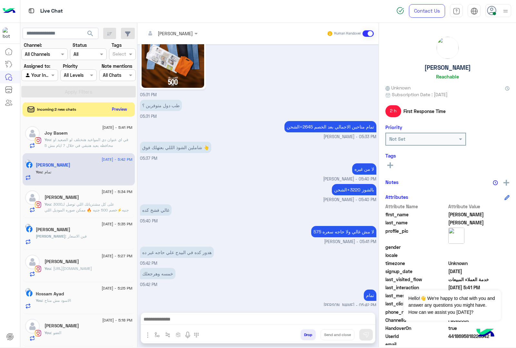
click at [307, 333] on button "Drop" at bounding box center [308, 334] width 15 height 11
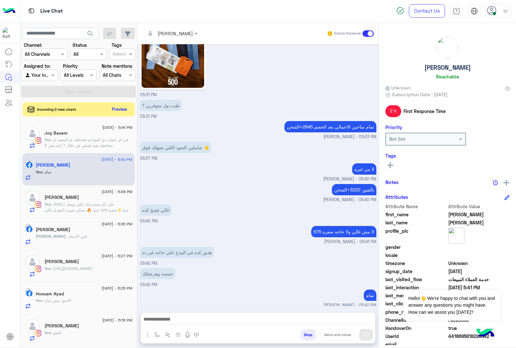
click at [307, 333] on button "Drop" at bounding box center [308, 334] width 15 height 11
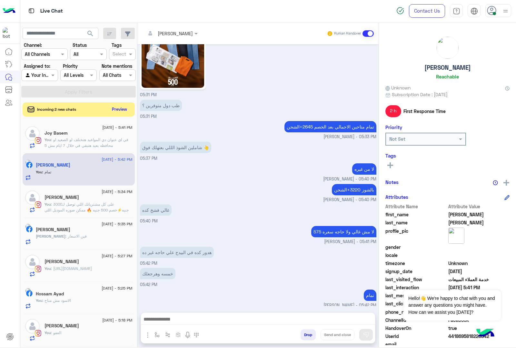
click at [307, 333] on button "Drop" at bounding box center [308, 334] width 15 height 11
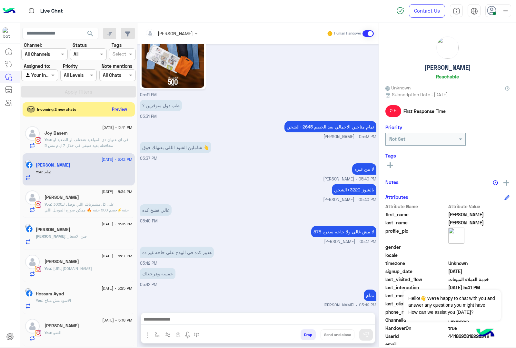
click at [307, 333] on button "Drop" at bounding box center [308, 334] width 15 height 11
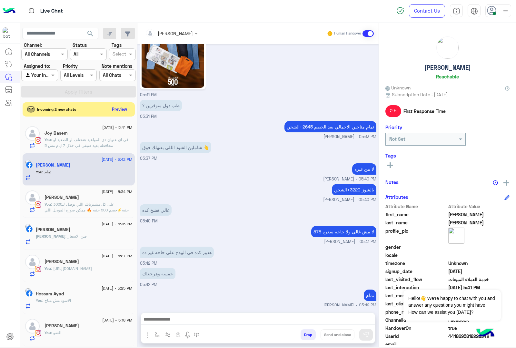
click at [307, 333] on button "Drop" at bounding box center [308, 334] width 15 height 11
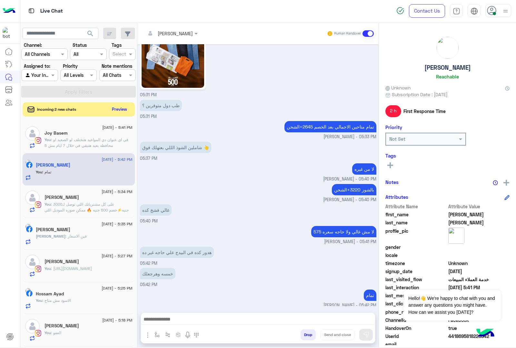
click at [307, 333] on button "Drop" at bounding box center [308, 334] width 15 height 11
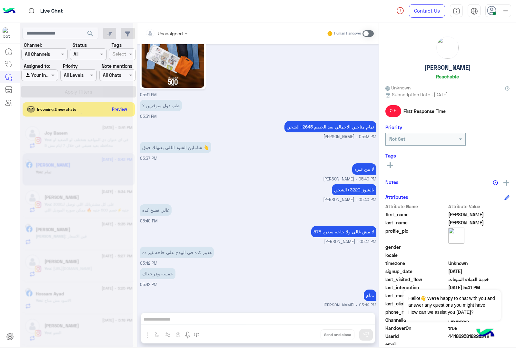
scroll to position [888, 0]
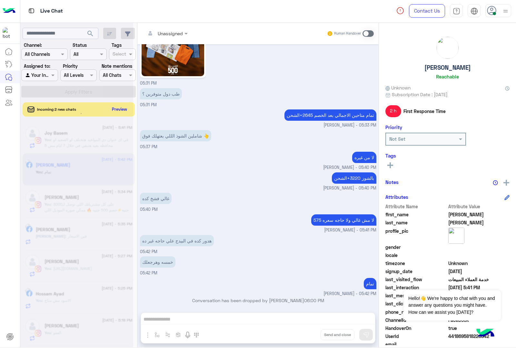
click at [303, 336] on div "Unassigned Human Handover Aug 16, 2025 04:20 PM عايز العرض ده 04:20 PM يا فندم …" at bounding box center [258, 186] width 241 height 327
click at [0, 0] on button "Drop" at bounding box center [0, 0] width 0 height 0
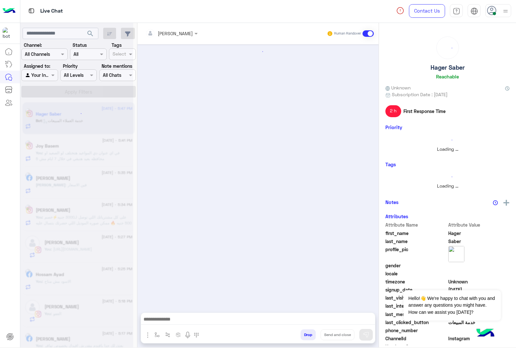
click at [303, 336] on button "Drop" at bounding box center [308, 334] width 15 height 11
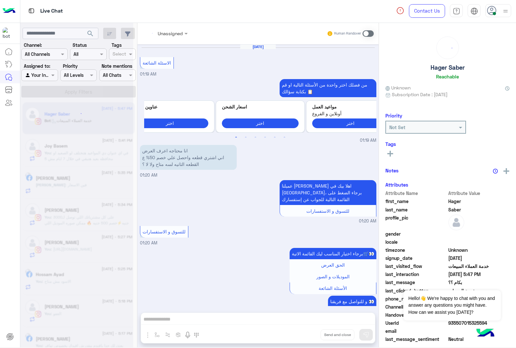
click at [303, 336] on div "Unassigned Human Handover Apr 6, 2025 الاسئلة الشائعة 01:19 AM من فضلك اختر واح…" at bounding box center [258, 186] width 241 height 327
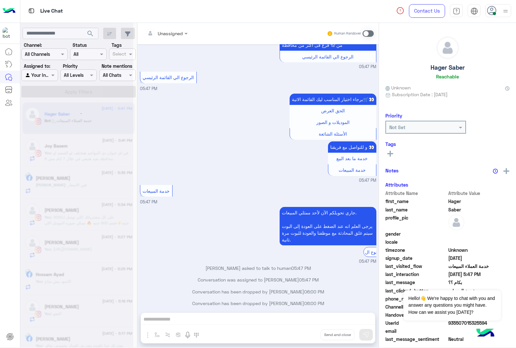
click at [303, 336] on div "Unassigned Human Handover Apr 6, 2025 الاسئلة الشائعة 01:19 AM من فضلك اختر واح…" at bounding box center [258, 186] width 241 height 327
click at [0, 0] on button "Drop" at bounding box center [0, 0] width 0 height 0
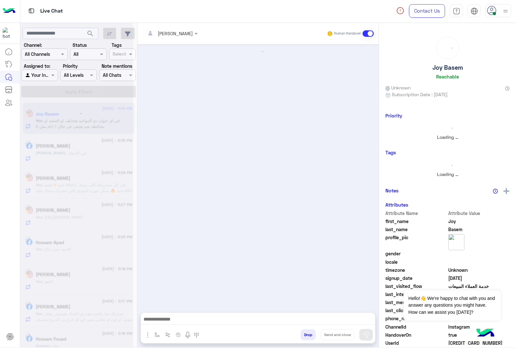
click at [303, 336] on button "Drop" at bounding box center [308, 334] width 15 height 11
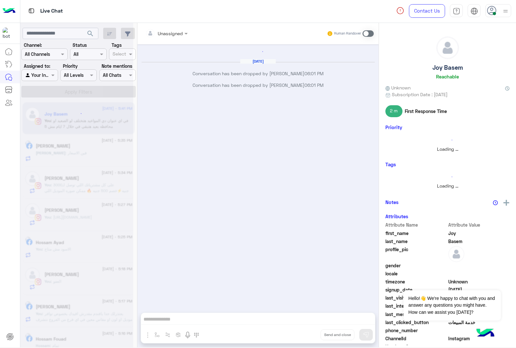
click at [303, 336] on div "Unassigned Human Handover Aug 16, 2025 Conversation has been dropped by mohamed…" at bounding box center [258, 186] width 241 height 327
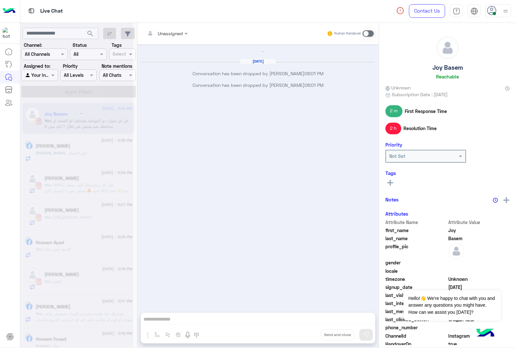
click at [303, 336] on div "Unassigned Human Handover Aug 16, 2025 Conversation has been dropped by mohamed…" at bounding box center [258, 186] width 241 height 327
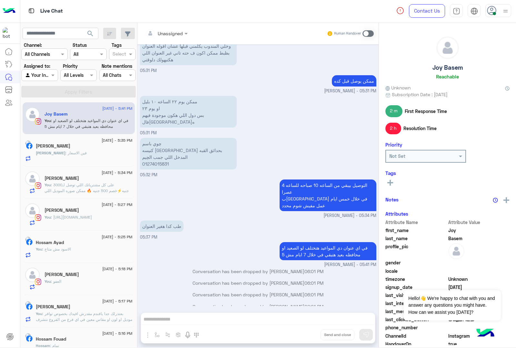
click at [303, 336] on div "Unassigned Human Handover Aug 16, 2025 هيكون وصل ان شاء الله mohamed ahmed - 04…" at bounding box center [258, 186] width 241 height 327
click at [0, 0] on button "Drop" at bounding box center [0, 0] width 0 height 0
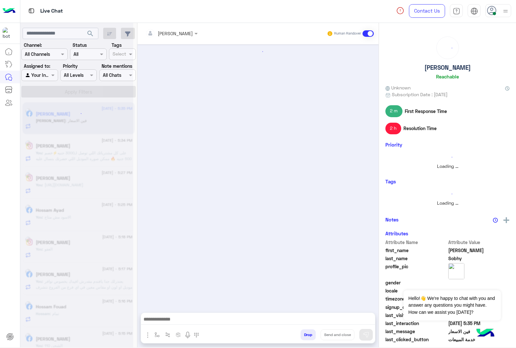
click at [303, 336] on button "Drop" at bounding box center [308, 334] width 15 height 11
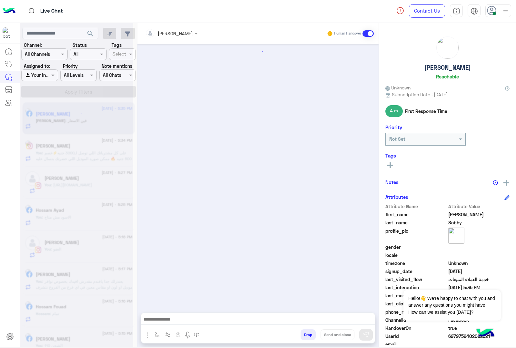
click at [303, 336] on div "mohamed ahmed Human Handover Attachements Images enter flow name Drop Send and …" at bounding box center [258, 186] width 241 height 327
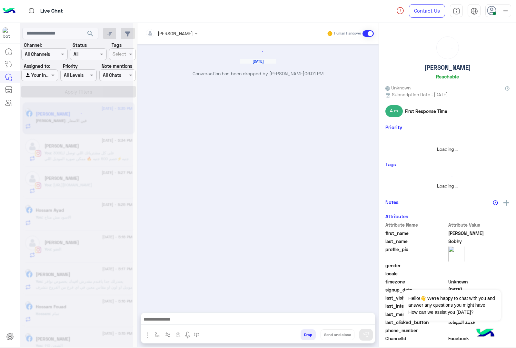
click at [303, 336] on button "Drop" at bounding box center [308, 334] width 15 height 11
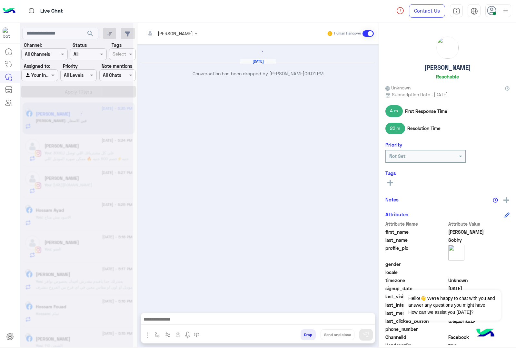
click at [303, 336] on button "Drop" at bounding box center [308, 334] width 15 height 11
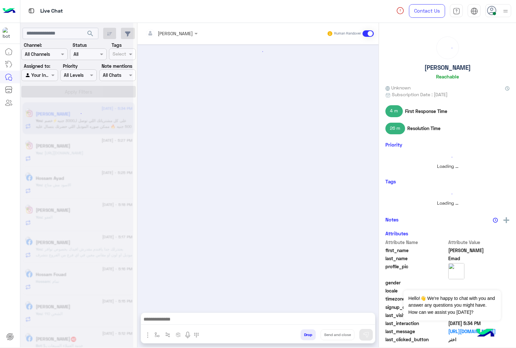
click at [303, 336] on button "Drop" at bounding box center [308, 334] width 15 height 11
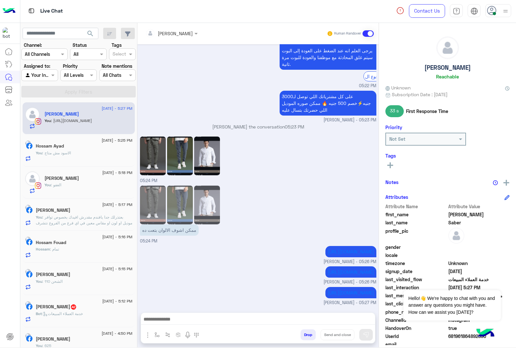
click at [303, 336] on button "Drop" at bounding box center [308, 334] width 15 height 11
click at [303, 336] on div "mohamed ahmed Human Handover Aug 6, 2025 +2 03:17 AM عميلنا العزيز Mohamed اهلا…" at bounding box center [258, 186] width 241 height 327
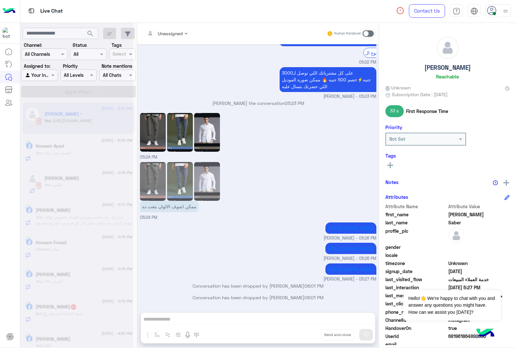
click at [303, 336] on div "Unassigned Human Handover Aug 6, 2025 +2 03:17 AM عميلنا العزيز Mohamed اهلا بي…" at bounding box center [258, 186] width 241 height 327
click at [0, 0] on button "Drop" at bounding box center [0, 0] width 0 height 0
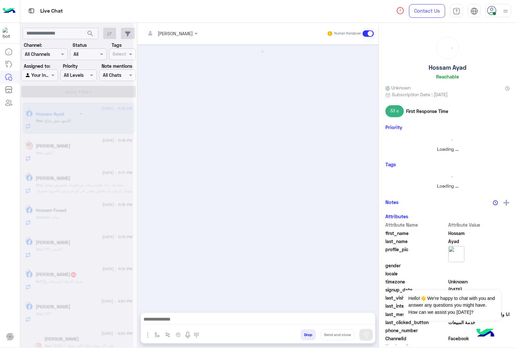
click at [303, 336] on button "Drop" at bounding box center [308, 334] width 15 height 11
click at [303, 336] on div "mohamed ahmed Human Handover Attachements Images enter flow name Drop Send and …" at bounding box center [258, 186] width 241 height 327
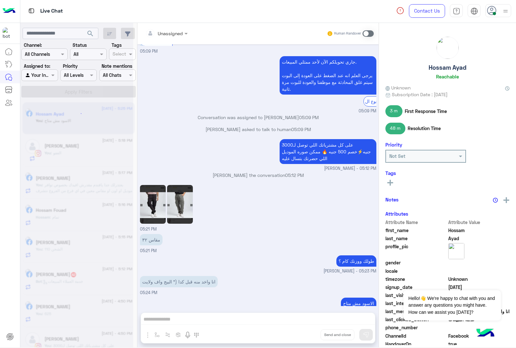
scroll to position [0, 0]
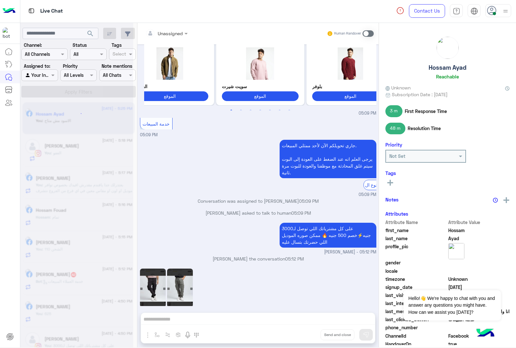
click at [303, 336] on div "Unassigned Human Handover Jul 23, 2025 اه 10:08 PM عايز بديل 10:08 PM نفسه بس م…" at bounding box center [258, 186] width 241 height 327
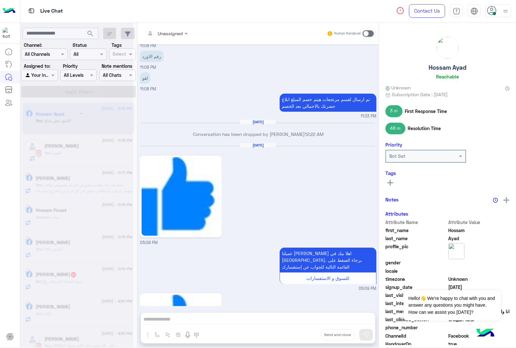
click at [0, 0] on button "Drop" at bounding box center [0, 0] width 0 height 0
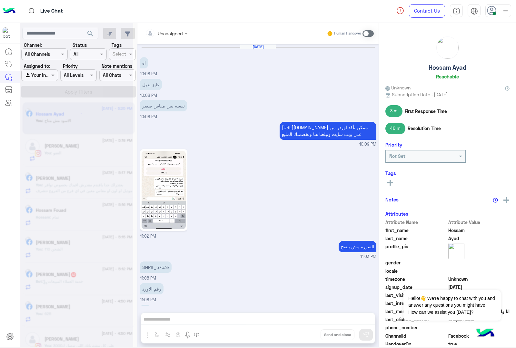
click at [0, 0] on button "Drop" at bounding box center [0, 0] width 0 height 0
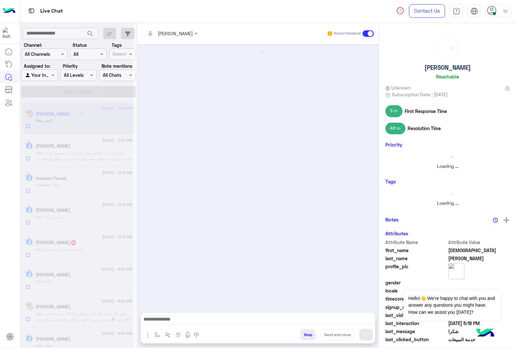
click at [303, 336] on button "Drop" at bounding box center [308, 334] width 15 height 11
click at [303, 336] on div "mohamed ahmed Human Handover Attachements Images enter flow name Drop Send and …" at bounding box center [258, 186] width 241 height 327
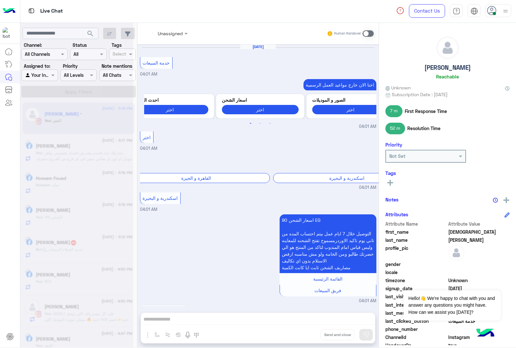
click at [303, 336] on div "Unassigned Human Handover Aug 16, 2025 خدمة المبيعات 04:01 AM احنا الان خارج مو…" at bounding box center [258, 186] width 241 height 327
click at [0, 0] on button "Drop" at bounding box center [0, 0] width 0 height 0
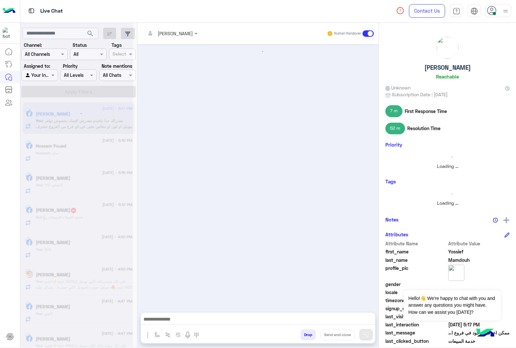
click at [303, 336] on button "Drop" at bounding box center [308, 334] width 15 height 11
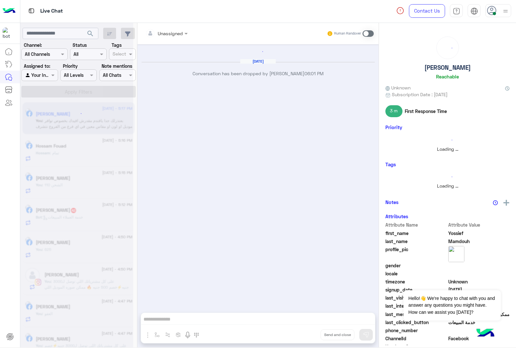
click at [303, 336] on div "Unassigned Human Handover Aug 16, 2025 Conversation has been dropped by mohamed…" at bounding box center [258, 186] width 241 height 327
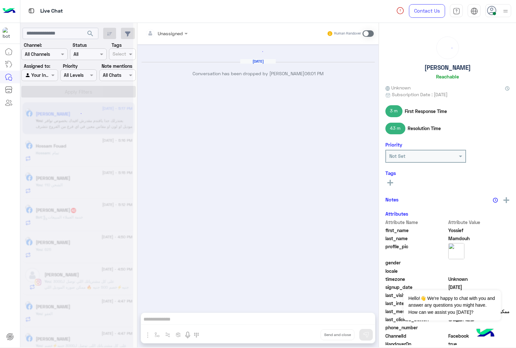
click at [303, 336] on div "Unassigned Human Handover Aug 16, 2025 Conversation has been dropped by mohamed…" at bounding box center [258, 186] width 241 height 327
click at [0, 0] on button "Drop" at bounding box center [0, 0] width 0 height 0
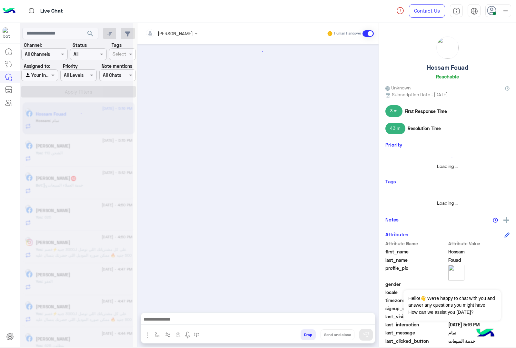
click at [303, 336] on button "Drop" at bounding box center [308, 334] width 15 height 11
click at [303, 336] on div "mohamed ahmed Human Handover Attachements Images enter flow name Drop Send and …" at bounding box center [258, 186] width 241 height 327
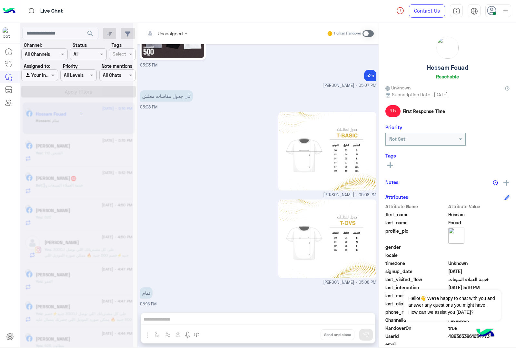
click at [303, 336] on div "Unassigned Human Handover Aug 15, 2025 صباح الخير 🌞 اهلا بيك عميلنا العزيز Hoss…" at bounding box center [258, 186] width 241 height 327
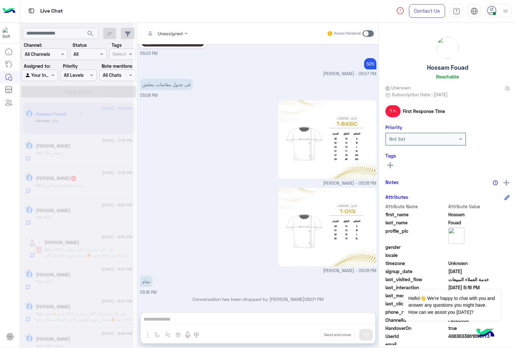
click at [303, 336] on div "Unassigned Human Handover Aug 15, 2025 صباح الخير 🌞 اهلا بيك عميلنا العزيز Hoss…" at bounding box center [258, 186] width 241 height 327
click at [0, 0] on button "Drop" at bounding box center [0, 0] width 0 height 0
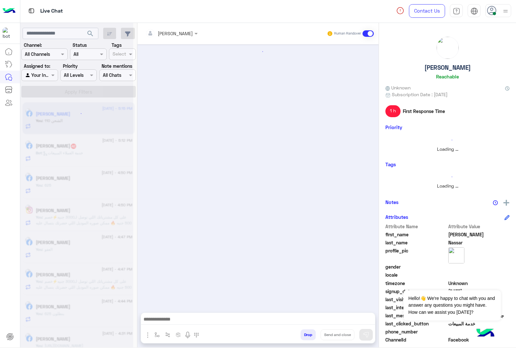
click at [303, 336] on button "Drop" at bounding box center [308, 334] width 15 height 11
click at [303, 336] on div "mohamed ahmed Human Handover Attachements Images enter flow name Drop Send and …" at bounding box center [258, 186] width 241 height 327
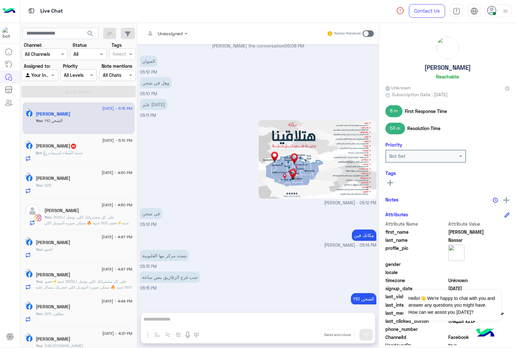
click at [303, 336] on div "Unassigned Human Handover Jun 20, 2025 عميلنا العزيز Karim اهلا بيك في إيجل، بر…" at bounding box center [258, 186] width 241 height 327
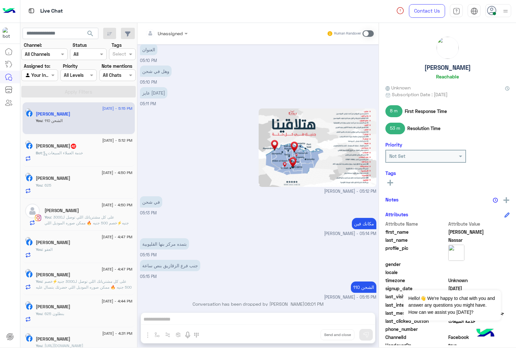
click at [303, 336] on div "Unassigned Human Handover Jun 20, 2025 عميلنا العزيز Karim اهلا بيك في إيجل، بر…" at bounding box center [258, 186] width 241 height 327
click at [0, 0] on button "Drop" at bounding box center [0, 0] width 0 height 0
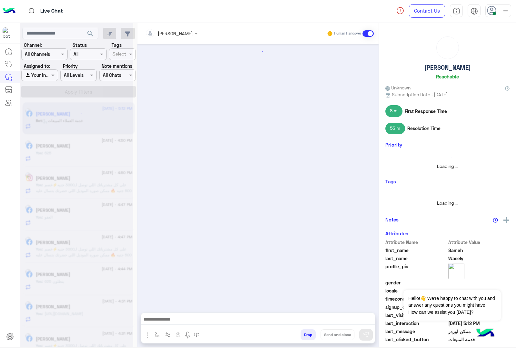
click at [303, 336] on button "Drop" at bounding box center [308, 334] width 15 height 11
click at [303, 336] on div "mohamed ahmed Human Handover Attachements Images enter flow name Drop Send and …" at bounding box center [258, 186] width 241 height 327
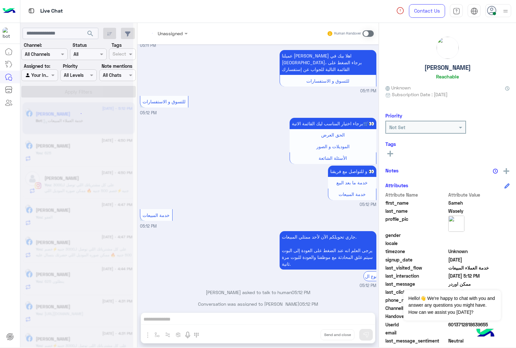
click at [303, 336] on div "Unassigned Human Handover Jul 30, 2025 الموقع 12:45 AM الموقع 12:45 AM الموقع 1…" at bounding box center [258, 186] width 241 height 327
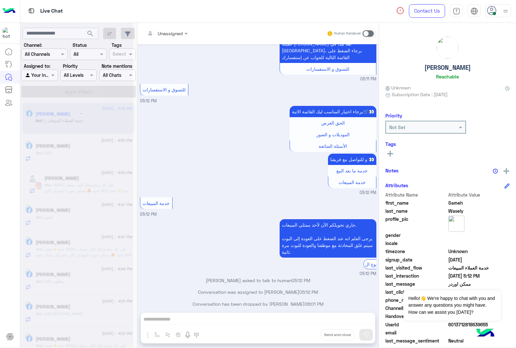
click at [303, 336] on div "Unassigned Human Handover Jul 30, 2025 الموقع 12:45 AM الموقع 12:45 AM الموقع 1…" at bounding box center [258, 186] width 241 height 327
click at [0, 0] on button "Drop" at bounding box center [0, 0] width 0 height 0
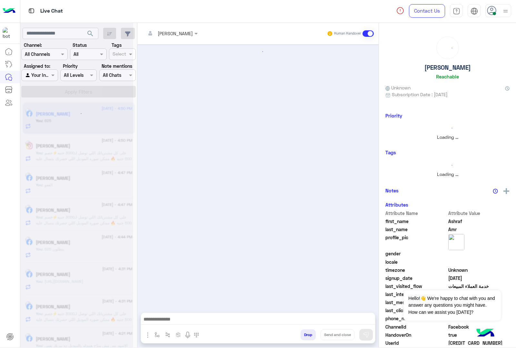
drag, startPoint x: 303, startPoint y: 336, endPoint x: 308, endPoint y: 329, distance: 8.3
click at [304, 335] on button "Drop" at bounding box center [308, 334] width 15 height 11
click at [308, 329] on button "Drop" at bounding box center [308, 334] width 15 height 11
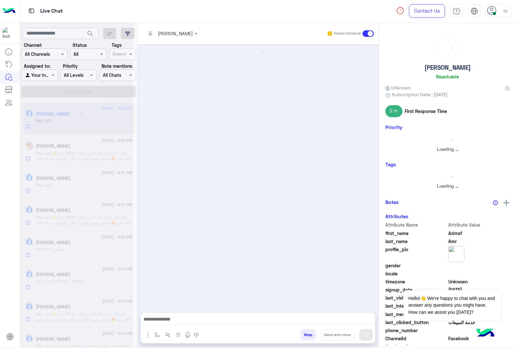
click at [308, 329] on button "Drop" at bounding box center [308, 334] width 15 height 11
click at [308, 329] on div "Unassigned Human Handover Aug 16, 2025 Conversation has been dropped by mohamed…" at bounding box center [258, 186] width 241 height 327
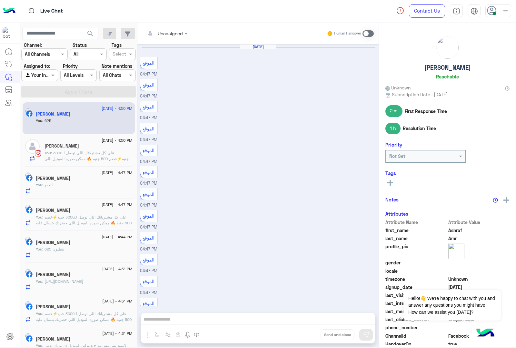
scroll to position [1048, 0]
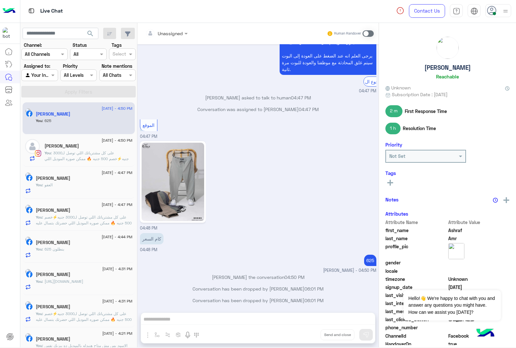
click at [308, 329] on div "Unassigned Human Handover Aug 16, 2025 الموقع 04:47 PM الموقع 04:47 PM الموقع 0…" at bounding box center [258, 186] width 241 height 327
click at [0, 0] on button "Drop" at bounding box center [0, 0] width 0 height 0
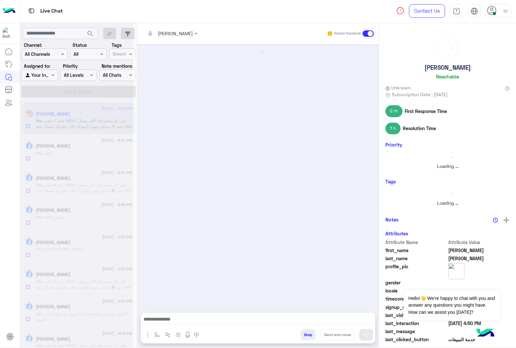
click at [308, 329] on button "Drop" at bounding box center [308, 334] width 15 height 11
click at [309, 329] on div "mohamed ahmed Human Handover Attachements Images enter flow name Drop Send and …" at bounding box center [258, 186] width 241 height 327
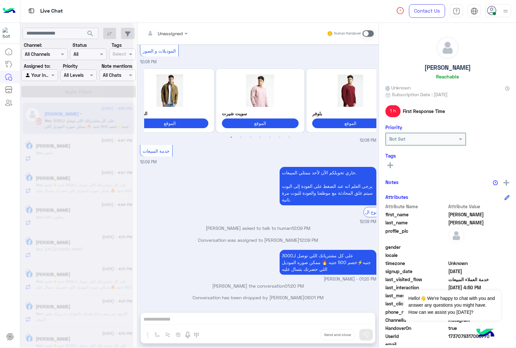
scroll to position [129, 0]
click at [309, 329] on div "Unassigned Human Handover Aug 16, 2025 للتسوق و الاستفسارات 12:06 PM برجاء اختي…" at bounding box center [258, 186] width 241 height 327
click at [310, 328] on div "Unassigned Human Handover Aug 16, 2025 للتسوق و الاستفسارات 12:06 PM برجاء اختي…" at bounding box center [258, 186] width 241 height 327
click at [310, 328] on div at bounding box center [258, 321] width 234 height 16
click at [0, 0] on button "Drop" at bounding box center [0, 0] width 0 height 0
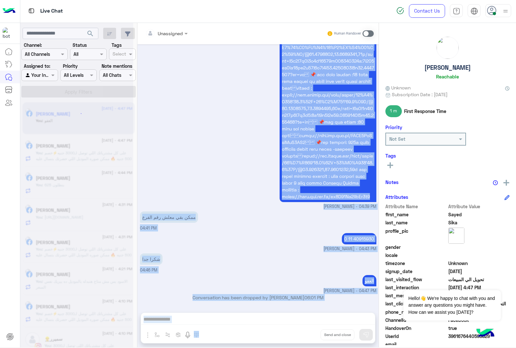
scroll to position [720, 0]
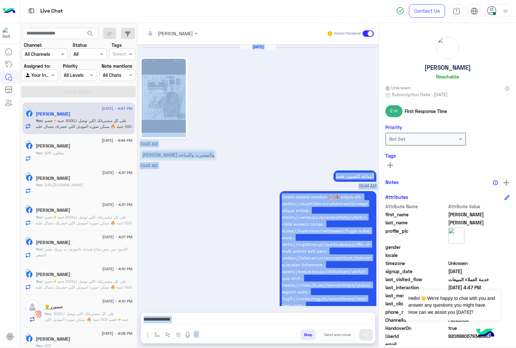
scroll to position [1217, 0]
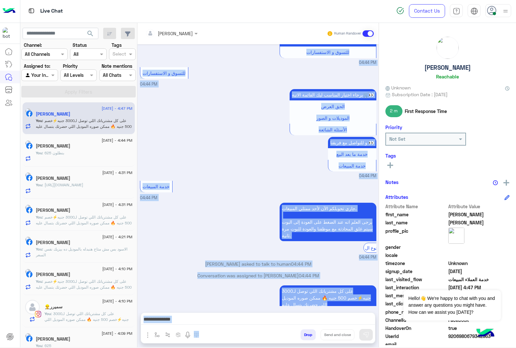
click at [304, 336] on button "Drop" at bounding box center [308, 334] width 15 height 11
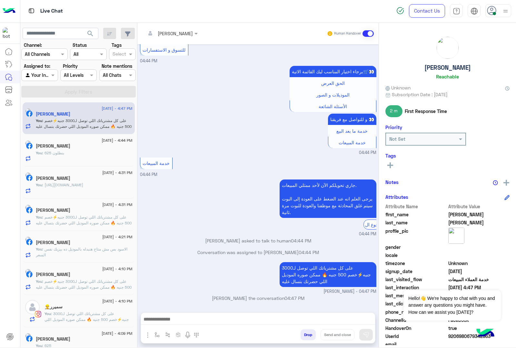
click at [304, 336] on div "mohamed ahmed Human Handover Aug 4, 2025 09:43 AM عايز البنطلون والتيشيرت والسا…" at bounding box center [258, 186] width 241 height 327
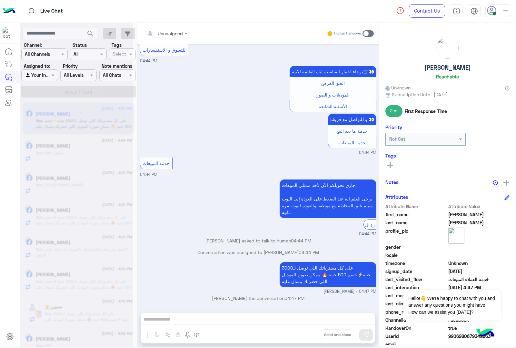
click at [304, 336] on div "Unassigned Human Handover Aug 4, 2025 09:43 AM عايز البنطلون والتيشيرت والساعه …" at bounding box center [258, 186] width 241 height 327
click at [0, 0] on button "Drop" at bounding box center [0, 0] width 0 height 0
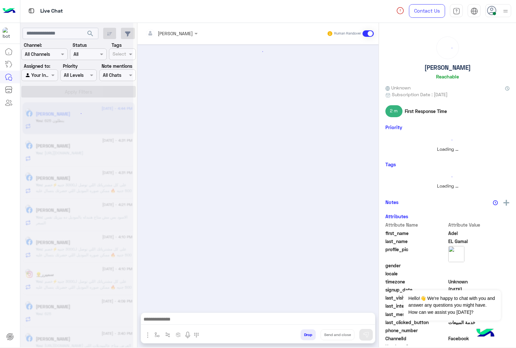
click at [304, 335] on button "Drop" at bounding box center [308, 334] width 15 height 11
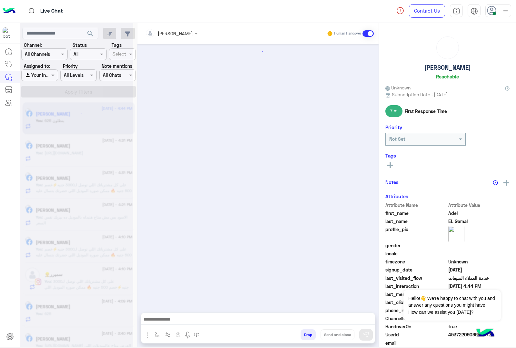
click at [304, 335] on button "Drop" at bounding box center [308, 334] width 15 height 11
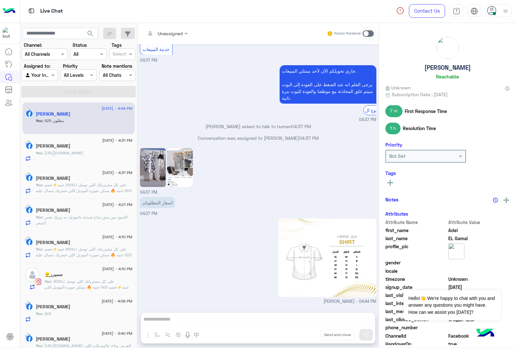
click at [304, 335] on div "Unassigned Human Handover Dec 17, 2024 فريق المبيعات 06:44 PM جاري تحويلكم الآن…" at bounding box center [258, 186] width 241 height 327
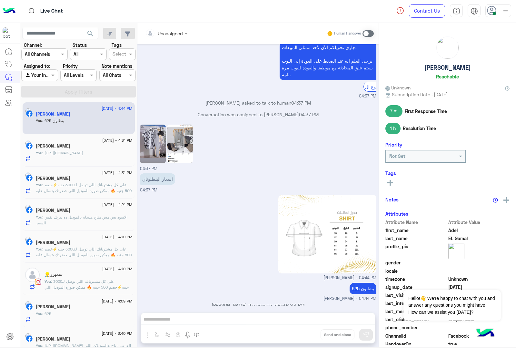
click at [304, 335] on div "Unassigned Human Handover Dec 17, 2024 فريق المبيعات 06:44 PM جاري تحويلكم الآن…" at bounding box center [258, 186] width 241 height 327
click at [0, 0] on button "Drop" at bounding box center [0, 0] width 0 height 0
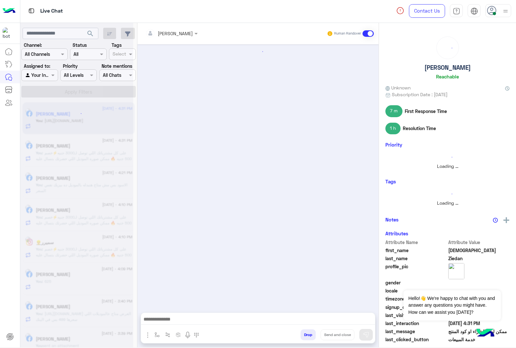
click at [304, 335] on button "Drop" at bounding box center [308, 334] width 15 height 11
click at [304, 335] on div "mohamed ahmed Human Handover Attachements Images enter flow name Drop Send and …" at bounding box center [258, 186] width 241 height 327
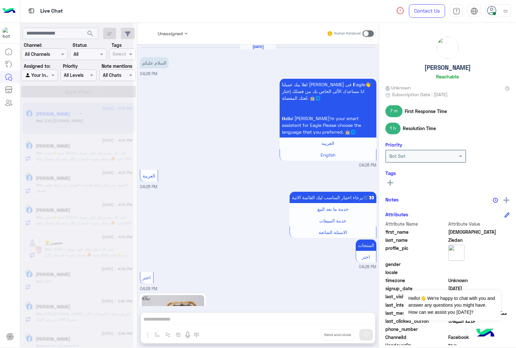
scroll to position [717, 0]
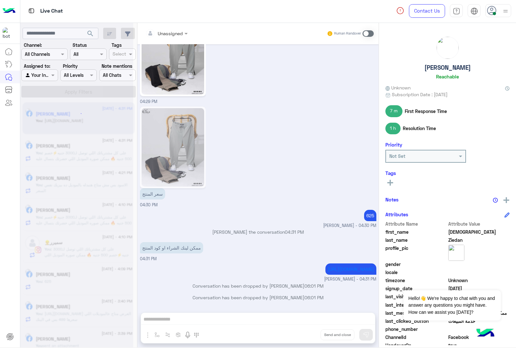
click at [304, 335] on div "Unassigned Human Handover Aug 16, 2025 السلام عليكم 04:28 PM اهلا بيك عميلنا ال…" at bounding box center [258, 186] width 241 height 327
click at [0, 0] on button "Drop" at bounding box center [0, 0] width 0 height 0
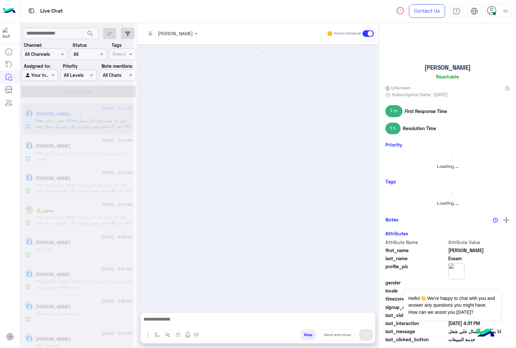
click at [304, 335] on button "Drop" at bounding box center [308, 334] width 15 height 11
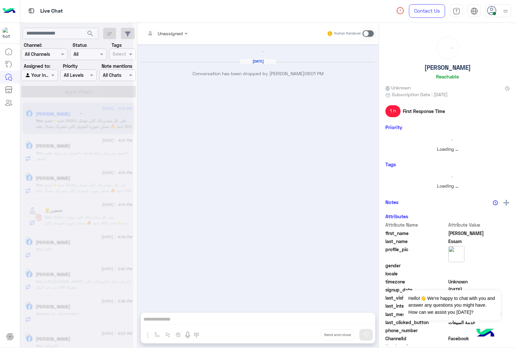
click at [304, 335] on div "Unassigned Human Handover Aug 16, 2025 Conversation has been dropped by mohamed…" at bounding box center [258, 186] width 241 height 327
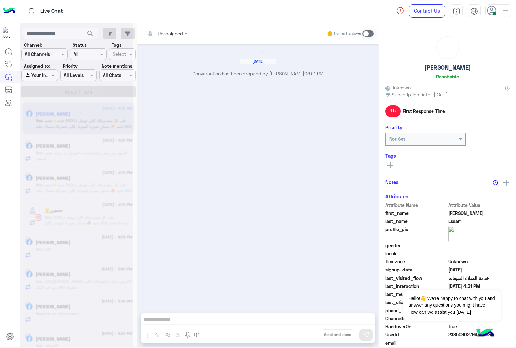
click at [0, 0] on button "Drop" at bounding box center [0, 0] width 0 height 0
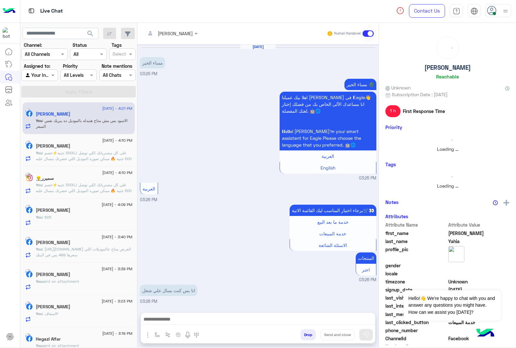
click at [304, 335] on button "Drop" at bounding box center [308, 334] width 15 height 11
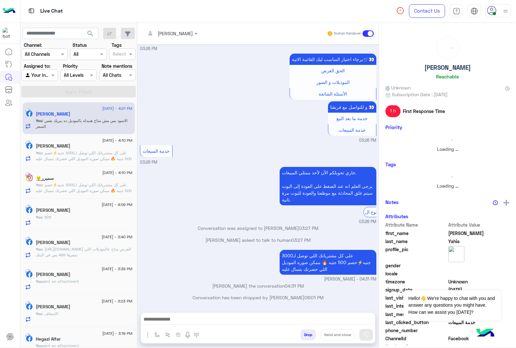
click at [304, 335] on div "mohamed ahmed Human Handover Aug 16, 2025 مساء الخير 03:25 PM مساء الخير 🌚 اهلا…" at bounding box center [258, 186] width 241 height 327
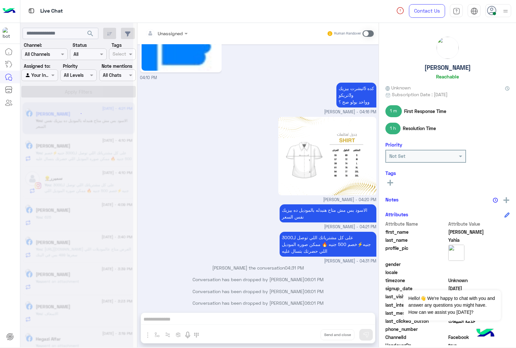
click at [304, 335] on div "Unassigned Human Handover Aug 16, 2025 3075بعد الخصم +الشحن mohamed ahmed - 03:…" at bounding box center [258, 186] width 241 height 327
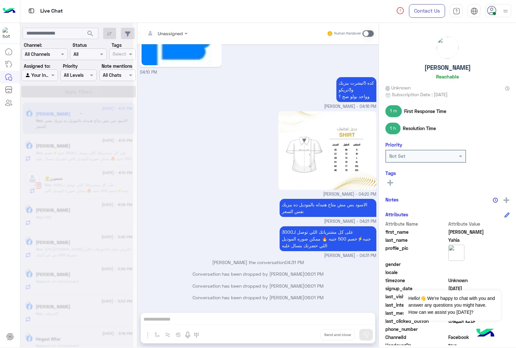
click at [304, 335] on div "Unassigned Human Handover Aug 16, 2025 3075بعد الخصم +الشحن mohamed ahmed - 03:…" at bounding box center [258, 186] width 241 height 327
click at [0, 0] on button "Drop" at bounding box center [0, 0] width 0 height 0
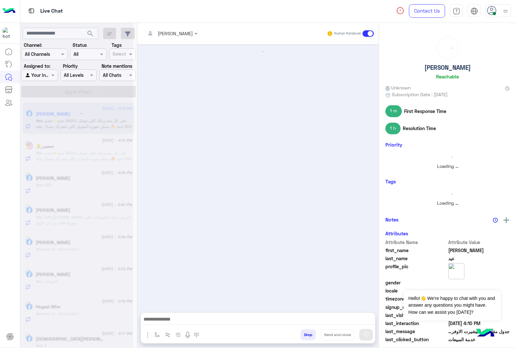
click at [304, 335] on button "Drop" at bounding box center [308, 334] width 15 height 11
click at [304, 335] on div "mohamed ahmed Human Handover Attachements Images enter flow name Drop Send and …" at bounding box center [258, 186] width 241 height 327
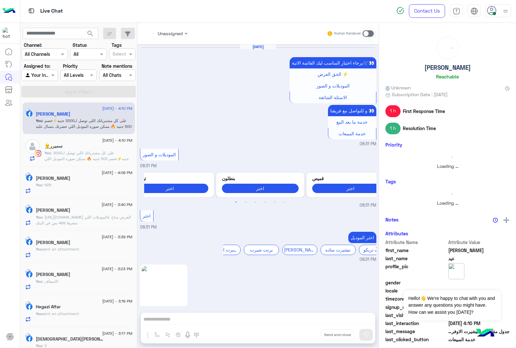
click at [304, 335] on div "Unassigned Human Handover Nov 4, 2024 برجاء اختيار المناسب ليك القائمة الاتية🛒👀…" at bounding box center [258, 186] width 241 height 327
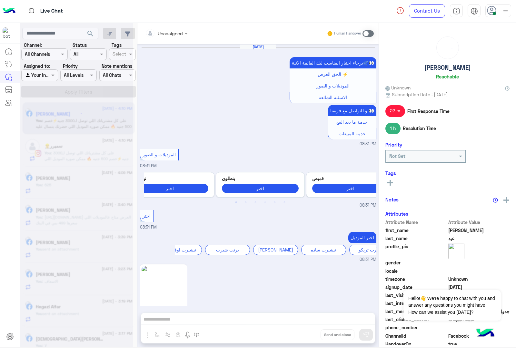
scroll to position [1071, 0]
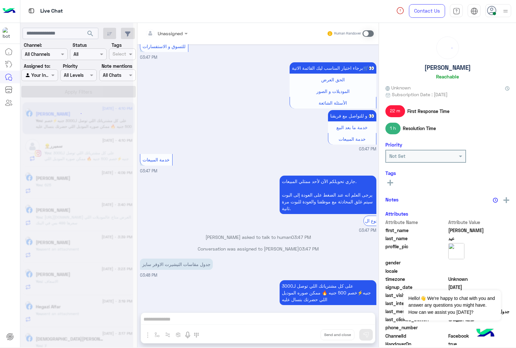
click at [304, 335] on div "Unassigned Human Handover Nov 4, 2024 برجاء اختيار المناسب ليك القائمة الاتية🛒👀…" at bounding box center [258, 186] width 241 height 327
click at [0, 0] on button "Drop" at bounding box center [0, 0] width 0 height 0
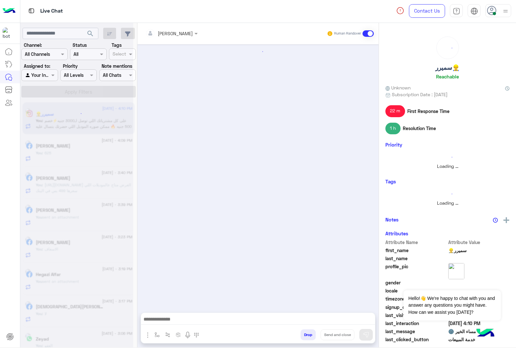
click at [304, 335] on button "Drop" at bounding box center [308, 334] width 15 height 11
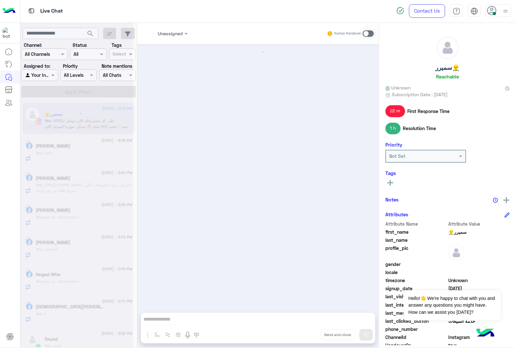
click at [304, 335] on div "Unassigned Human Handover Attachements Images enter flow name Drop Send and clo…" at bounding box center [258, 186] width 241 height 327
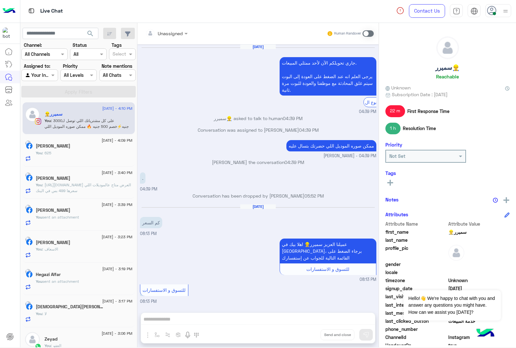
click at [304, 335] on div "Unassigned Human Handover Jun 18, 2025 جاري تحويلكم الآن لأحد ممثلي المبيعات. ي…" at bounding box center [258, 186] width 241 height 327
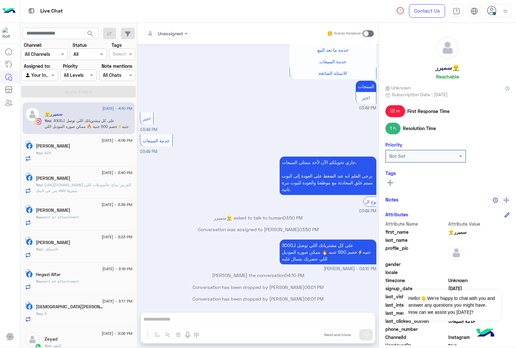
click at [304, 335] on div "Unassigned Human Handover Jun 18, 2025 جاري تحويلكم الآن لأحد ممثلي المبيعات. ي…" at bounding box center [258, 186] width 241 height 327
click at [0, 0] on button "Drop" at bounding box center [0, 0] width 0 height 0
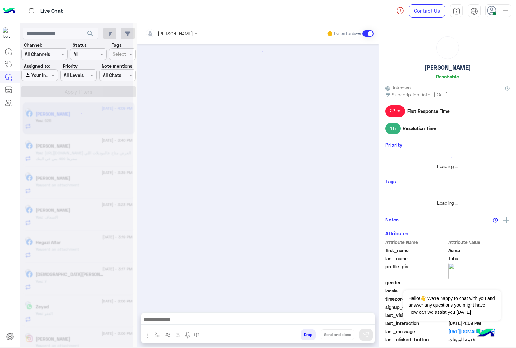
click at [304, 335] on div "mohamed ahmed Human Handover Attachements Images enter flow name Drop Send and …" at bounding box center [258, 186] width 241 height 327
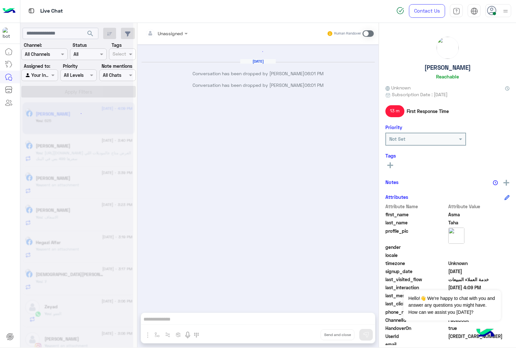
click at [304, 335] on div "Unassigned Human Handover Aug 16, 2025 Conversation has been dropped by mohamed…" at bounding box center [258, 186] width 241 height 327
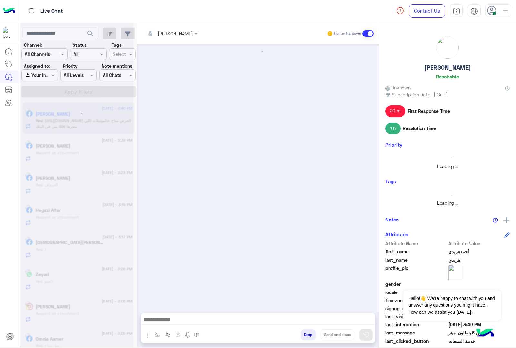
click at [304, 335] on button "Drop" at bounding box center [308, 334] width 15 height 11
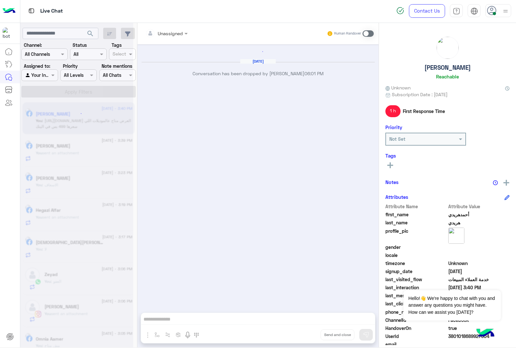
click at [304, 335] on div "Unassigned Human Handover Aug 16, 2025 Conversation has been dropped by mohamed…" at bounding box center [258, 186] width 241 height 327
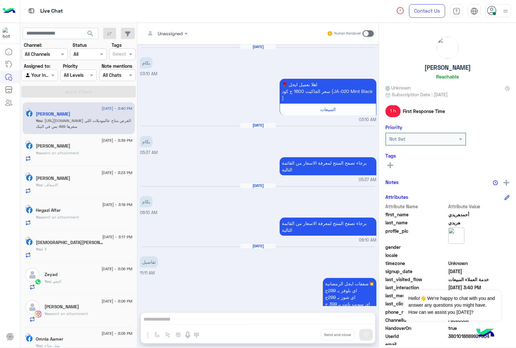
click at [304, 335] on div "Unassigned Human Handover Nov 8, 2024 بكام 03:10 AM 🌹 اهلا بعميل ايجل سعر الجاك…" at bounding box center [258, 186] width 241 height 327
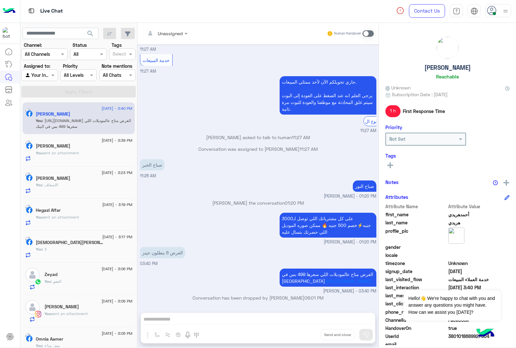
click at [304, 335] on div "Unassigned Human Handover Nov 8, 2024 بكام 03:10 AM 🌹 اهلا بعميل ايجل سعر الجاك…" at bounding box center [258, 186] width 241 height 327
click at [0, 0] on button "Drop" at bounding box center [0, 0] width 0 height 0
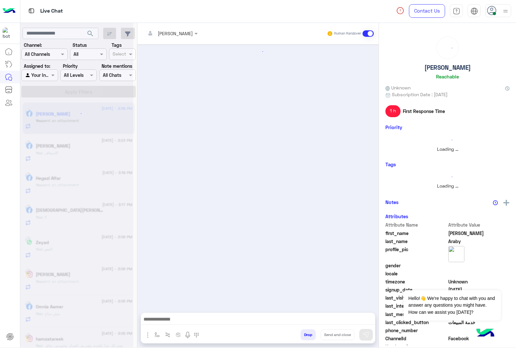
click at [304, 335] on button "Drop" at bounding box center [308, 334] width 15 height 11
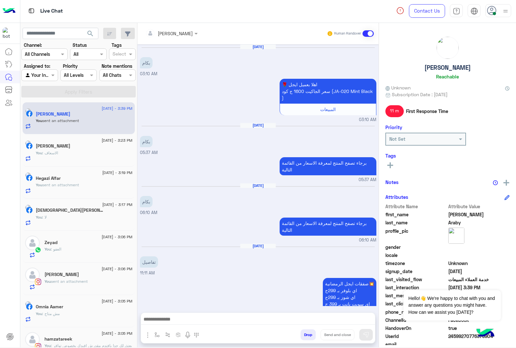
click at [304, 335] on div "mohamed ahmed Human Handover Nov 8, 2024 بكام 03:10 AM 🌹 اهلا بعميل ايجل سعر ال…" at bounding box center [258, 186] width 241 height 327
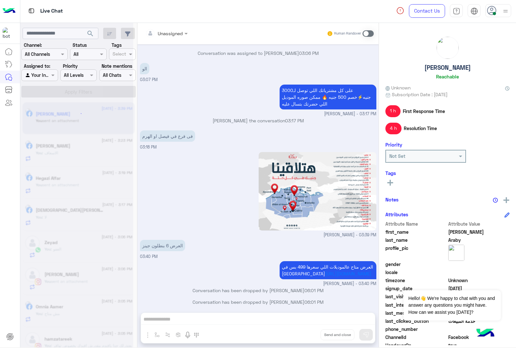
click at [304, 335] on div "Unassigned Human Handover Nov 8, 2024 بكام 03:10 AM 🌹 اهلا بعميل ايجل سعر الجاك…" at bounding box center [258, 186] width 241 height 327
click at [0, 0] on button "Drop" at bounding box center [0, 0] width 0 height 0
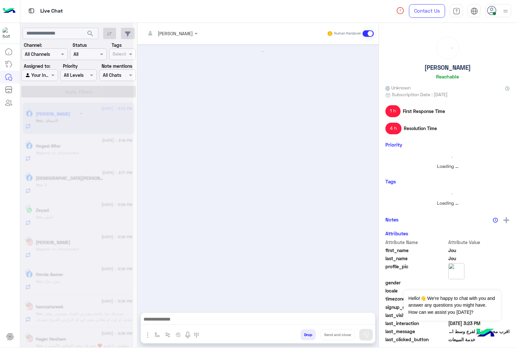
click at [304, 335] on button "Drop" at bounding box center [308, 334] width 15 height 11
click at [304, 335] on div "mohamed ahmed Human Handover Attachements Images enter flow name Drop Send and …" at bounding box center [258, 186] width 241 height 327
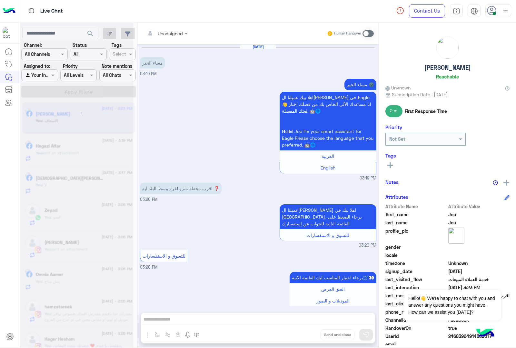
click at [304, 335] on div "Unassigned Human Handover Aug 16, 2025 مساء الخير 03:19 PM مساء الخير 🌚 اهلا بي…" at bounding box center [258, 186] width 241 height 327
click at [0, 0] on button "Drop" at bounding box center [0, 0] width 0 height 0
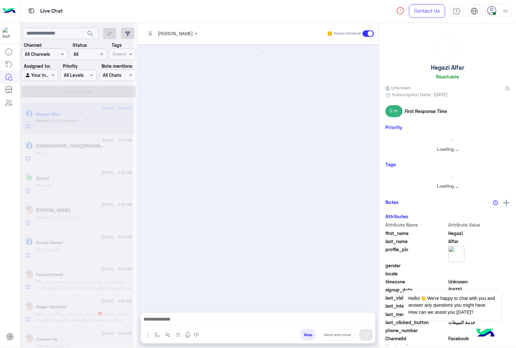
click at [304, 335] on button "Drop" at bounding box center [308, 334] width 15 height 11
click at [304, 335] on div "mohamed ahmed Human Handover Attachements Images enter flow name Drop Send and …" at bounding box center [258, 186] width 241 height 327
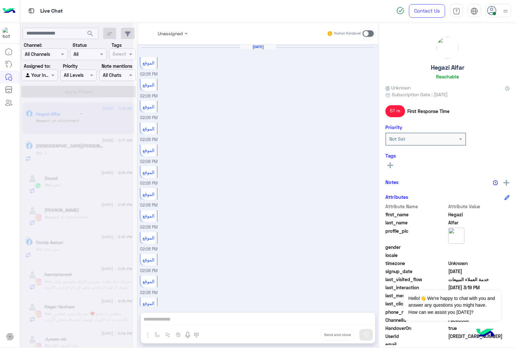
click at [304, 335] on div "Unassigned Human Handover Aug 16, 2025 الموقع 02:06 PM الموقع 02:06 PM الموقع 0…" at bounding box center [258, 186] width 241 height 327
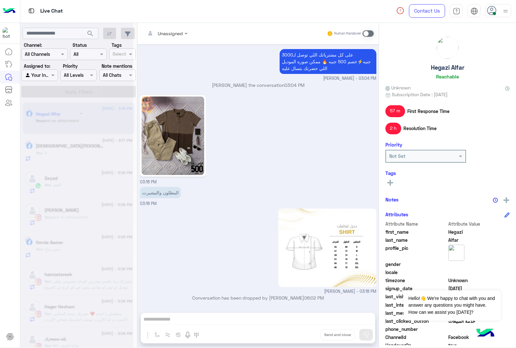
click at [0, 0] on button "Drop" at bounding box center [0, 0] width 0 height 0
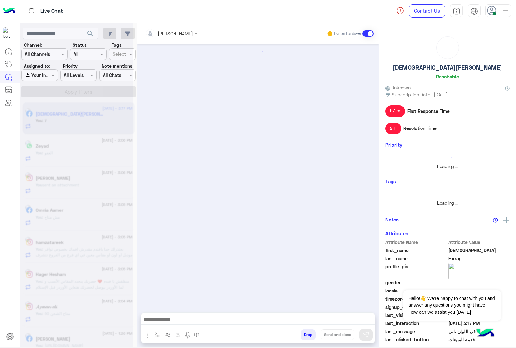
click at [304, 335] on button "Drop" at bounding box center [308, 334] width 15 height 11
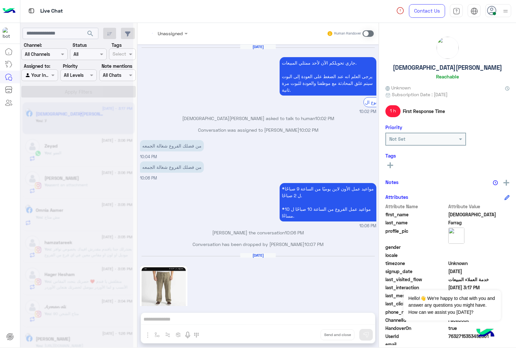
click at [304, 335] on div "Unassigned Human Handover Apr 25, 2025 جاري تحويلكم الآن لأحد ممثلي المبيعات. ي…" at bounding box center [258, 186] width 241 height 327
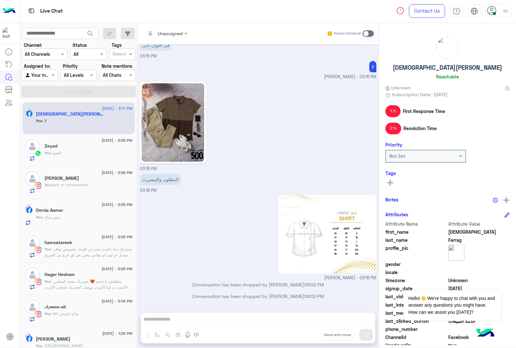
click at [304, 335] on div "Unassigned Human Handover Apr 25, 2025 جاري تحويلكم الآن لأحد ممثلي المبيعات. ي…" at bounding box center [258, 186] width 241 height 327
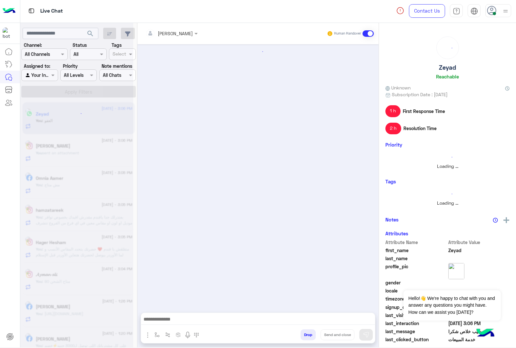
click at [304, 335] on div "mohamed ahmed Human Handover Attachements Images enter flow name Drop Send and …" at bounding box center [258, 186] width 241 height 327
click at [304, 335] on button "Drop" at bounding box center [308, 334] width 15 height 11
click at [304, 335] on div "mohamed ahmed Human Handover Attachements Images enter flow name Drop Send and …" at bounding box center [258, 186] width 241 height 327
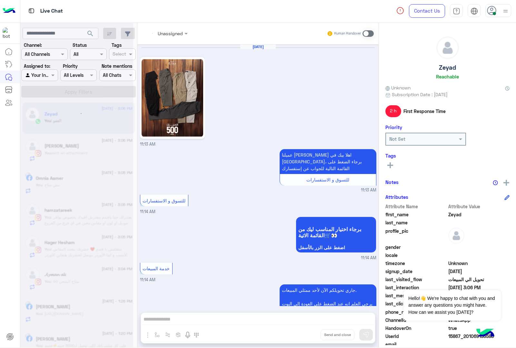
click at [304, 335] on div "Unassigned Human Handover Aug 16, 2025 11:13 AM عميلنا العزيز Zeyad اهلا بيك في…" at bounding box center [258, 186] width 241 height 327
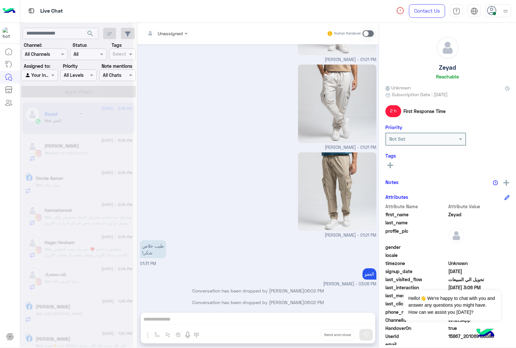
click at [0, 0] on button "Drop" at bounding box center [0, 0] width 0 height 0
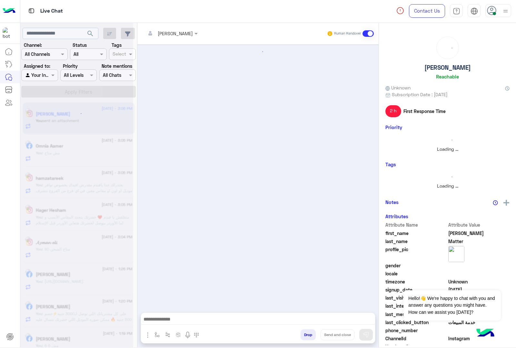
click at [304, 335] on button "Drop" at bounding box center [308, 334] width 15 height 11
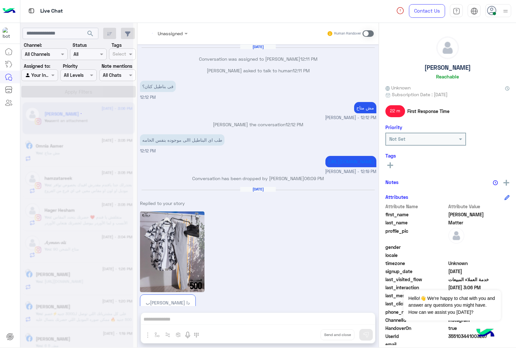
click at [304, 335] on div "Unassigned Human Handover Aug 13, 2025 Conversation was assigned to mohamed ahm…" at bounding box center [258, 186] width 241 height 327
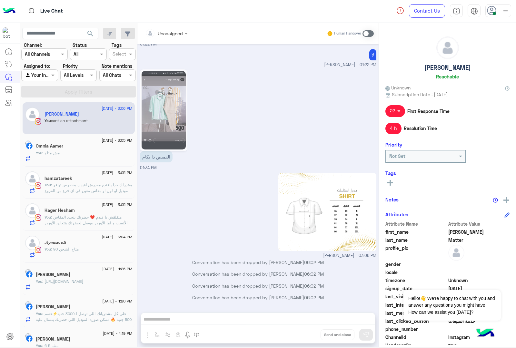
click at [304, 335] on div "Unassigned Human Handover Aug 13, 2025 Conversation was assigned to mohamed ahm…" at bounding box center [258, 186] width 241 height 327
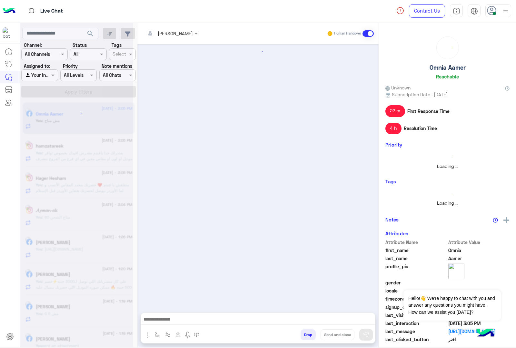
click at [304, 335] on button "Drop" at bounding box center [308, 334] width 15 height 11
click at [304, 335] on div "mohamed ahmed Human Handover Attachements Images enter flow name Drop Send and …" at bounding box center [258, 186] width 241 height 327
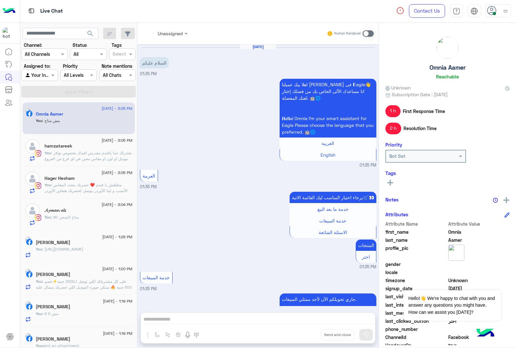
click at [304, 335] on div "Unassigned Human Handover Aug 16, 2025 السلام عليكم 01:35 PM اهلا بيك عميلنا ال…" at bounding box center [258, 186] width 241 height 327
click at [0, 0] on button "Drop" at bounding box center [0, 0] width 0 height 0
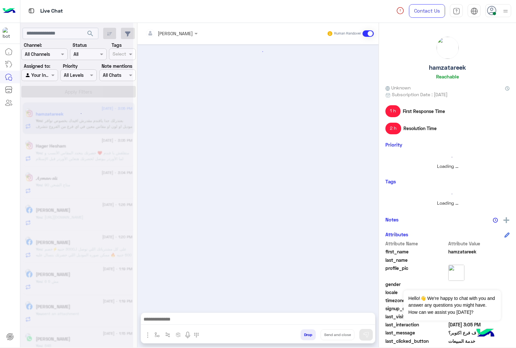
click at [304, 335] on button "Drop" at bounding box center [308, 334] width 15 height 11
click at [304, 335] on div "mohamed ahmed Human Handover Attachements Images enter flow name Drop Send and …" at bounding box center [258, 186] width 241 height 327
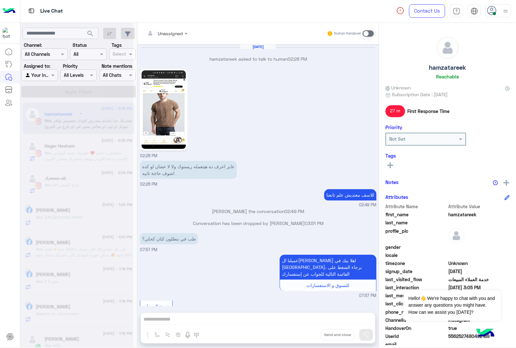
click at [304, 335] on div "Unassigned Human Handover Aug 15, 2025 hamzatareek asked to talk to human 02:28…" at bounding box center [258, 186] width 241 height 327
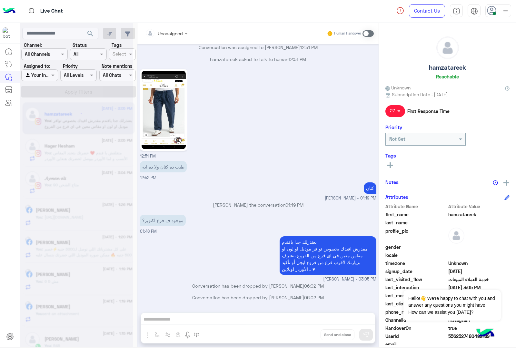
click at [0, 0] on button "Drop" at bounding box center [0, 0] width 0 height 0
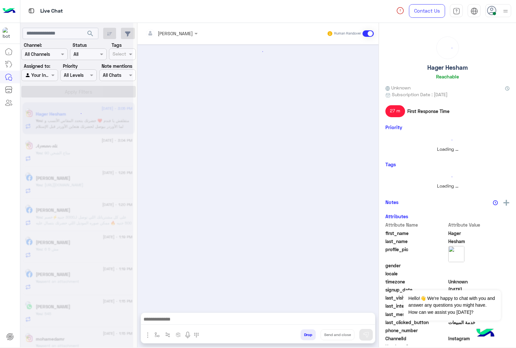
click at [304, 335] on button "Drop" at bounding box center [308, 334] width 15 height 11
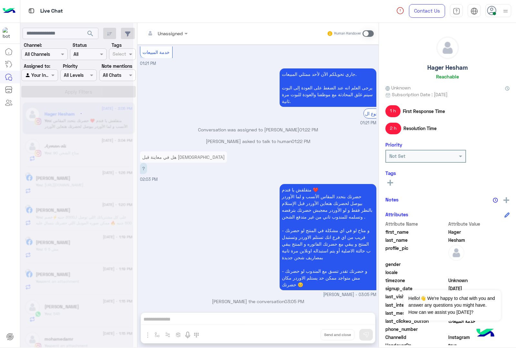
click at [304, 335] on div "Unassigned Human Handover Aug 3, 2025 للاستبدال في حالة الشراء من الفرع برجاء ا…" at bounding box center [258, 186] width 241 height 327
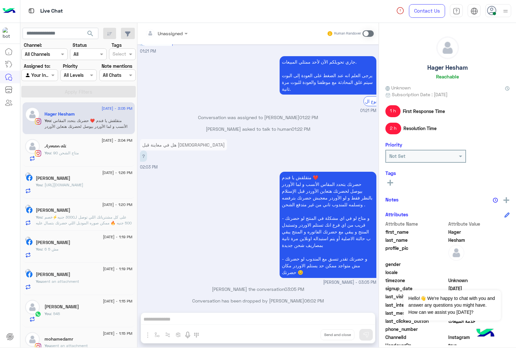
click at [304, 335] on div "Unassigned Human Handover Aug 3, 2025 للاستبدال في حالة الشراء من الفرع برجاء ا…" at bounding box center [258, 186] width 241 height 327
click at [0, 0] on button "Drop" at bounding box center [0, 0] width 0 height 0
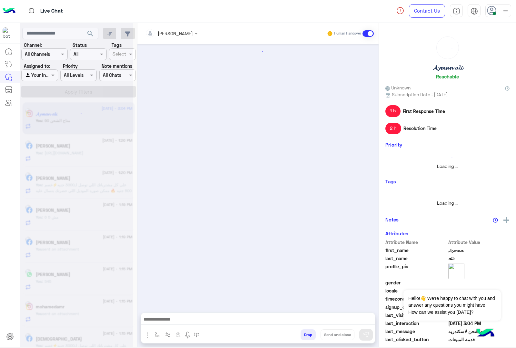
click at [304, 335] on button "Drop" at bounding box center [308, 334] width 15 height 11
click at [304, 335] on div "mohamed ahmed Human Handover Attachements Images enter flow name Drop Send and …" at bounding box center [258, 186] width 241 height 327
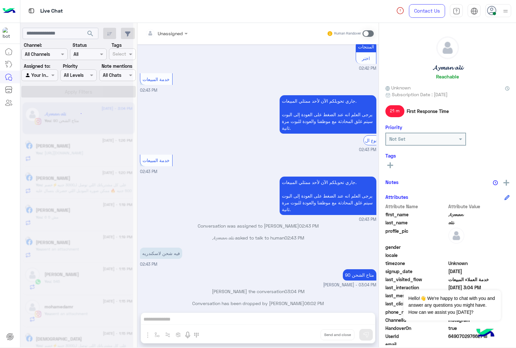
click at [304, 335] on div "Unassigned Human Handover Aug 16, 2025 السلام عليكم 02:42 PM اهلا بيك عميلنا ال…" at bounding box center [258, 186] width 241 height 327
click at [0, 0] on button "Drop" at bounding box center [0, 0] width 0 height 0
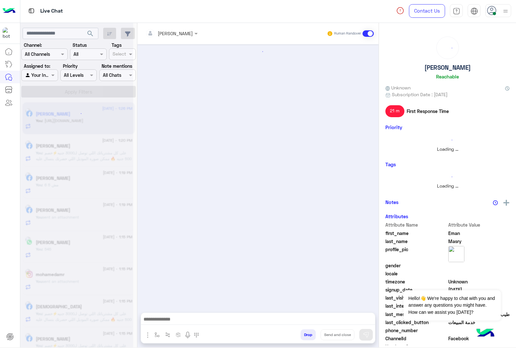
click at [304, 335] on button "Drop" at bounding box center [308, 334] width 15 height 11
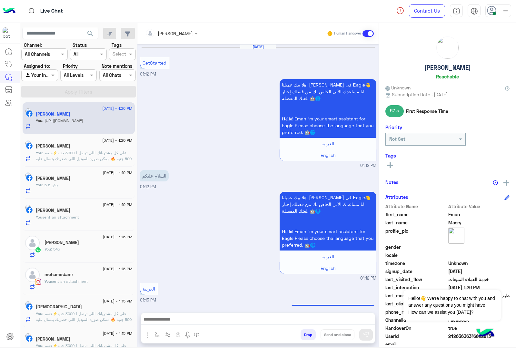
click at [304, 335] on div "mohamed ahmed Human Handover Aug 16, 2025 GetStarted 01:12 PM اهلا بيك عميلنا ا…" at bounding box center [258, 186] width 241 height 327
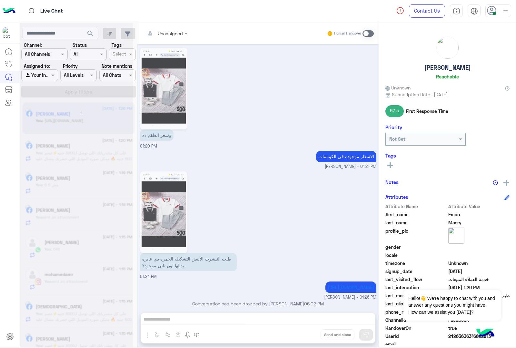
click at [304, 335] on div "Unassigned Human Handover Aug 16, 2025 GetStarted 01:12 PM اهلا بيك عميلنا العز…" at bounding box center [258, 186] width 241 height 327
click at [0, 0] on button "Drop" at bounding box center [0, 0] width 0 height 0
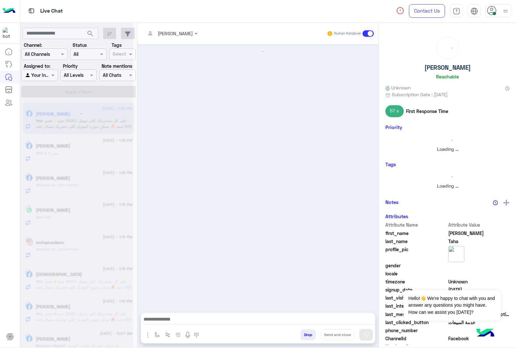
click at [304, 335] on button "Drop" at bounding box center [308, 334] width 15 height 11
click at [304, 335] on div "mohamed ahmed Human Handover Attachements Images enter flow name Drop Send and …" at bounding box center [258, 186] width 241 height 327
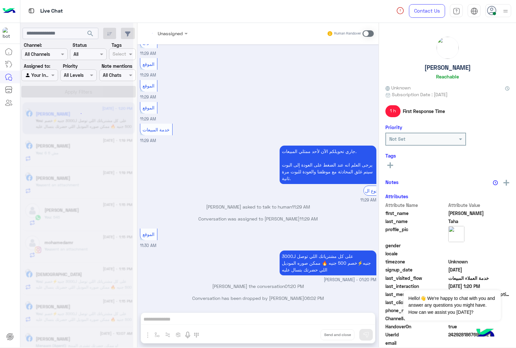
click at [304, 335] on div "Unassigned Human Handover Aug 16, 2025 الموقع 11:29 AM الموقع 11:29 AM الموقع 1…" at bounding box center [258, 186] width 241 height 327
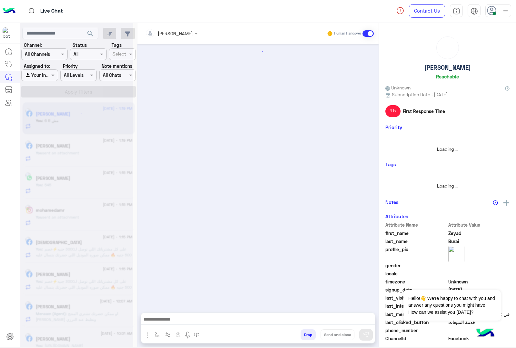
click at [304, 335] on button "Drop" at bounding box center [308, 334] width 15 height 11
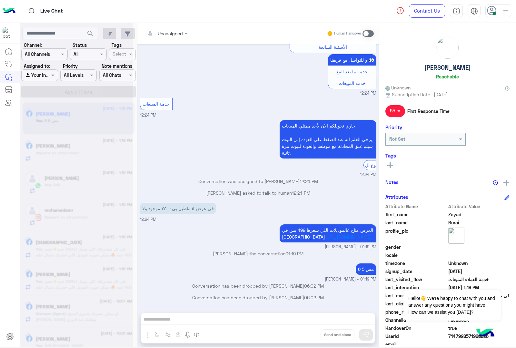
click at [304, 335] on div "Unassigned Human Handover Nov 18, 2024 خدمة المبيعات 07:03 PM جاري تحويلكم الآن…" at bounding box center [258, 186] width 241 height 327
click at [0, 0] on button "Drop" at bounding box center [0, 0] width 0 height 0
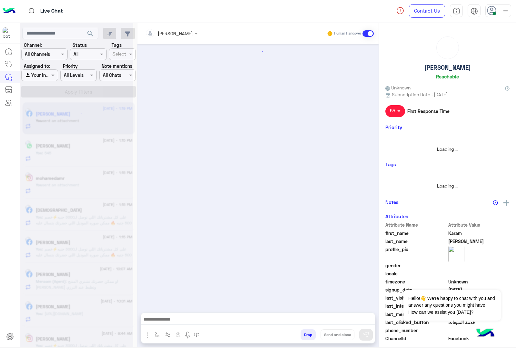
click at [304, 335] on button "Drop" at bounding box center [308, 334] width 15 height 11
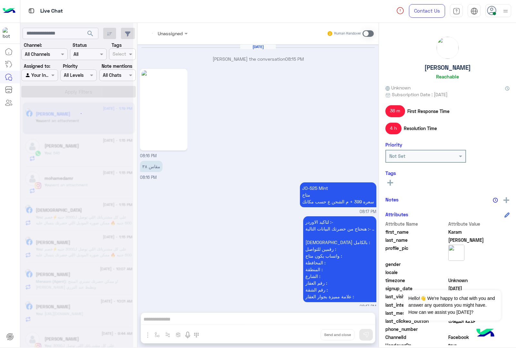
click at [304, 335] on div "Unassigned Human Handover Oct 13, 2024 khaled mohamed joined the conversation 0…" at bounding box center [258, 186] width 241 height 327
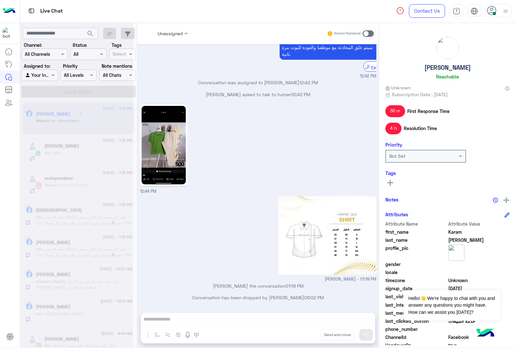
click at [304, 335] on div "Unassigned Human Handover Oct 13, 2024 khaled mohamed joined the conversation 0…" at bounding box center [258, 186] width 241 height 327
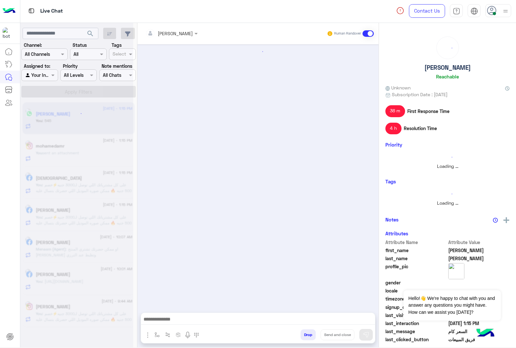
click at [304, 335] on button "Drop" at bounding box center [308, 334] width 15 height 11
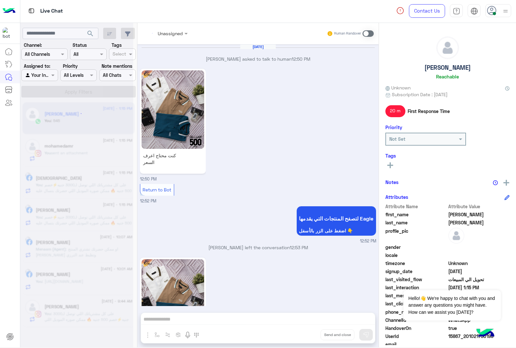
click at [304, 335] on div "Unassigned Human Handover Aug 16, 2025 محمود رشدى الخطيب asked to talk to human…" at bounding box center [258, 186] width 241 height 327
click at [0, 0] on button "Drop" at bounding box center [0, 0] width 0 height 0
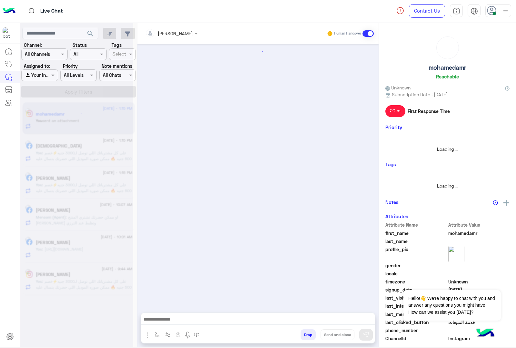
click at [304, 335] on button "Drop" at bounding box center [308, 334] width 15 height 11
click at [304, 335] on div "mohamed ahmed Human Handover Attachements Images enter flow name Drop Send and …" at bounding box center [258, 186] width 241 height 327
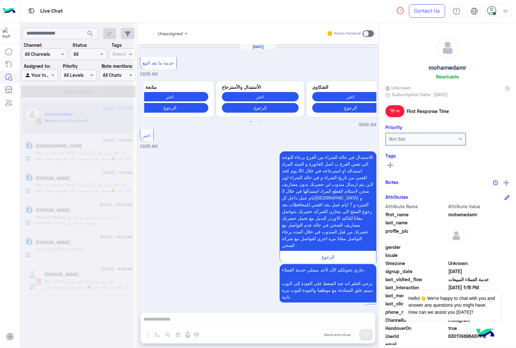
click at [304, 335] on div "Unassigned Human Handover Mar 26, 2025 خدمة ما بعد البيع 09:55 AM Previous متاب…" at bounding box center [258, 186] width 241 height 327
click at [0, 0] on button "Drop" at bounding box center [0, 0] width 0 height 0
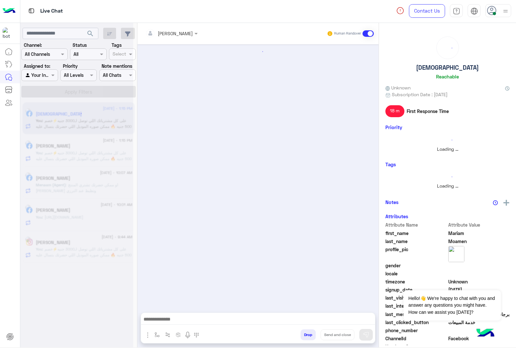
click at [304, 335] on button "Drop" at bounding box center [308, 334] width 15 height 11
click at [304, 335] on div "mohamed ahmed Human Handover Attachements Images enter flow name Drop Send and …" at bounding box center [258, 186] width 241 height 327
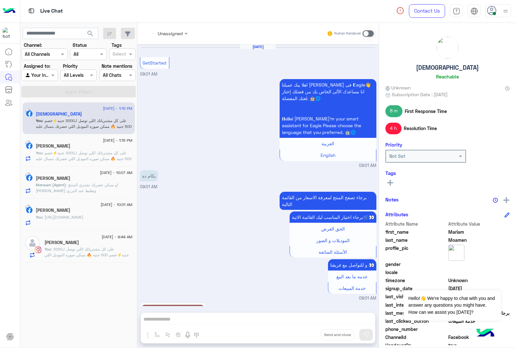
click at [304, 335] on div "Unassigned Human Handover Aug 16, 2025 GetStarted 09:01 AM اهلا بيك عميلنا العز…" at bounding box center [258, 186] width 241 height 327
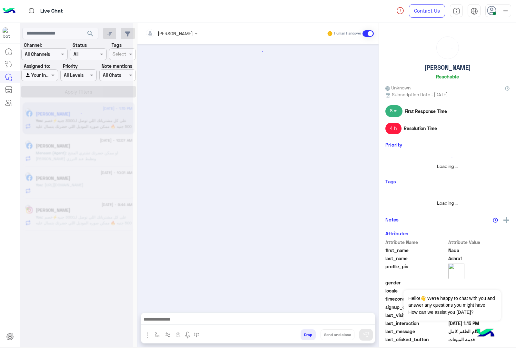
click at [304, 335] on button "Drop" at bounding box center [308, 334] width 15 height 11
click at [304, 335] on div "mohamed ahmed Human Handover Attachements Images enter flow name Drop Send and …" at bounding box center [258, 186] width 241 height 327
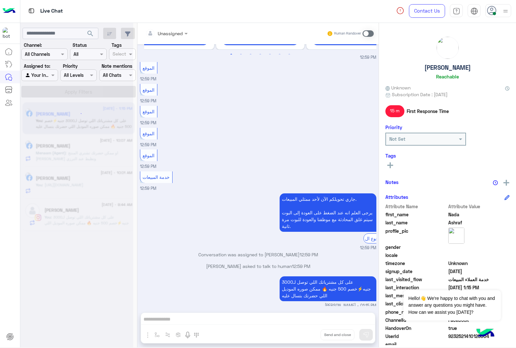
click at [304, 335] on div "Unassigned Human Handover Mar 18, 2025 Conversation has been dropped by Menaam …" at bounding box center [258, 186] width 241 height 327
click at [0, 0] on button "Drop" at bounding box center [0, 0] width 0 height 0
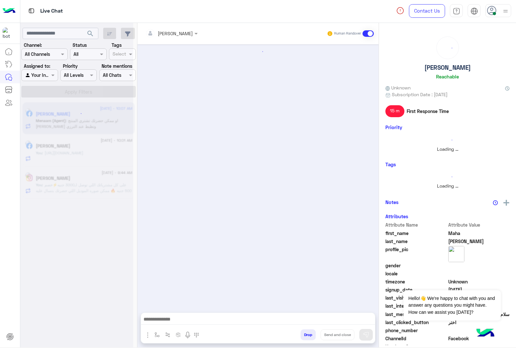
click at [304, 335] on button "Drop" at bounding box center [308, 334] width 15 height 11
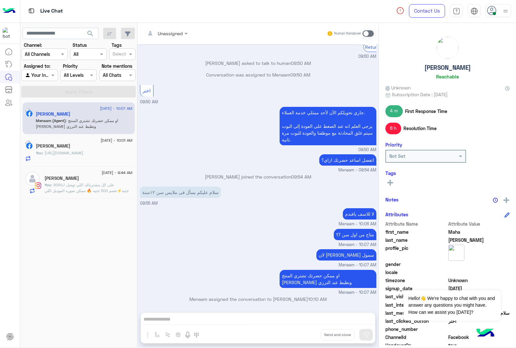
click at [304, 335] on div "Unassigned Human Handover Aug 16, 2025 GetStarted 01:37 AM اهلا بيك عميلنا العز…" at bounding box center [258, 186] width 241 height 327
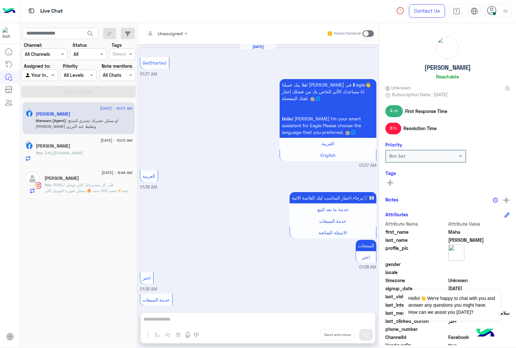
click at [0, 0] on button "Drop" at bounding box center [0, 0] width 0 height 0
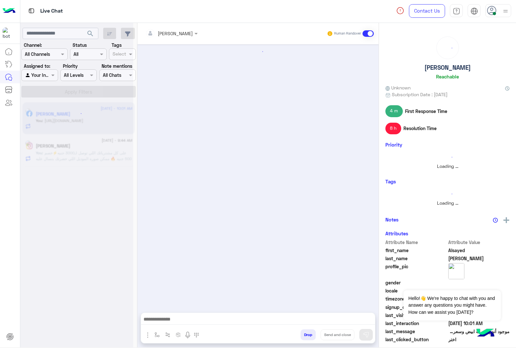
click at [304, 335] on button "Drop" at bounding box center [308, 334] width 15 height 11
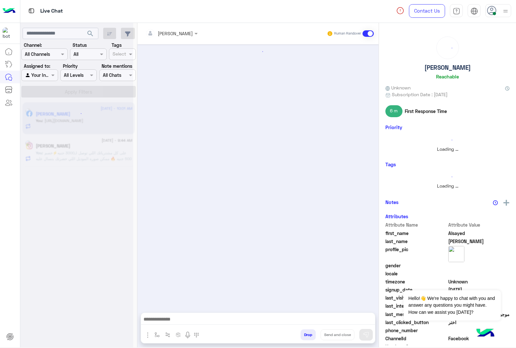
click at [304, 335] on div "mohamed ahmed Human Handover Attachements Images enter flow name Drop Send and …" at bounding box center [258, 186] width 241 height 327
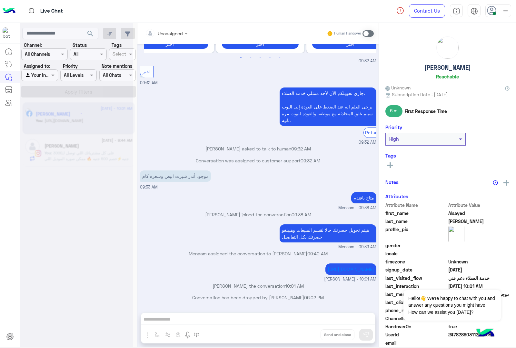
click at [304, 335] on div "Unassigned Human Handover Aug 16, 2025 الموقع 09:31 AM الموقع 09:31 AM الموقع 0…" at bounding box center [258, 186] width 241 height 327
click at [0, 0] on button "Drop" at bounding box center [0, 0] width 0 height 0
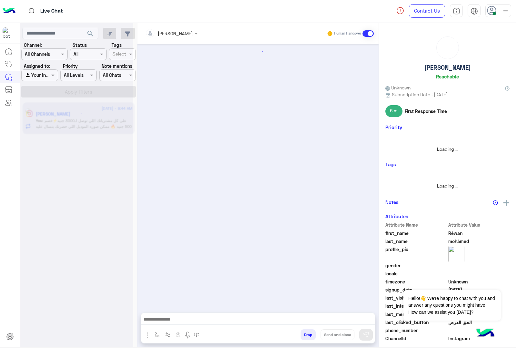
click at [304, 335] on button "Drop" at bounding box center [308, 334] width 15 height 11
click at [304, 335] on div "mohamed ahmed Human Handover Attachements Images enter flow name Drop Send and …" at bounding box center [258, 186] width 241 height 327
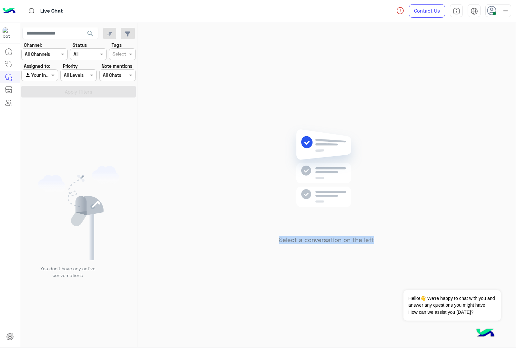
click at [304, 335] on div "Select a conversation on the left" at bounding box center [327, 186] width 379 height 327
click at [501, 13] on div at bounding box center [499, 10] width 26 height 13
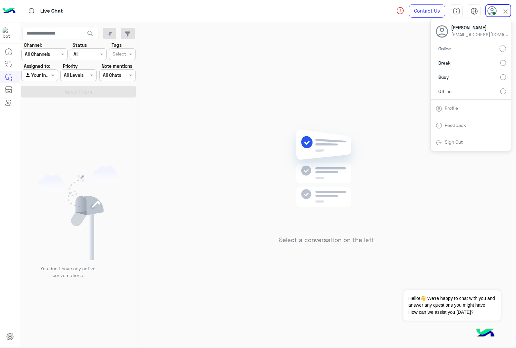
click at [466, 95] on label "Offline" at bounding box center [471, 91] width 70 height 12
